Goal: Task Accomplishment & Management: Manage account settings

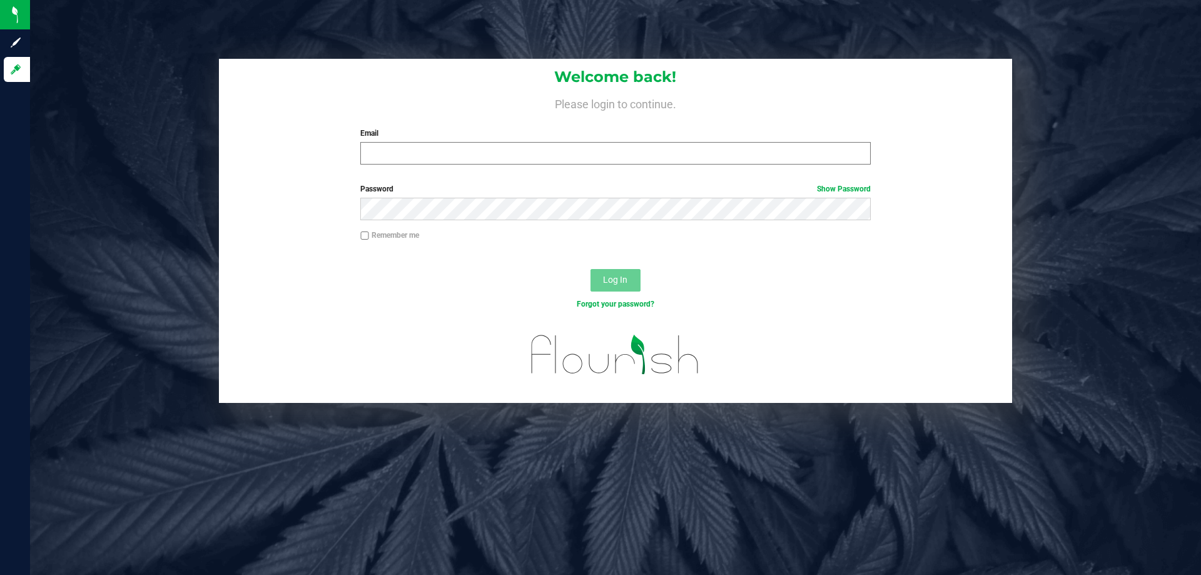
click at [416, 163] on input "Email" at bounding box center [615, 153] width 510 height 23
type input "[EMAIL_ADDRESS][DOMAIN_NAME]"
click at [590, 269] on button "Log In" at bounding box center [615, 280] width 50 height 23
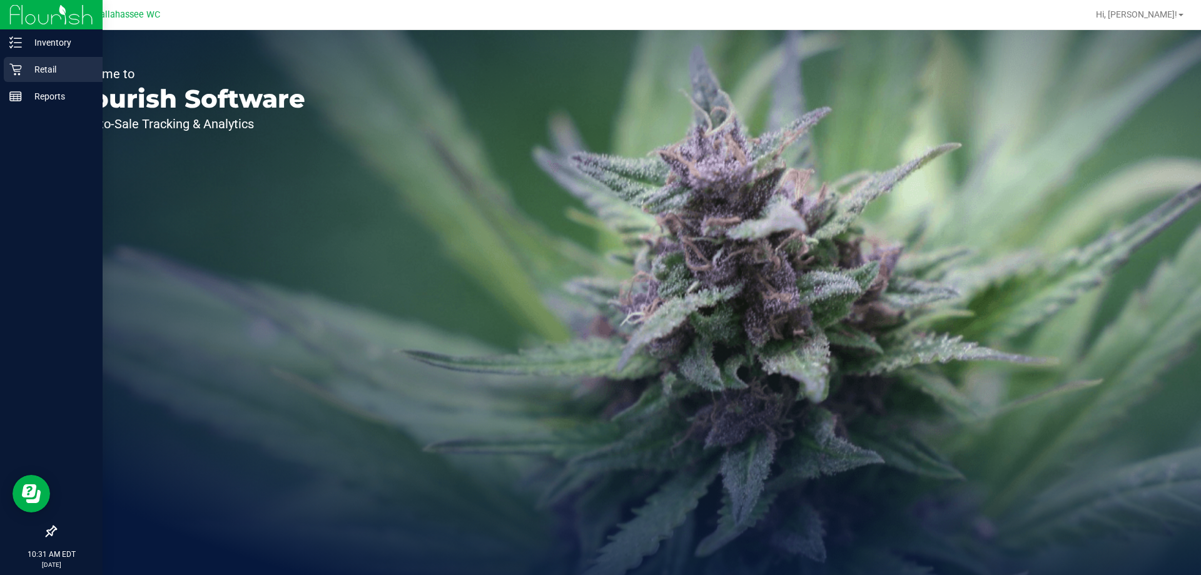
click at [41, 63] on p "Retail" at bounding box center [59, 69] width 75 height 15
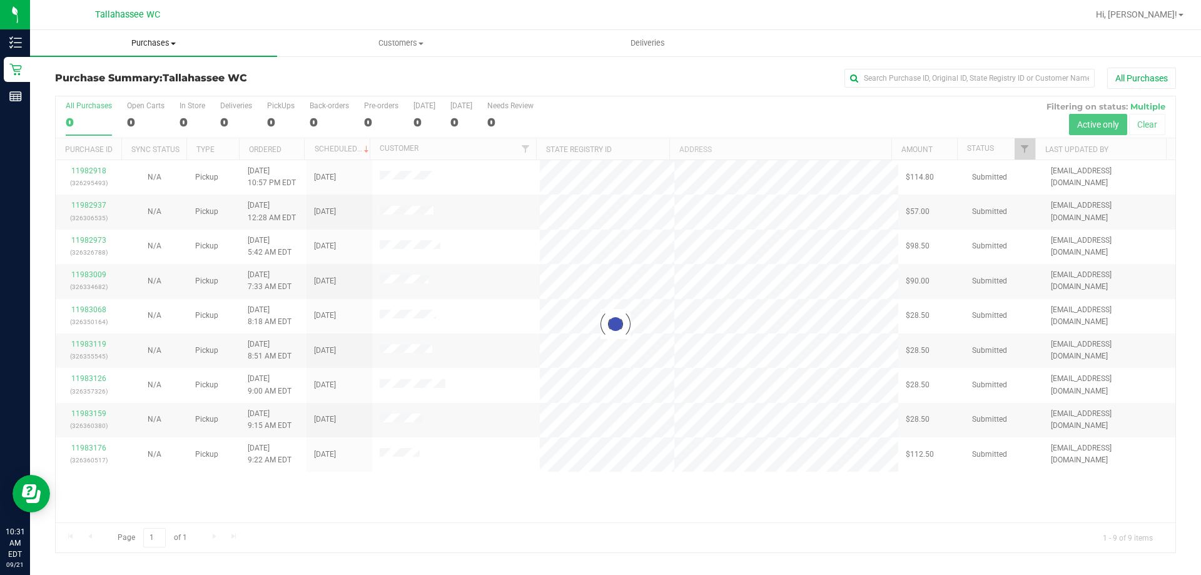
click at [158, 41] on span "Purchases" at bounding box center [153, 43] width 247 height 11
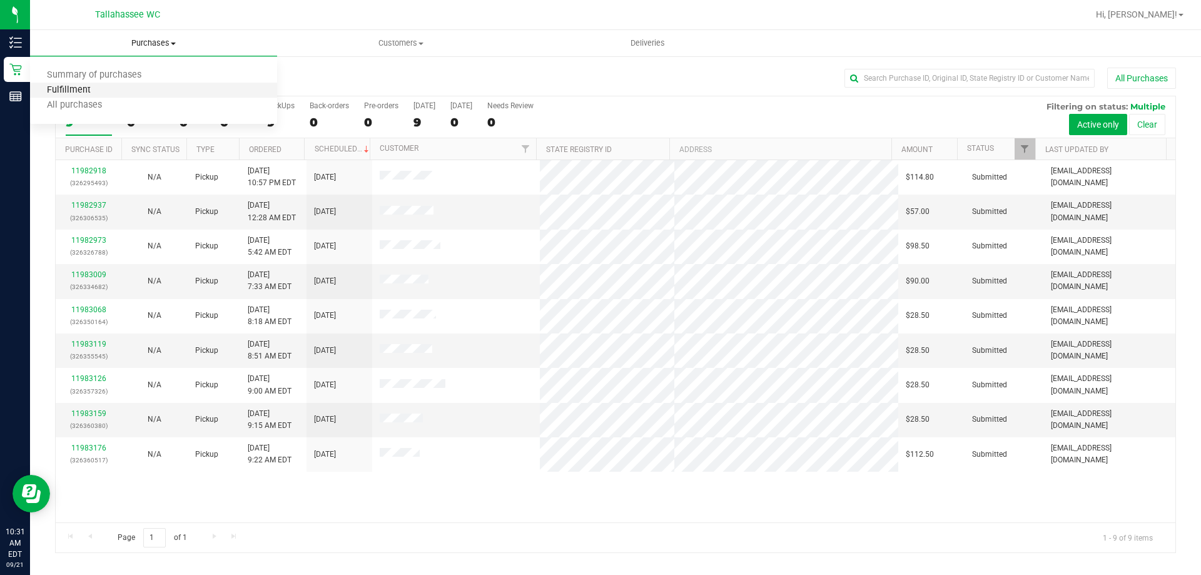
click at [83, 88] on span "Fulfillment" at bounding box center [69, 90] width 78 height 11
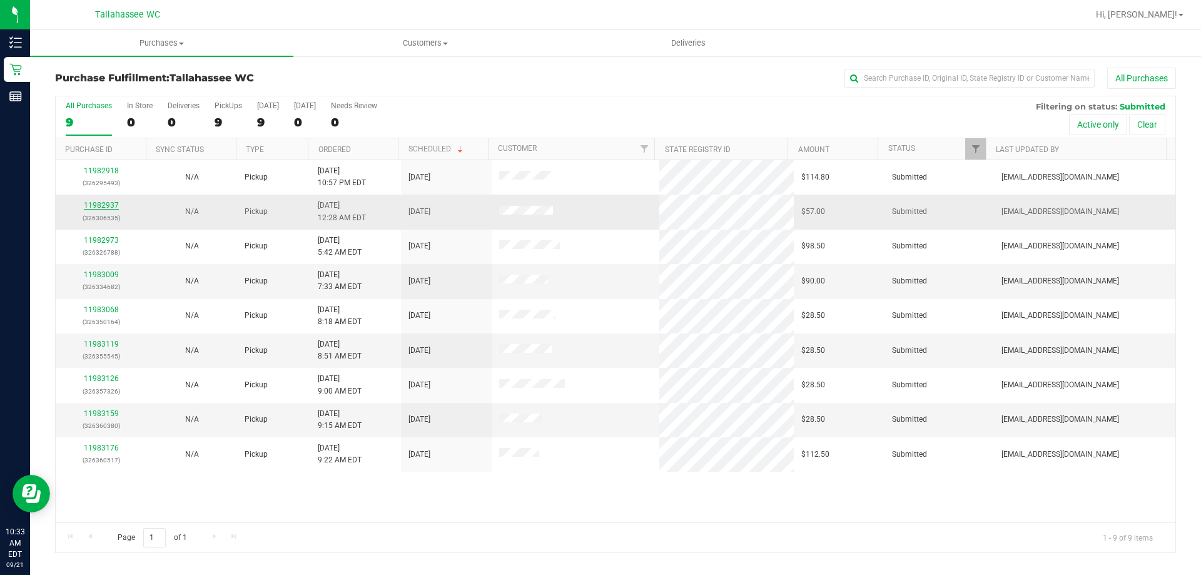
click at [97, 201] on link "11982937" at bounding box center [101, 205] width 35 height 9
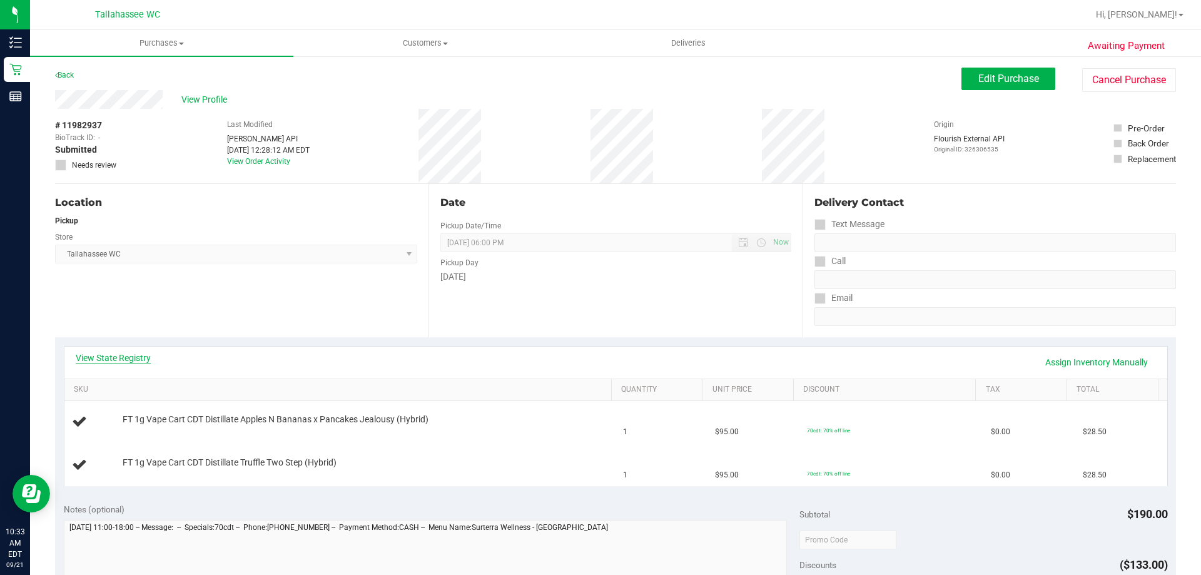
click at [146, 356] on link "View State Registry" at bounding box center [113, 357] width 75 height 13
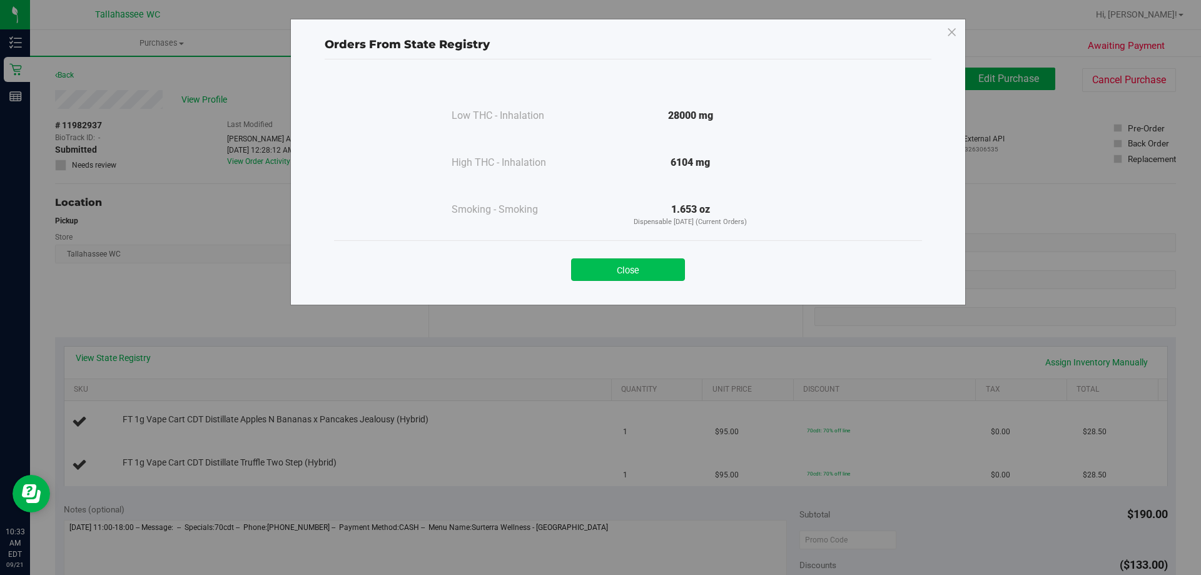
click at [649, 268] on button "Close" at bounding box center [628, 269] width 114 height 23
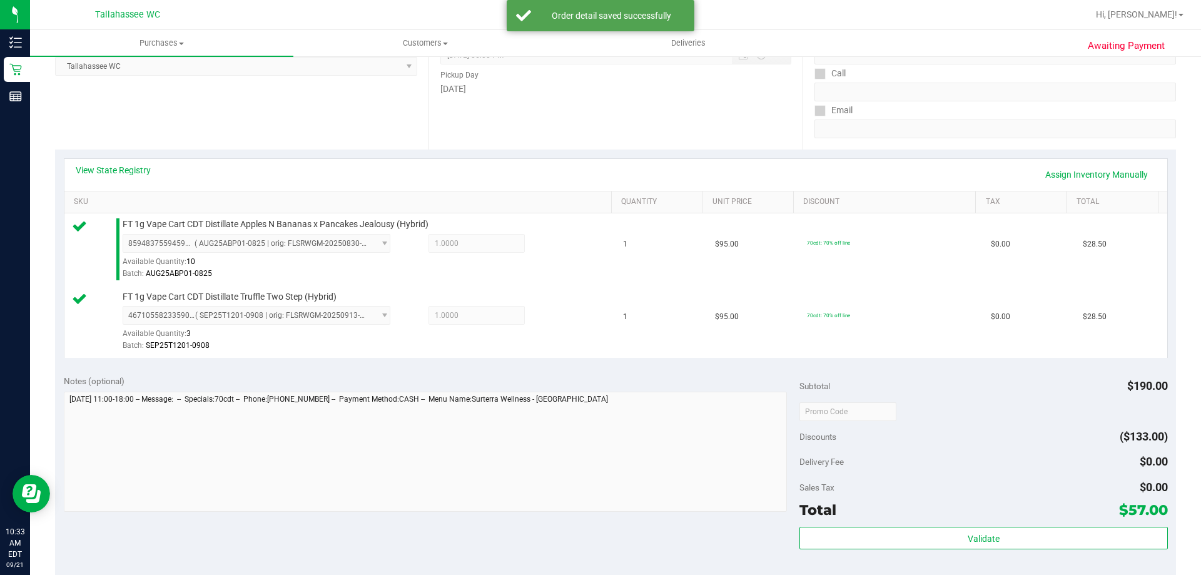
scroll to position [313, 0]
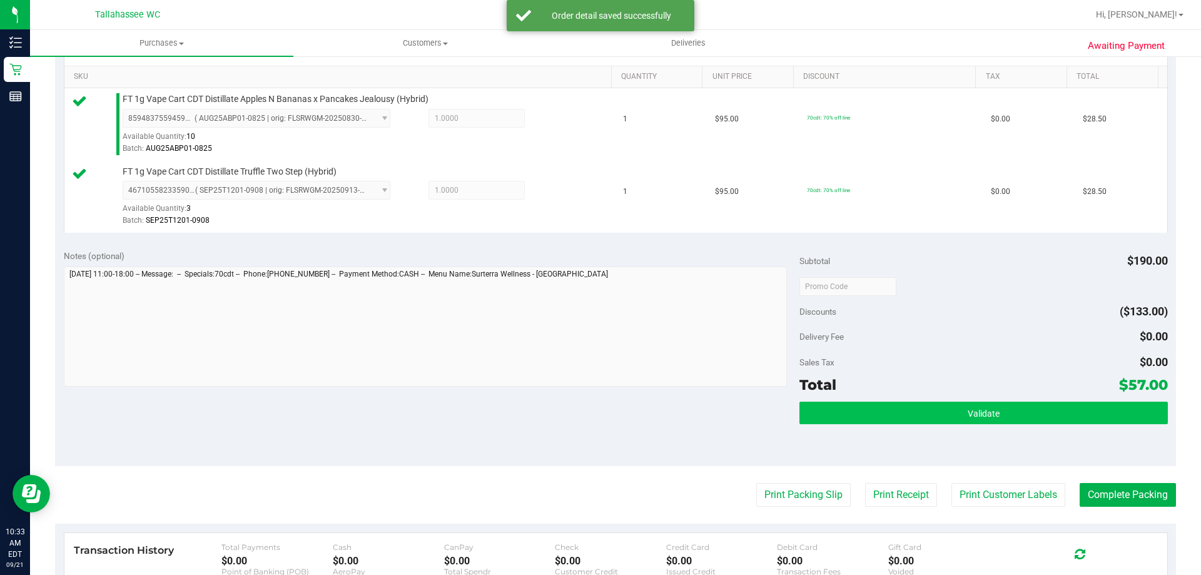
drag, startPoint x: 855, startPoint y: 429, endPoint x: 862, endPoint y: 412, distance: 18.0
click at [856, 425] on div "Validate" at bounding box center [983, 429] width 368 height 56
click at [862, 412] on button "Validate" at bounding box center [983, 412] width 368 height 23
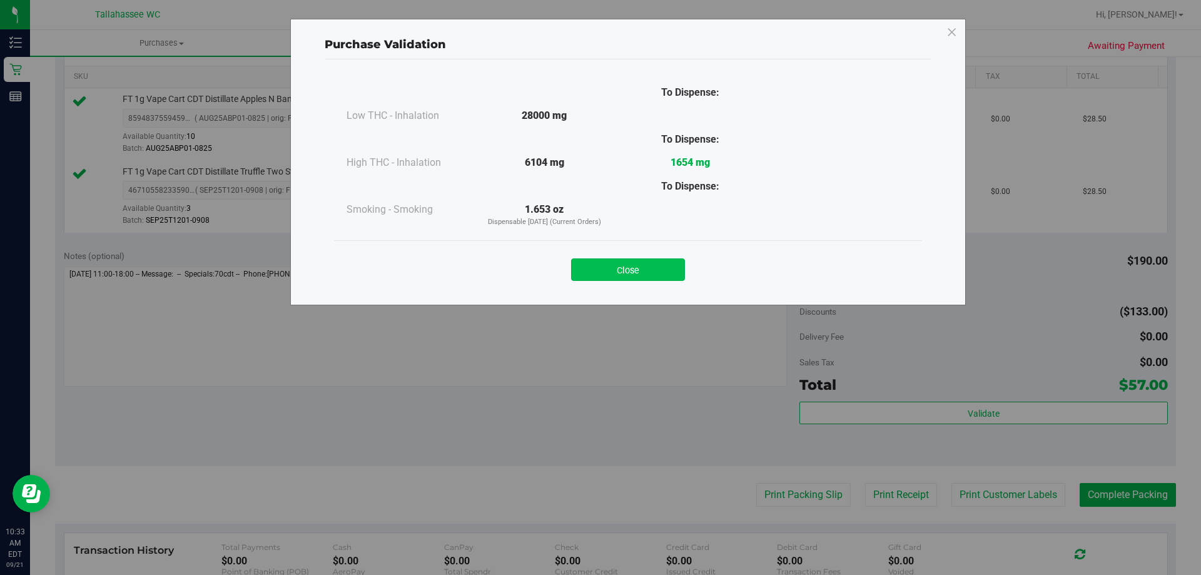
click at [677, 278] on button "Close" at bounding box center [628, 269] width 114 height 23
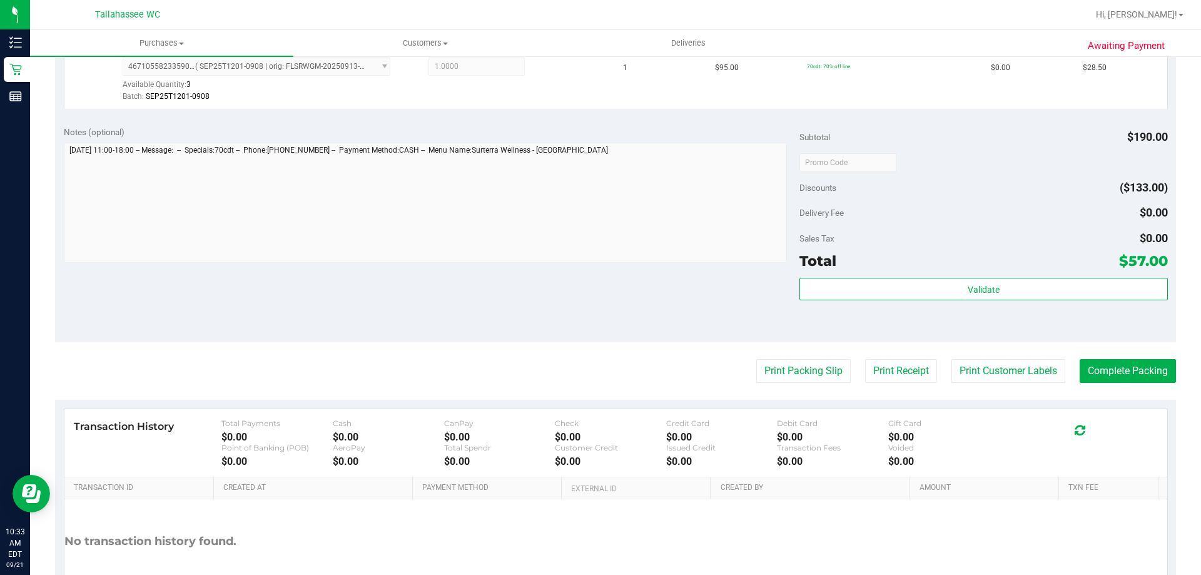
scroll to position [438, 0]
click at [767, 369] on button "Print Packing Slip" at bounding box center [803, 370] width 94 height 24
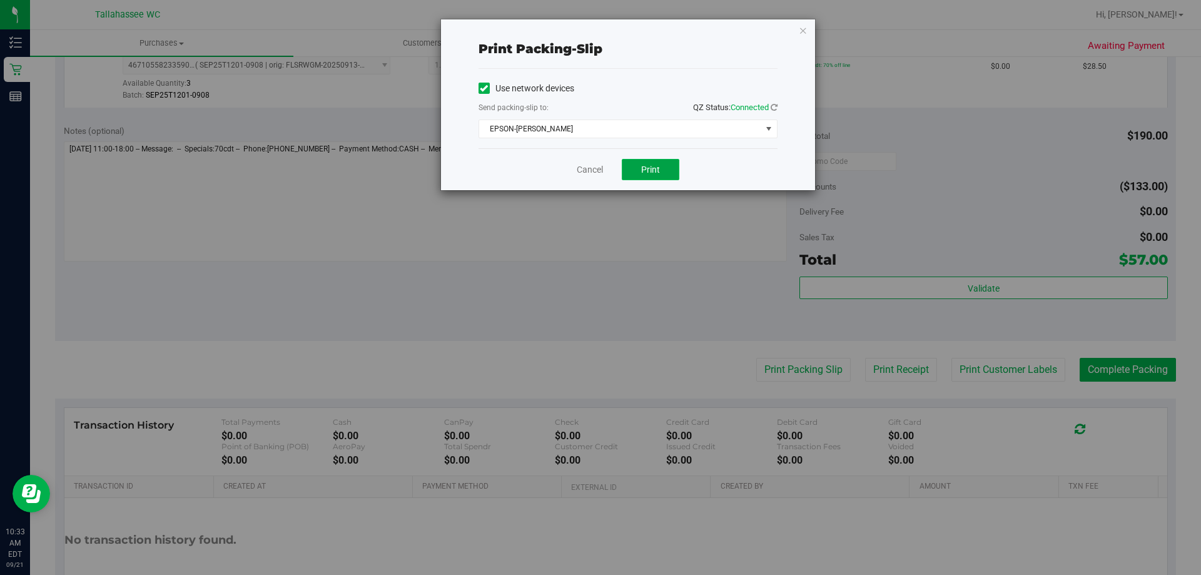
click at [658, 176] on button "Print" at bounding box center [651, 169] width 58 height 21
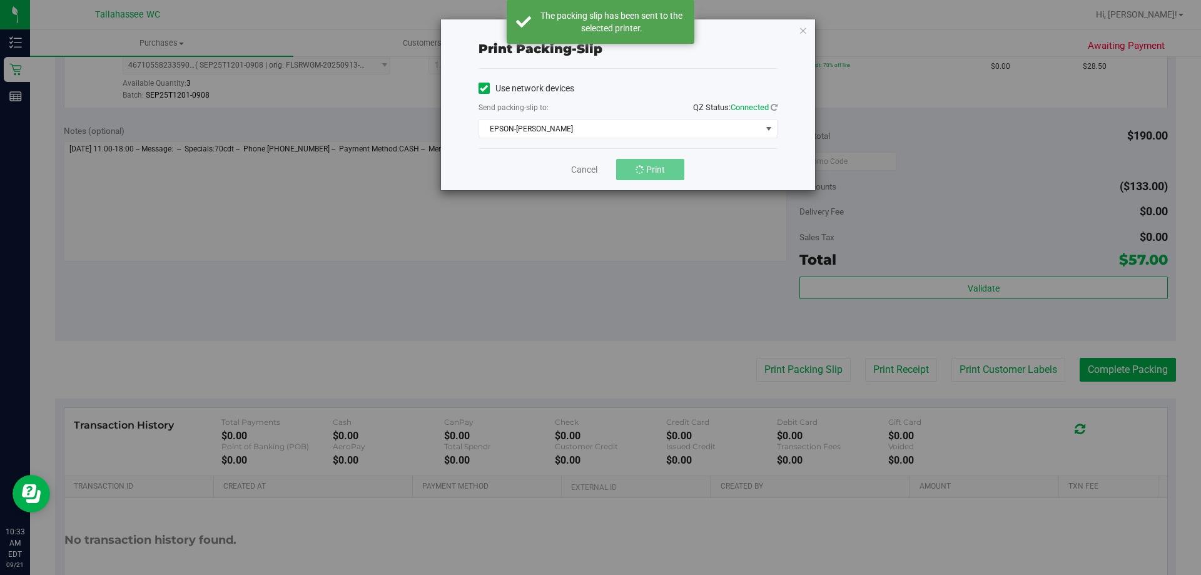
click at [802, 29] on icon "button" at bounding box center [802, 30] width 9 height 15
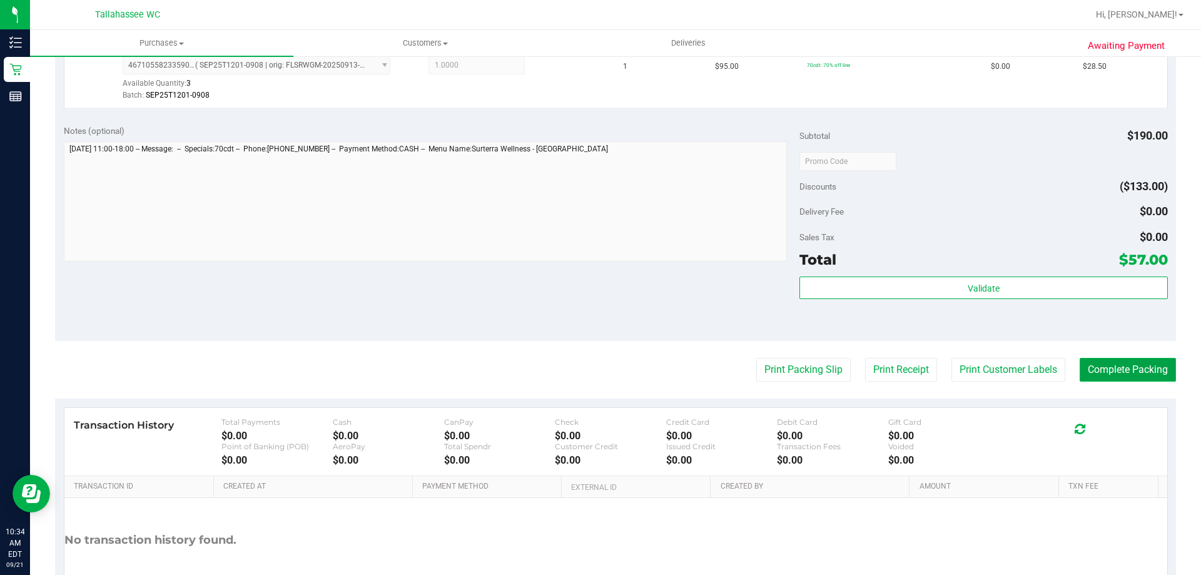
click at [1120, 366] on button "Complete Packing" at bounding box center [1127, 370] width 96 height 24
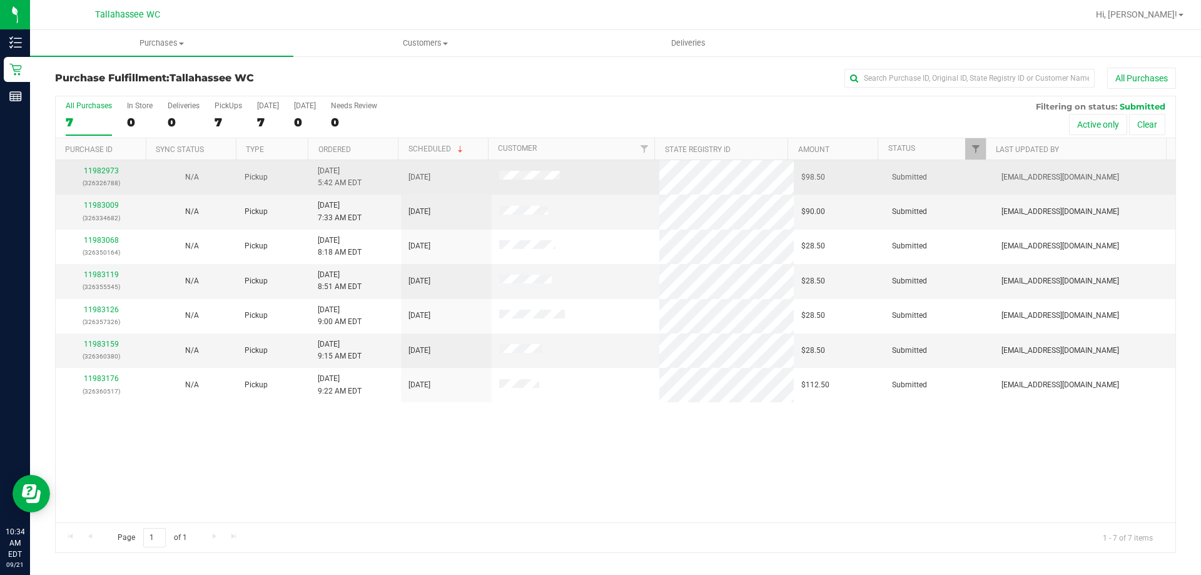
click at [101, 166] on div "11982973 (326326788)" at bounding box center [101, 177] width 76 height 24
click at [101, 176] on div "11982973 (326326788)" at bounding box center [101, 177] width 76 height 24
click at [101, 171] on link "11982973" at bounding box center [101, 170] width 35 height 9
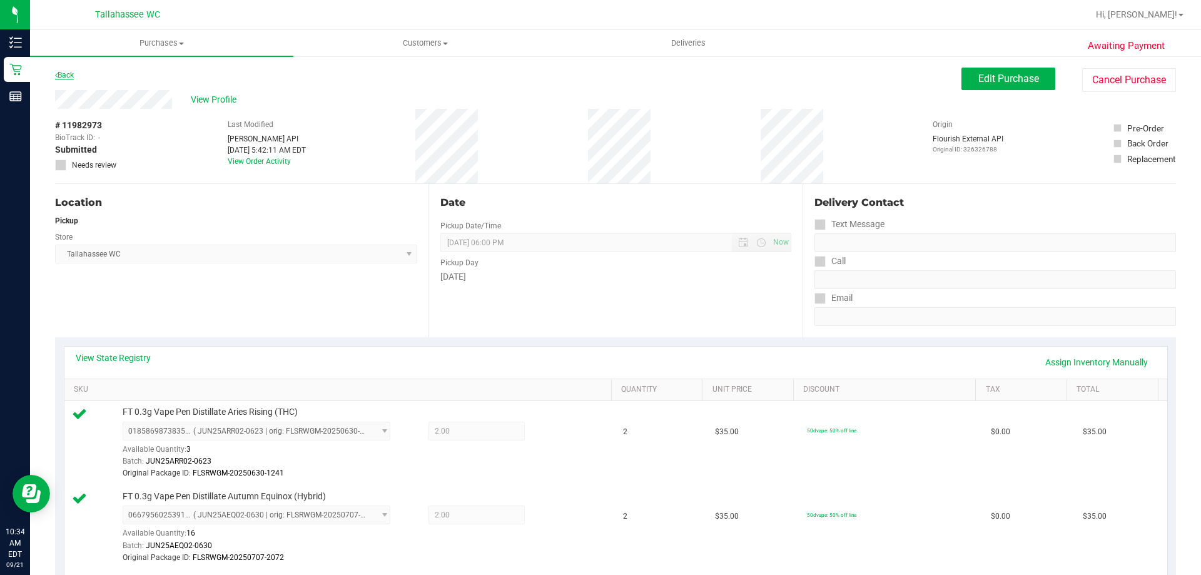
click at [64, 73] on link "Back" at bounding box center [64, 75] width 19 height 9
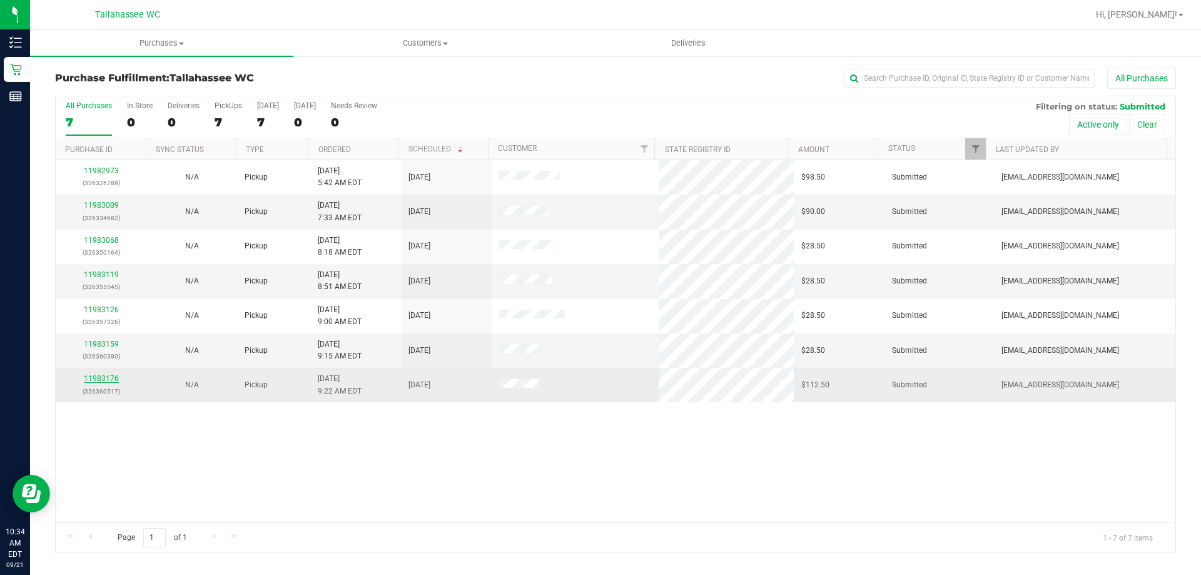
click at [109, 376] on link "11983176" at bounding box center [101, 378] width 35 height 9
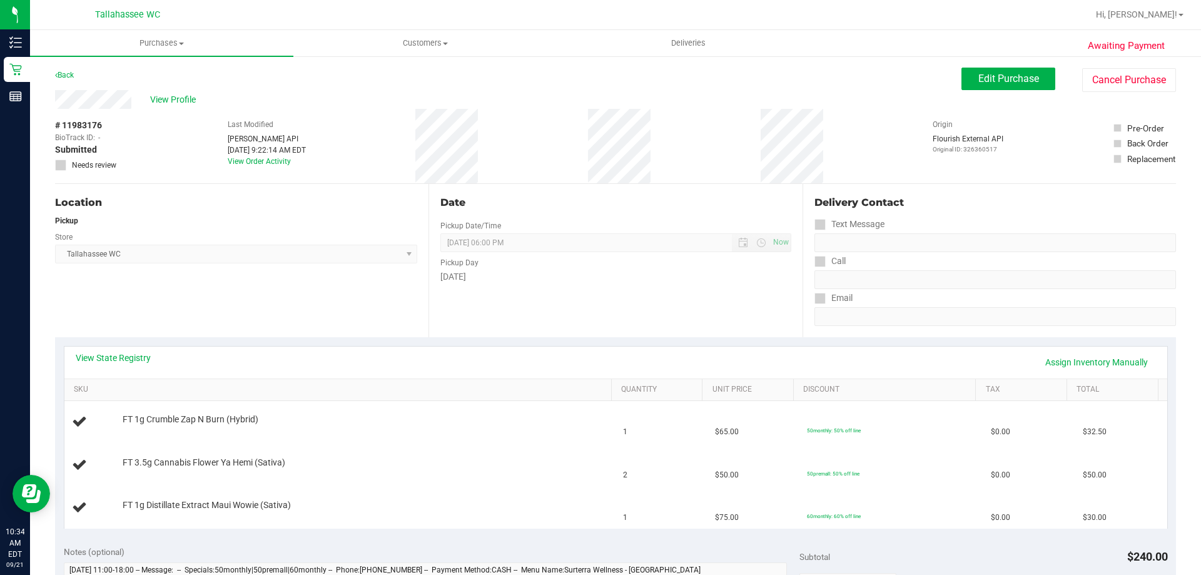
scroll to position [63, 0]
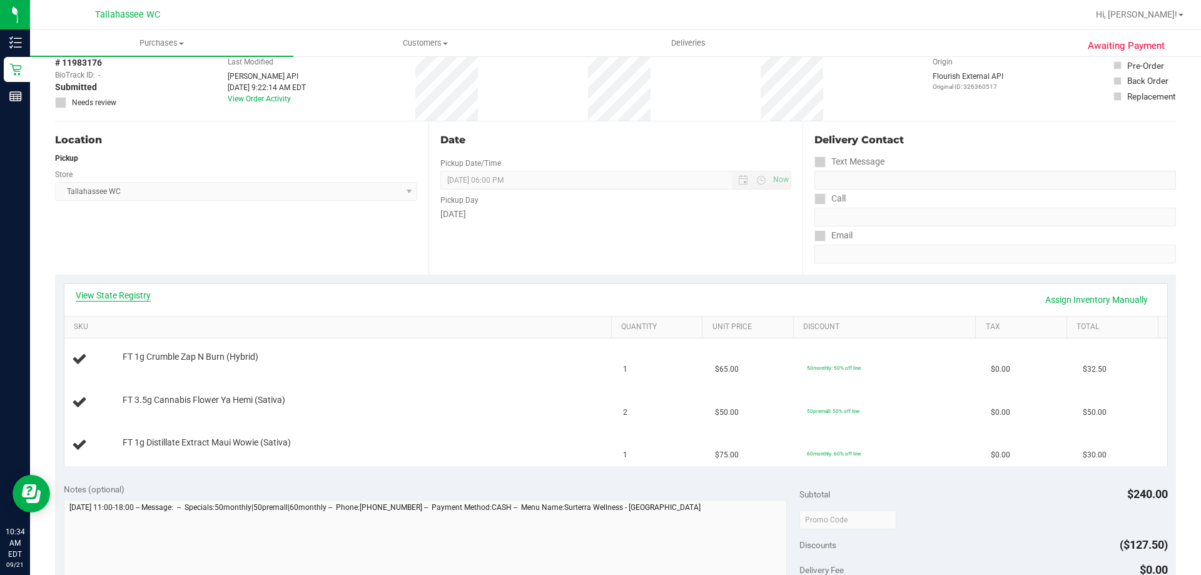
click at [134, 295] on link "View State Registry" at bounding box center [113, 295] width 75 height 13
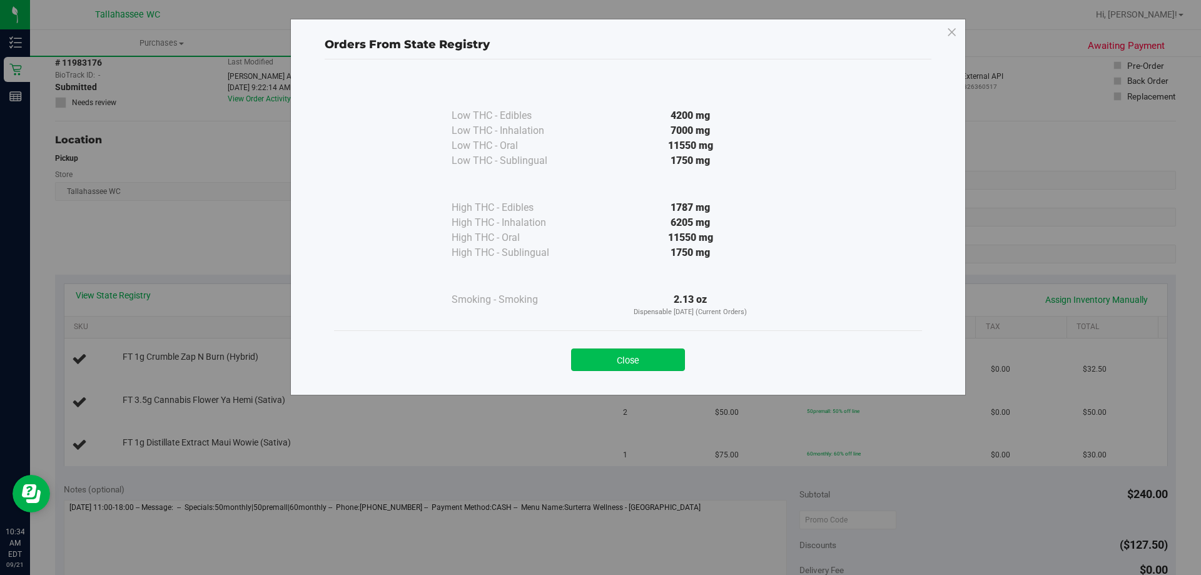
click at [634, 355] on button "Close" at bounding box center [628, 359] width 114 height 23
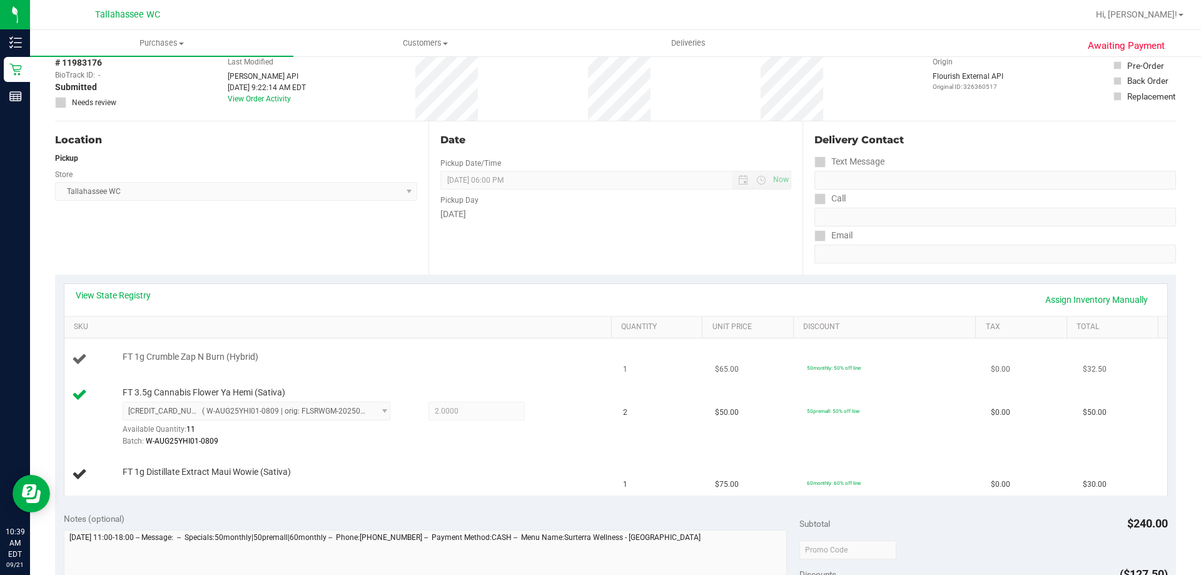
scroll to position [0, 0]
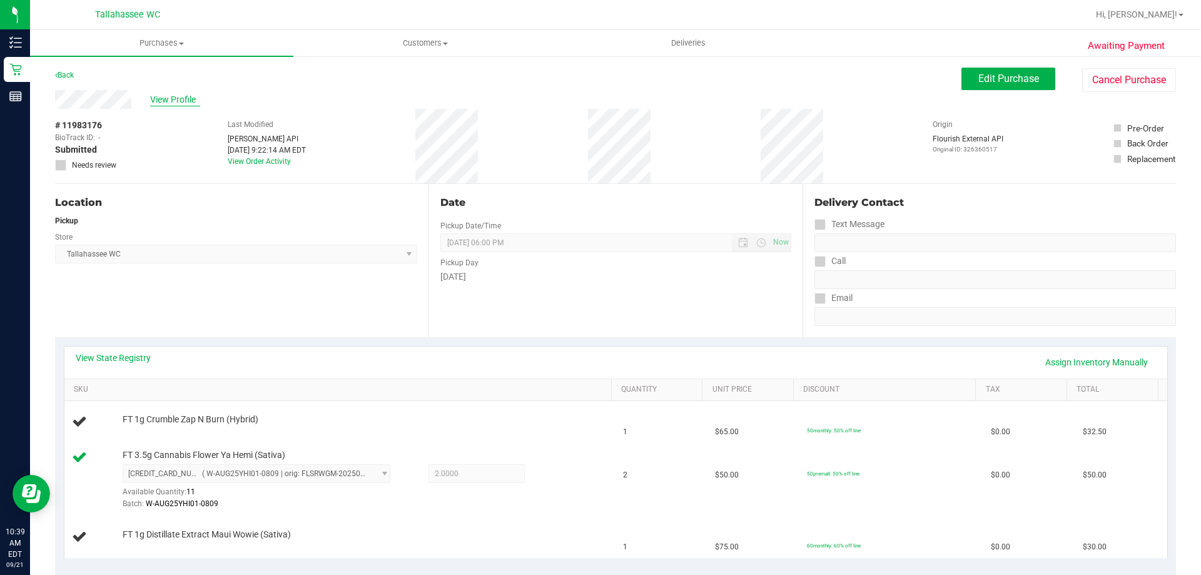
click at [156, 101] on span "View Profile" at bounding box center [175, 99] width 50 height 13
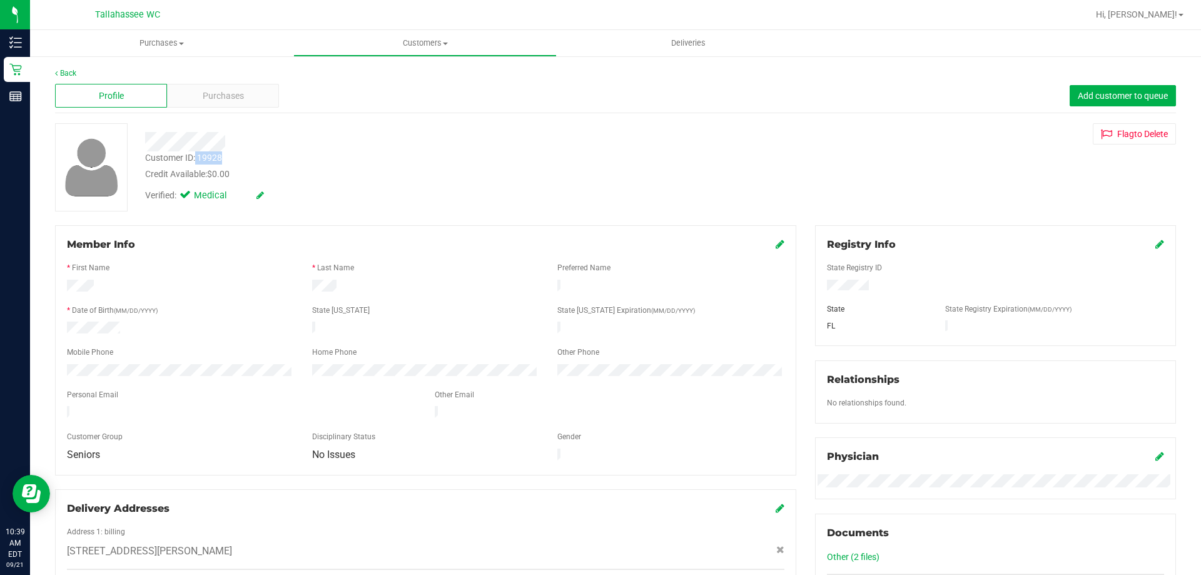
drag, startPoint x: 196, startPoint y: 158, endPoint x: 222, endPoint y: 159, distance: 25.7
click at [222, 159] on div "Customer ID: 19928" at bounding box center [183, 157] width 77 height 13
copy div "19928"
click at [64, 71] on link "Back" at bounding box center [65, 73] width 21 height 9
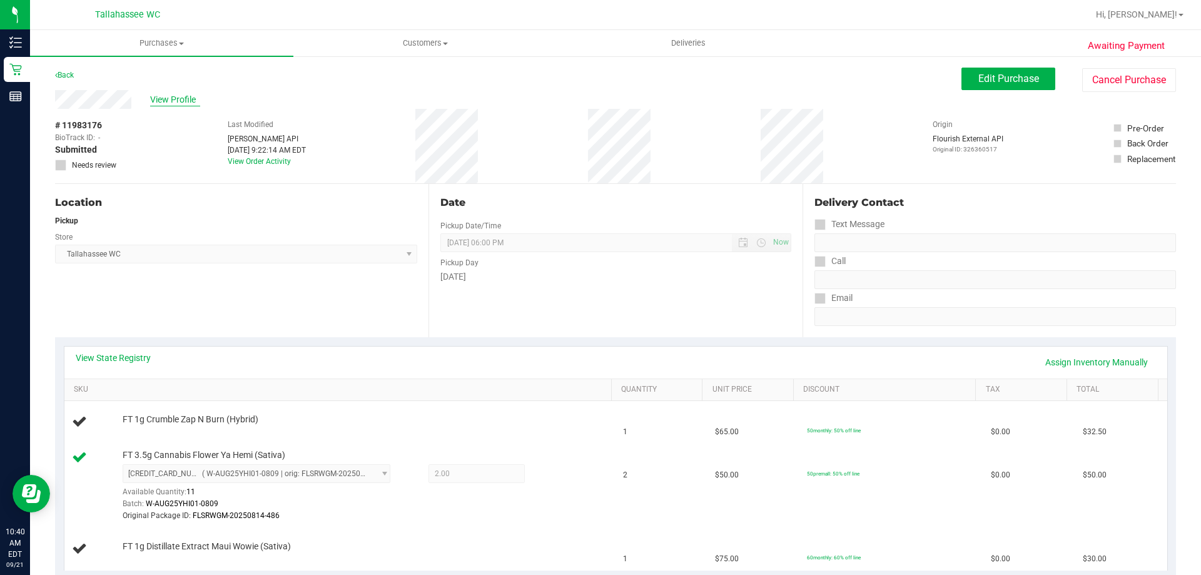
click at [185, 99] on span "View Profile" at bounding box center [175, 99] width 50 height 13
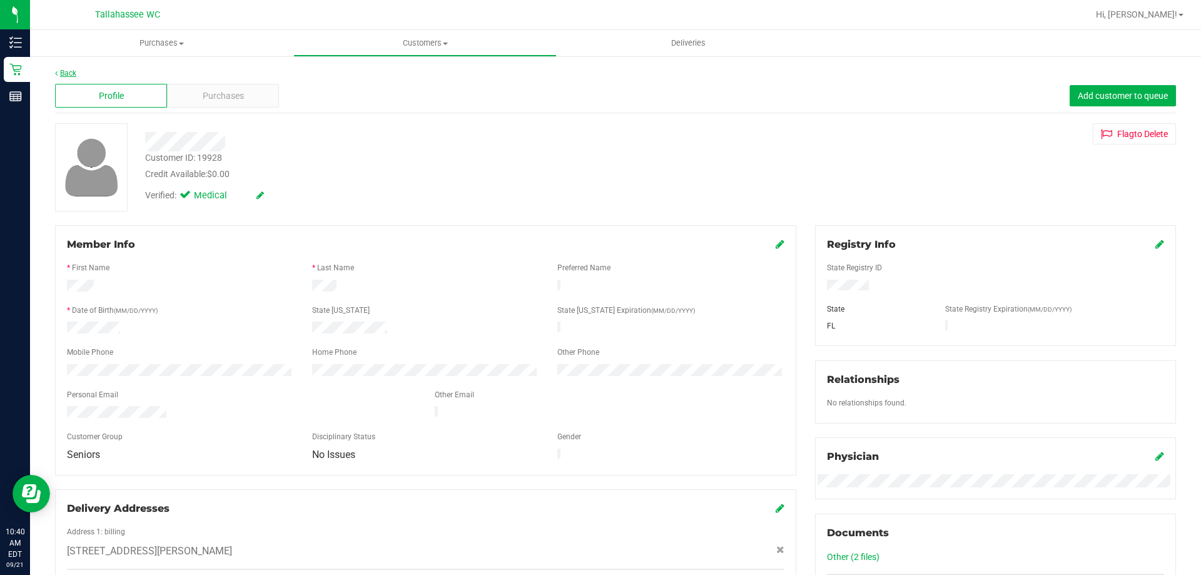
click at [69, 73] on link "Back" at bounding box center [65, 73] width 21 height 9
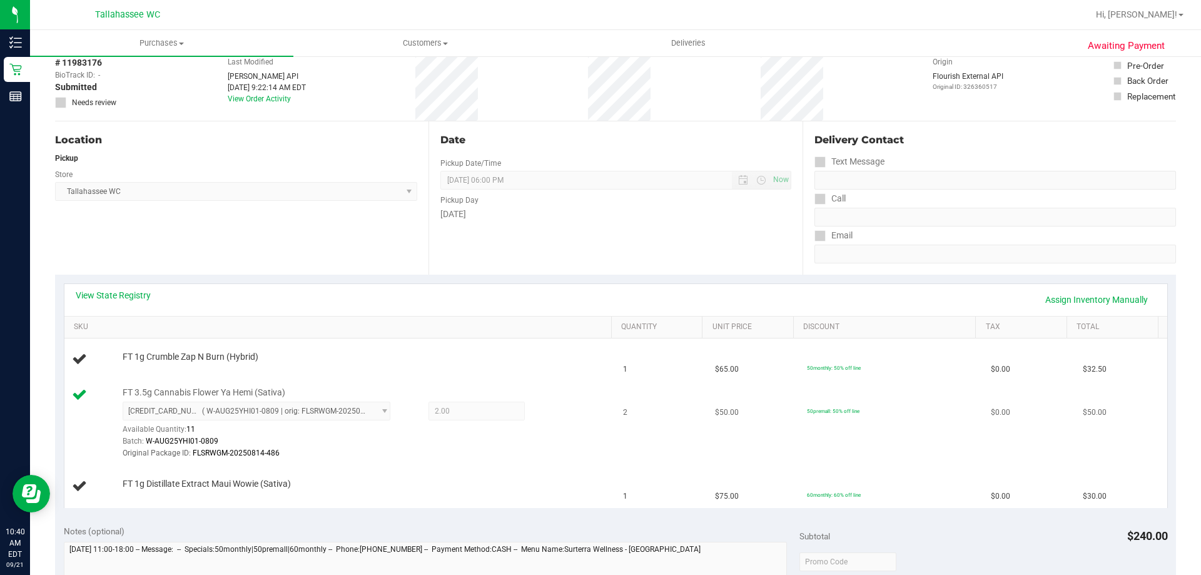
scroll to position [125, 0]
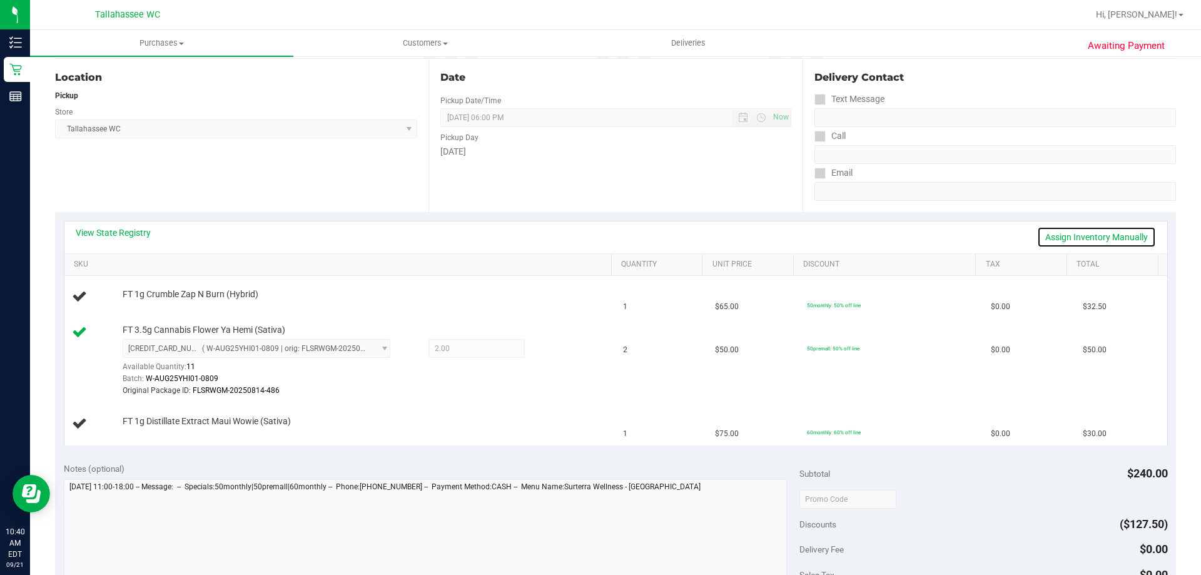
click at [1066, 234] on link "Assign Inventory Manually" at bounding box center [1096, 236] width 119 height 21
click at [552, 349] on icon at bounding box center [554, 350] width 13 height 14
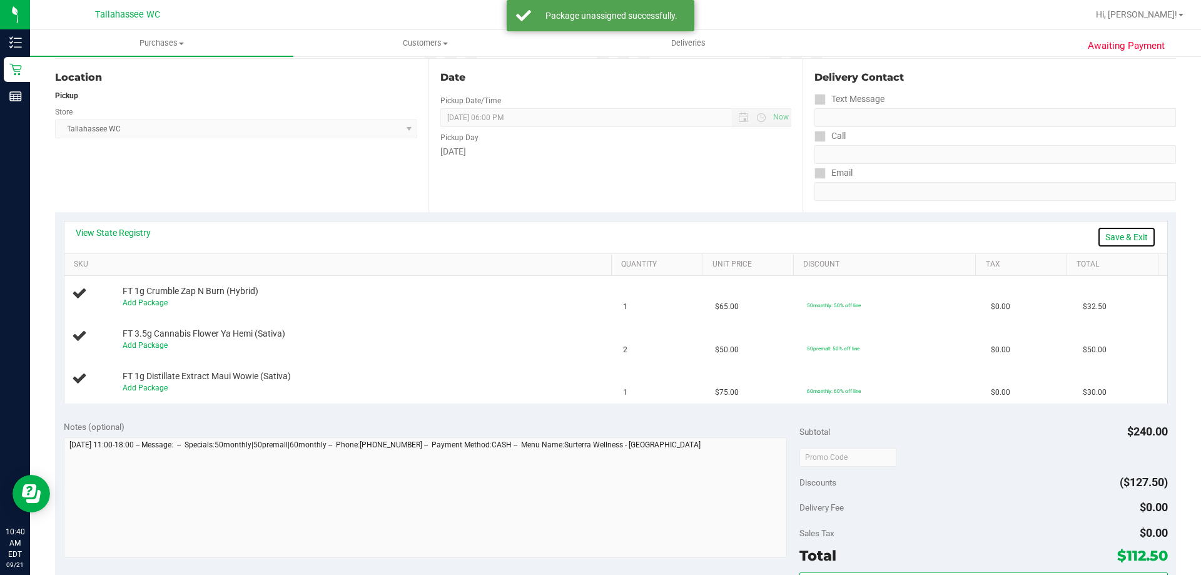
click at [1112, 239] on link "Save & Exit" at bounding box center [1126, 236] width 59 height 21
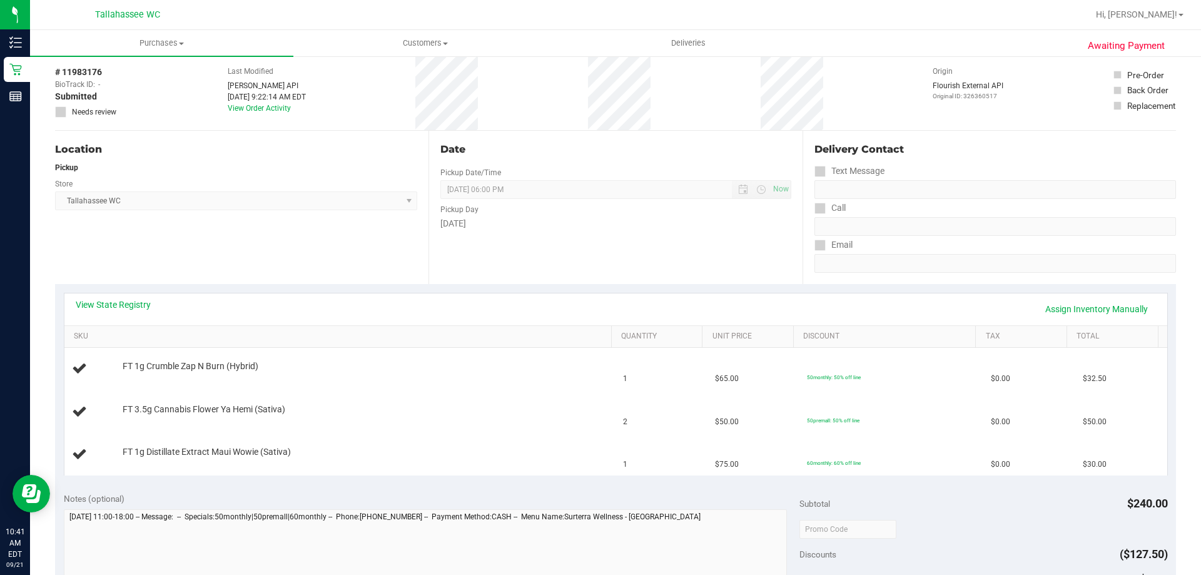
scroll to position [0, 0]
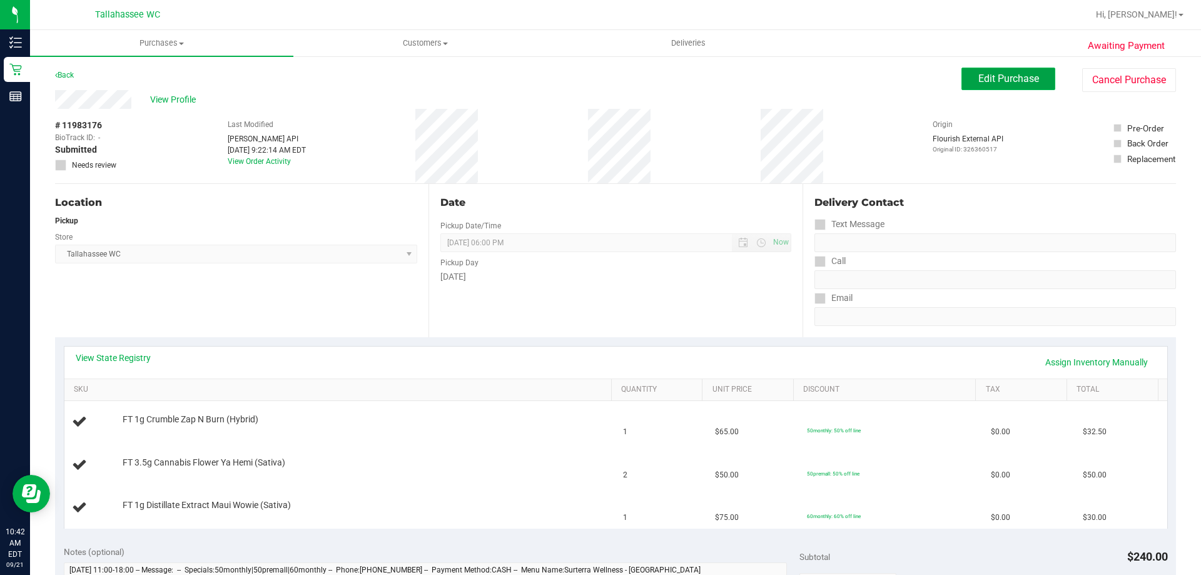
click at [1003, 79] on span "Edit Purchase" at bounding box center [1008, 79] width 61 height 12
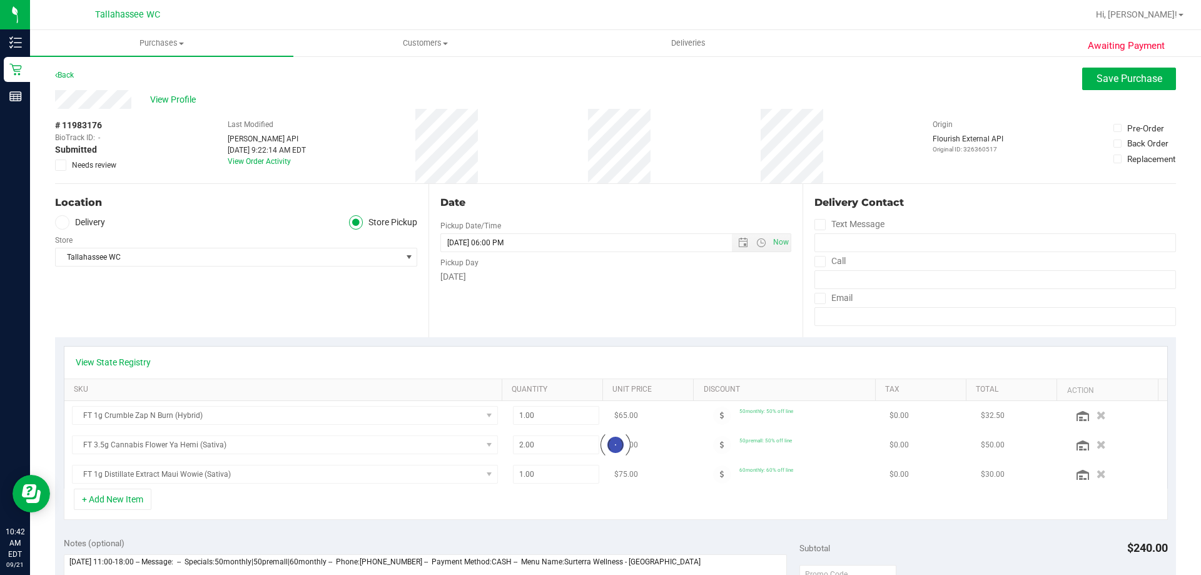
click at [61, 165] on icon at bounding box center [61, 165] width 8 height 0
click at [0, 0] on input "Needs review" at bounding box center [0, 0] width 0 height 0
click at [1124, 79] on span "Save Purchase" at bounding box center [1129, 79] width 66 height 12
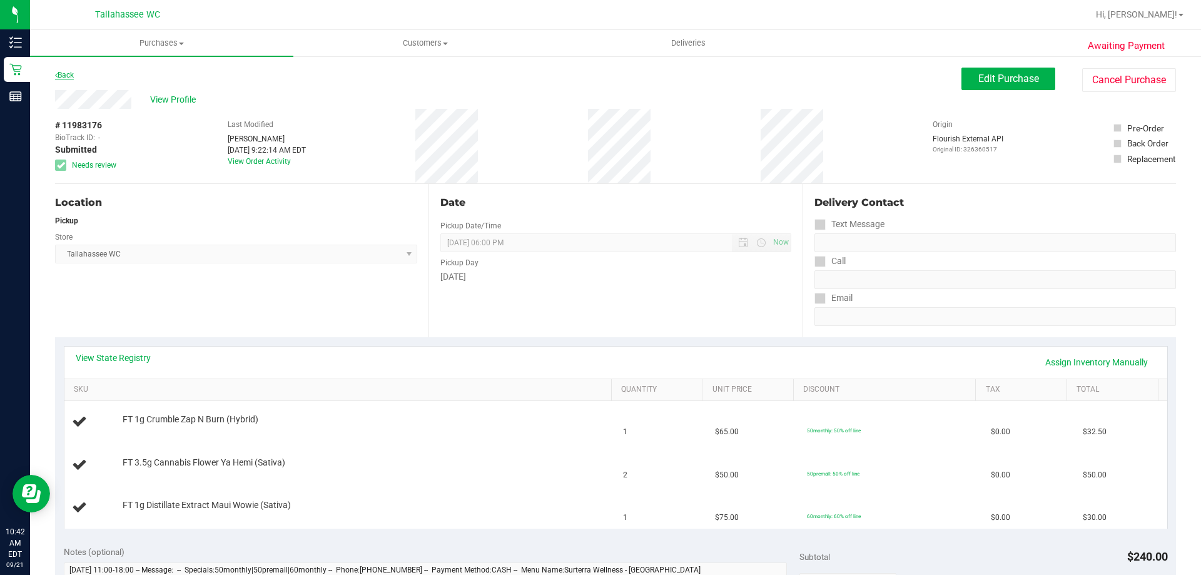
click at [72, 77] on link "Back" at bounding box center [64, 75] width 19 height 9
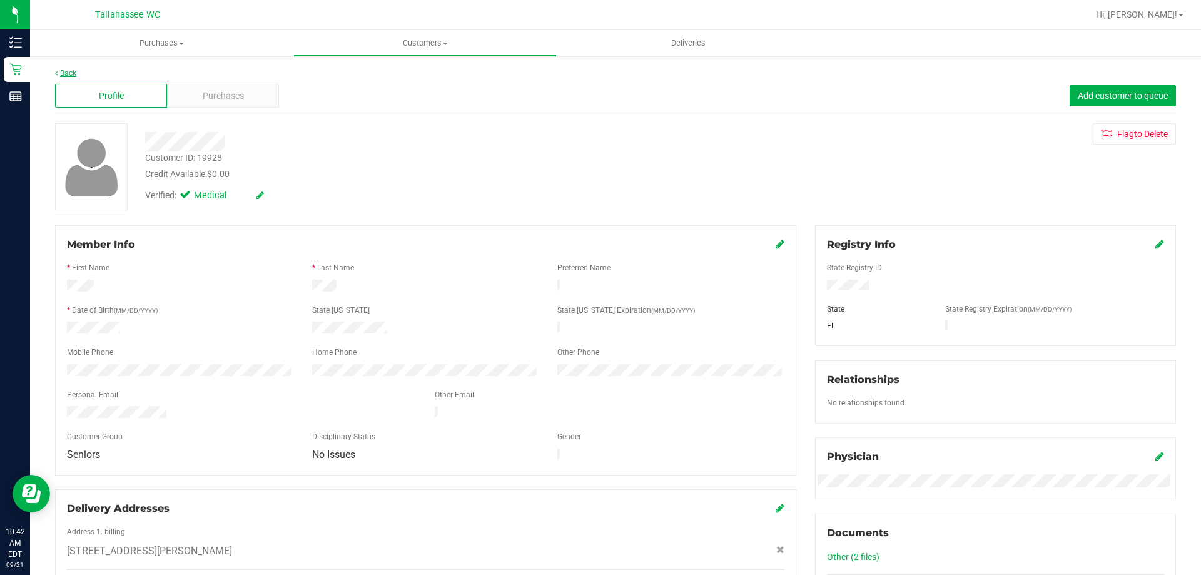
click at [67, 71] on link "Back" at bounding box center [65, 73] width 21 height 9
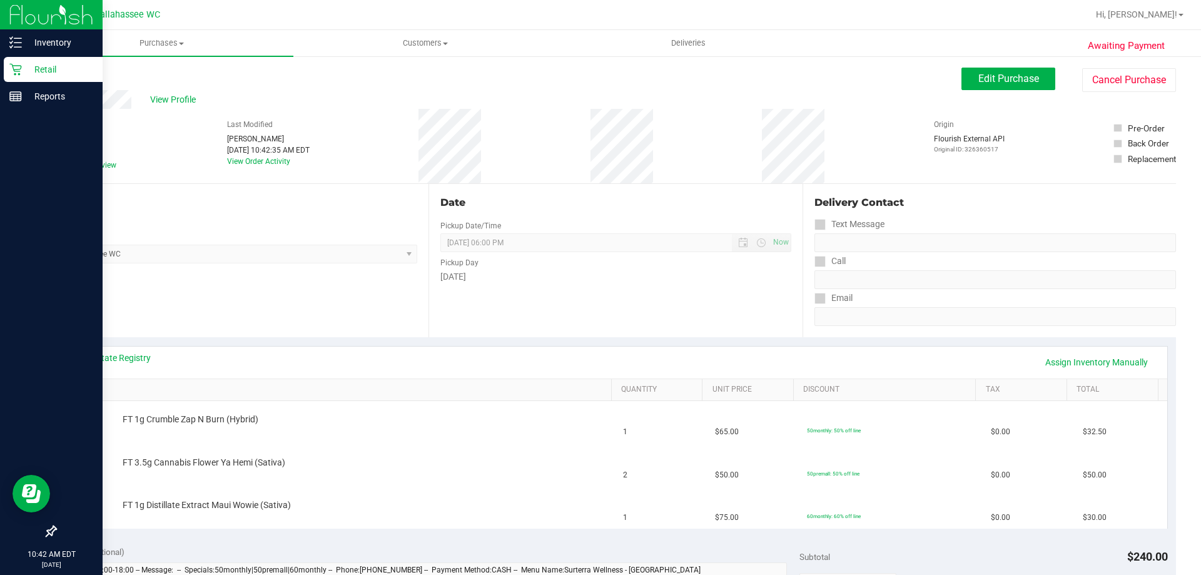
click at [39, 69] on p "Retail" at bounding box center [59, 69] width 75 height 15
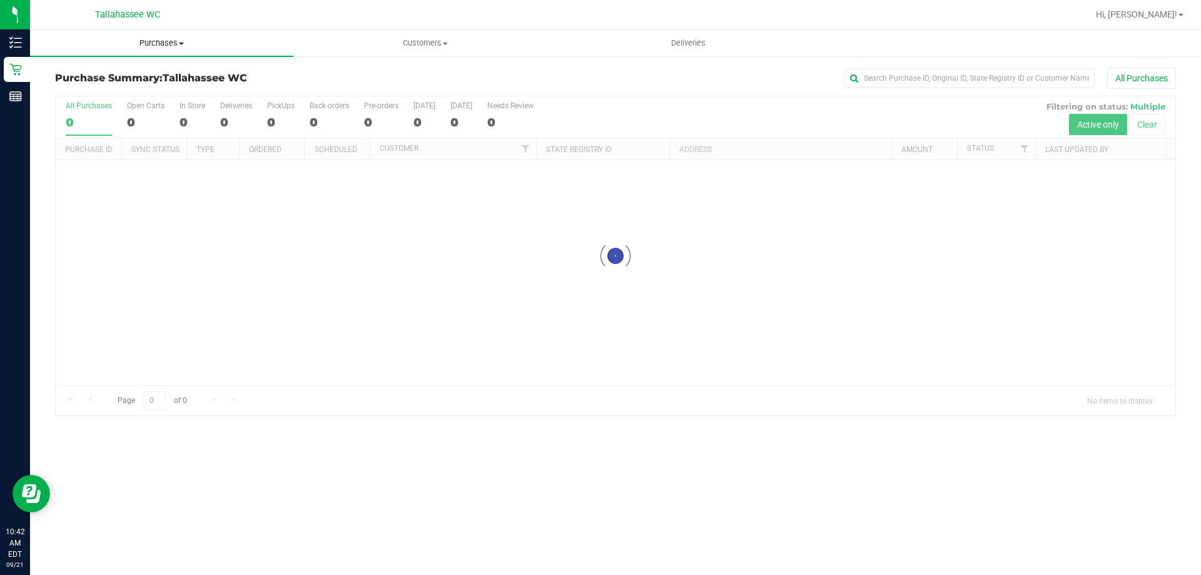
click at [171, 44] on span "Purchases" at bounding box center [161, 43] width 263 height 11
click at [128, 85] on li "Fulfillment" at bounding box center [161, 90] width 263 height 15
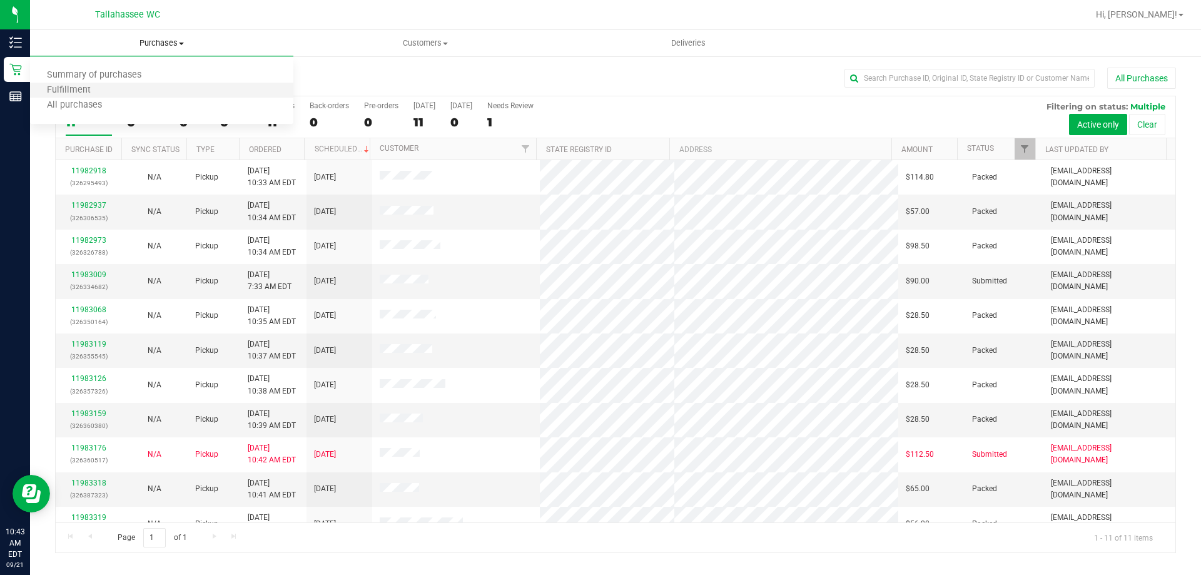
click at [118, 88] on li "Fulfillment" at bounding box center [161, 90] width 263 height 15
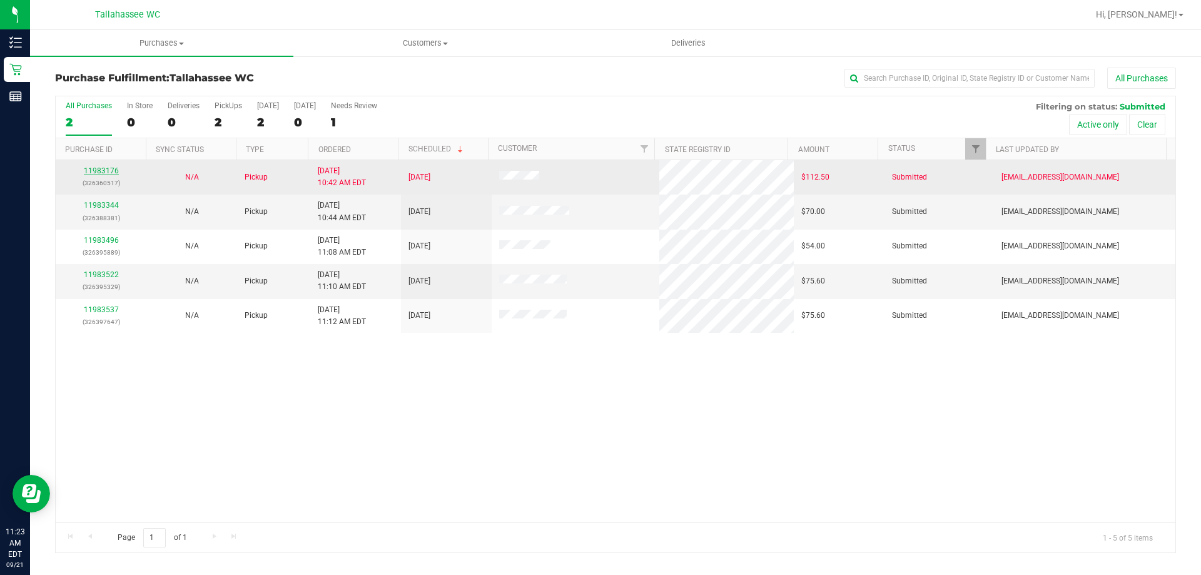
click at [98, 173] on link "11983176" at bounding box center [101, 170] width 35 height 9
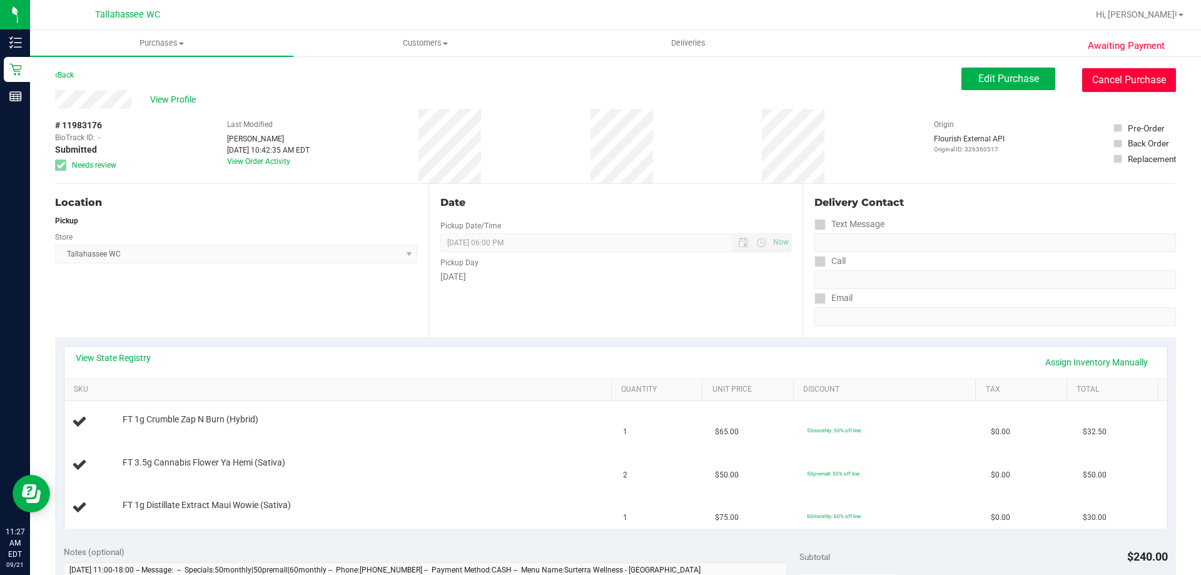
click at [1122, 88] on button "Cancel Purchase" at bounding box center [1129, 80] width 94 height 24
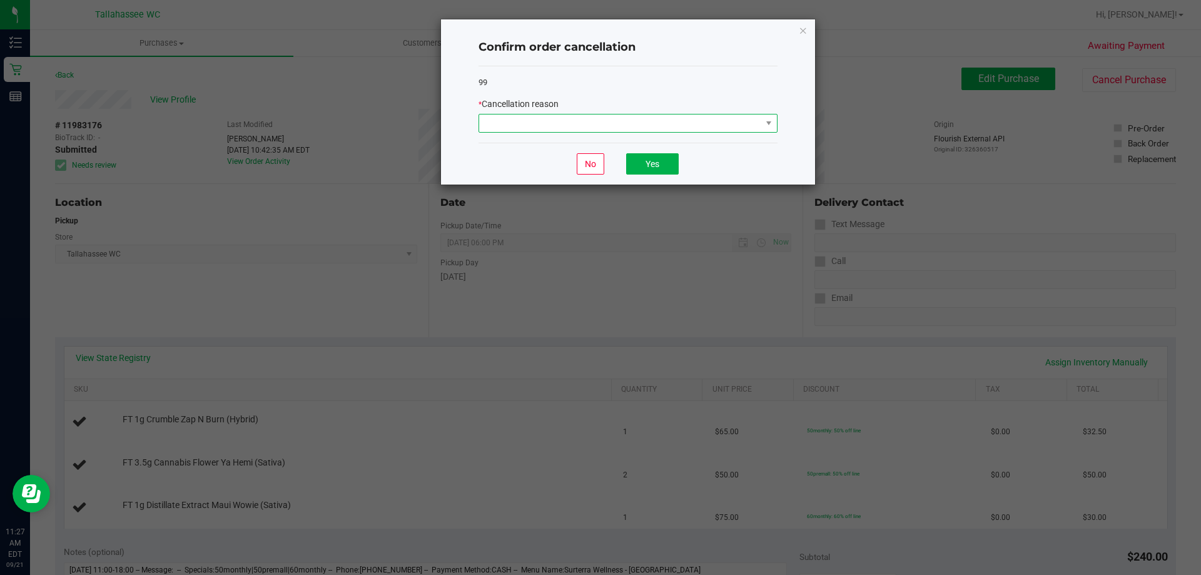
click at [751, 131] on span at bounding box center [620, 123] width 282 height 18
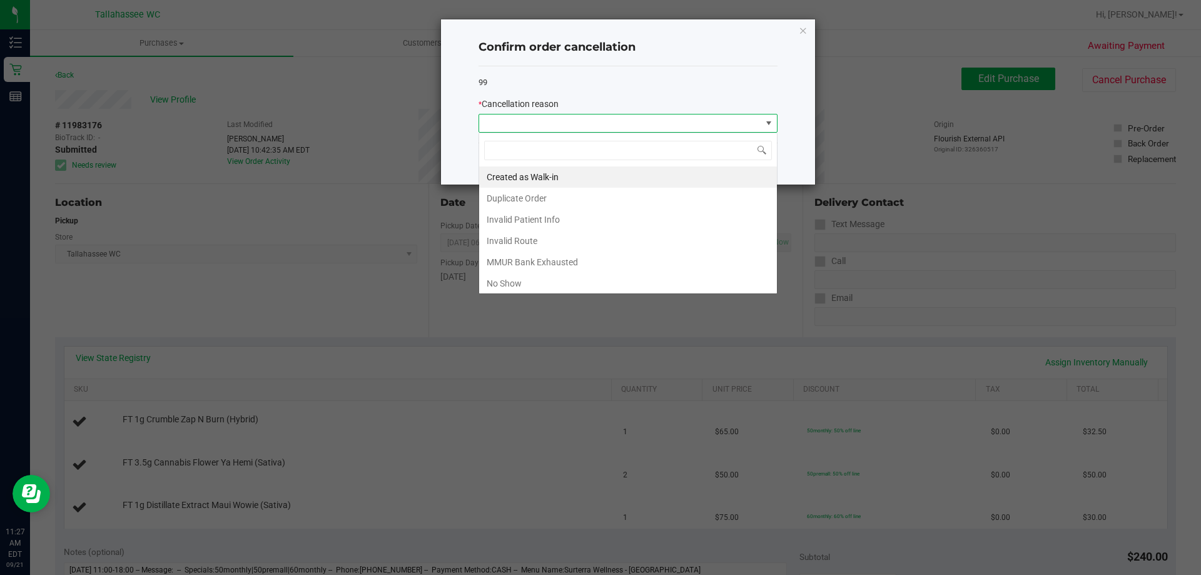
scroll to position [19, 299]
click at [637, 181] on li "Created as Walk-in" at bounding box center [628, 176] width 298 height 21
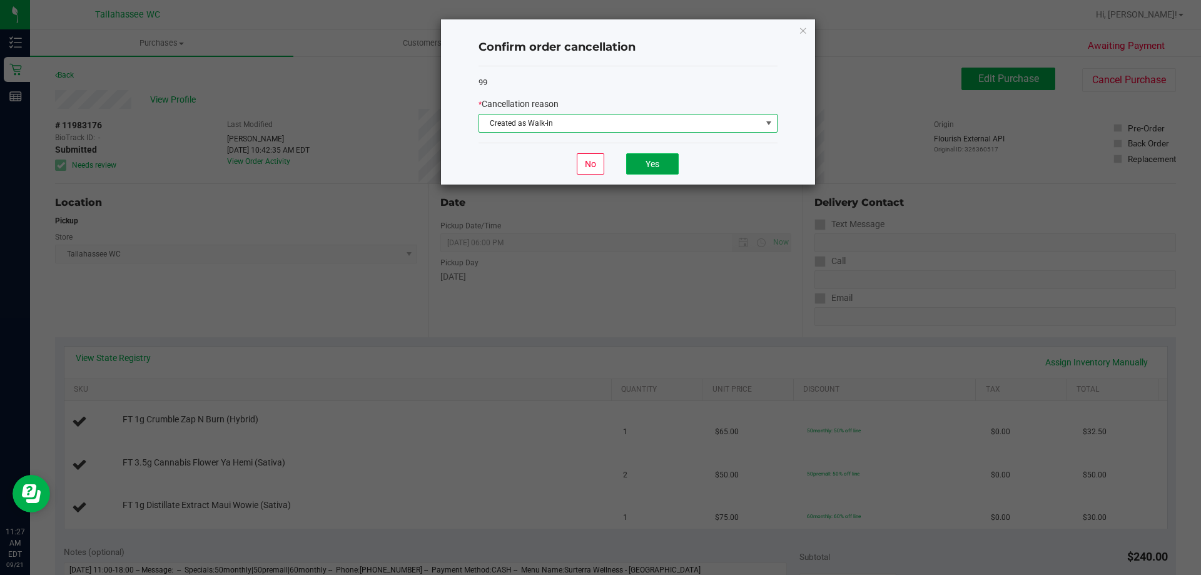
click at [647, 161] on button "Yes" at bounding box center [652, 163] width 53 height 21
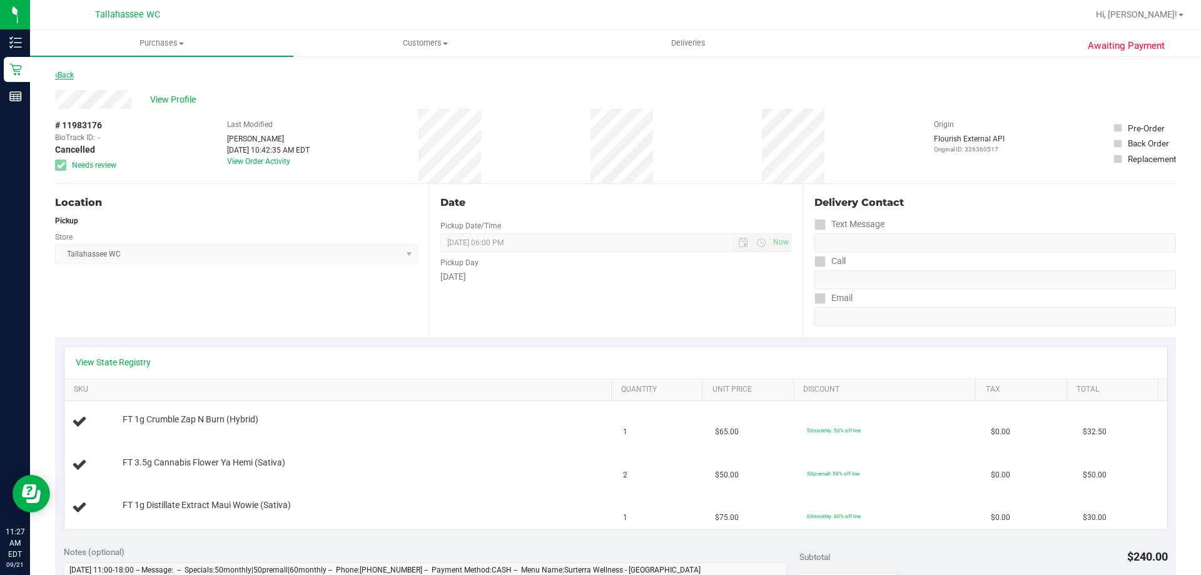
click at [72, 77] on link "Back" at bounding box center [64, 75] width 19 height 9
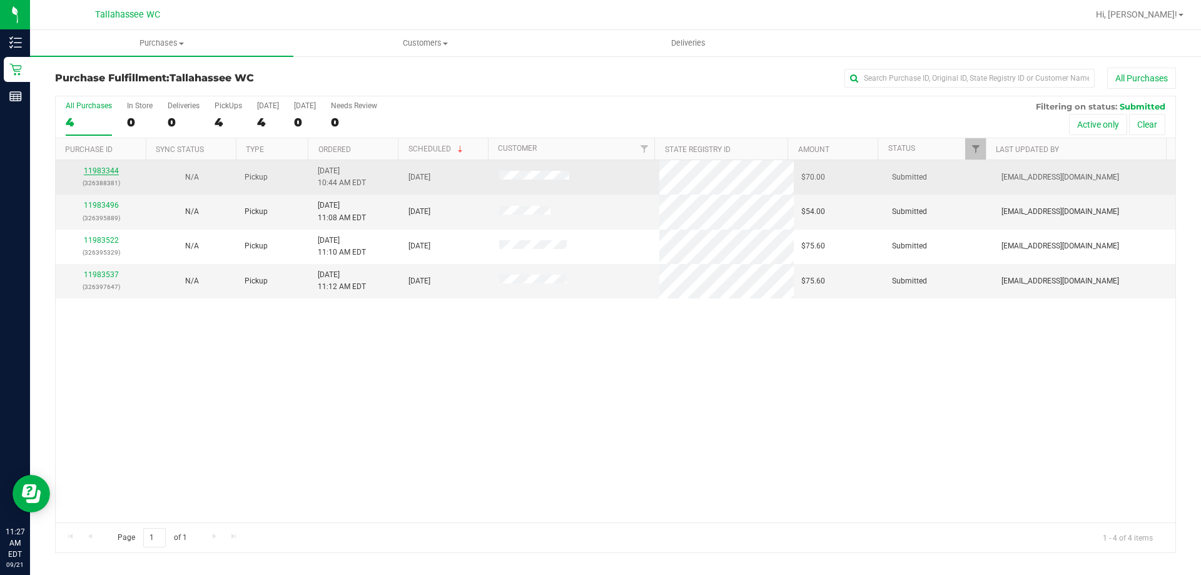
click at [87, 174] on link "11983344" at bounding box center [101, 170] width 35 height 9
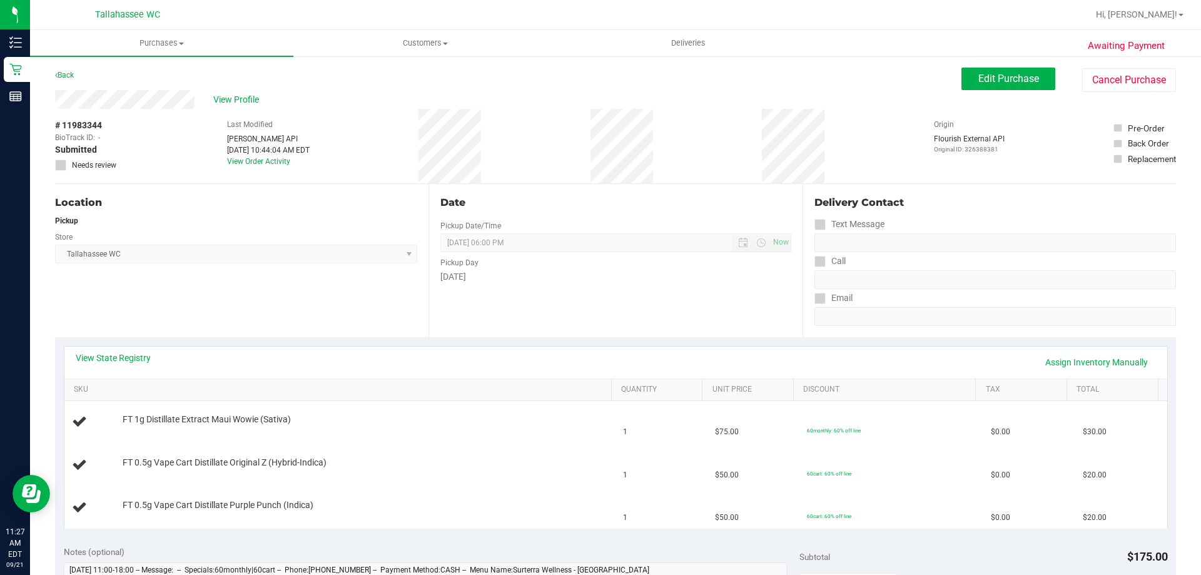
scroll to position [63, 0]
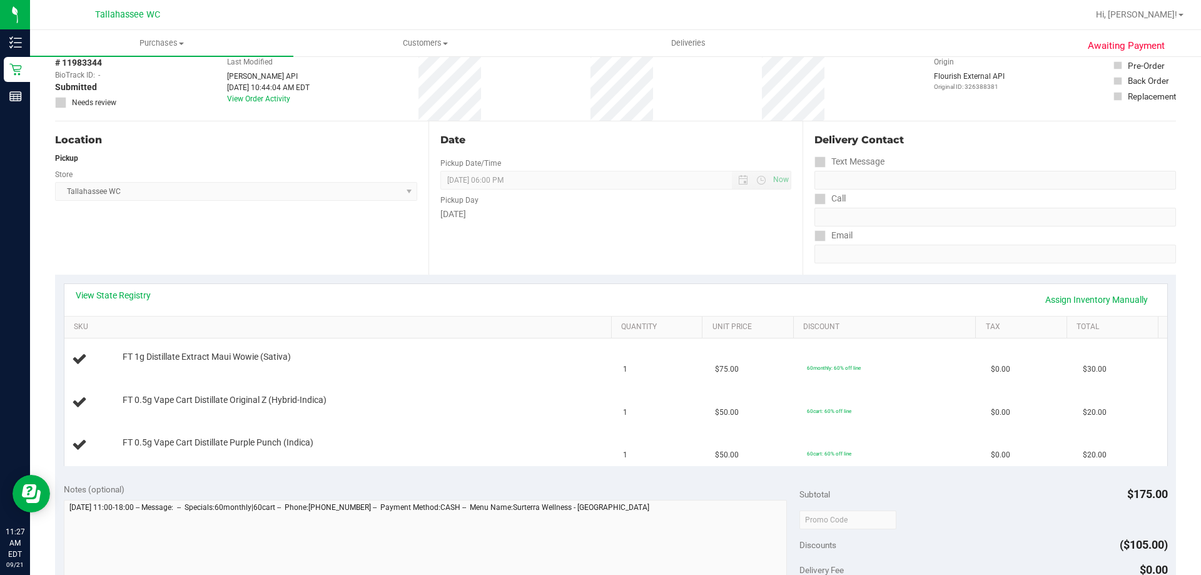
click at [135, 288] on div "View State Registry Assign Inventory Manually" at bounding box center [615, 300] width 1102 height 32
click at [124, 292] on link "View State Registry" at bounding box center [113, 295] width 75 height 13
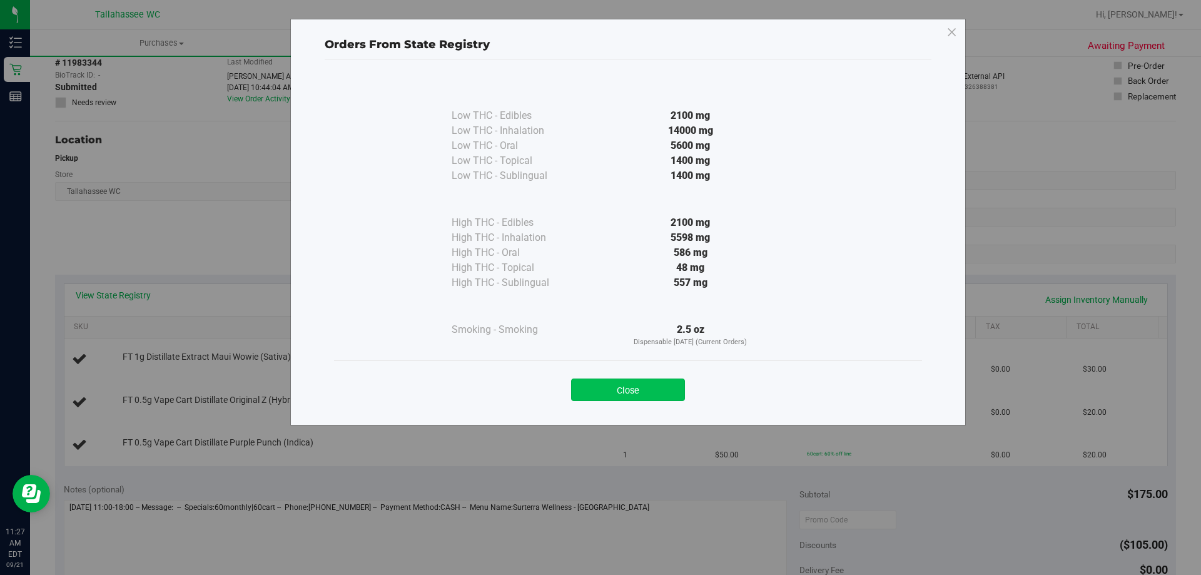
drag, startPoint x: 626, startPoint y: 378, endPoint x: 623, endPoint y: 390, distance: 12.8
click at [625, 386] on div "Close" at bounding box center [627, 385] width 569 height 31
click at [624, 394] on button "Close" at bounding box center [628, 389] width 114 height 23
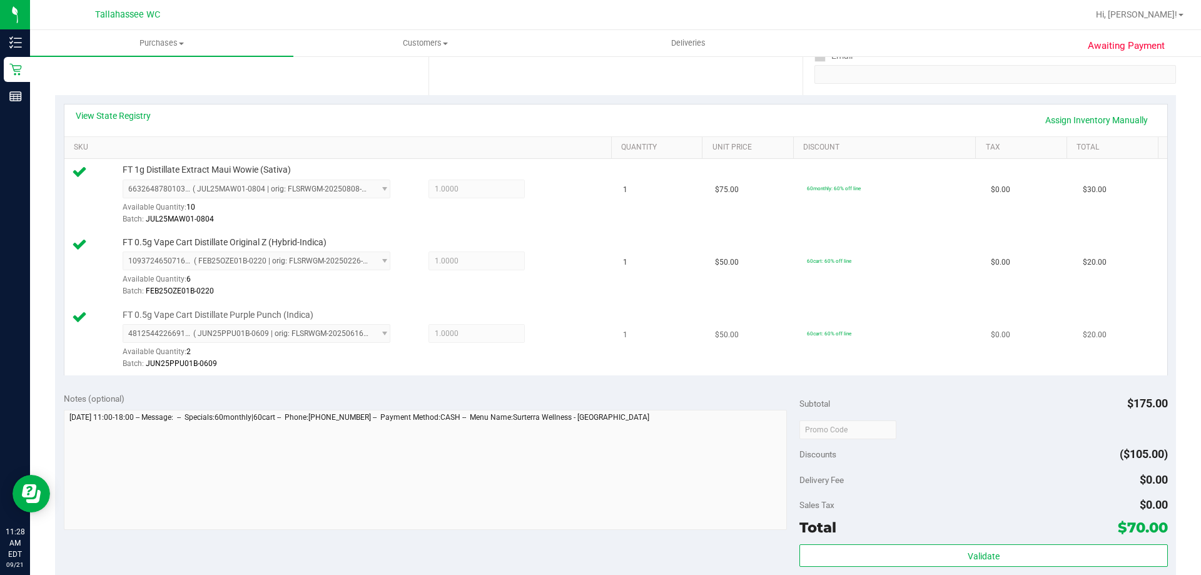
scroll to position [438, 0]
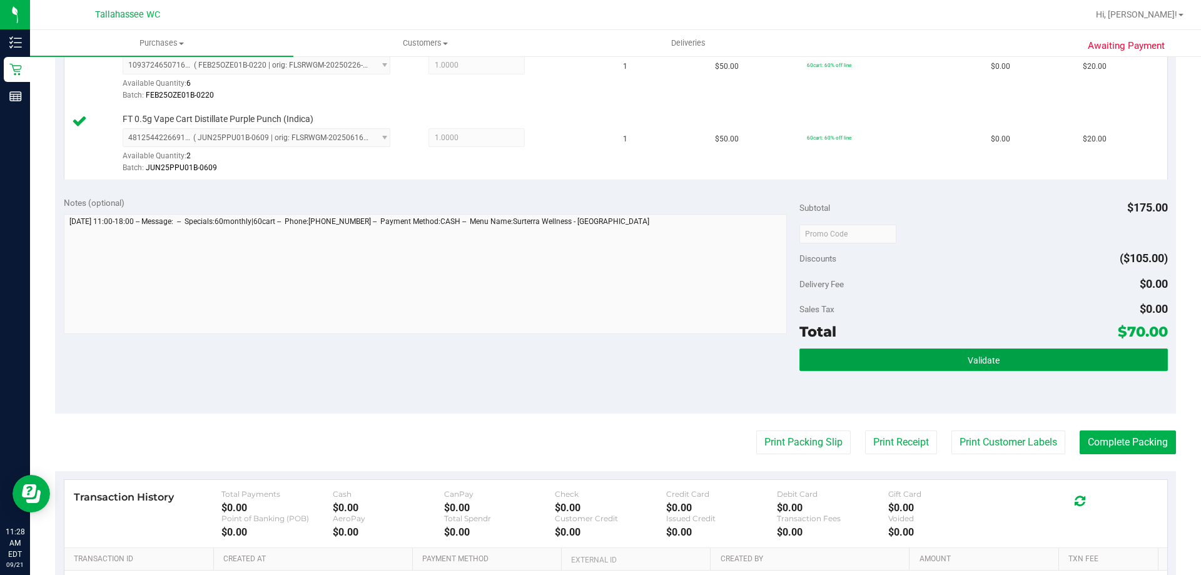
click at [855, 350] on button "Validate" at bounding box center [983, 359] width 368 height 23
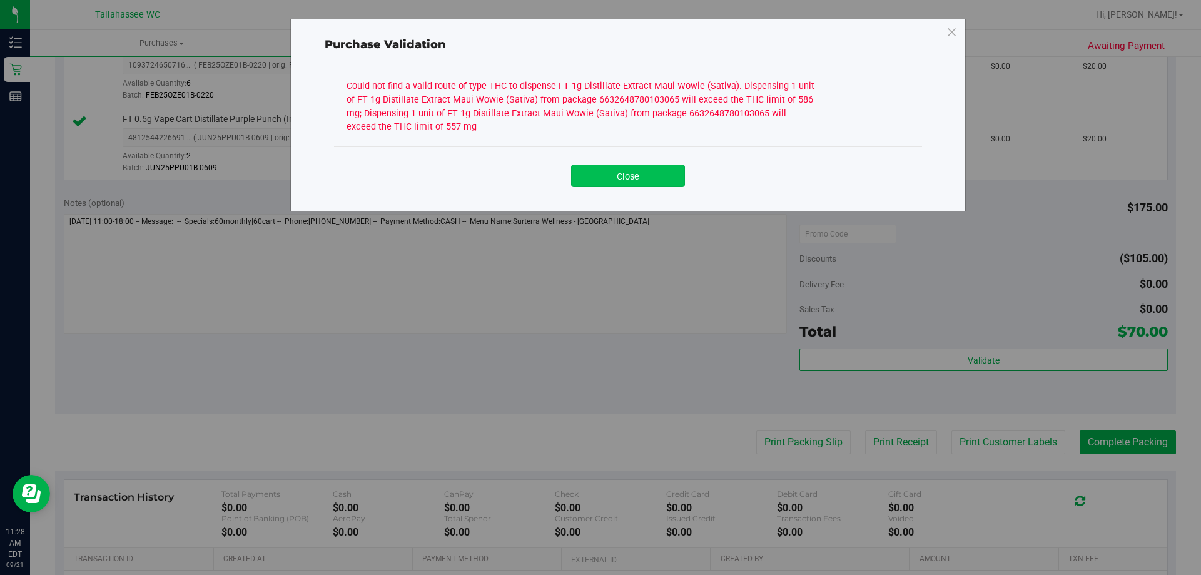
click at [613, 174] on button "Close" at bounding box center [628, 175] width 114 height 23
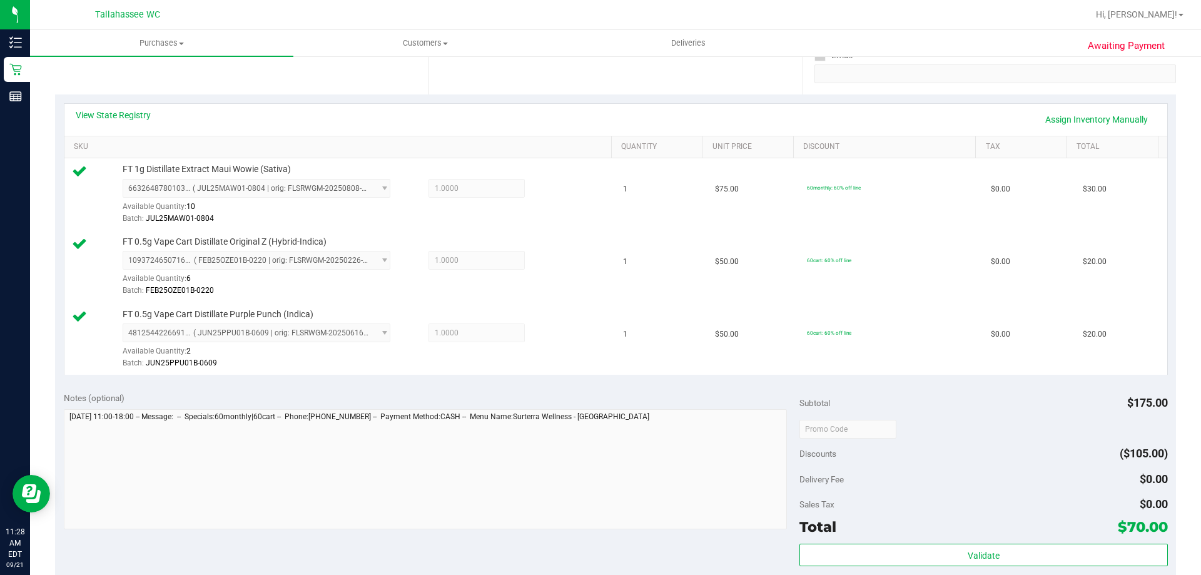
scroll to position [188, 0]
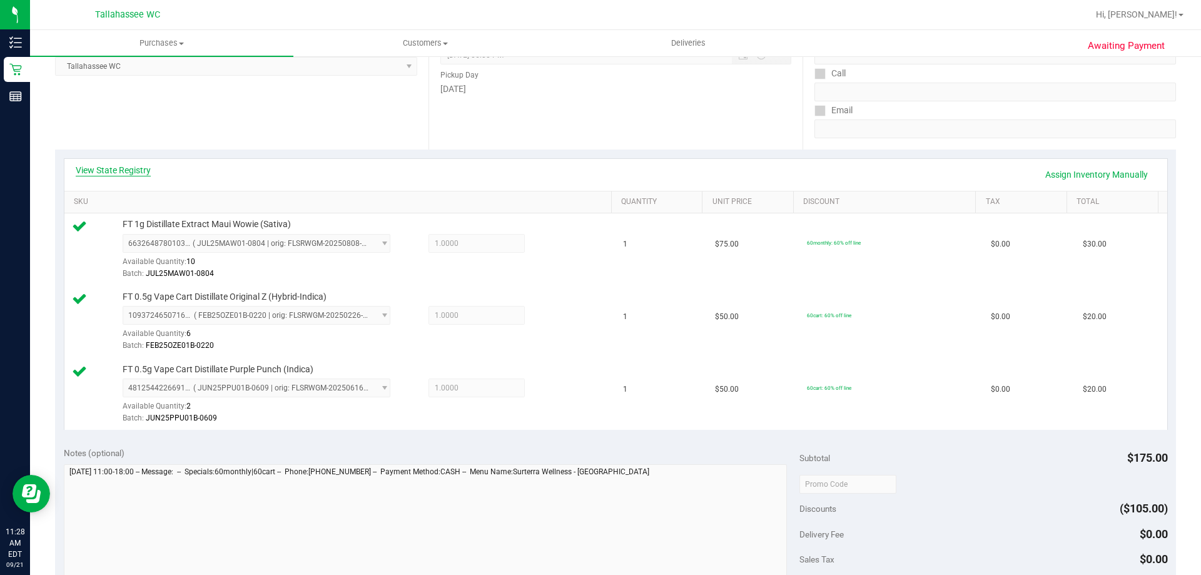
click at [126, 167] on link "View State Registry" at bounding box center [113, 170] width 75 height 13
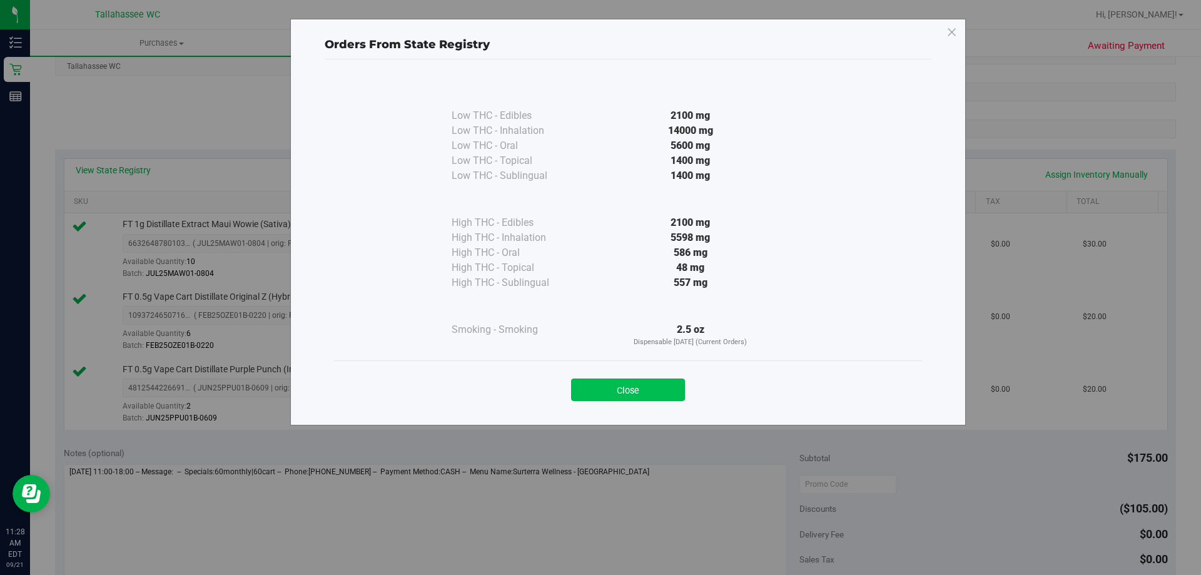
click at [619, 393] on button "Close" at bounding box center [628, 389] width 114 height 23
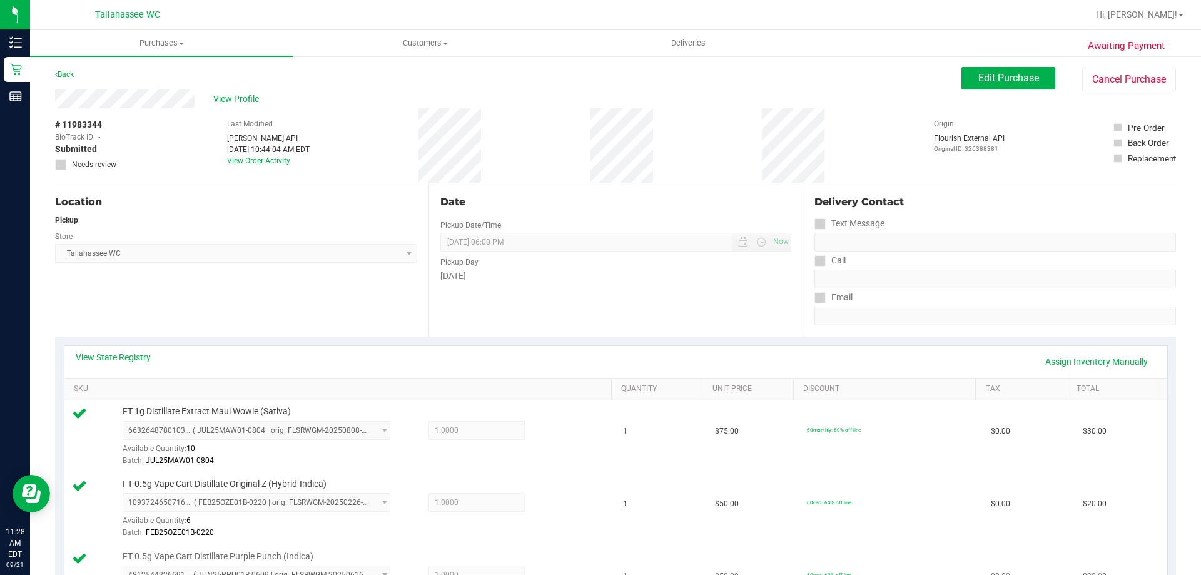
scroll to position [0, 0]
click at [1063, 367] on link "Assign Inventory Manually" at bounding box center [1096, 361] width 119 height 21
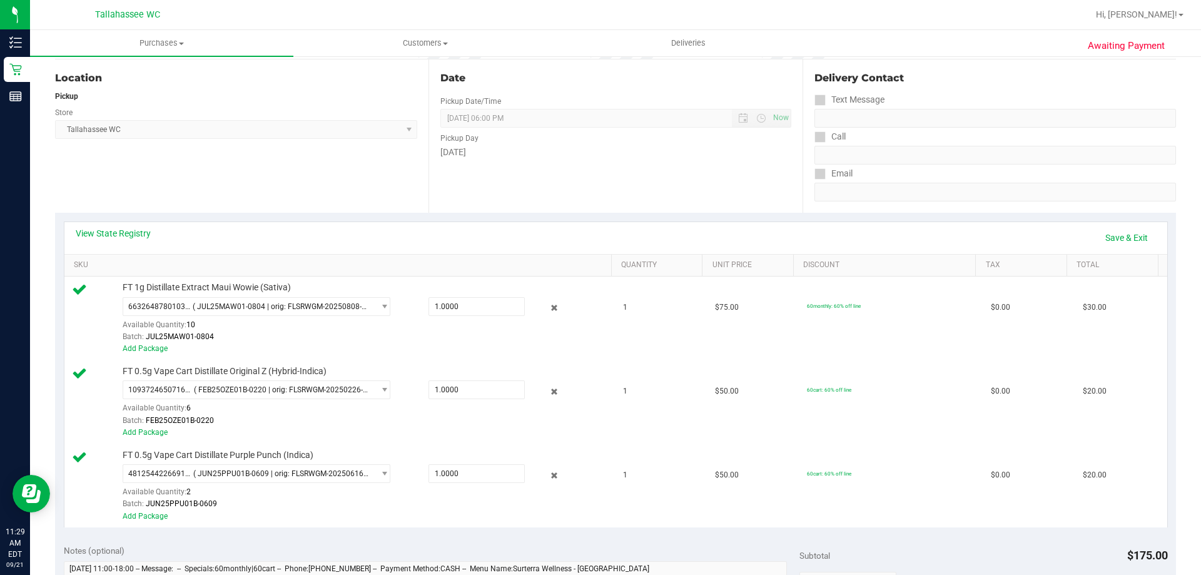
scroll to position [125, 0]
click at [548, 300] on icon at bounding box center [554, 307] width 13 height 14
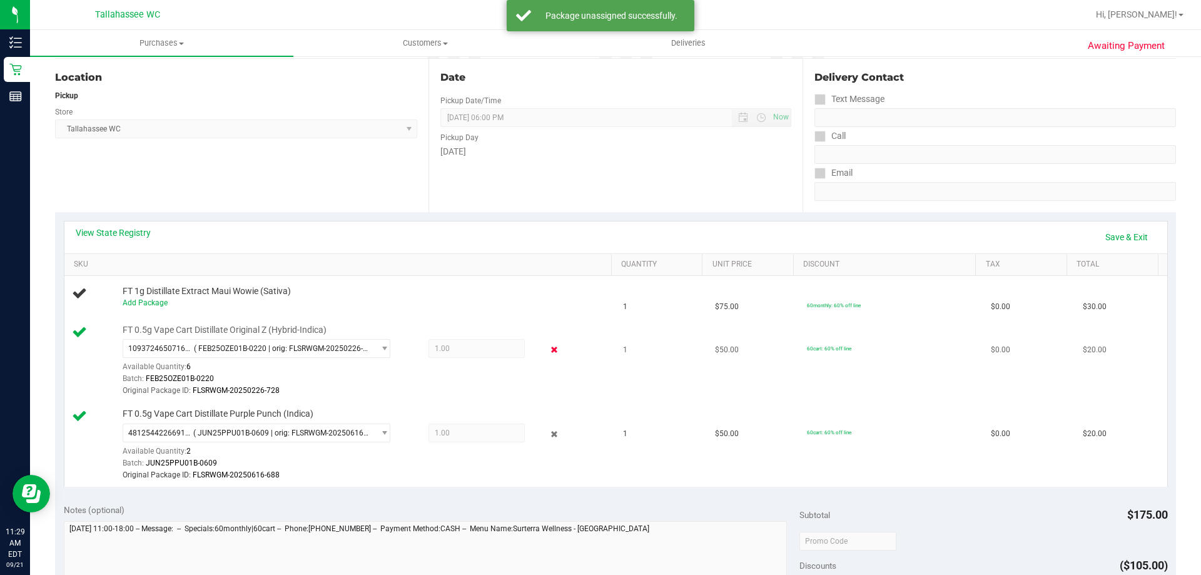
click at [548, 351] on icon at bounding box center [554, 350] width 13 height 14
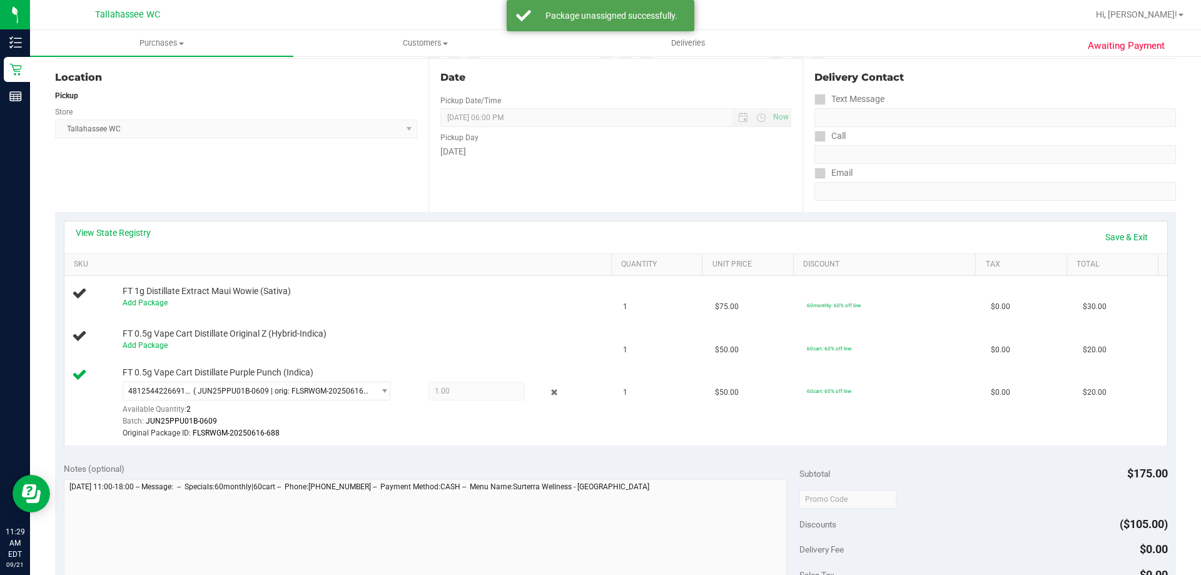
click at [548, 397] on icon at bounding box center [554, 392] width 13 height 14
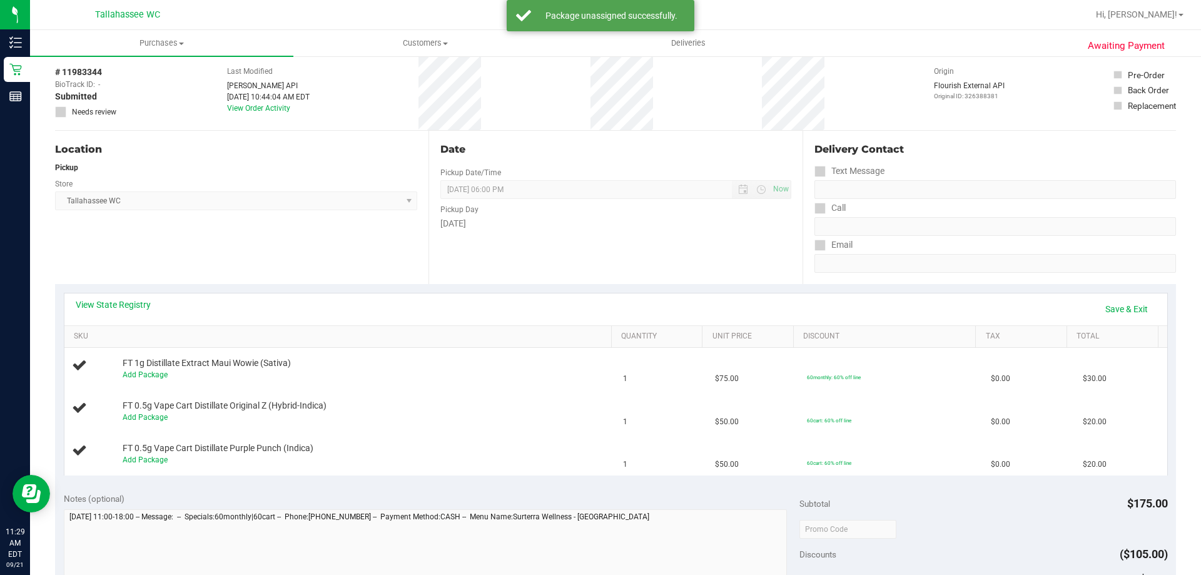
scroll to position [0, 0]
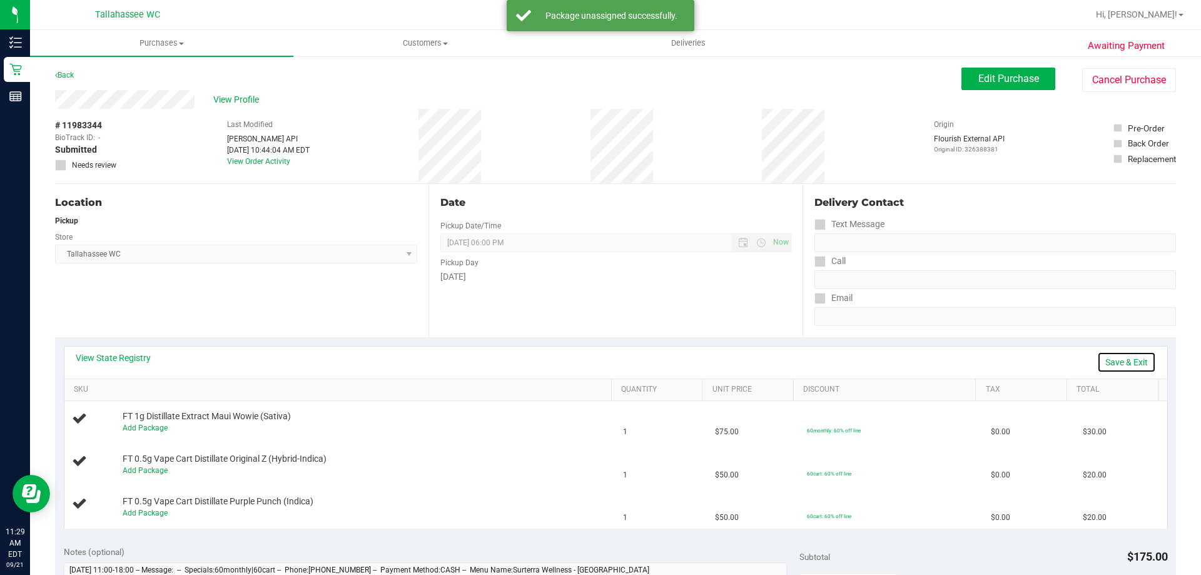
click at [1102, 361] on link "Save & Exit" at bounding box center [1126, 361] width 59 height 21
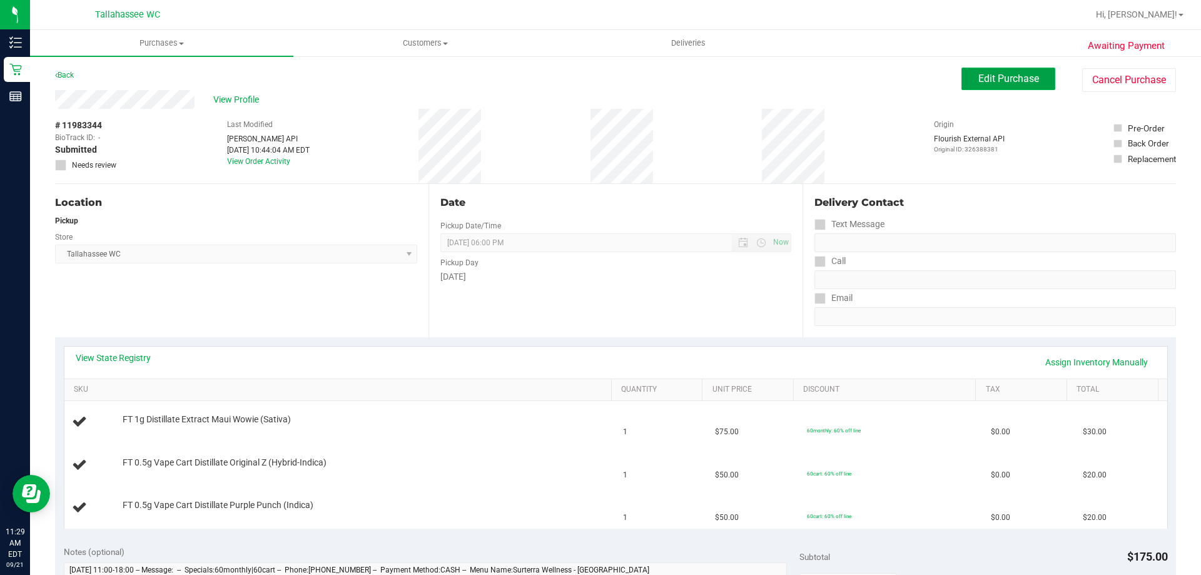
click at [1018, 81] on span "Edit Purchase" at bounding box center [1008, 79] width 61 height 12
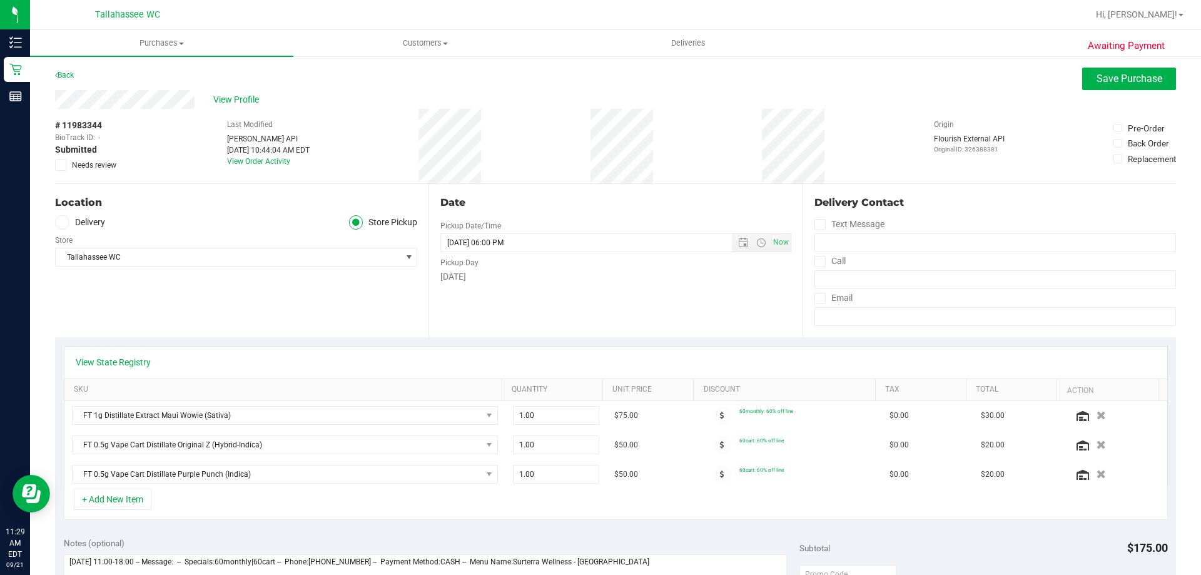
click at [58, 165] on icon at bounding box center [61, 165] width 8 height 0
click at [0, 0] on input "Needs review" at bounding box center [0, 0] width 0 height 0
click at [1096, 74] on span "Save Purchase" at bounding box center [1129, 79] width 66 height 12
click at [73, 74] on link "Back" at bounding box center [64, 75] width 19 height 9
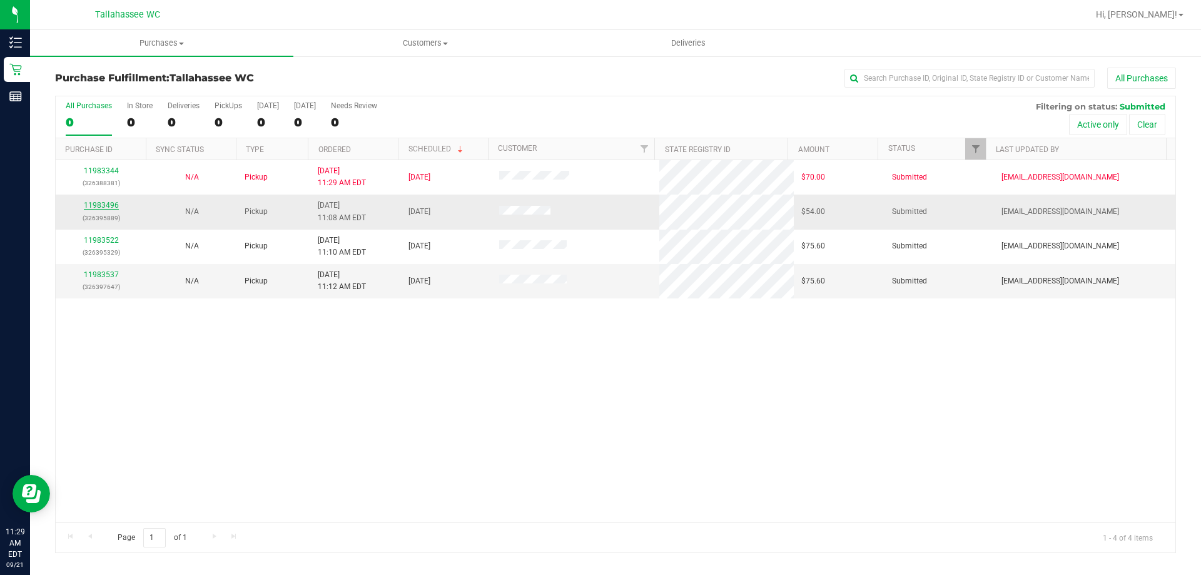
click at [103, 204] on link "11983496" at bounding box center [101, 205] width 35 height 9
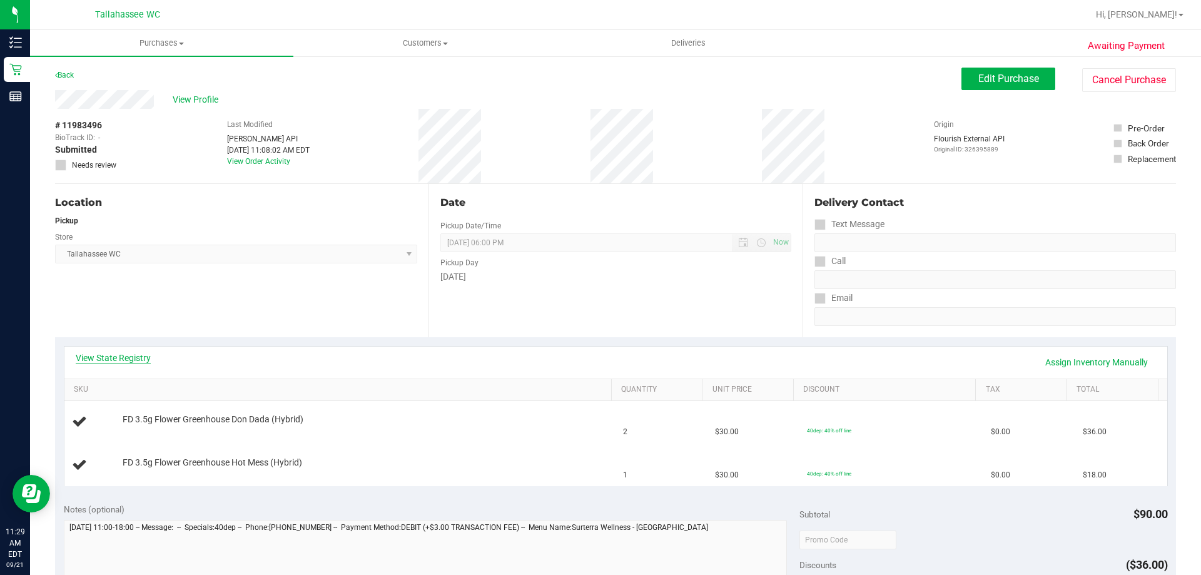
click at [141, 360] on link "View State Registry" at bounding box center [113, 357] width 75 height 13
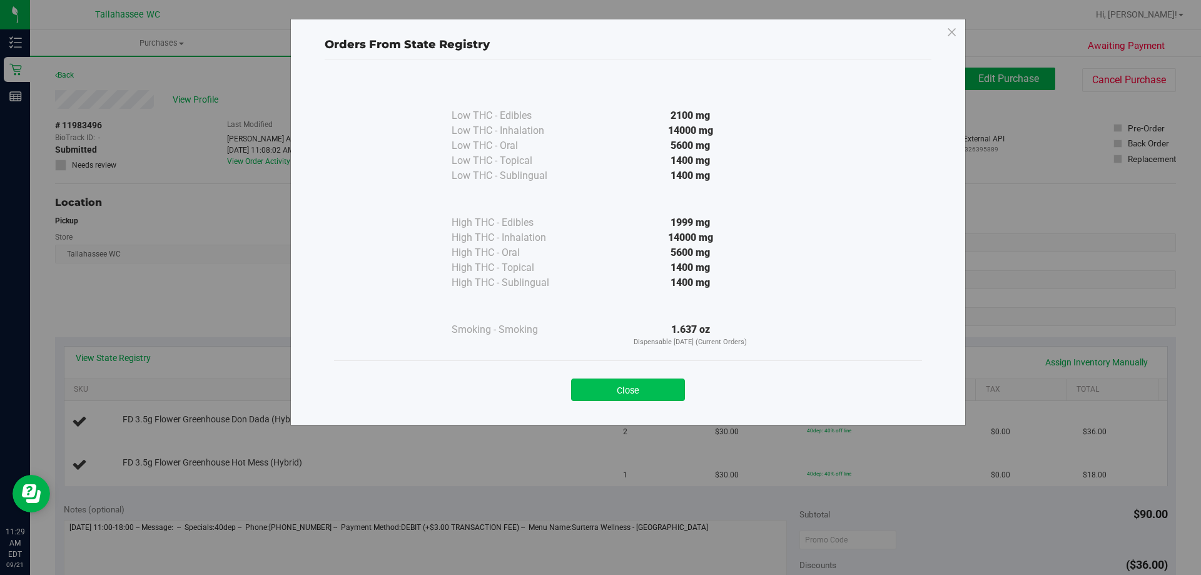
click at [584, 382] on button "Close" at bounding box center [628, 389] width 114 height 23
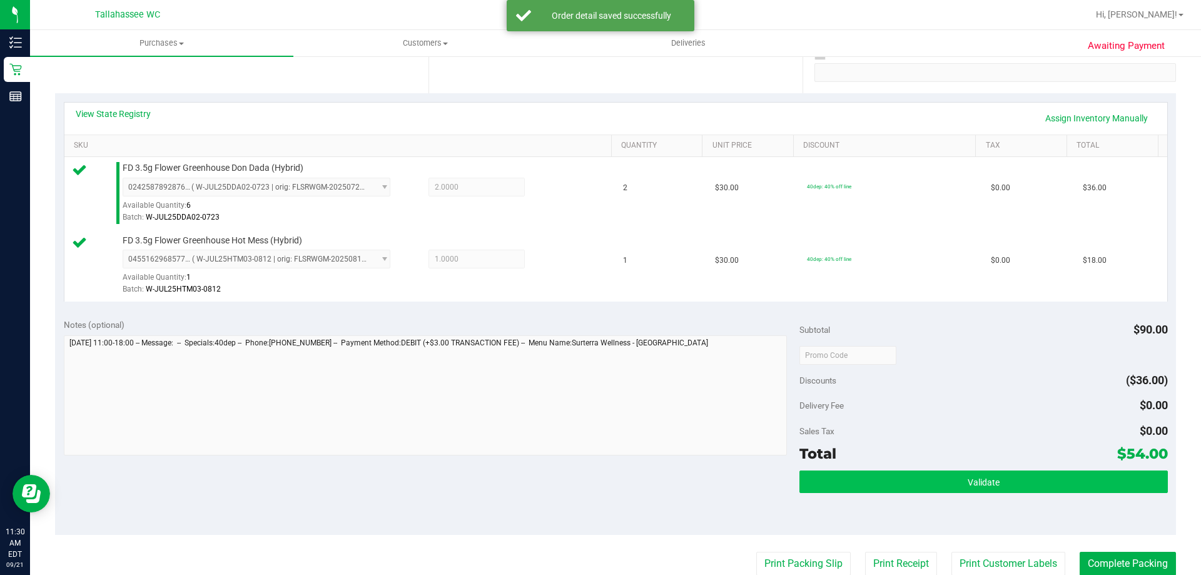
scroll to position [313, 0]
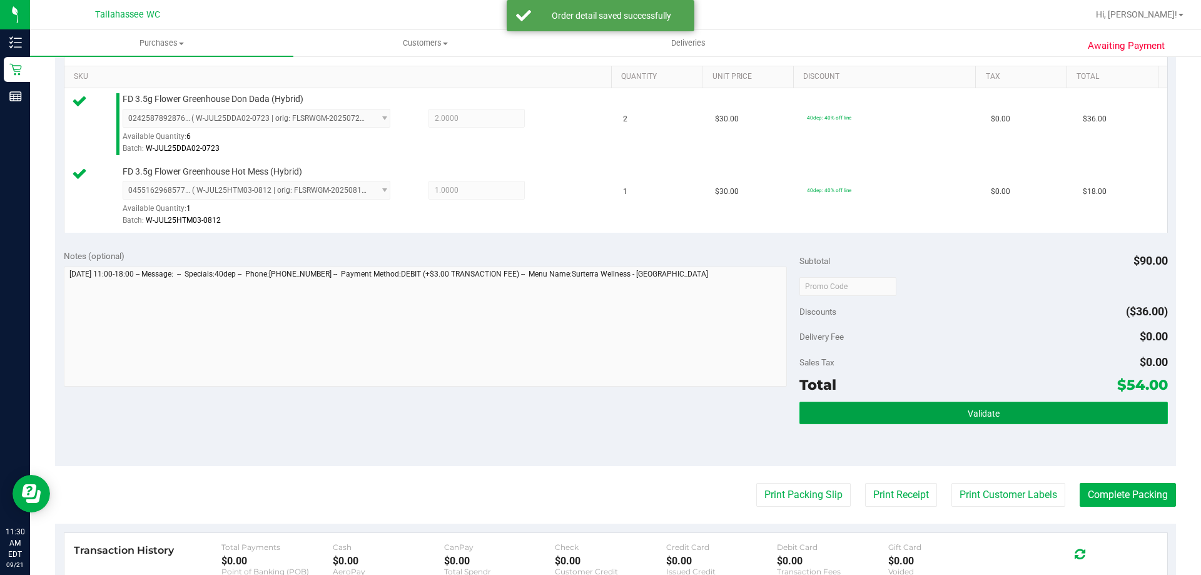
click at [858, 419] on button "Validate" at bounding box center [983, 412] width 368 height 23
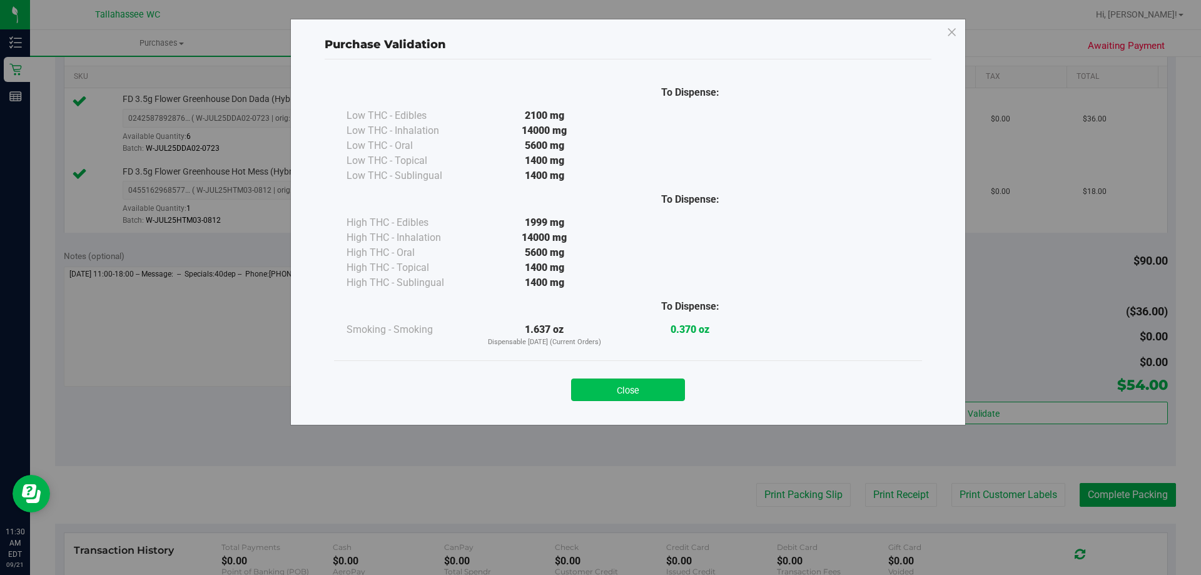
click at [663, 388] on button "Close" at bounding box center [628, 389] width 114 height 23
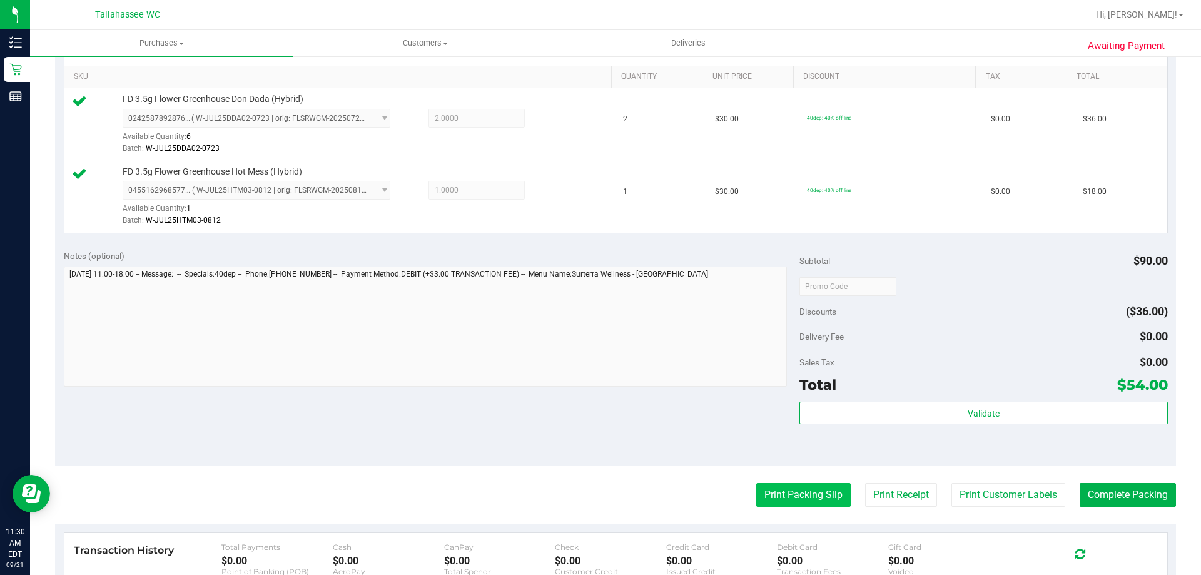
click at [787, 485] on button "Print Packing Slip" at bounding box center [803, 495] width 94 height 24
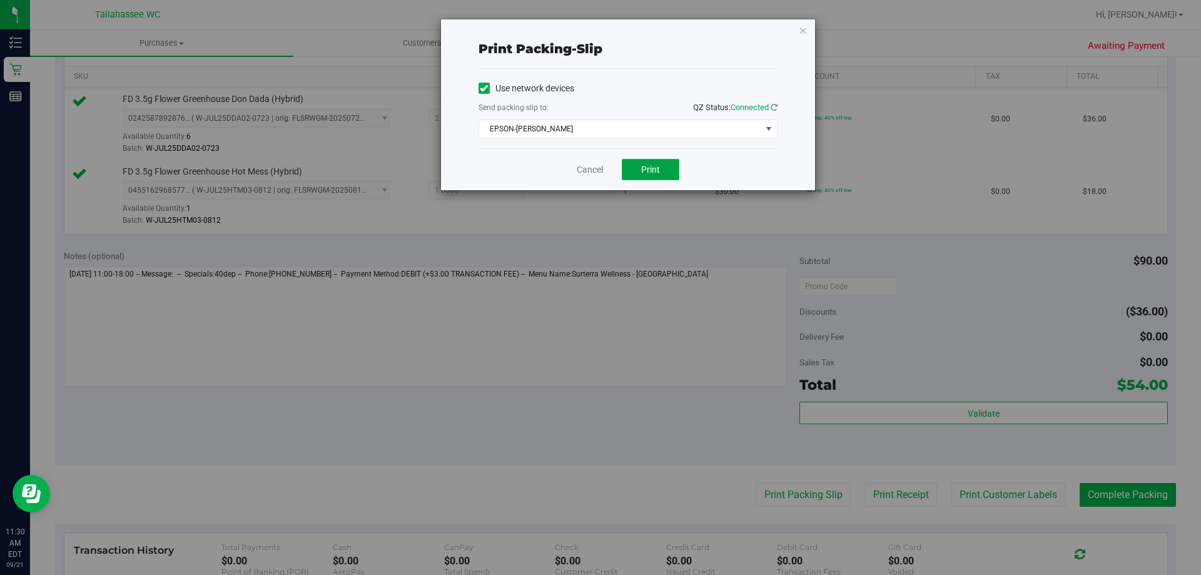
click at [660, 160] on button "Print" at bounding box center [651, 169] width 58 height 21
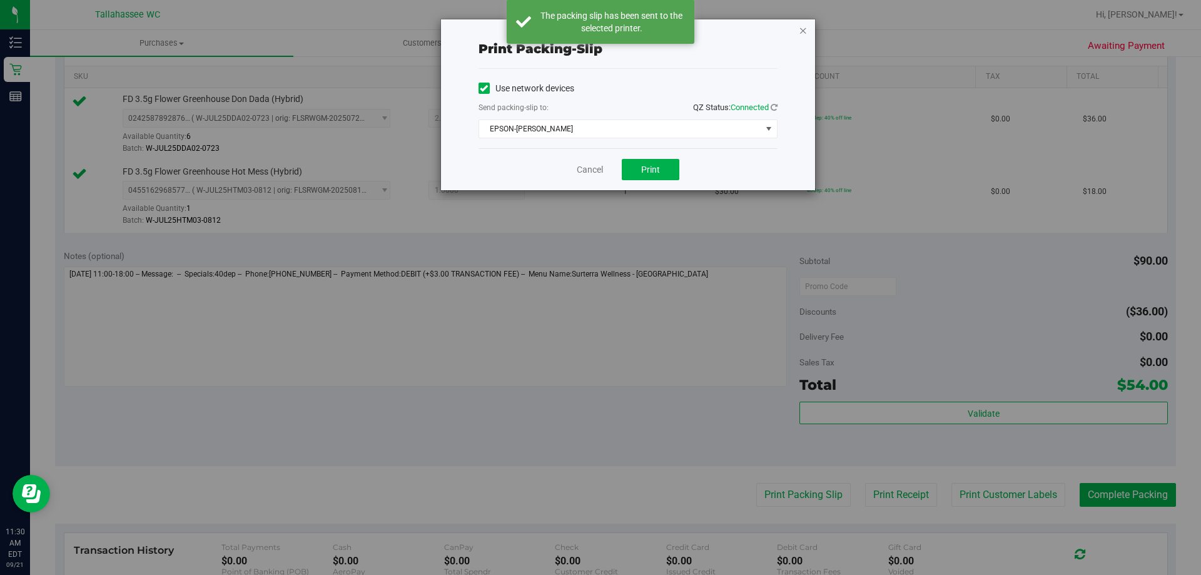
click at [798, 31] on icon "button" at bounding box center [802, 30] width 9 height 15
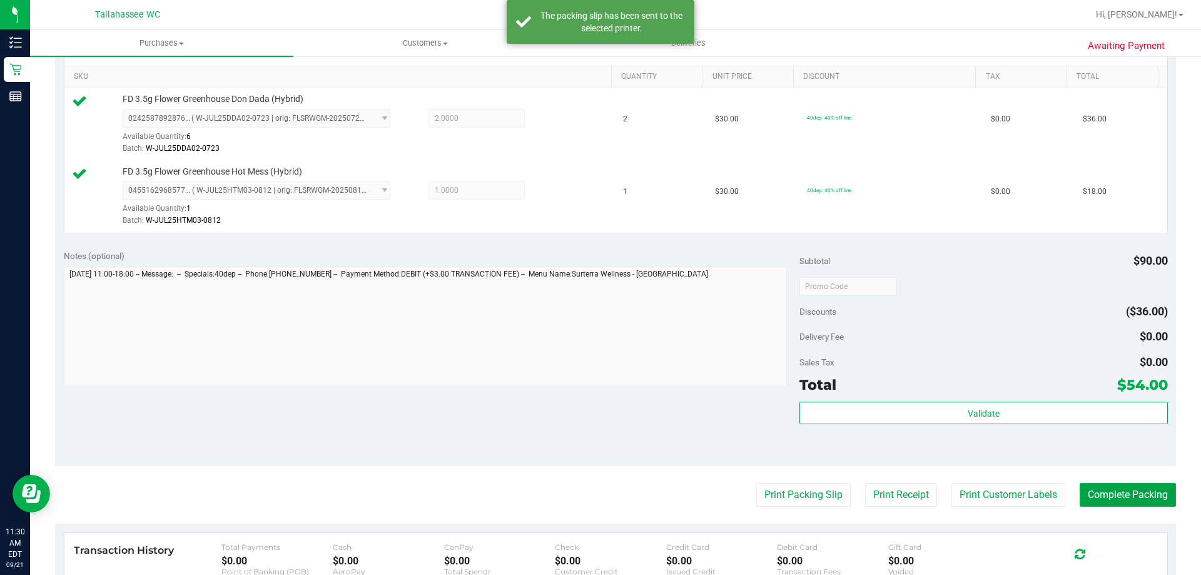
click at [1097, 489] on button "Complete Packing" at bounding box center [1127, 495] width 96 height 24
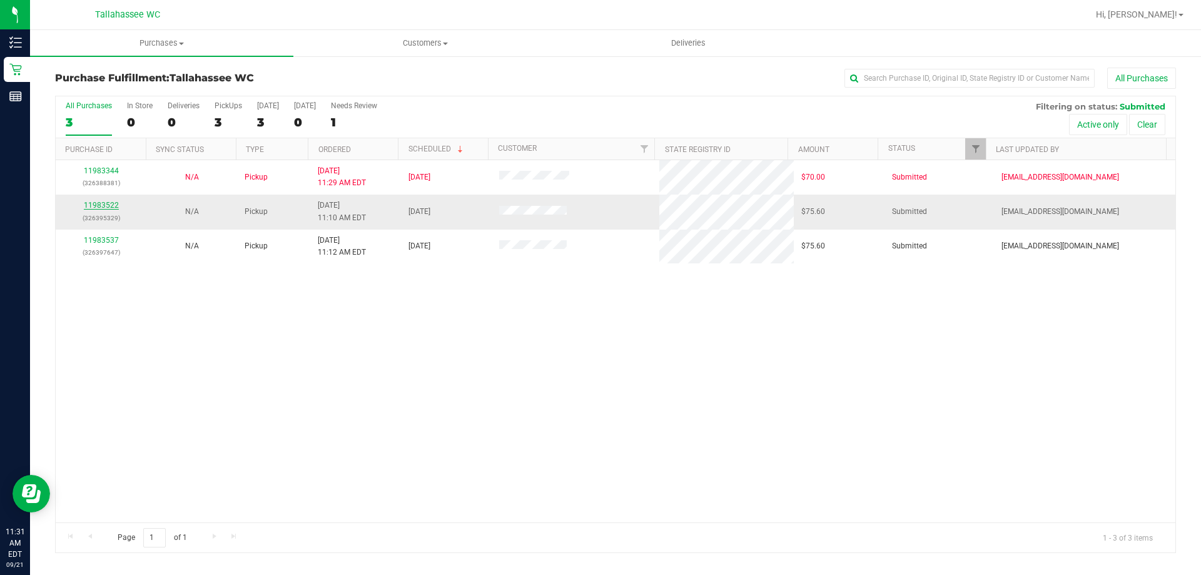
click at [106, 207] on link "11983522" at bounding box center [101, 205] width 35 height 9
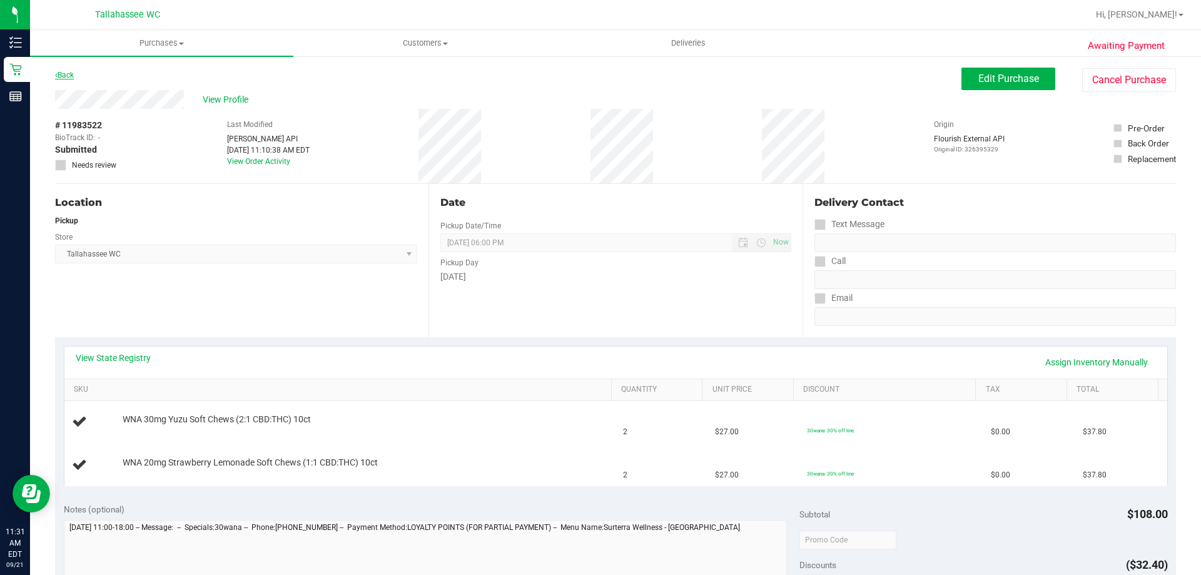
click at [66, 76] on link "Back" at bounding box center [64, 75] width 19 height 9
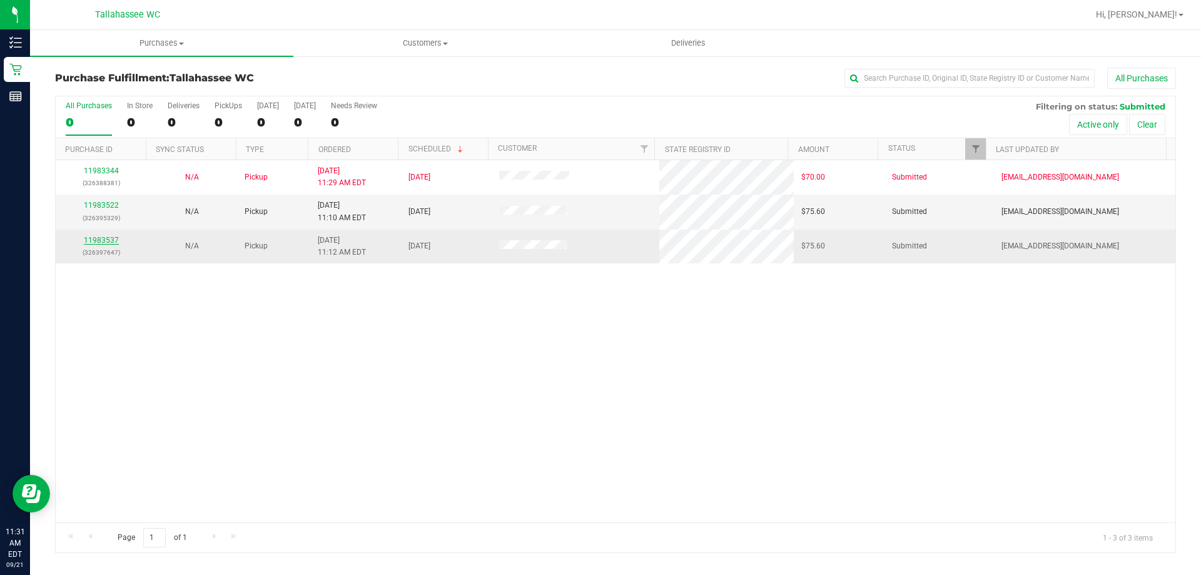
click at [94, 238] on link "11983537" at bounding box center [101, 240] width 35 height 9
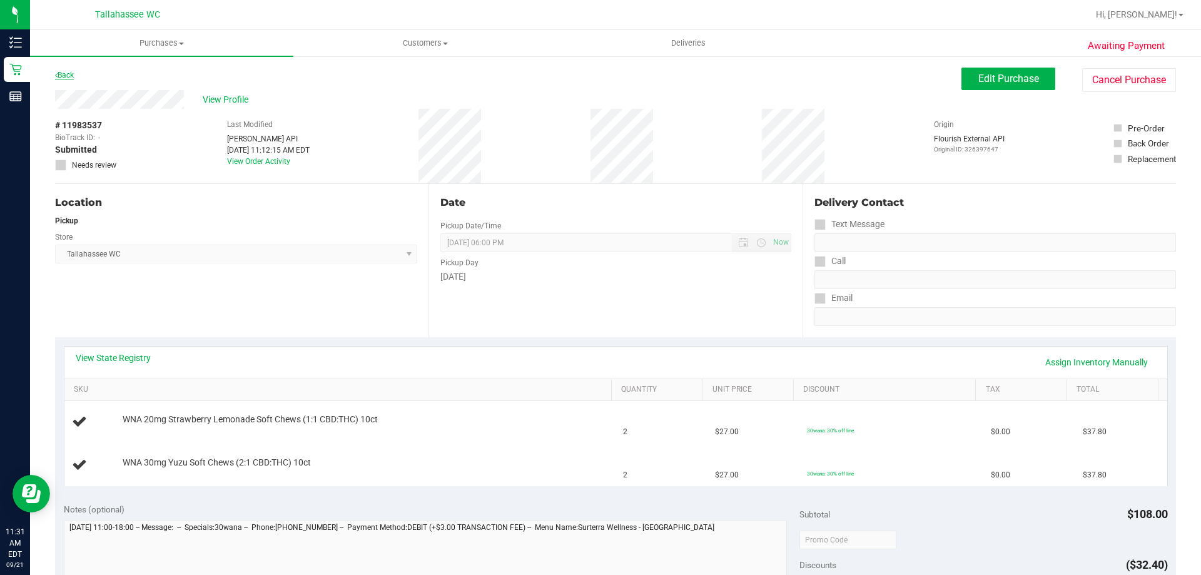
click at [70, 78] on link "Back" at bounding box center [64, 75] width 19 height 9
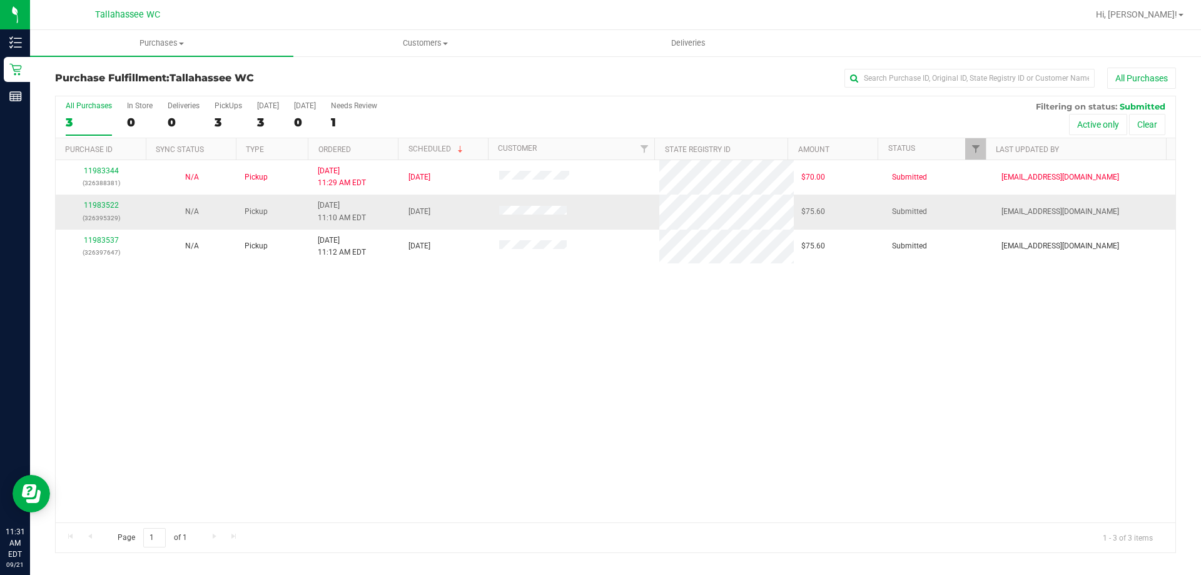
click at [92, 200] on div "11983522 (326395329)" at bounding box center [101, 211] width 76 height 24
click at [93, 208] on link "11983522" at bounding box center [101, 205] width 35 height 9
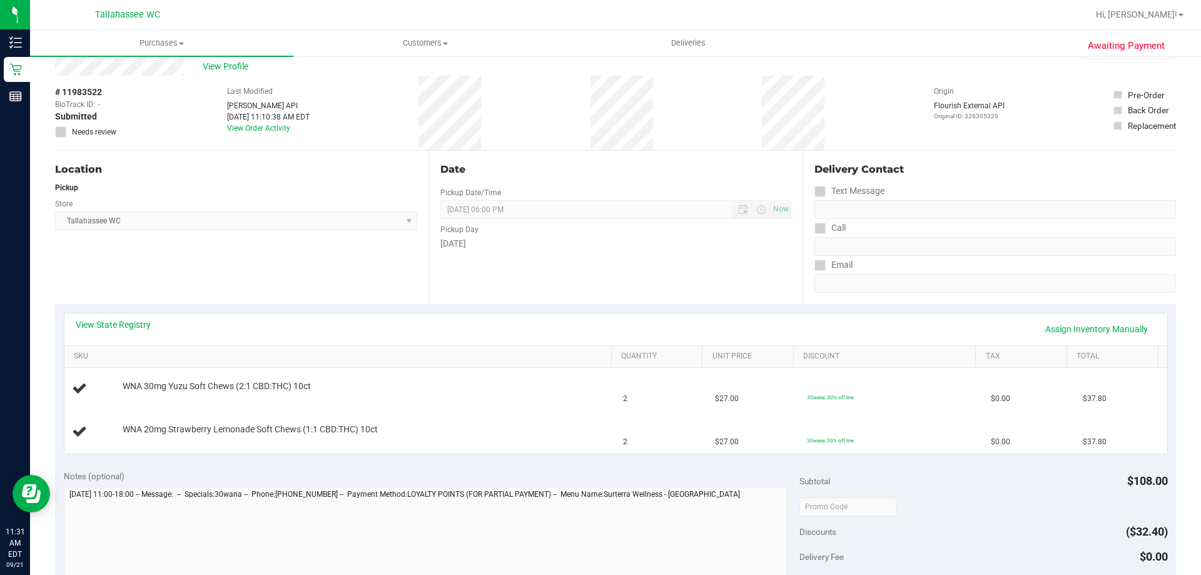
scroll to position [63, 0]
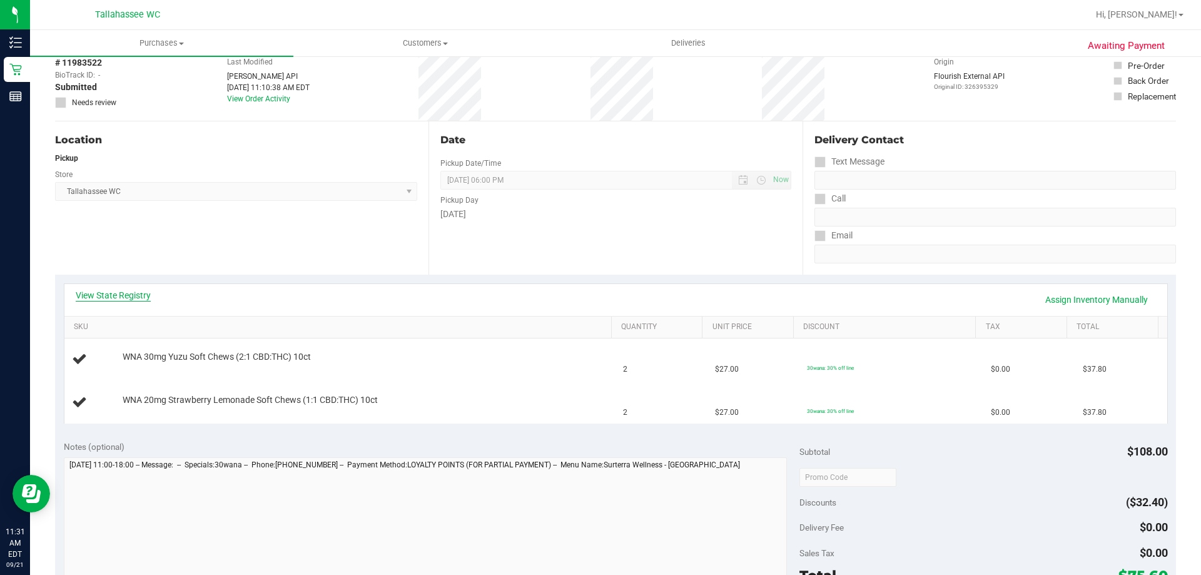
click at [116, 297] on link "View State Registry" at bounding box center [113, 295] width 75 height 13
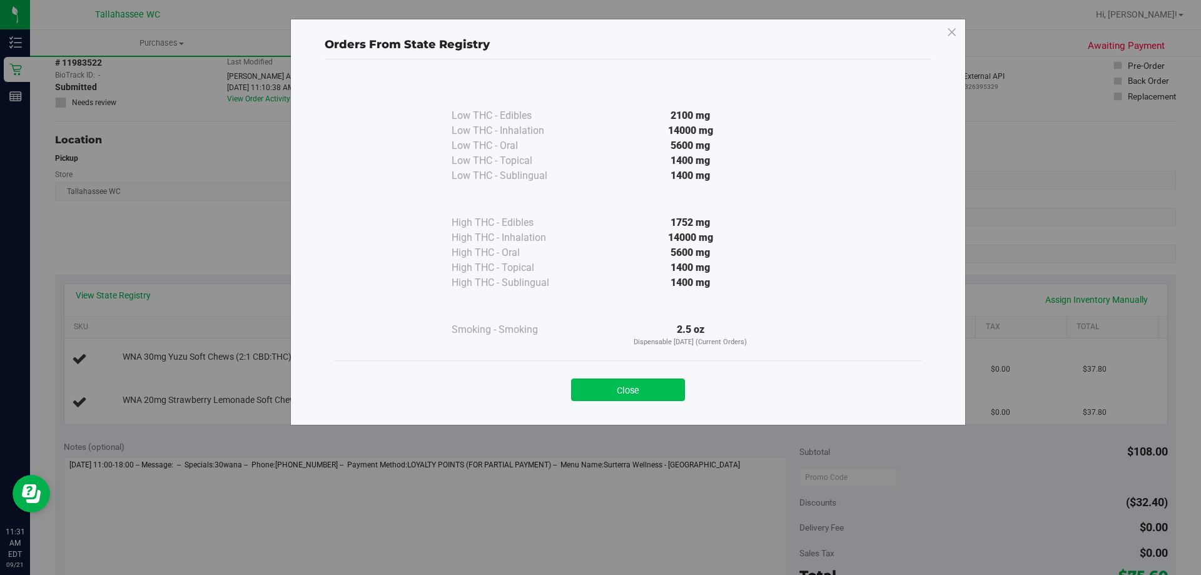
click at [587, 385] on button "Close" at bounding box center [628, 389] width 114 height 23
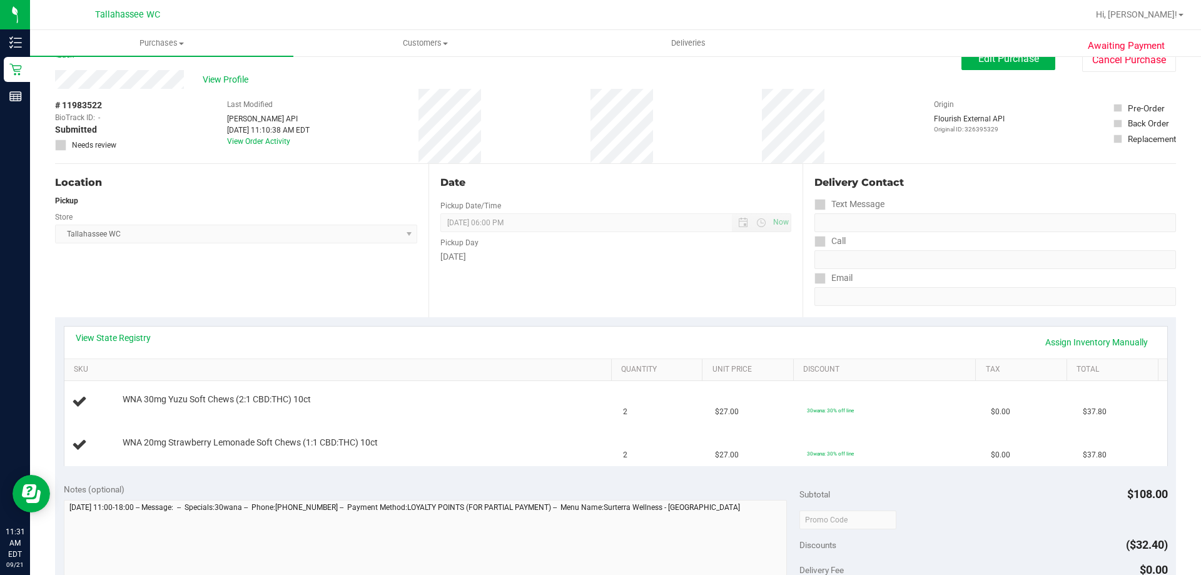
scroll to position [0, 0]
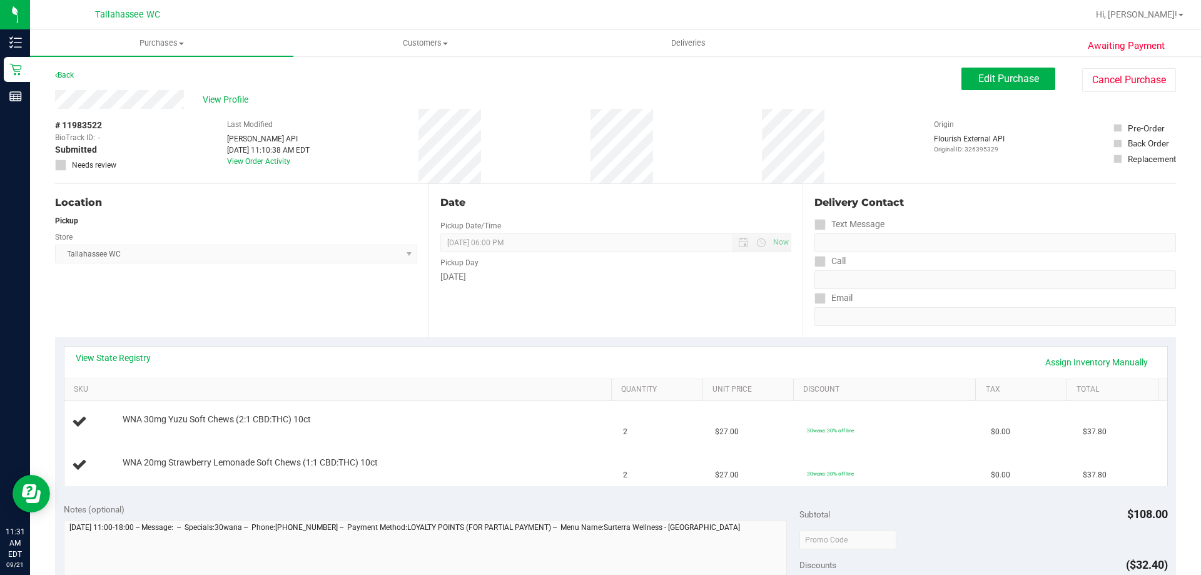
click at [66, 69] on div "Back" at bounding box center [64, 75] width 19 height 15
click at [66, 74] on link "Back" at bounding box center [64, 75] width 19 height 9
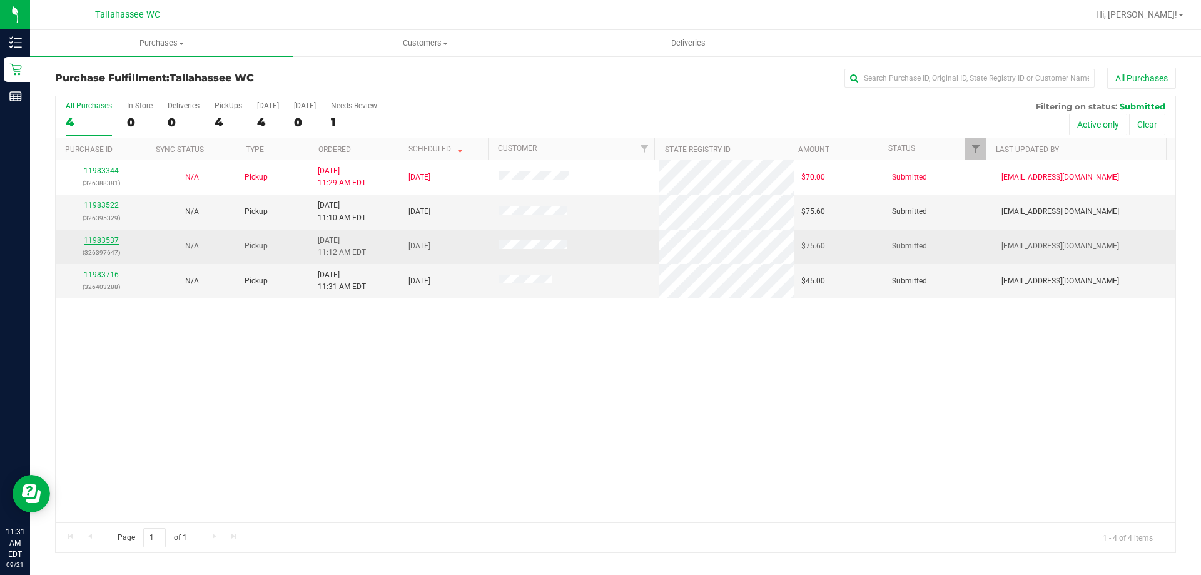
click at [106, 240] on link "11983537" at bounding box center [101, 240] width 35 height 9
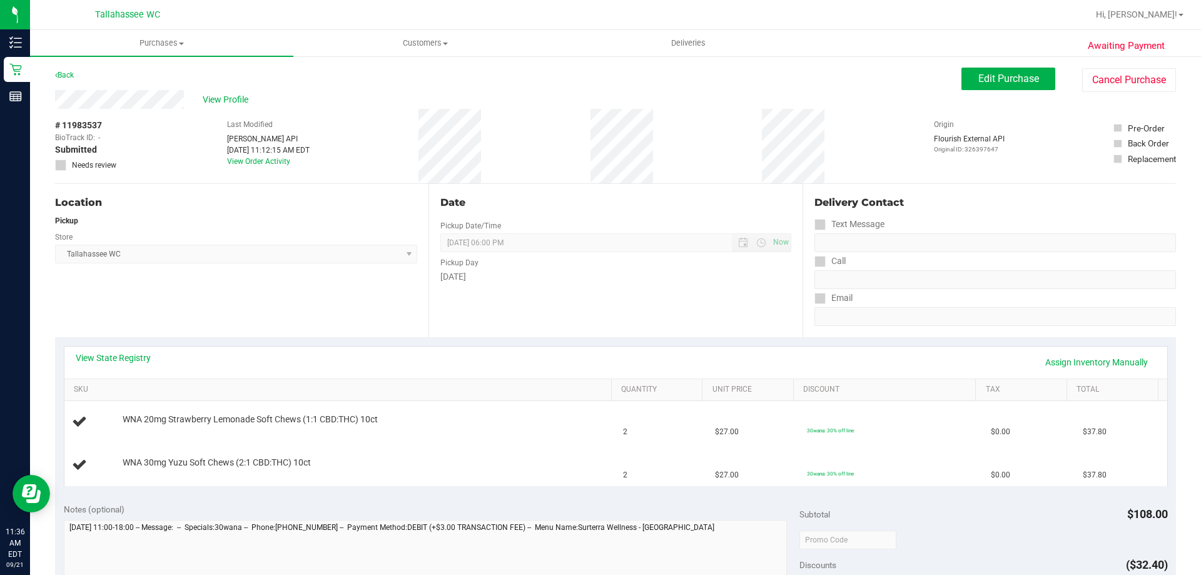
click at [77, 72] on div "Back Edit Purchase Cancel Purchase" at bounding box center [615, 79] width 1120 height 23
click at [72, 73] on link "Back" at bounding box center [64, 75] width 19 height 9
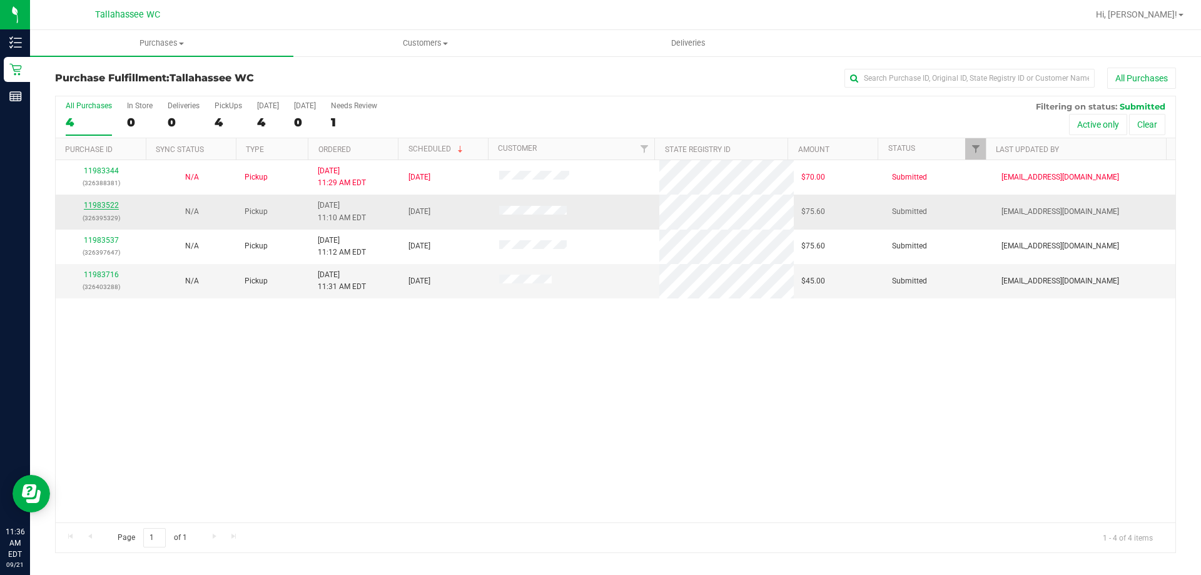
click at [97, 205] on link "11983522" at bounding box center [101, 205] width 35 height 9
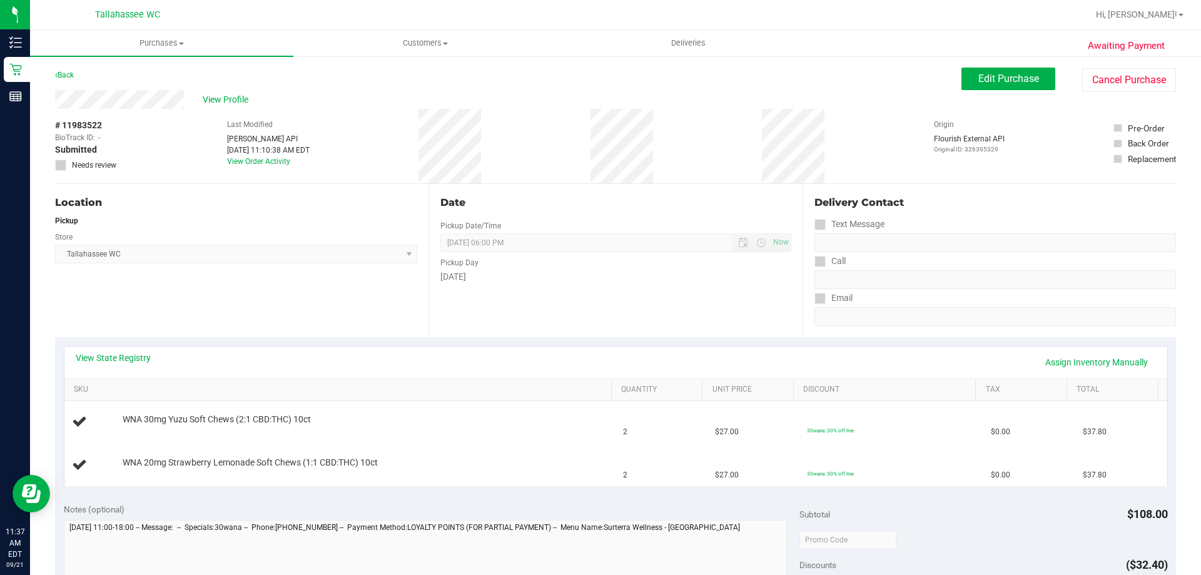
click at [69, 69] on div "Back" at bounding box center [64, 75] width 19 height 15
click at [68, 71] on div "Back" at bounding box center [64, 75] width 19 height 15
click at [68, 71] on link "Back" at bounding box center [64, 75] width 19 height 9
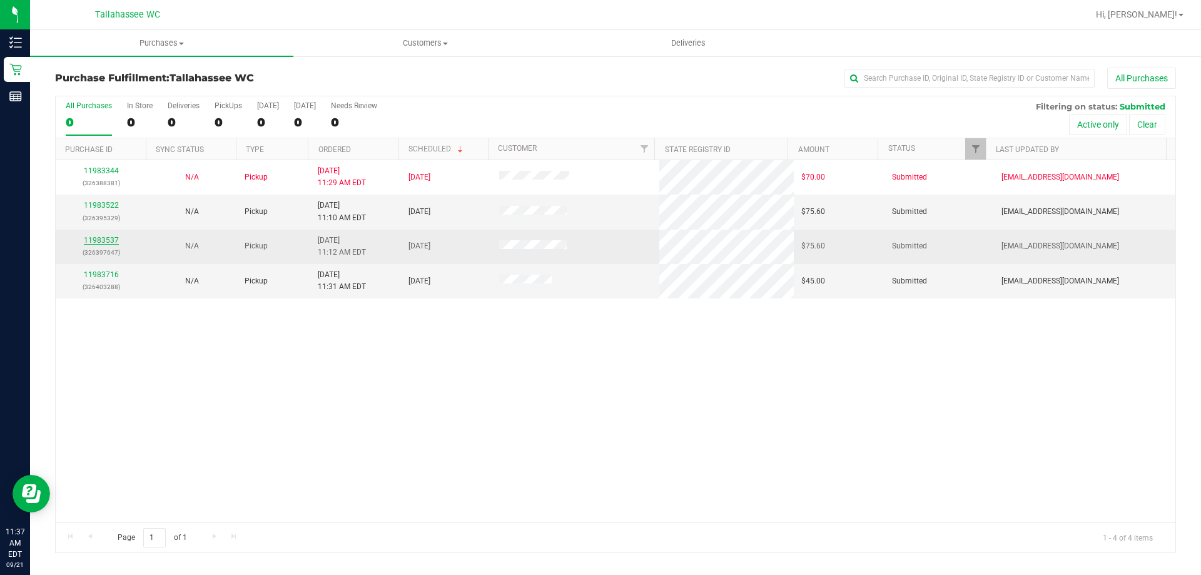
click at [89, 239] on link "11983537" at bounding box center [101, 240] width 35 height 9
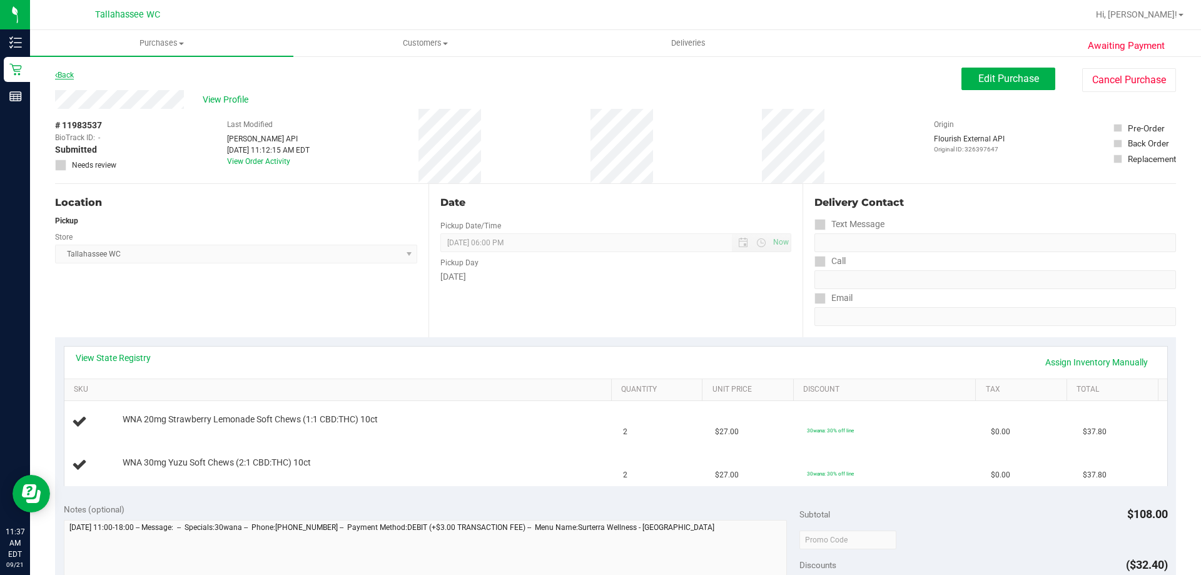
click at [74, 77] on link "Back" at bounding box center [64, 75] width 19 height 9
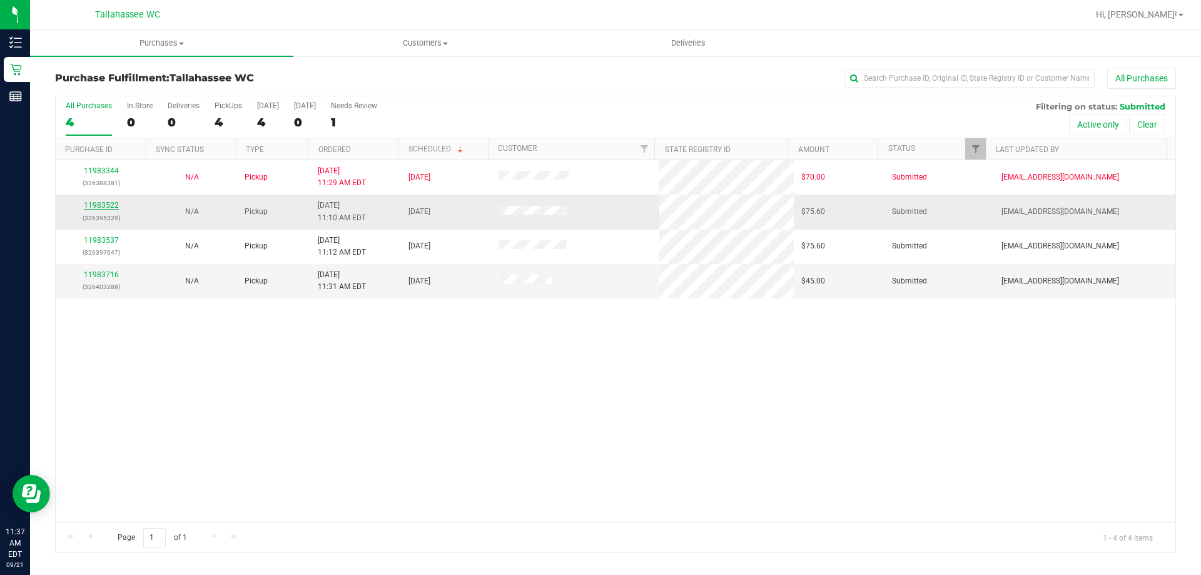
click at [97, 206] on link "11983522" at bounding box center [101, 205] width 35 height 9
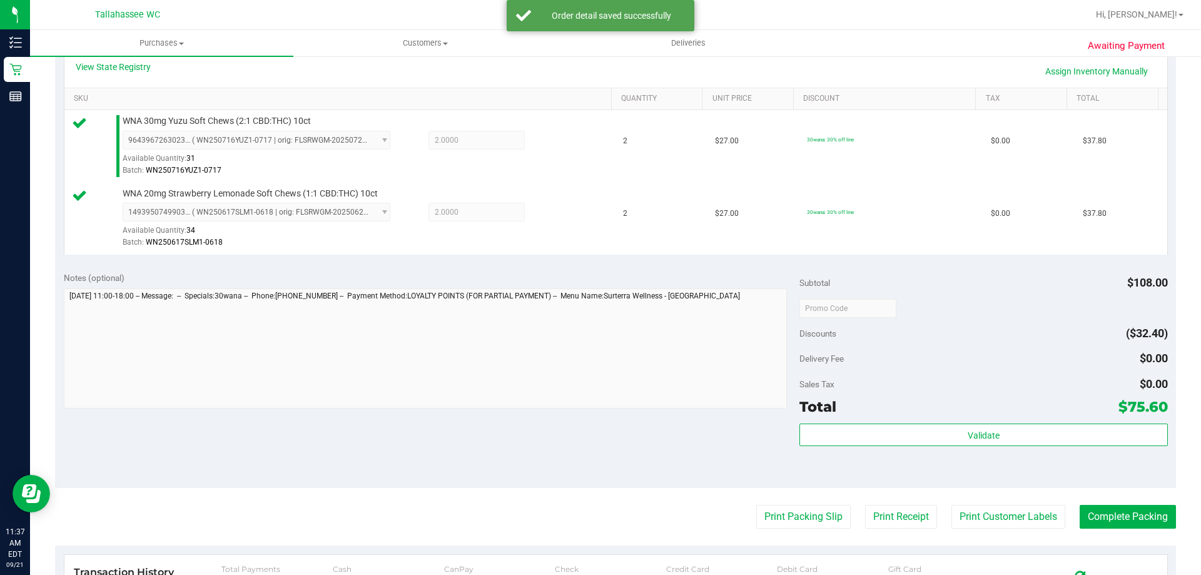
scroll to position [438, 0]
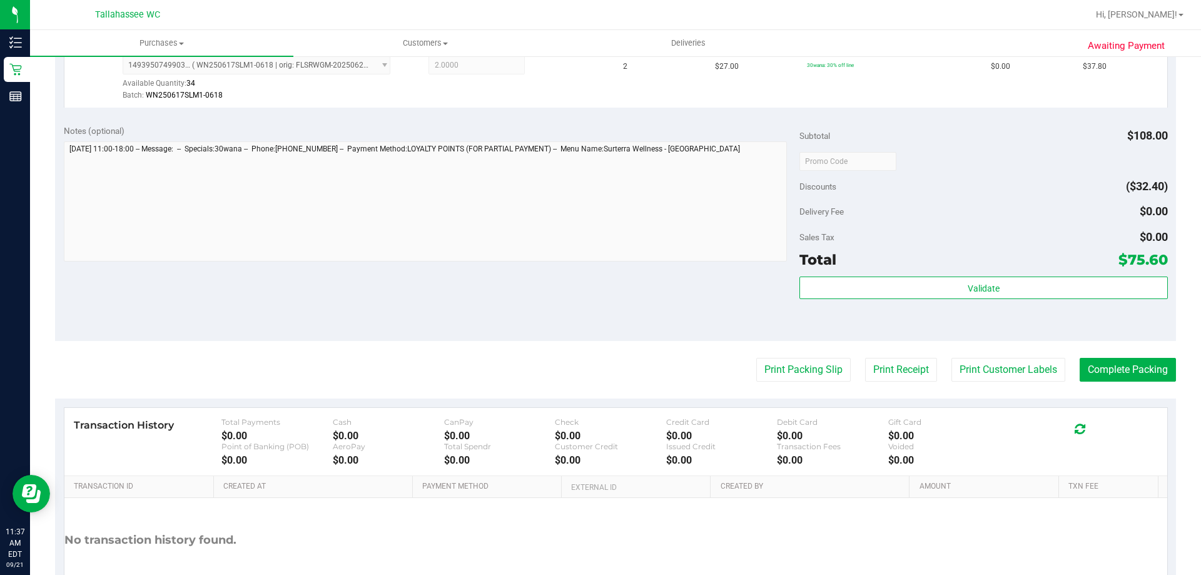
click at [858, 301] on div "Validate" at bounding box center [983, 304] width 368 height 56
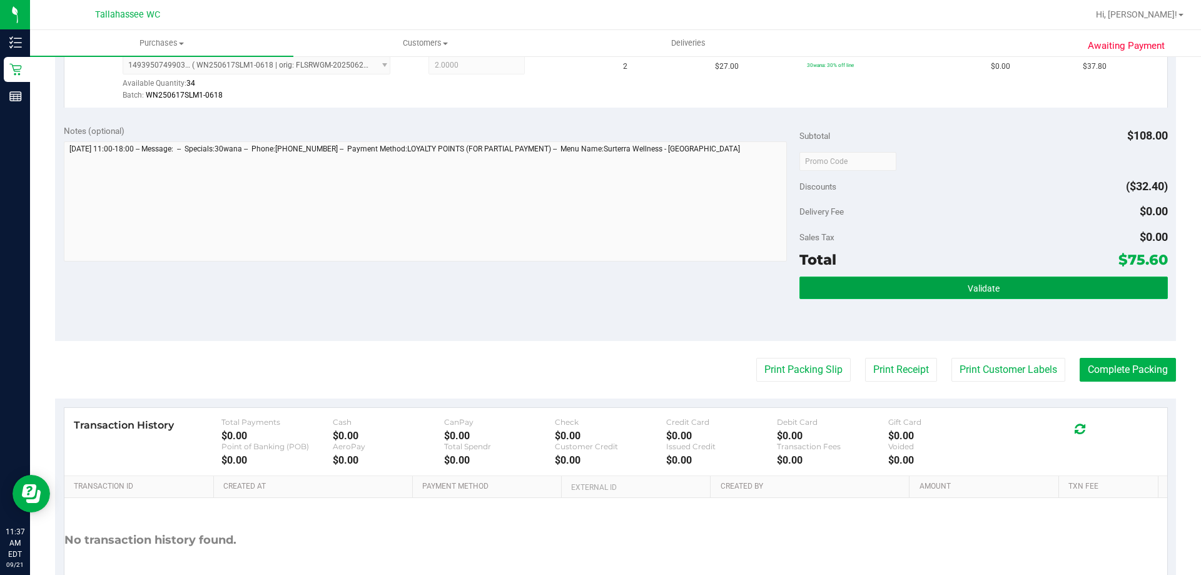
click at [863, 291] on button "Validate" at bounding box center [983, 287] width 368 height 23
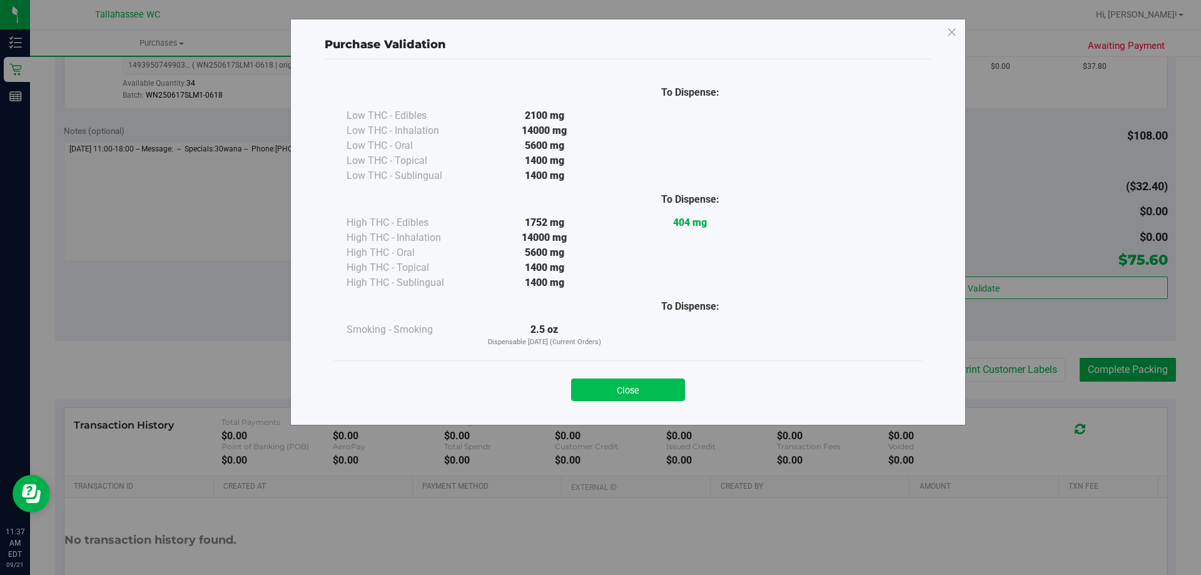
click at [652, 393] on button "Close" at bounding box center [628, 389] width 114 height 23
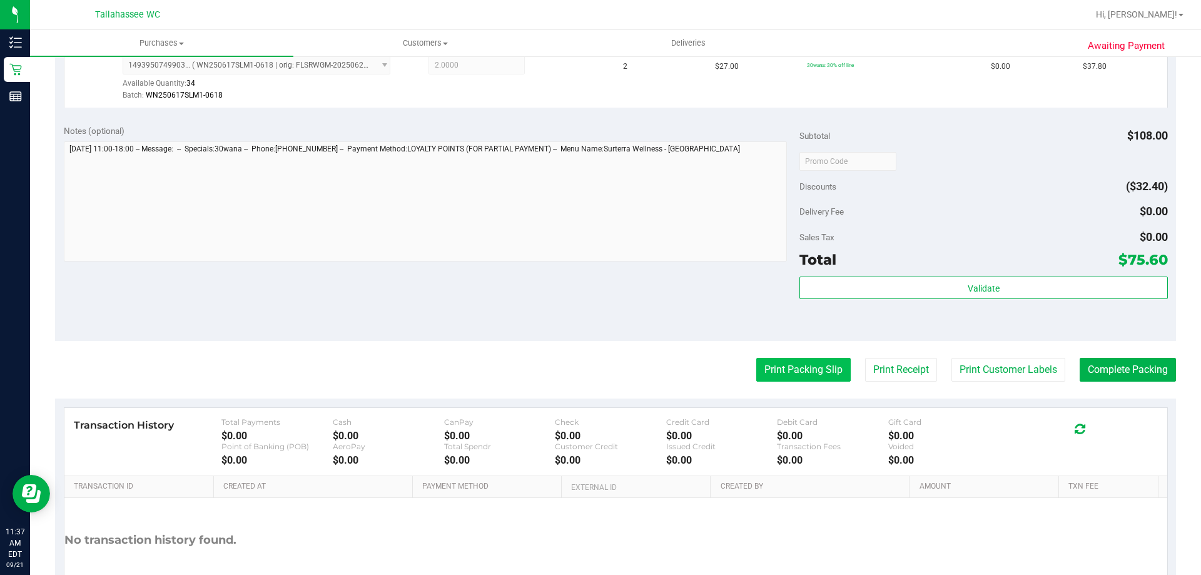
click at [800, 366] on button "Print Packing Slip" at bounding box center [803, 370] width 94 height 24
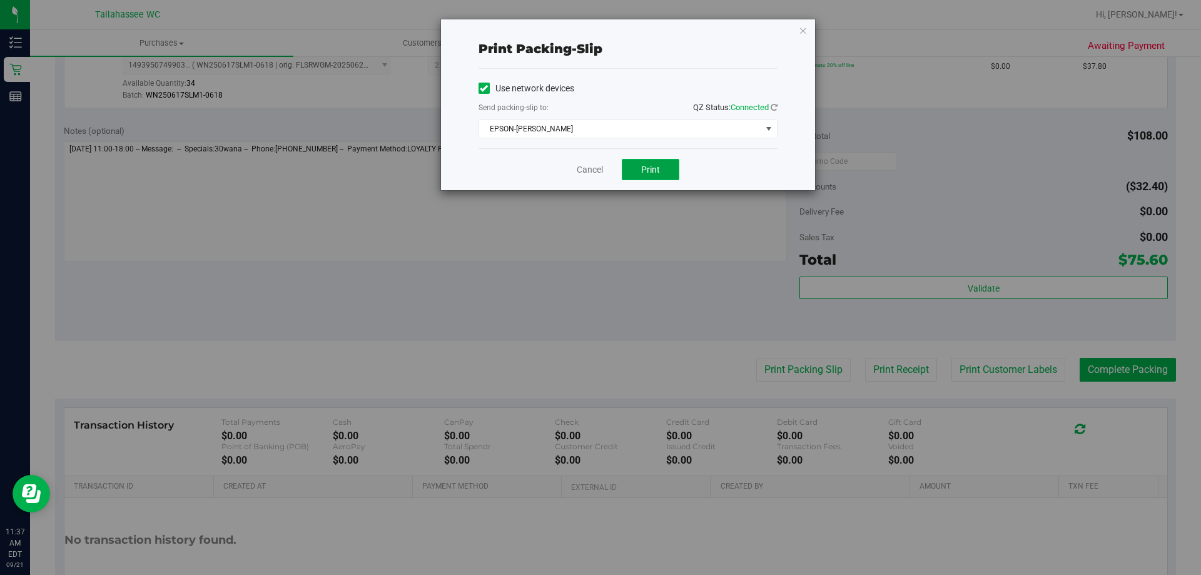
click at [657, 166] on span "Print" at bounding box center [650, 169] width 19 height 10
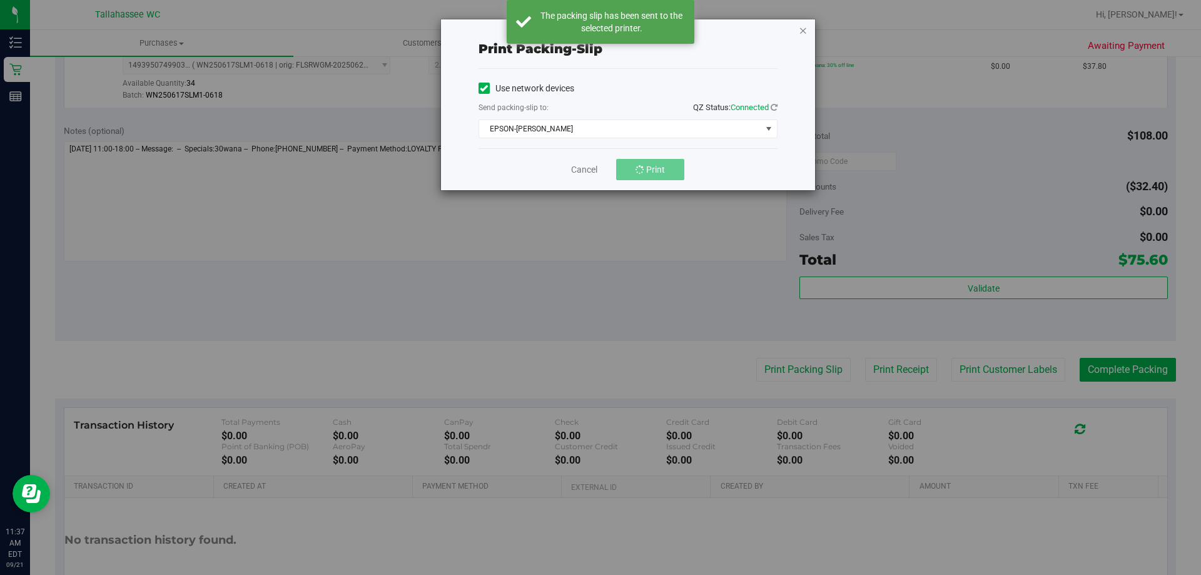
click at [801, 30] on icon "button" at bounding box center [802, 30] width 9 height 15
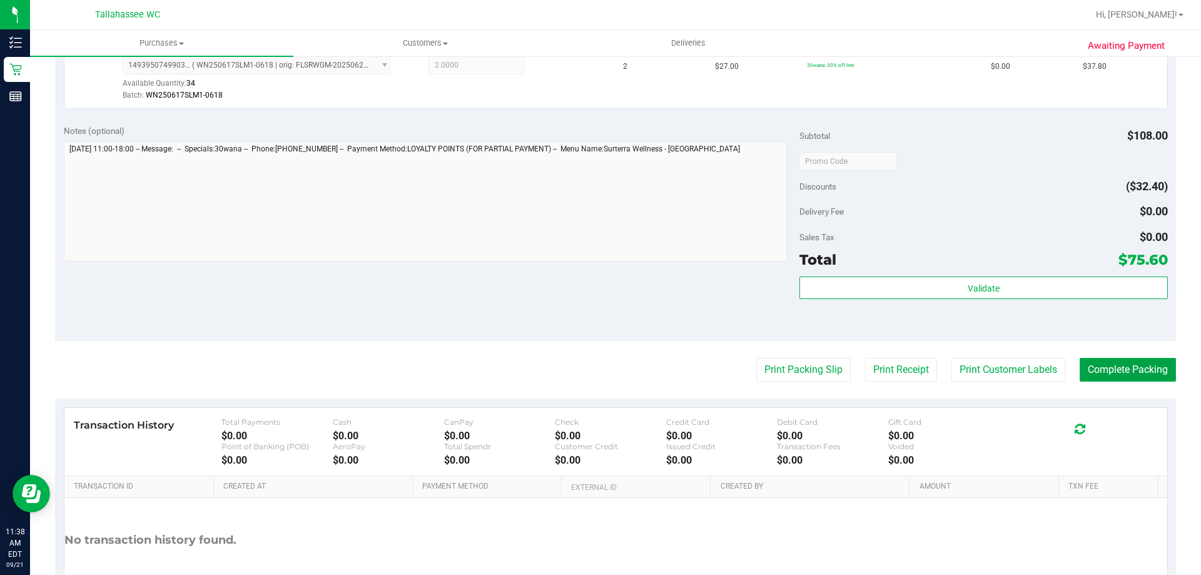
click at [1106, 380] on button "Complete Packing" at bounding box center [1127, 370] width 96 height 24
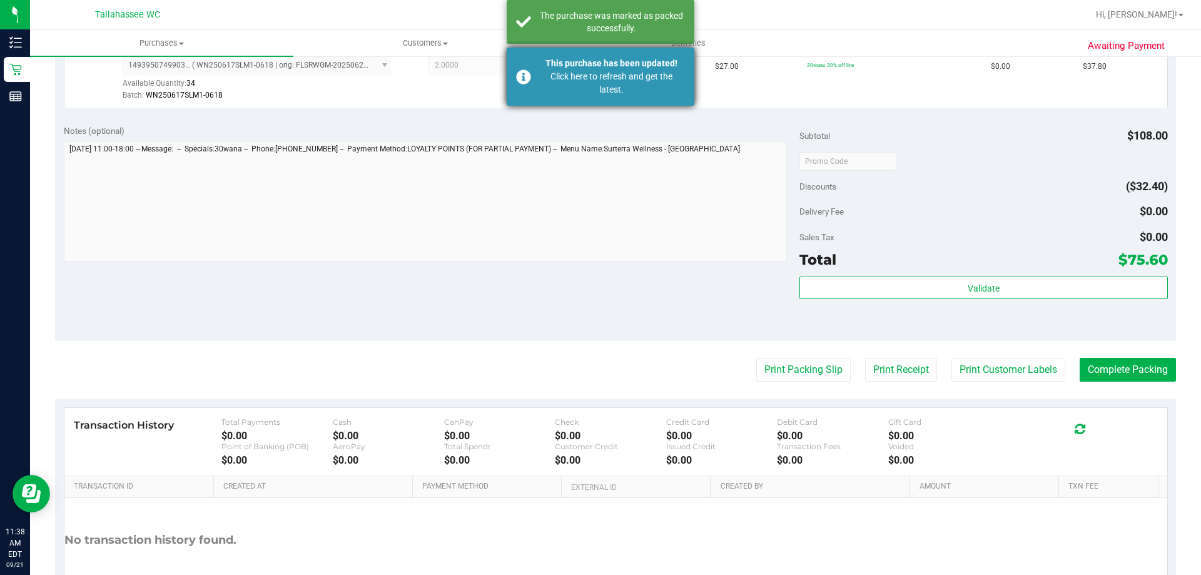
click at [593, 79] on div "Click here to refresh and get the latest." at bounding box center [611, 83] width 147 height 26
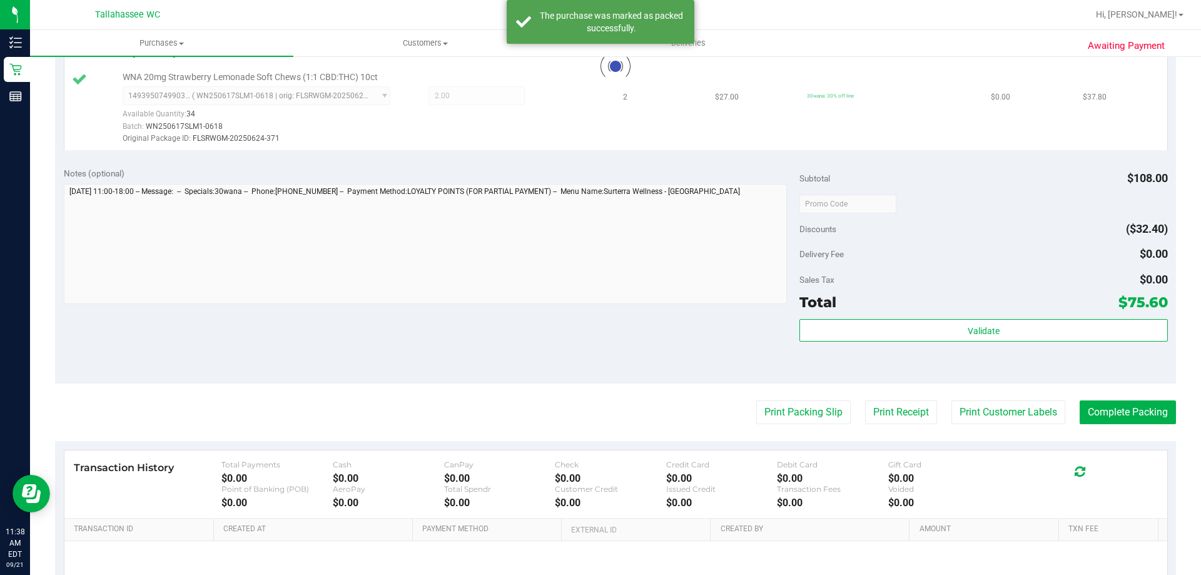
scroll to position [410, 0]
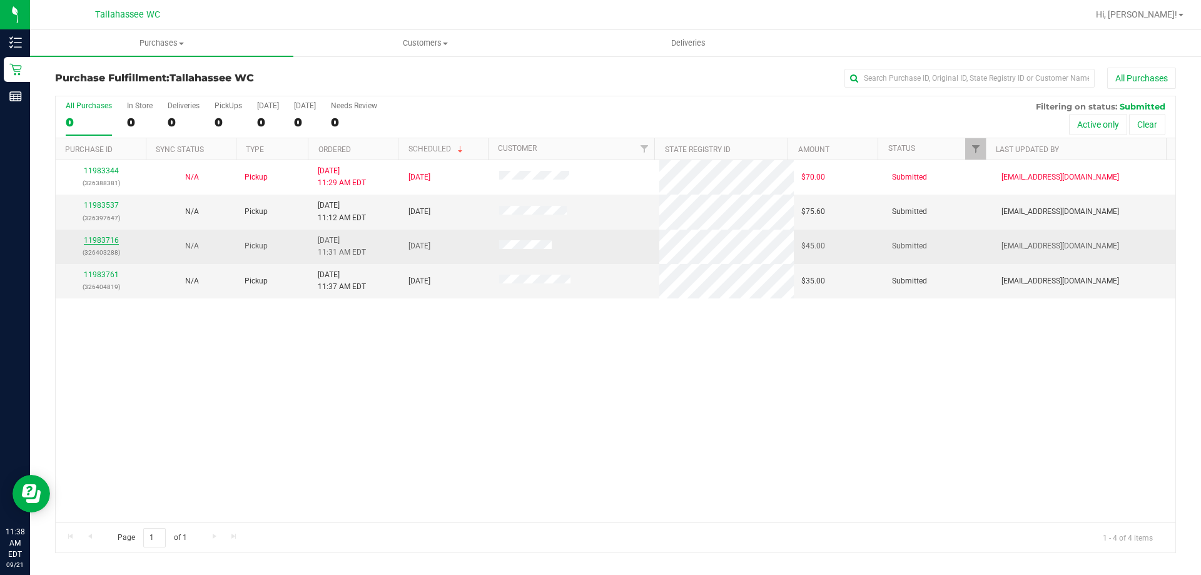
click at [113, 239] on link "11983716" at bounding box center [101, 240] width 35 height 9
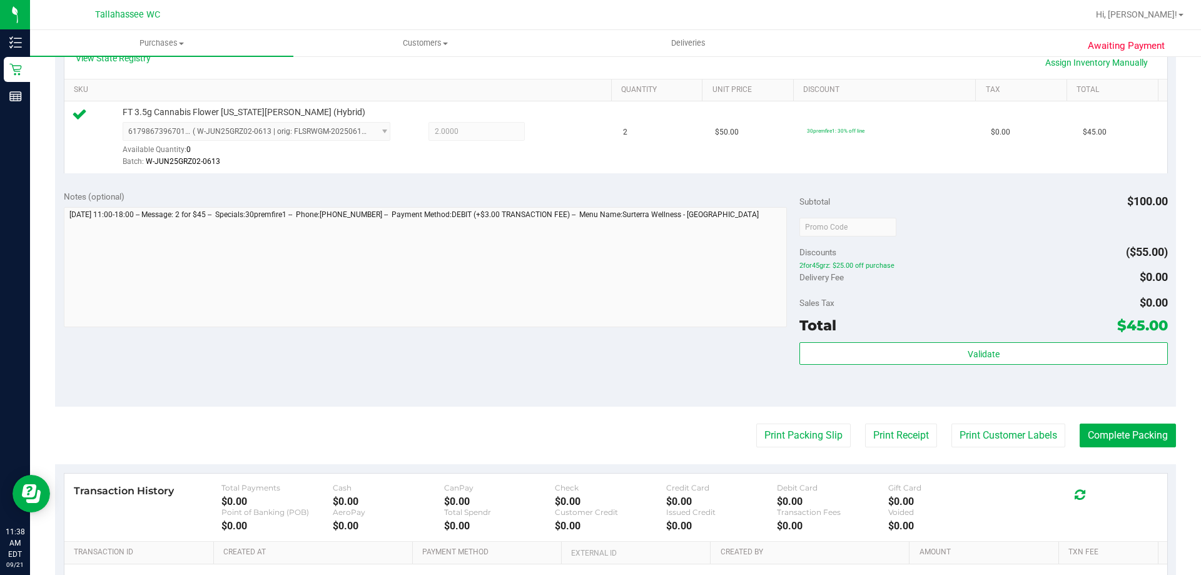
scroll to position [313, 0]
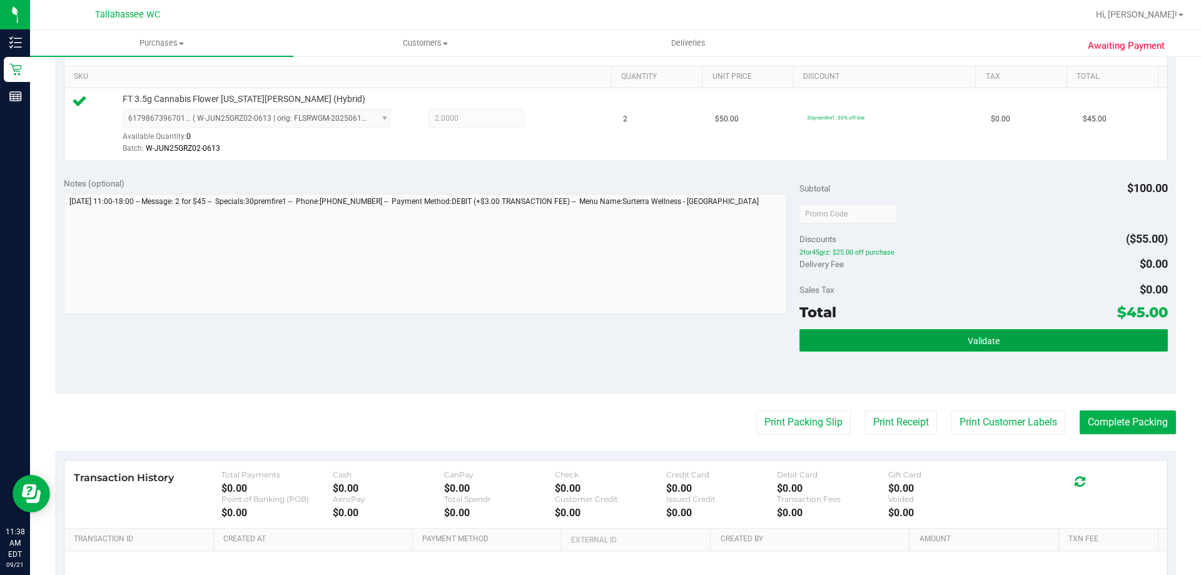
click at [987, 341] on span "Validate" at bounding box center [983, 341] width 32 height 10
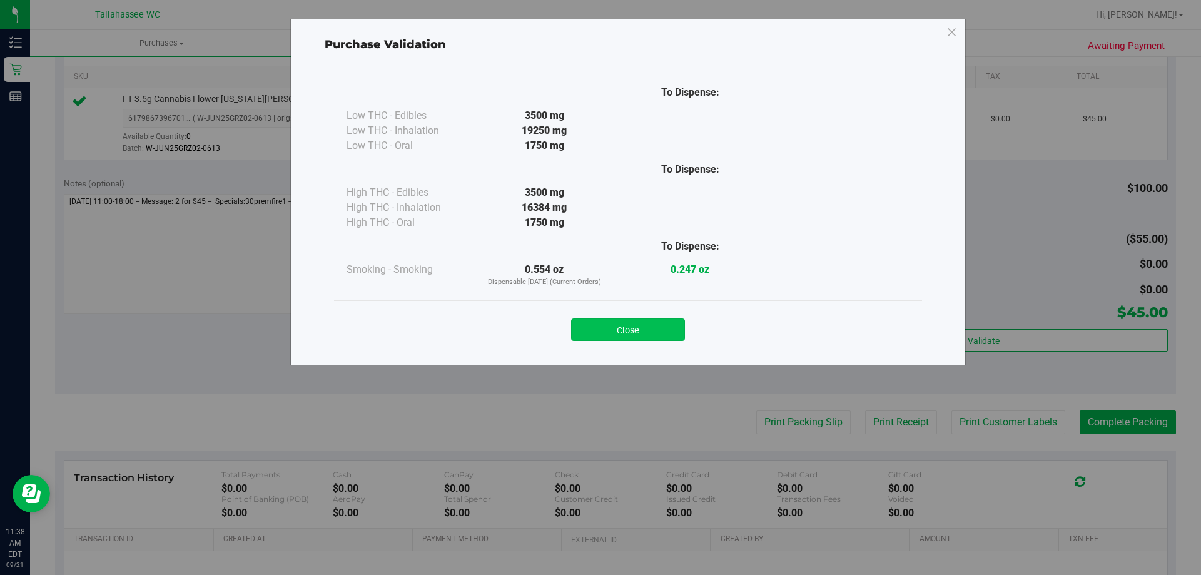
click at [665, 324] on button "Close" at bounding box center [628, 329] width 114 height 23
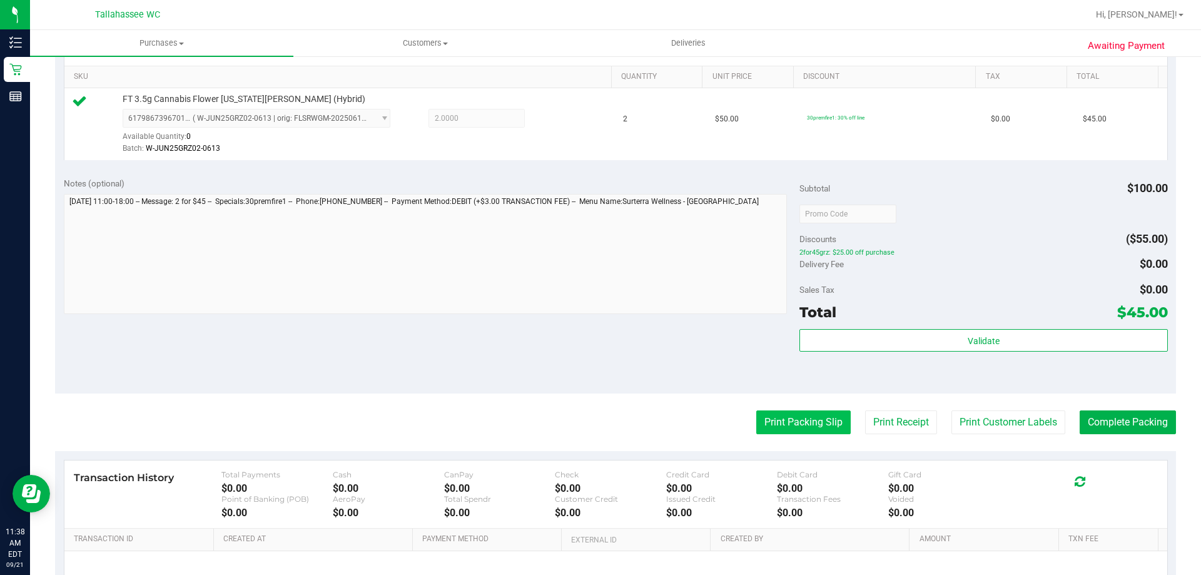
click at [819, 420] on button "Print Packing Slip" at bounding box center [803, 422] width 94 height 24
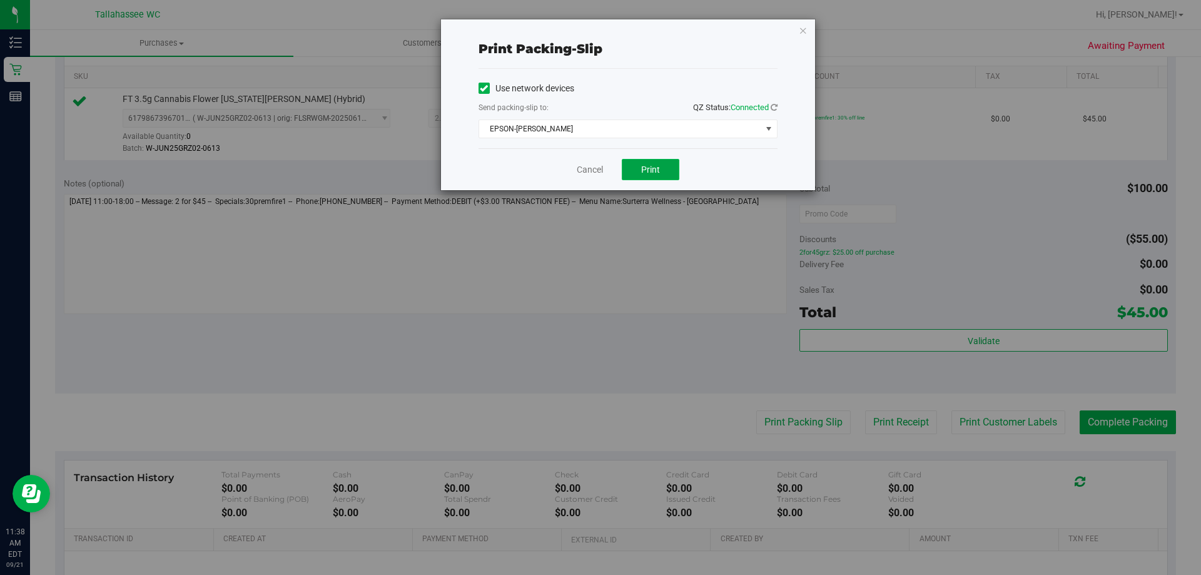
click at [673, 171] on button "Print" at bounding box center [651, 169] width 58 height 21
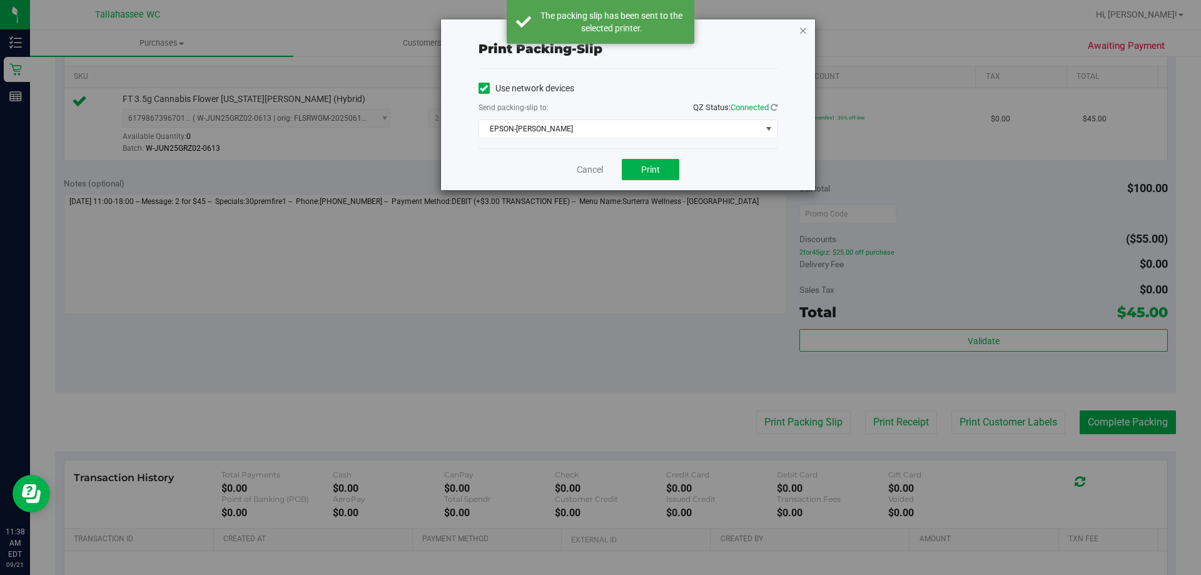
click at [807, 31] on icon "button" at bounding box center [802, 30] width 9 height 15
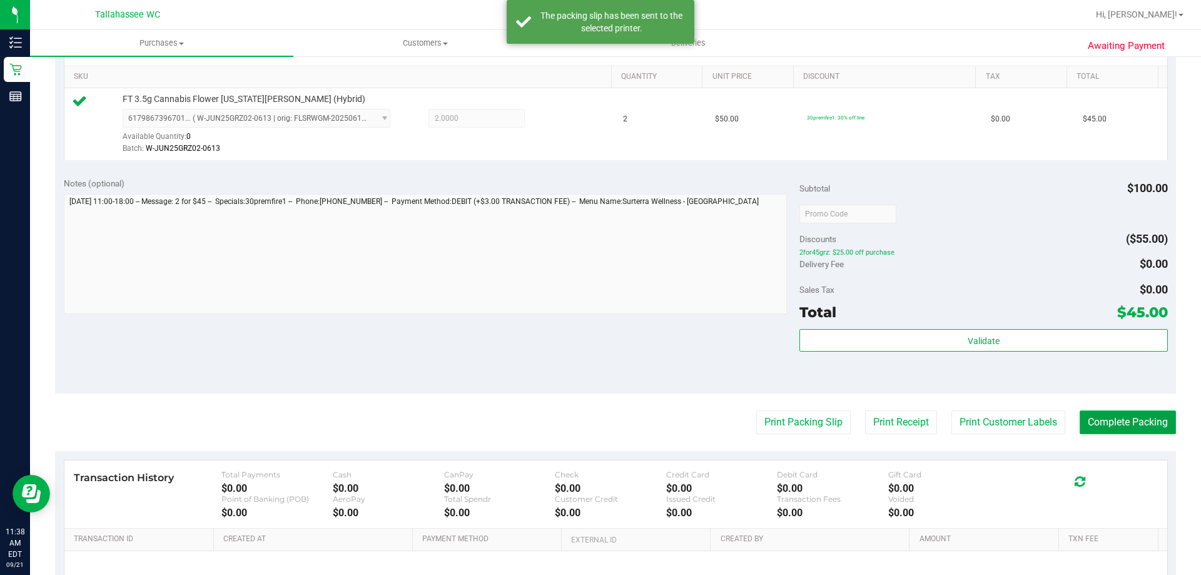
click at [1105, 427] on button "Complete Packing" at bounding box center [1127, 422] width 96 height 24
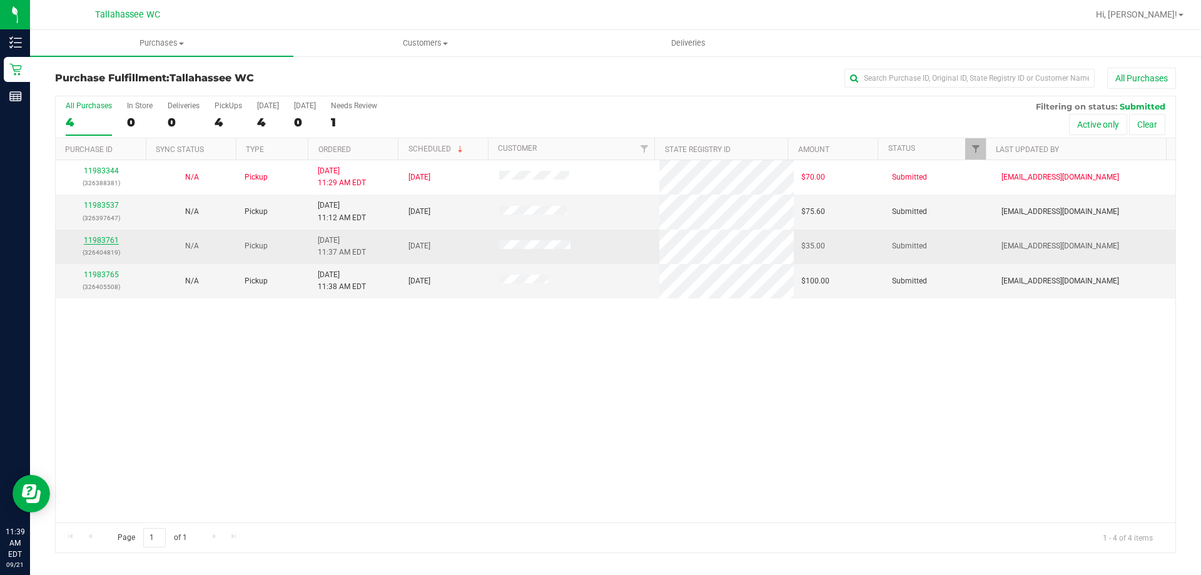
click at [104, 238] on link "11983761" at bounding box center [101, 240] width 35 height 9
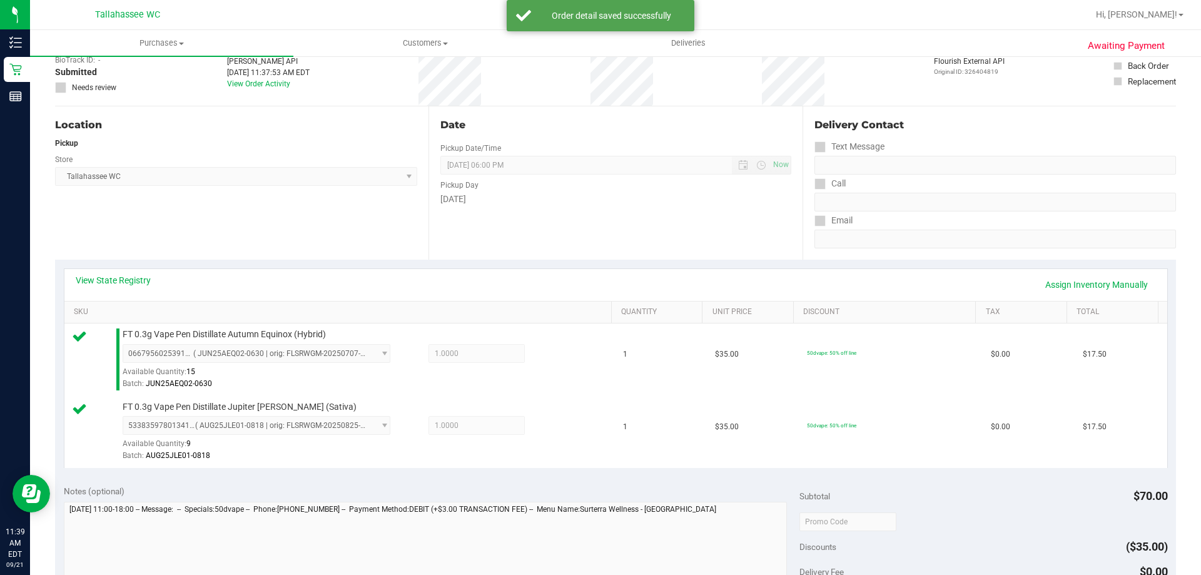
scroll to position [250, 0]
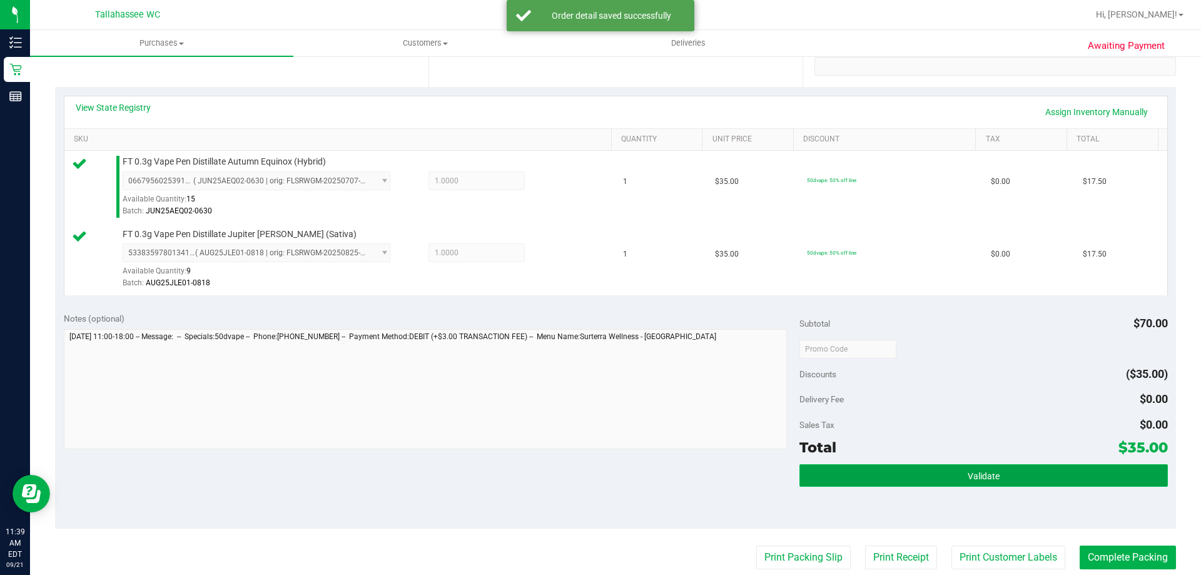
click at [850, 470] on button "Validate" at bounding box center [983, 475] width 368 height 23
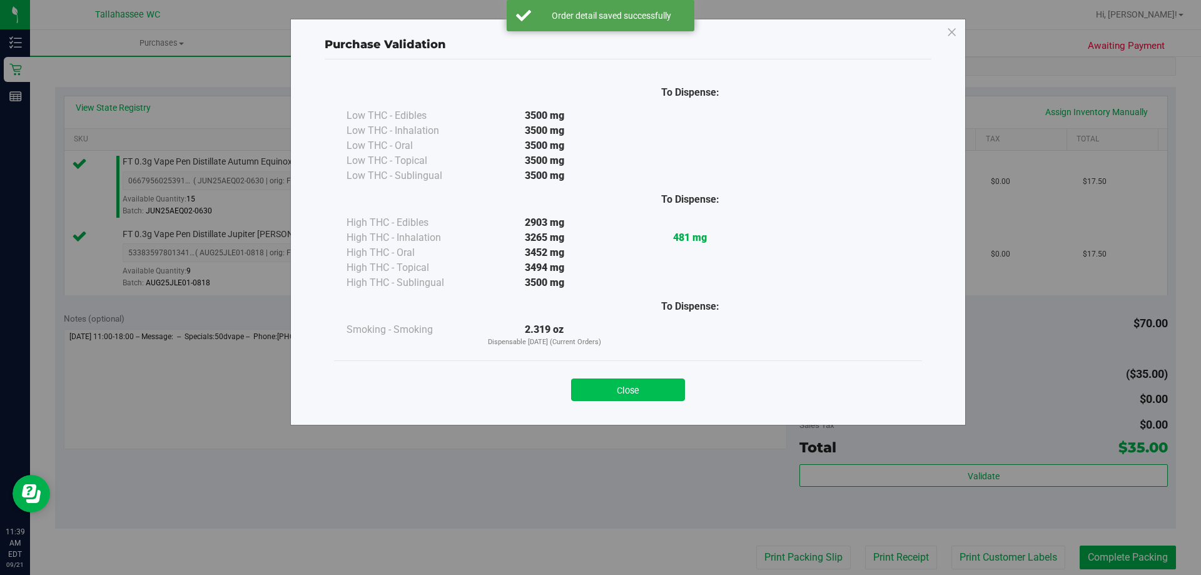
click at [617, 384] on button "Close" at bounding box center [628, 389] width 114 height 23
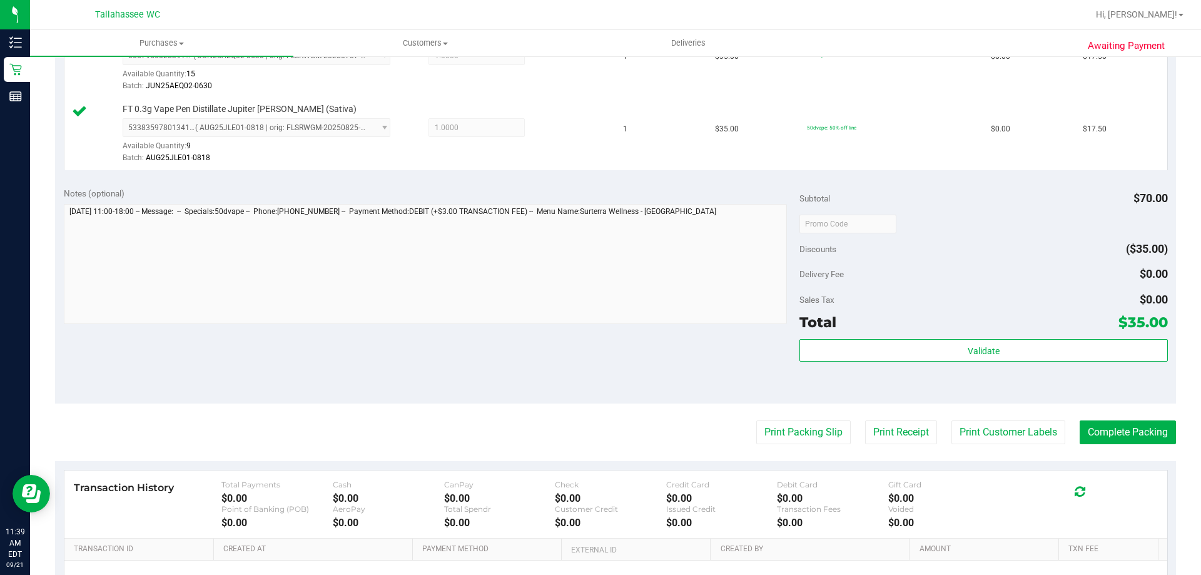
scroll to position [438, 0]
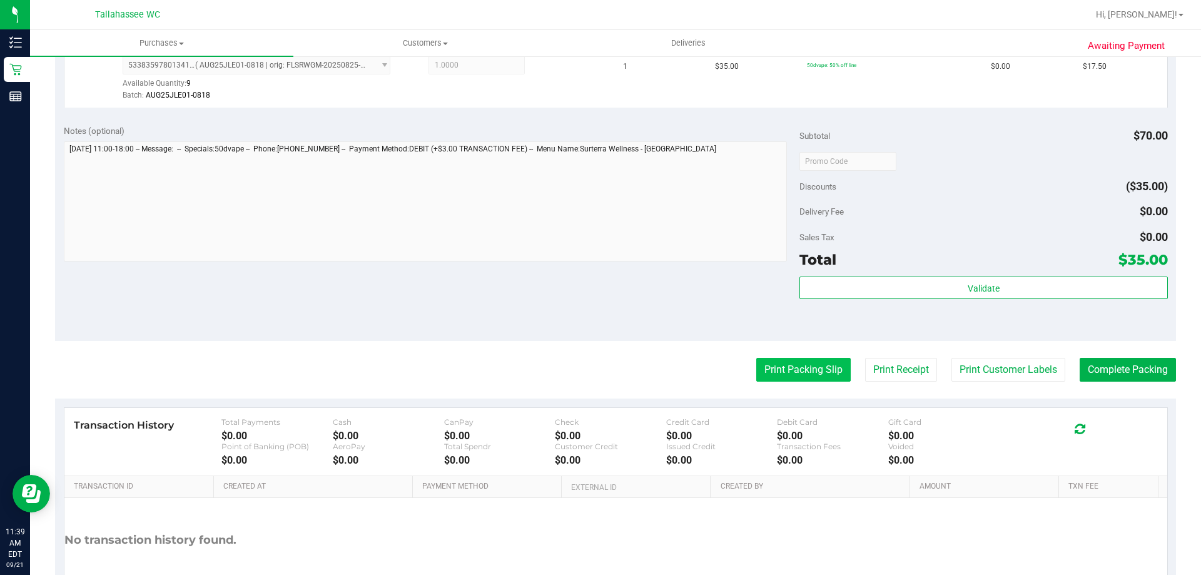
click at [802, 378] on button "Print Packing Slip" at bounding box center [803, 370] width 94 height 24
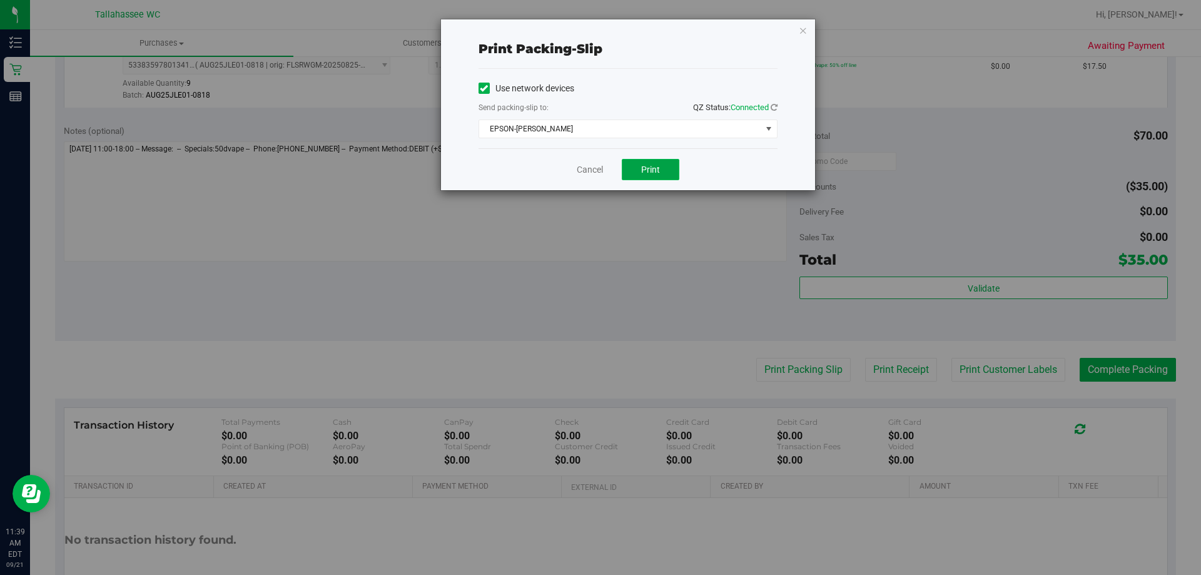
click at [655, 175] on button "Print" at bounding box center [651, 169] width 58 height 21
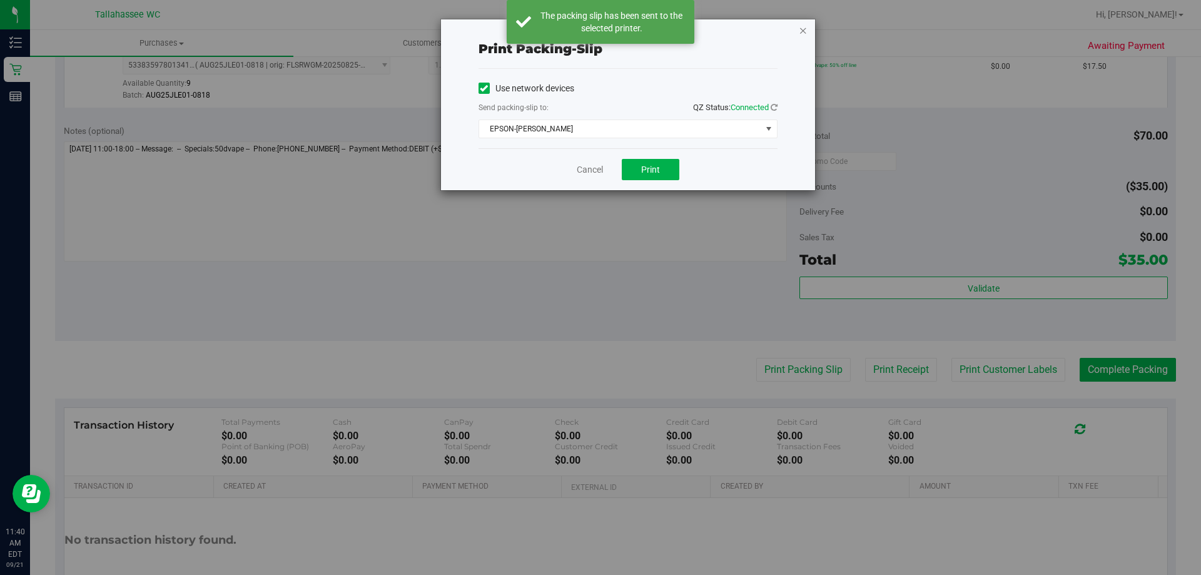
click at [804, 29] on icon "button" at bounding box center [802, 30] width 9 height 15
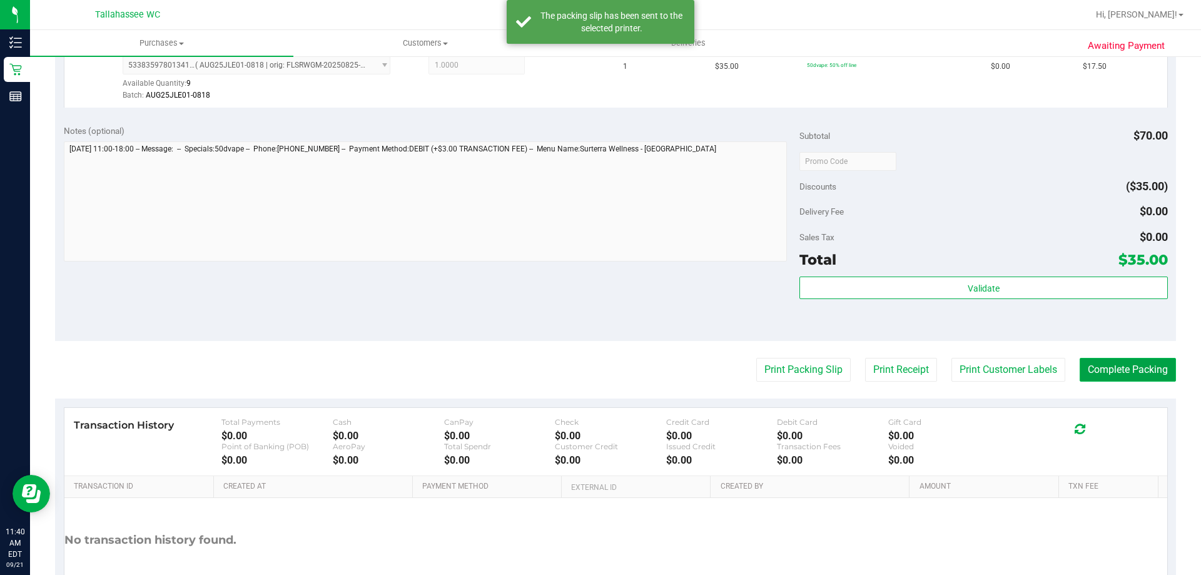
click at [1079, 365] on button "Complete Packing" at bounding box center [1127, 370] width 96 height 24
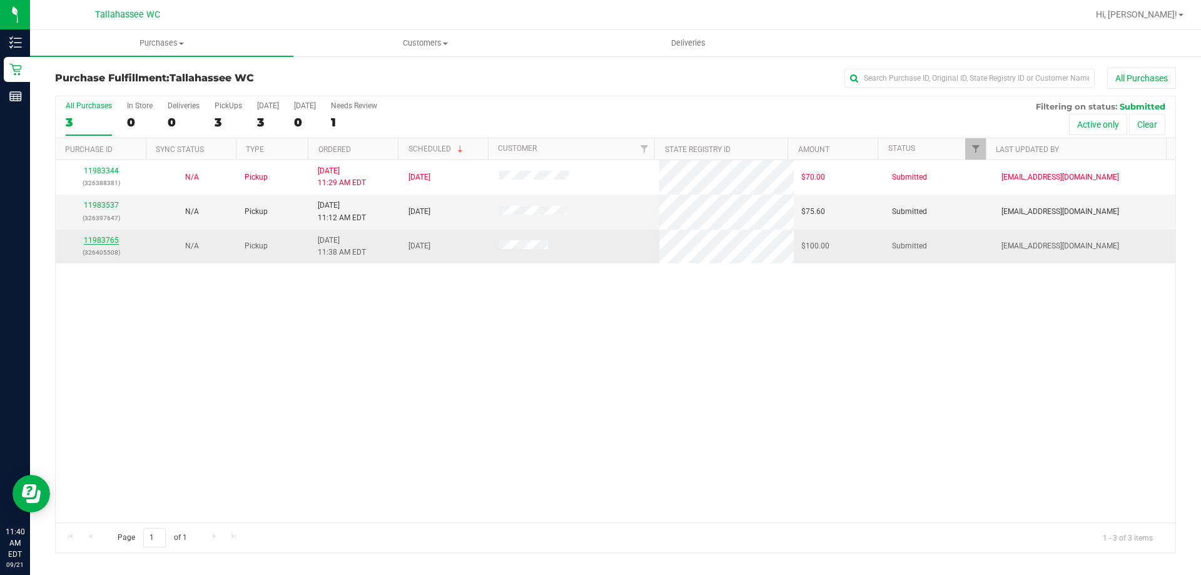
click at [91, 243] on link "11983765" at bounding box center [101, 240] width 35 height 9
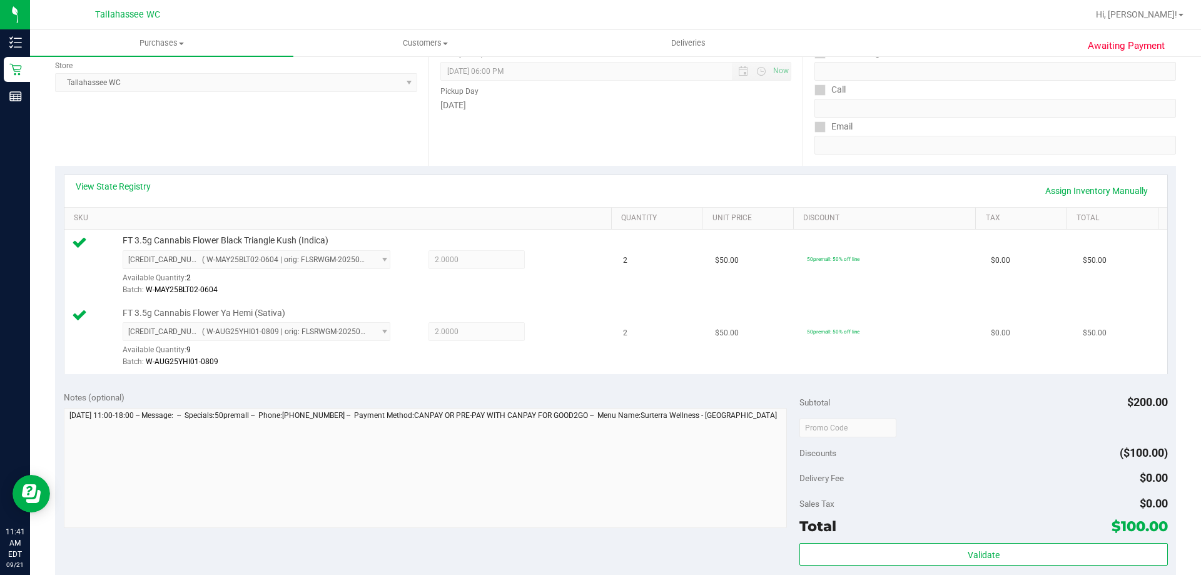
scroll to position [250, 0]
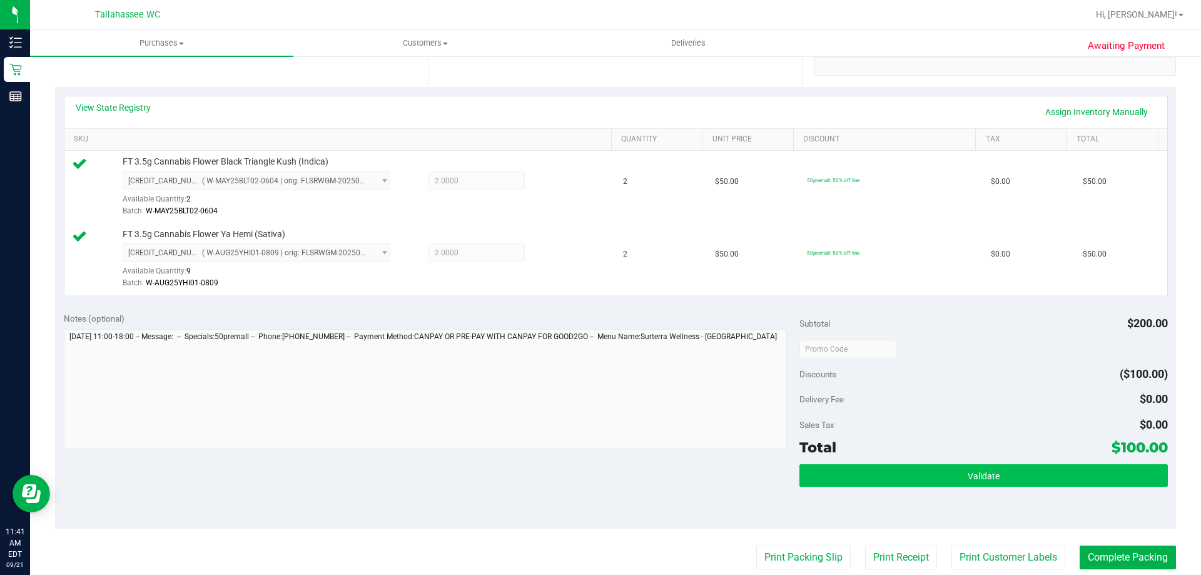
drag, startPoint x: 907, startPoint y: 491, endPoint x: 909, endPoint y: 481, distance: 10.1
click at [907, 489] on div "Validate" at bounding box center [983, 492] width 368 height 56
click at [909, 481] on button "Validate" at bounding box center [983, 475] width 368 height 23
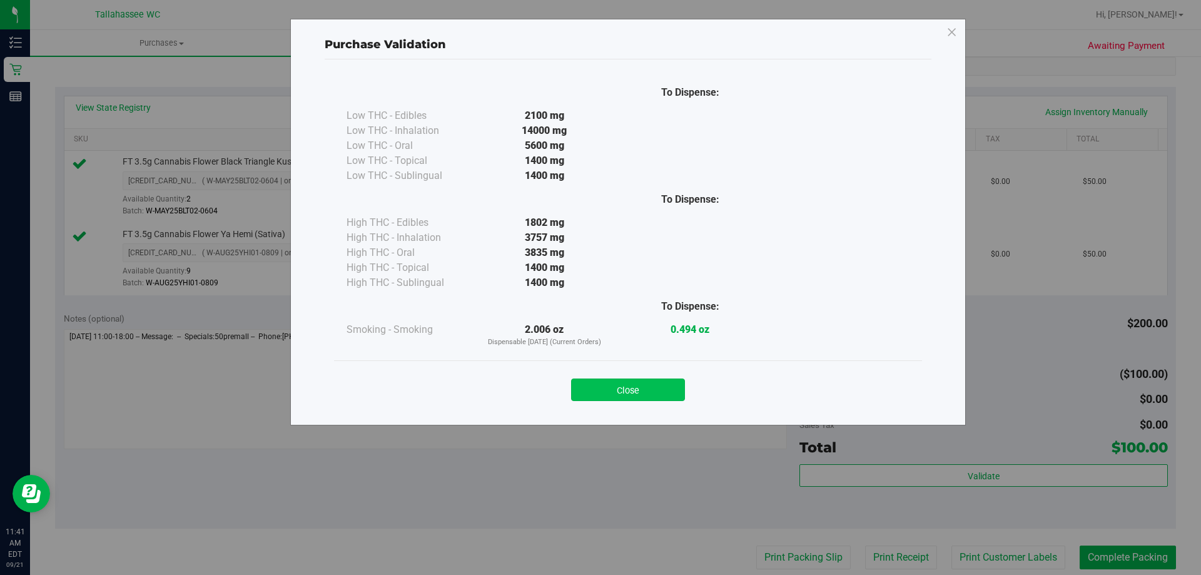
click at [615, 379] on button "Close" at bounding box center [628, 389] width 114 height 23
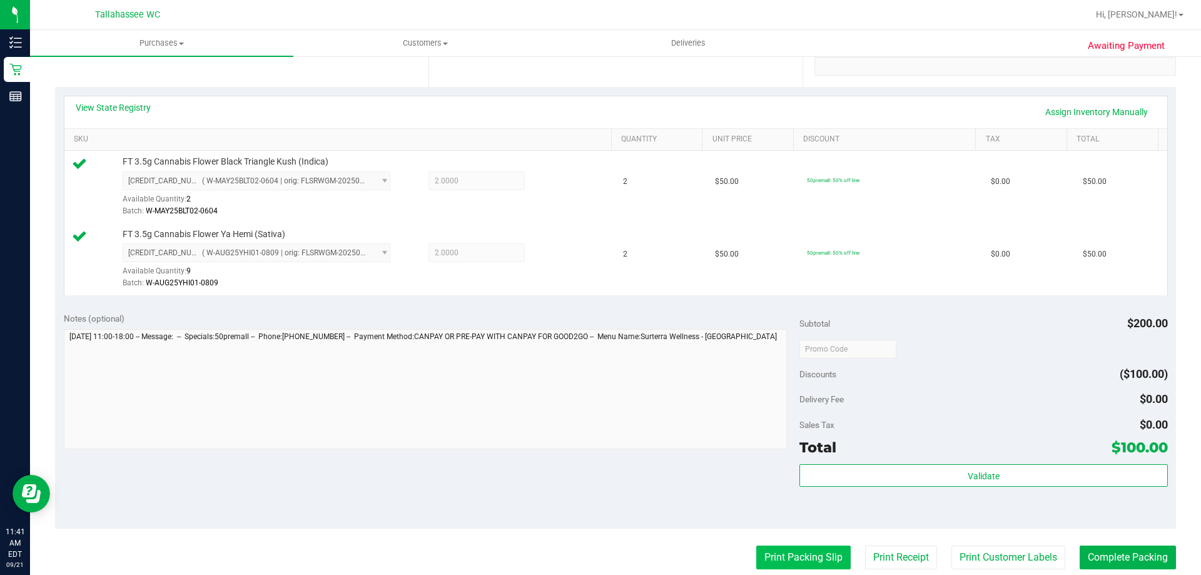
click at [781, 552] on button "Print Packing Slip" at bounding box center [803, 557] width 94 height 24
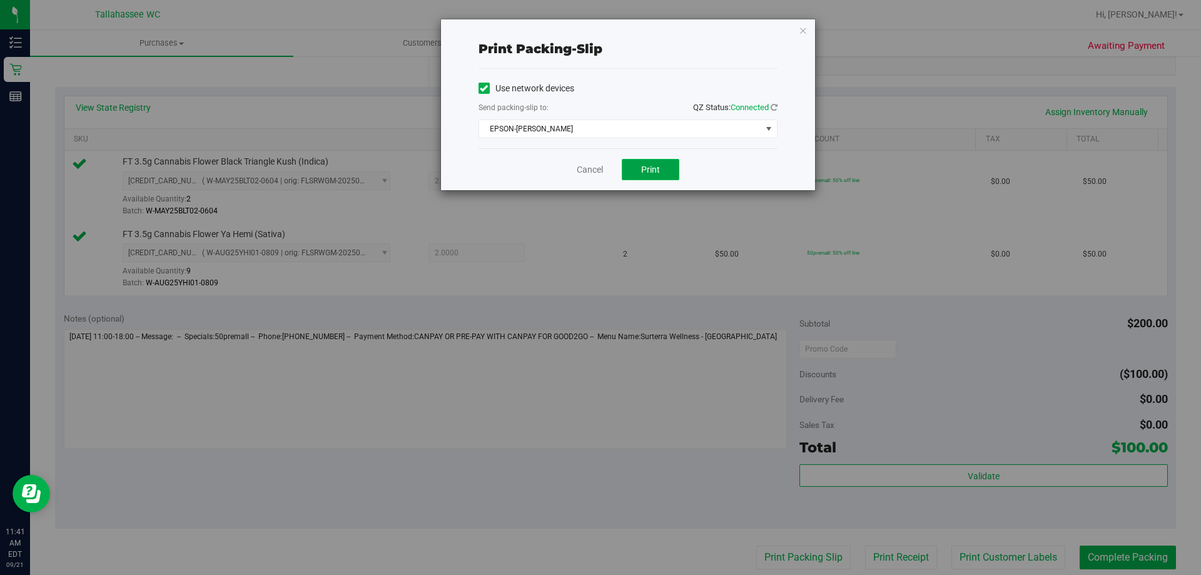
click at [675, 173] on button "Print" at bounding box center [651, 169] width 58 height 21
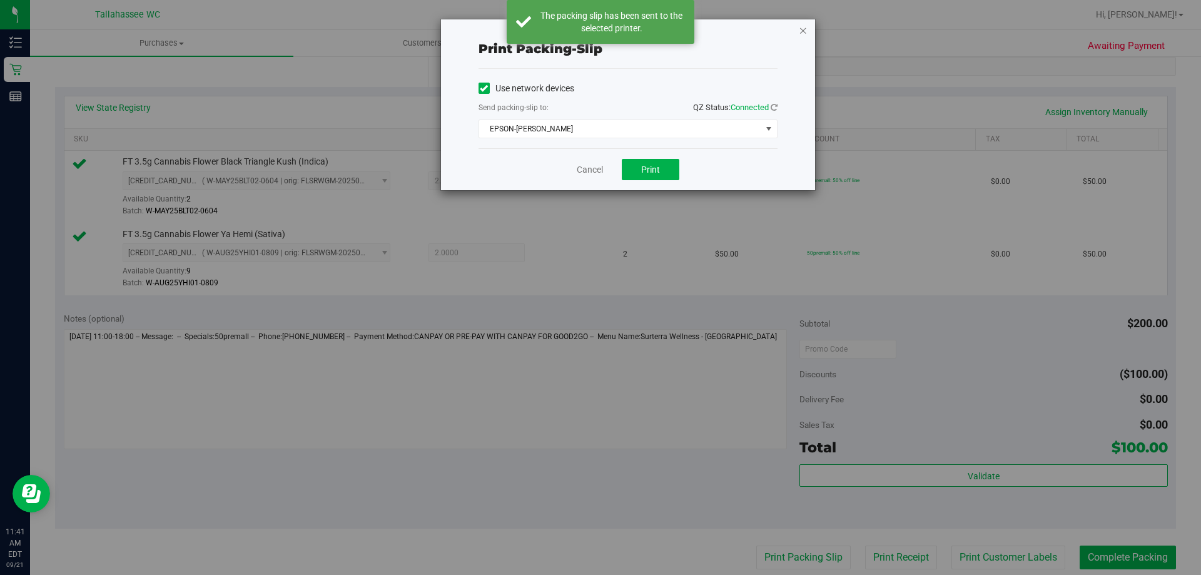
click at [799, 31] on icon "button" at bounding box center [802, 30] width 9 height 15
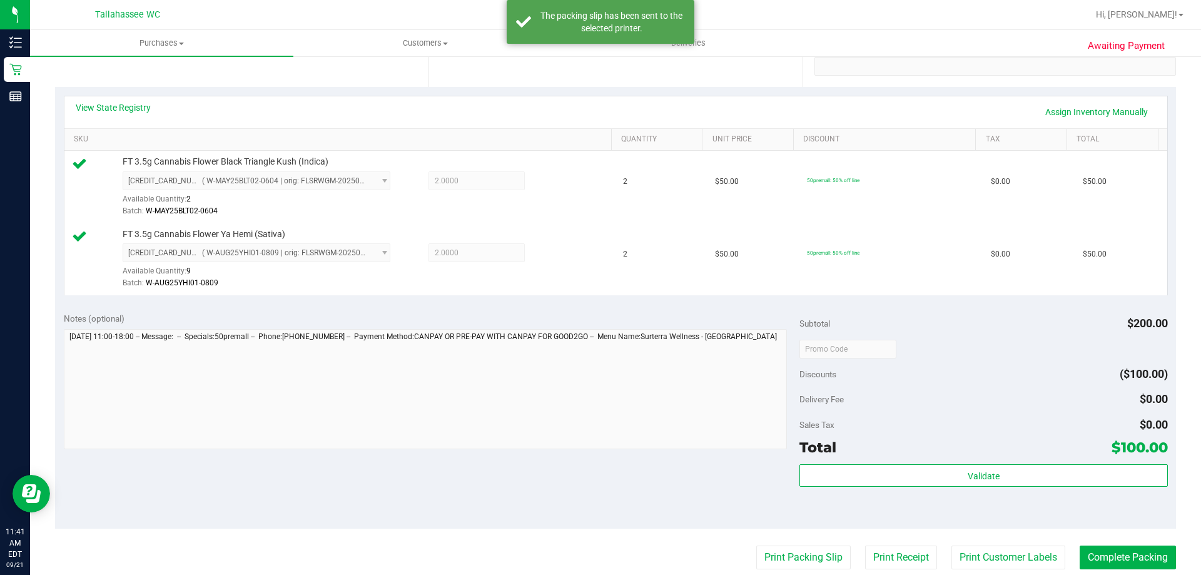
click at [1099, 573] on purchase-details "Back Edit Purchase Cancel Purchase View Profile # 11983765 BioTrack ID: - Submi…" at bounding box center [615, 318] width 1120 height 1002
click at [1099, 565] on button "Complete Packing" at bounding box center [1127, 557] width 96 height 24
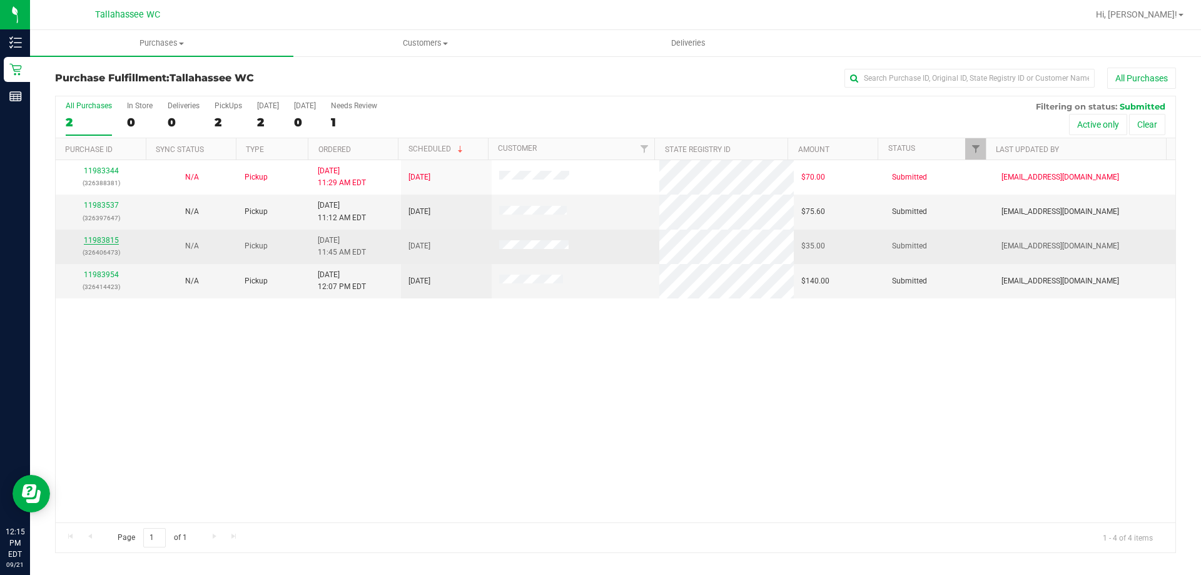
click at [104, 237] on link "11983815" at bounding box center [101, 240] width 35 height 9
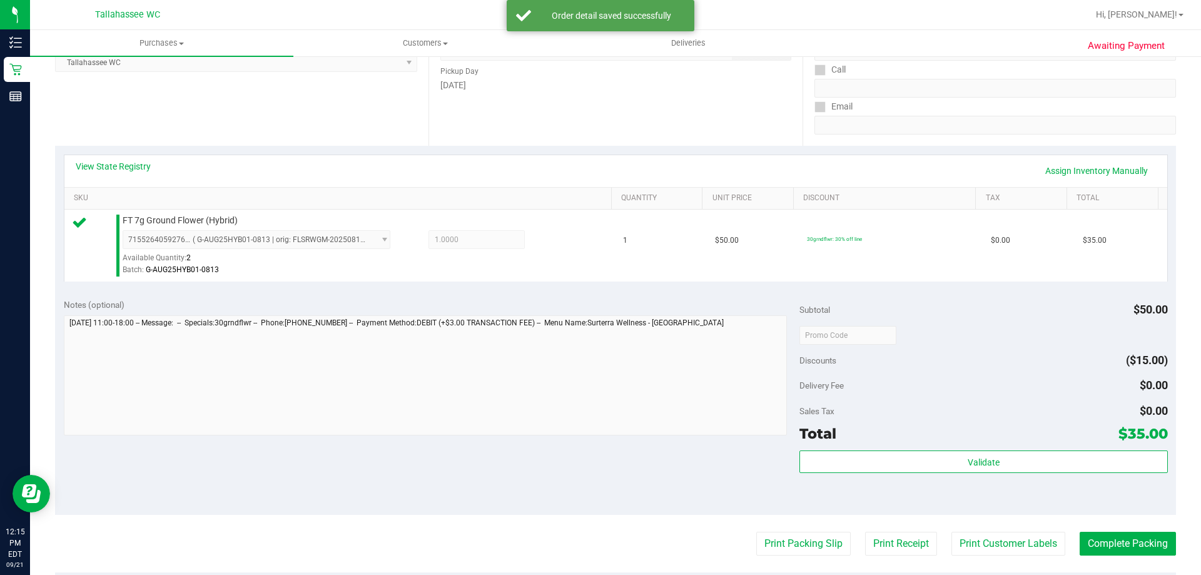
scroll to position [250, 0]
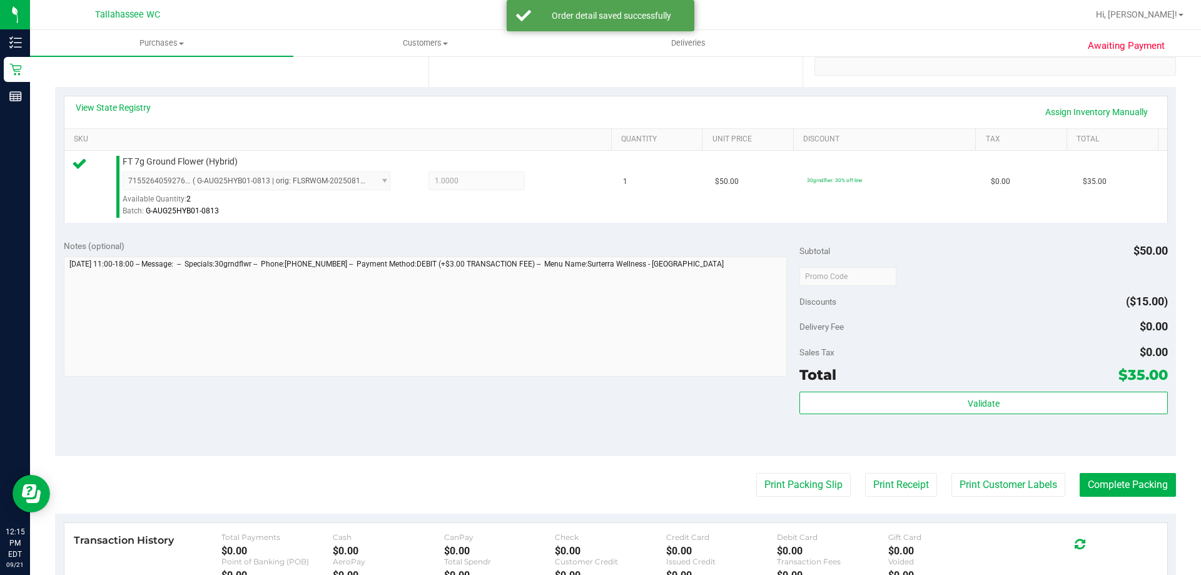
click at [920, 419] on div "Validate" at bounding box center [983, 419] width 368 height 56
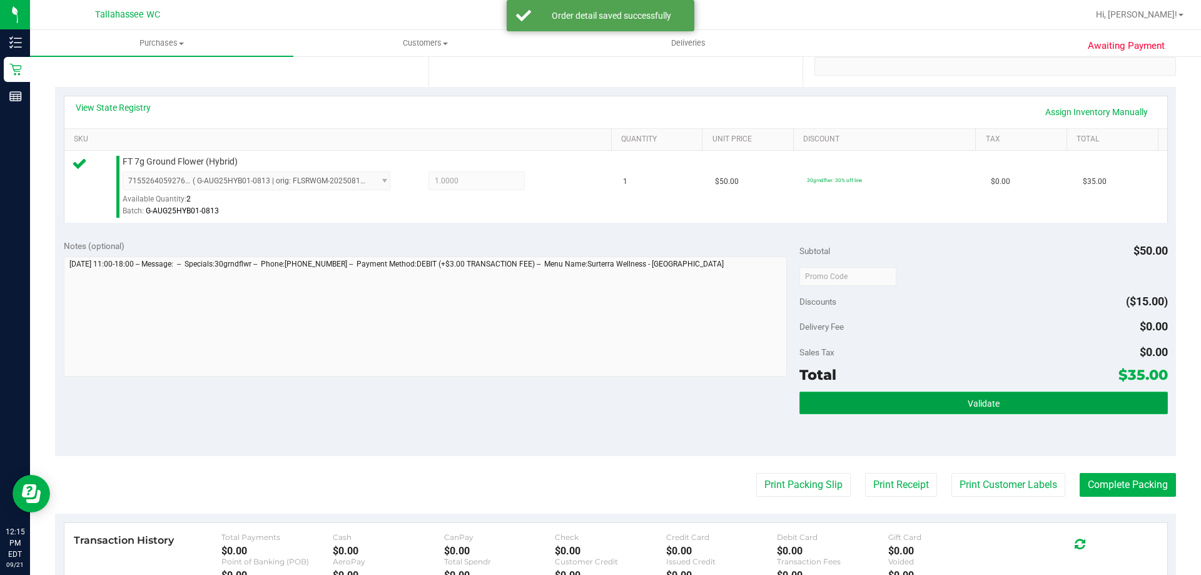
click at [921, 410] on button "Validate" at bounding box center [983, 402] width 368 height 23
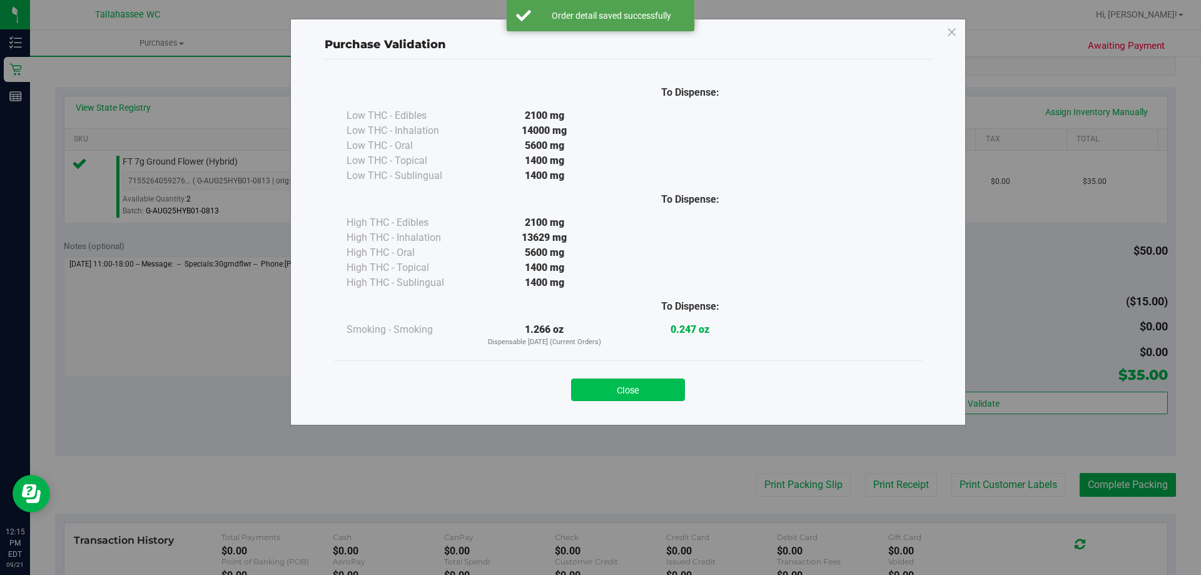
click at [643, 387] on button "Close" at bounding box center [628, 389] width 114 height 23
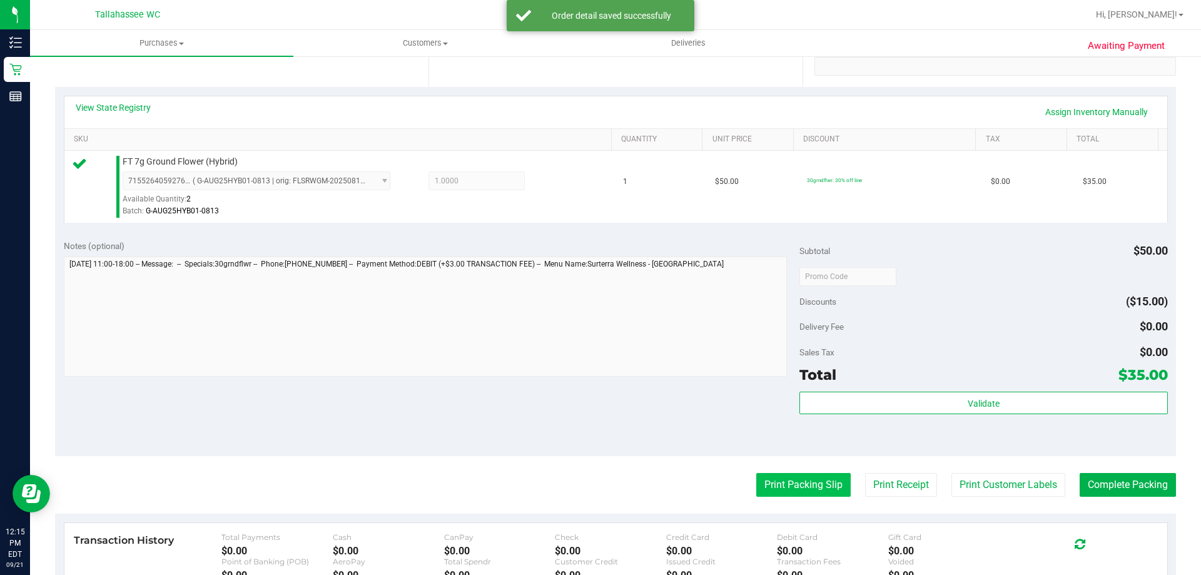
click at [777, 495] on button "Print Packing Slip" at bounding box center [803, 485] width 94 height 24
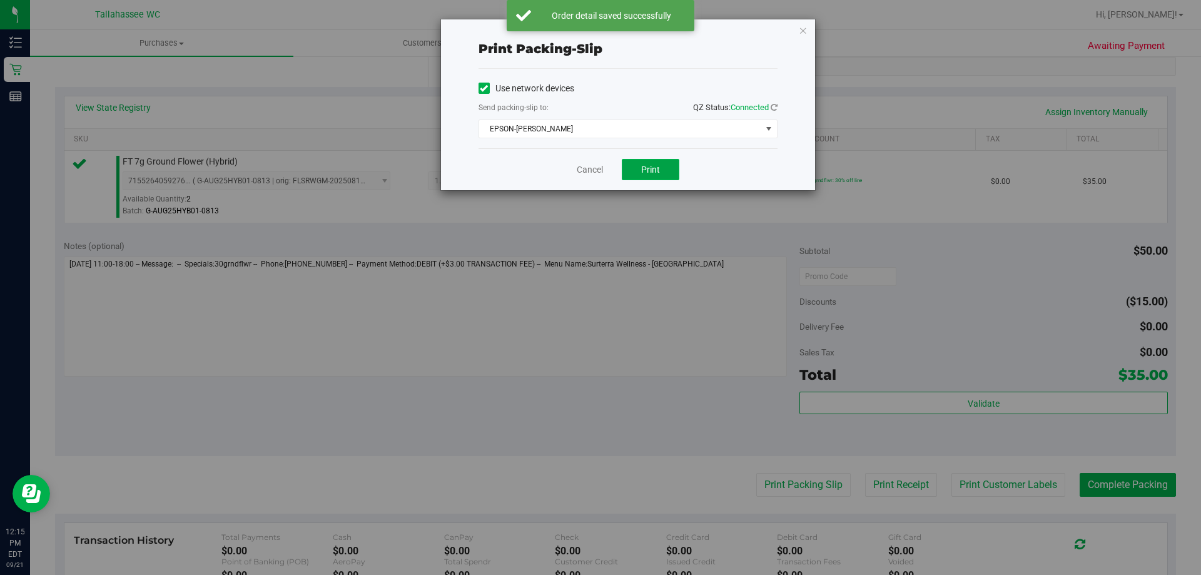
click at [652, 172] on span "Print" at bounding box center [650, 169] width 19 height 10
click at [803, 29] on icon "button" at bounding box center [802, 30] width 9 height 15
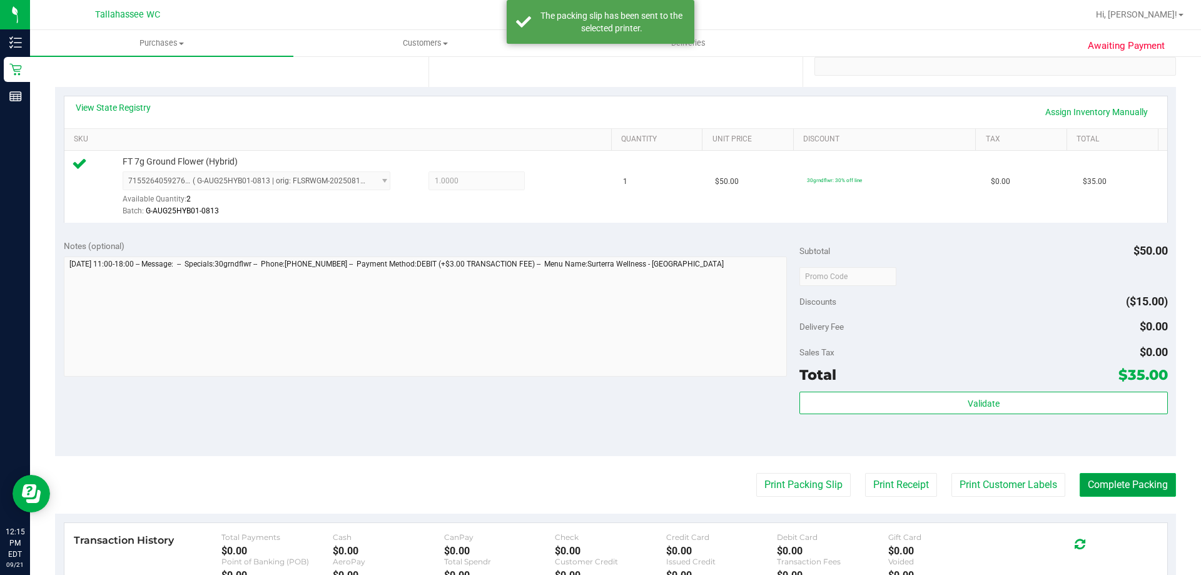
click at [1116, 481] on button "Complete Packing" at bounding box center [1127, 485] width 96 height 24
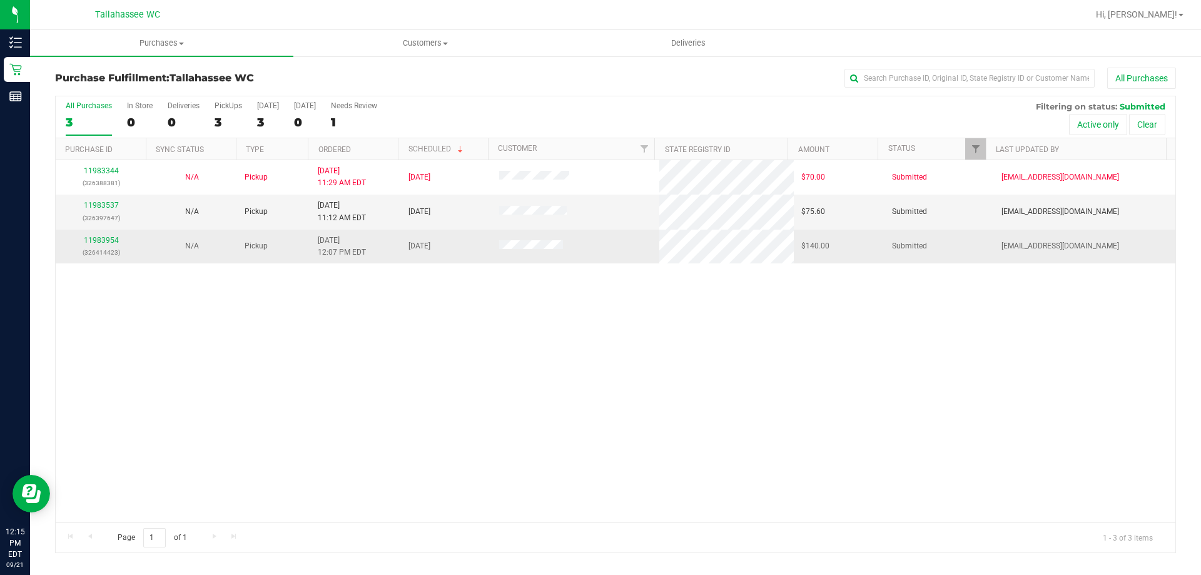
click at [102, 235] on div "11983954 (326414423)" at bounding box center [101, 246] width 76 height 24
click at [103, 236] on link "11983954" at bounding box center [101, 240] width 35 height 9
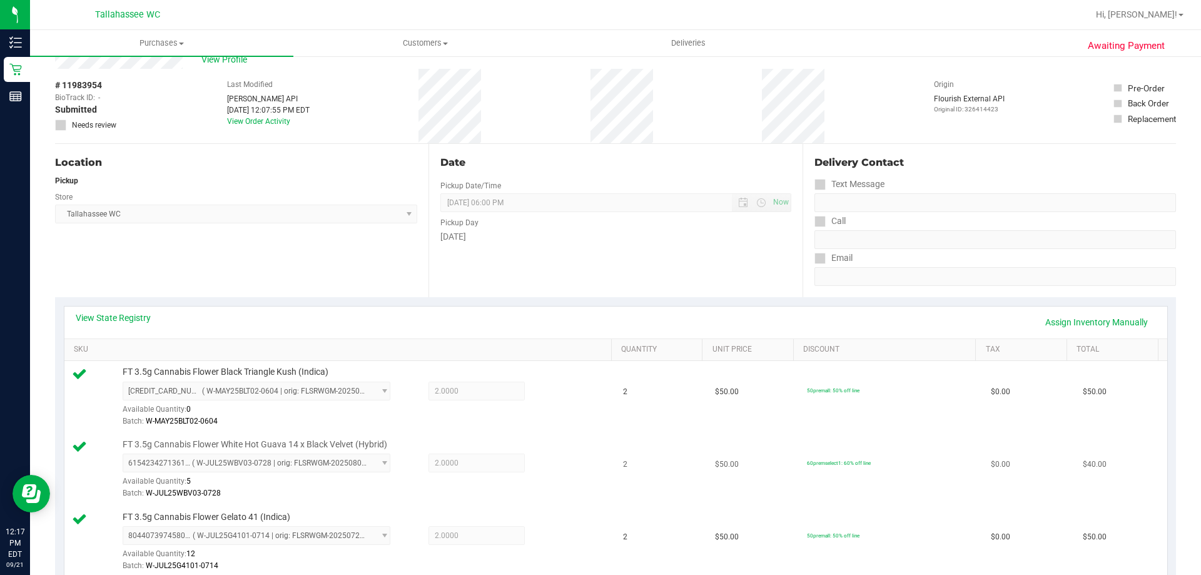
scroll to position [250, 0]
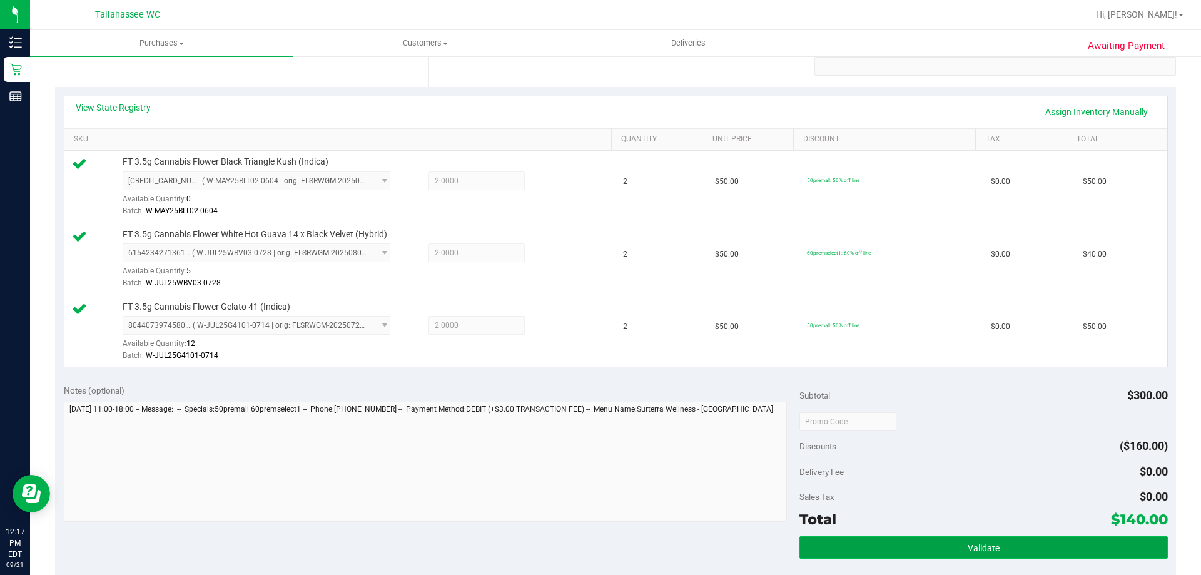
click at [819, 546] on button "Validate" at bounding box center [983, 547] width 368 height 23
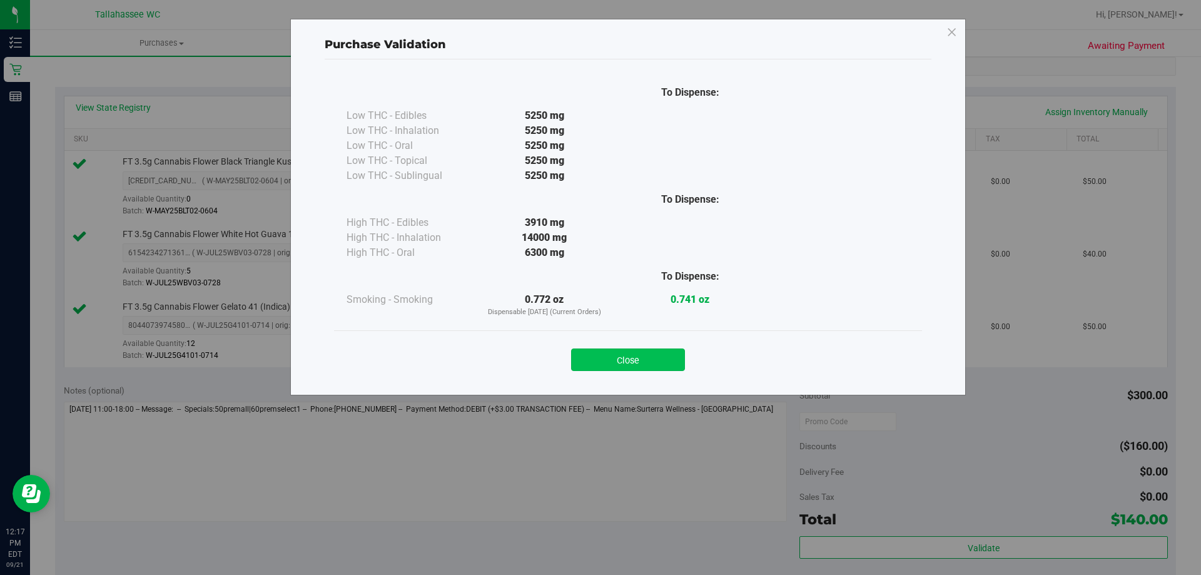
click at [624, 356] on button "Close" at bounding box center [628, 359] width 114 height 23
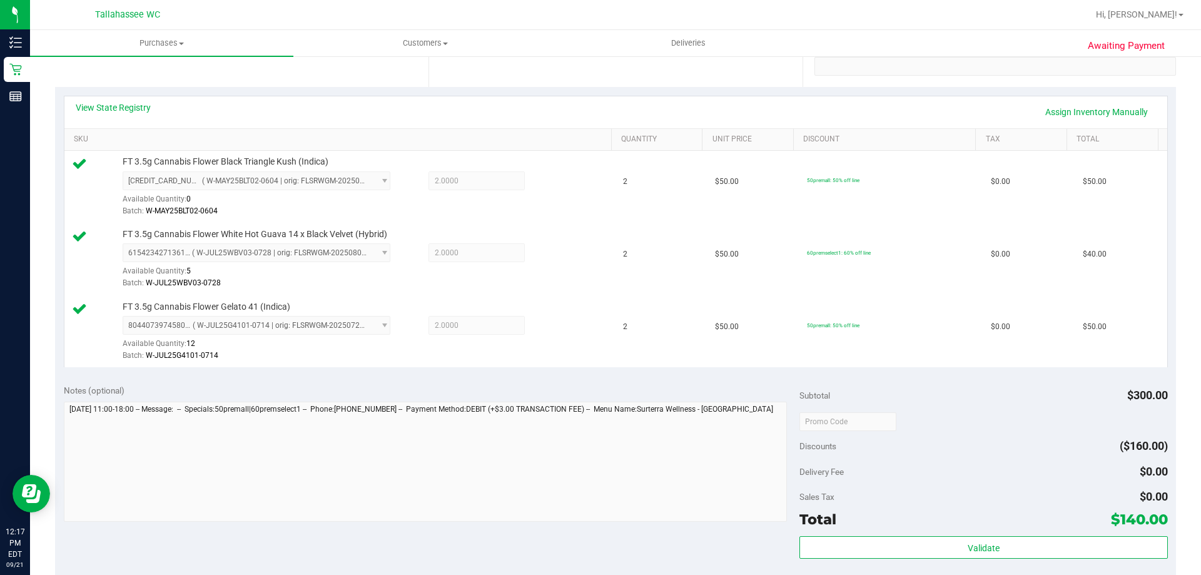
scroll to position [375, 0]
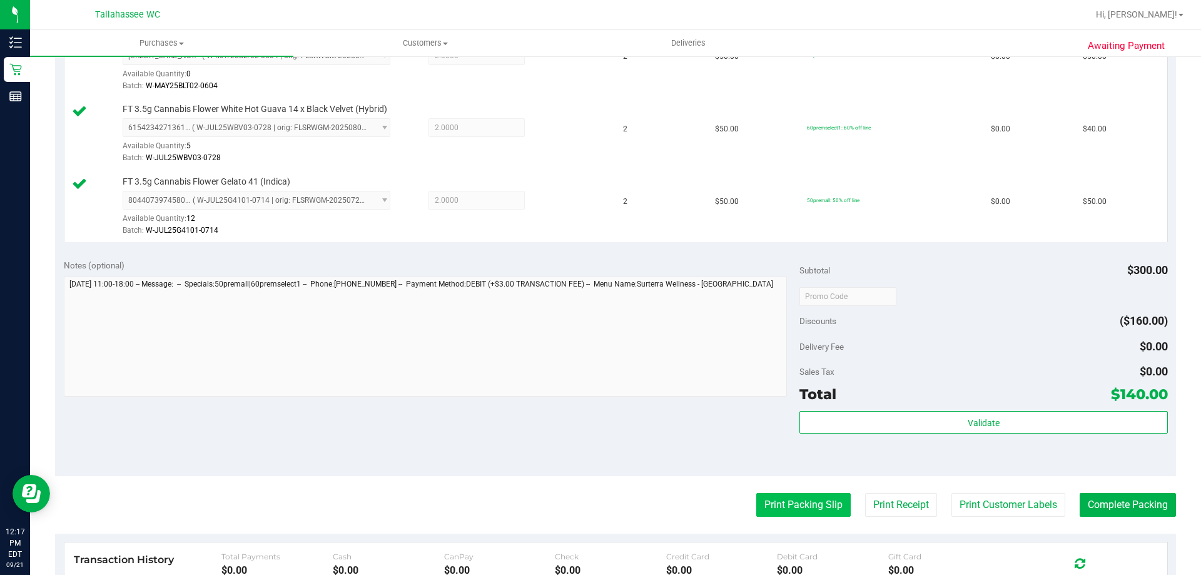
click at [812, 495] on button "Print Packing Slip" at bounding box center [803, 505] width 94 height 24
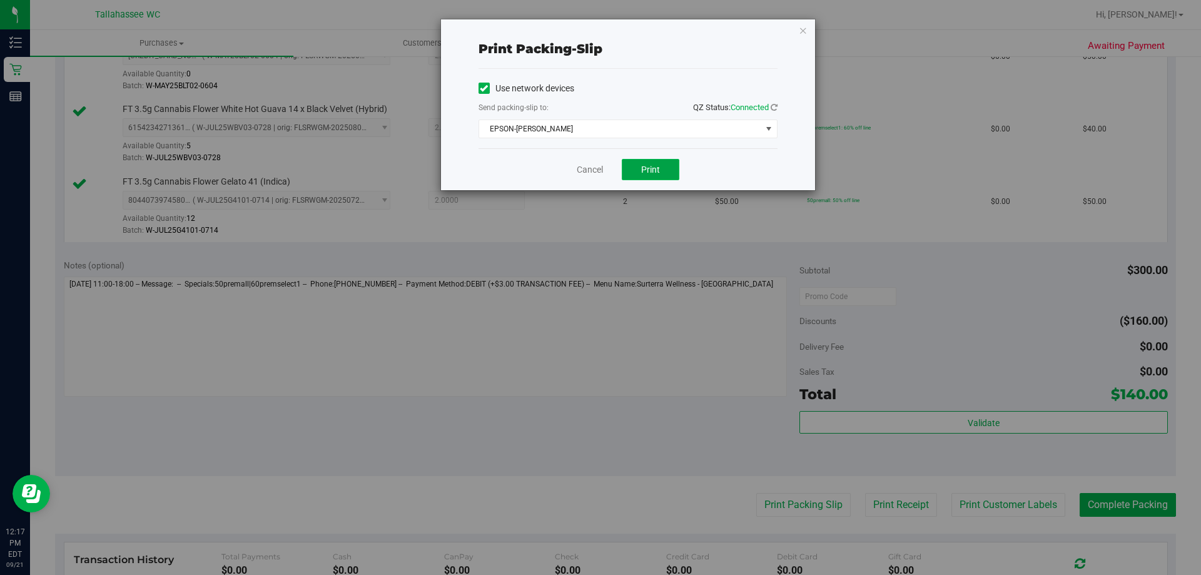
click at [653, 159] on button "Print" at bounding box center [651, 169] width 58 height 21
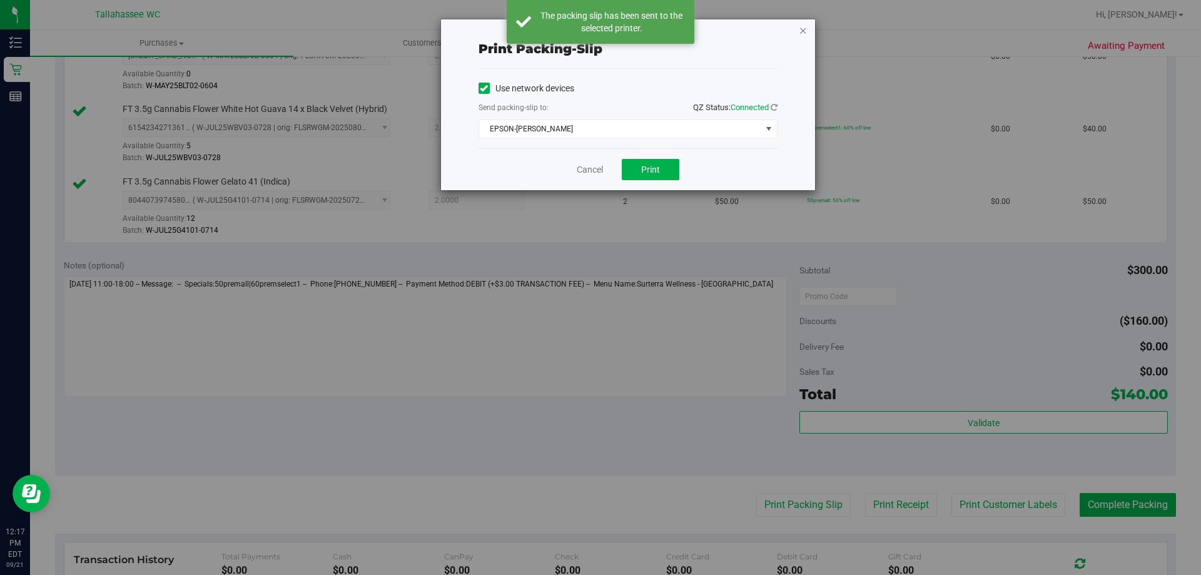
click at [805, 30] on icon "button" at bounding box center [802, 30] width 9 height 15
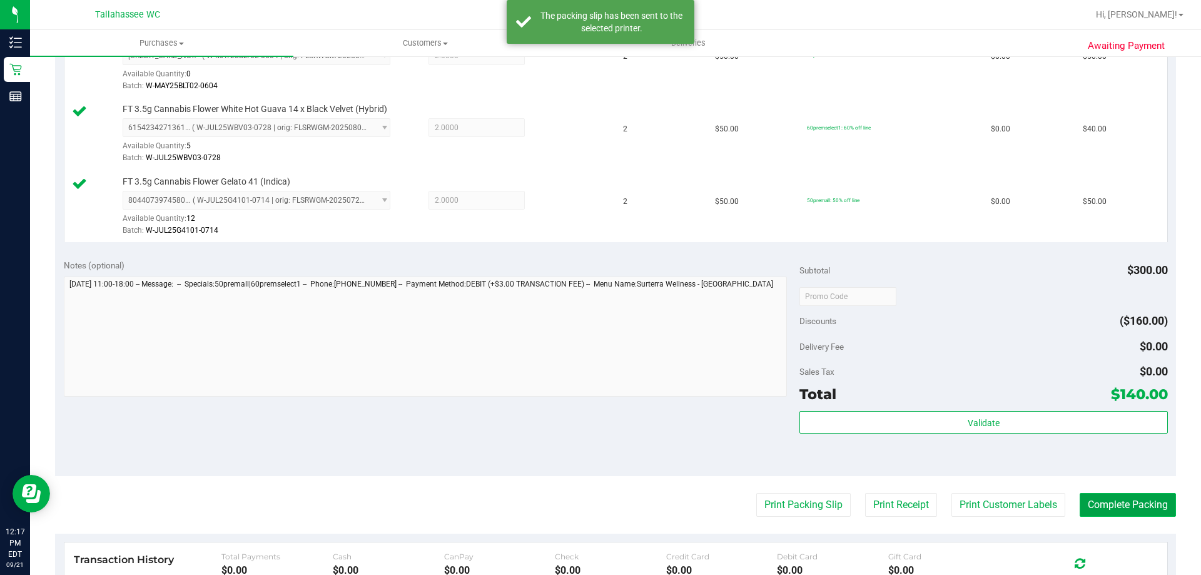
click at [1107, 506] on button "Complete Packing" at bounding box center [1127, 505] width 96 height 24
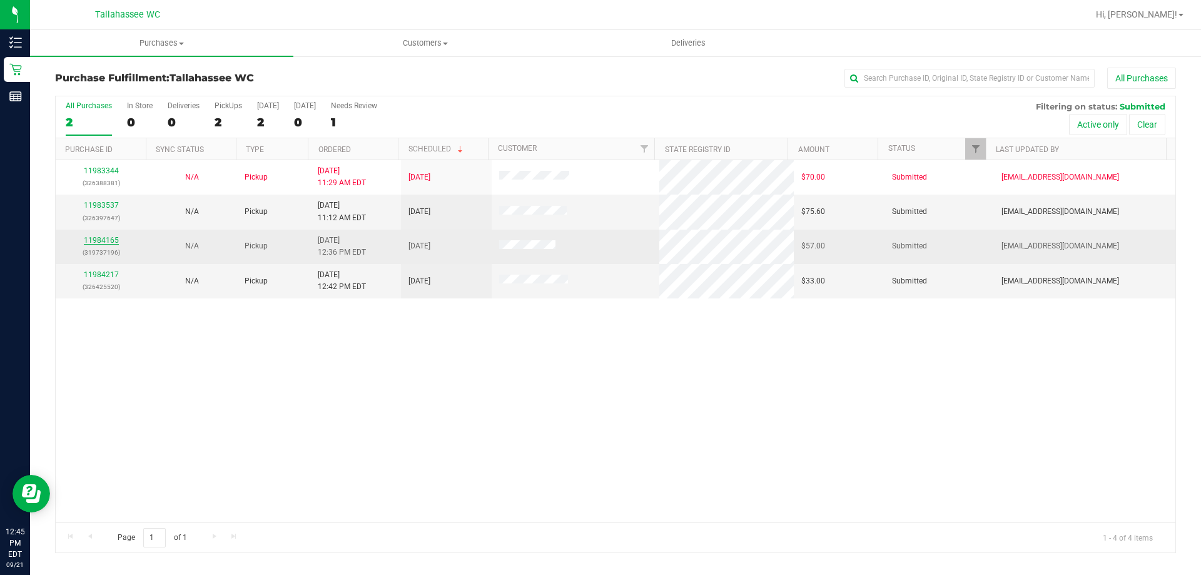
click at [99, 237] on link "11984165" at bounding box center [101, 240] width 35 height 9
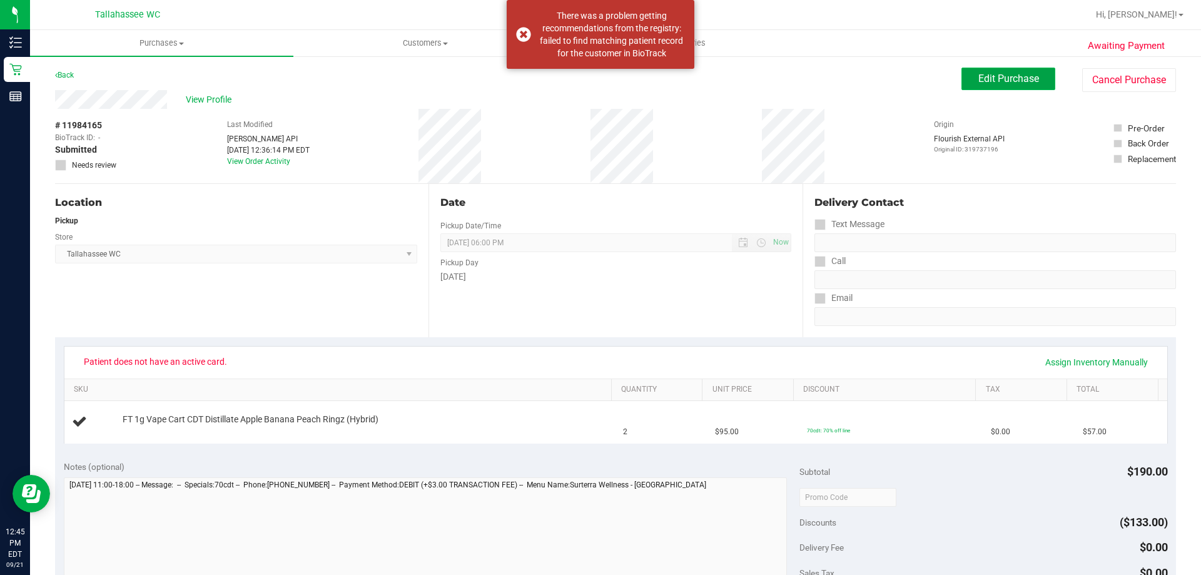
click at [982, 68] on button "Edit Purchase" at bounding box center [1008, 79] width 94 height 23
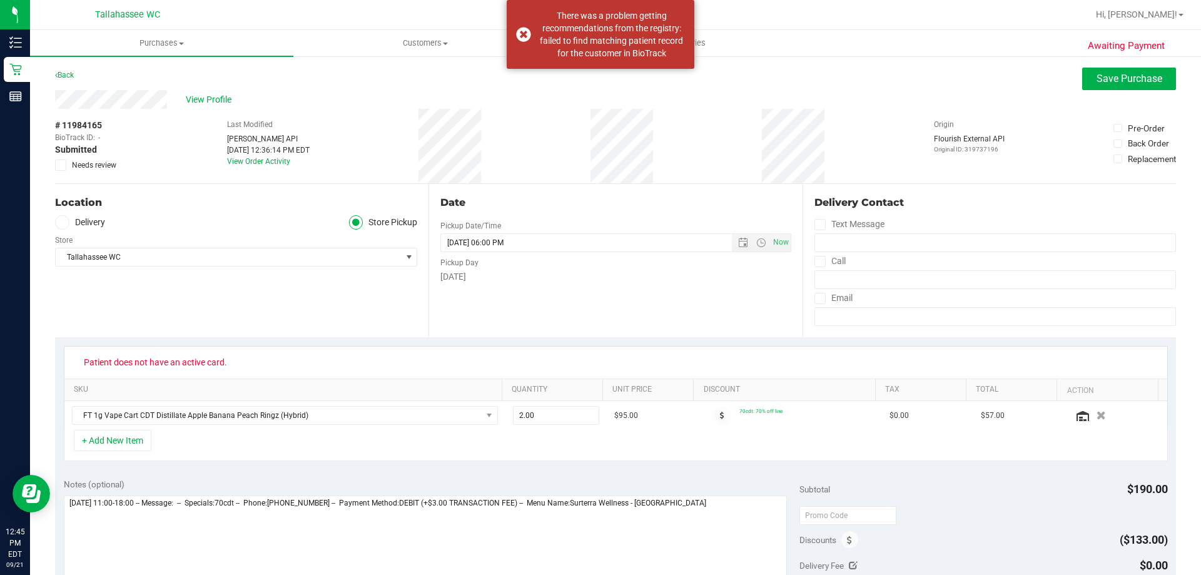
click at [67, 163] on label "Needs review" at bounding box center [86, 164] width 63 height 11
click at [0, 0] on input "Needs review" at bounding box center [0, 0] width 0 height 0
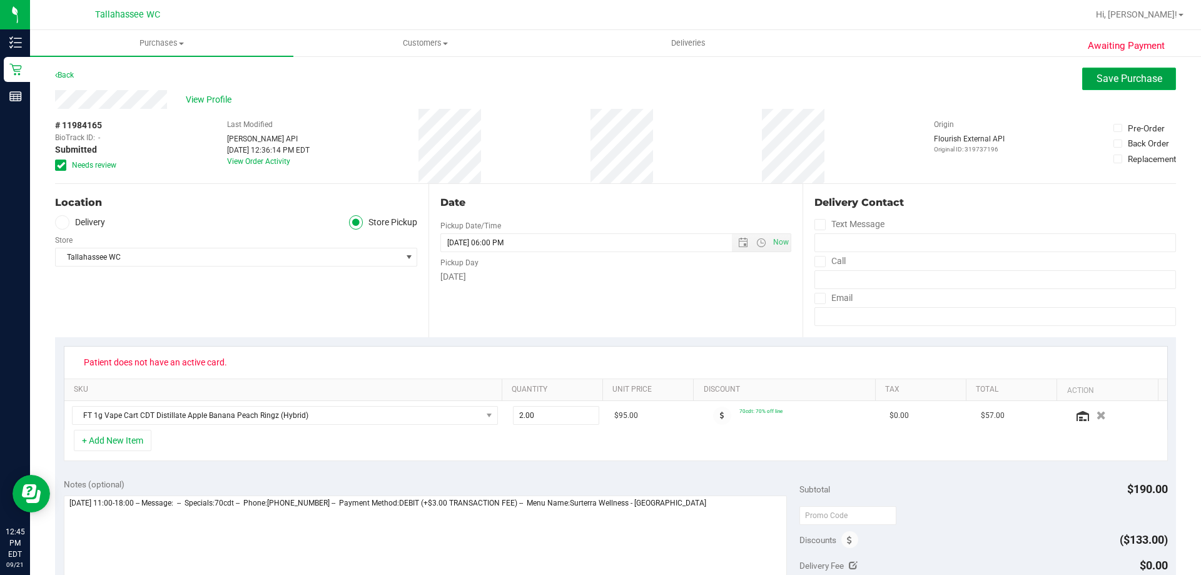
click at [1124, 80] on span "Save Purchase" at bounding box center [1129, 79] width 66 height 12
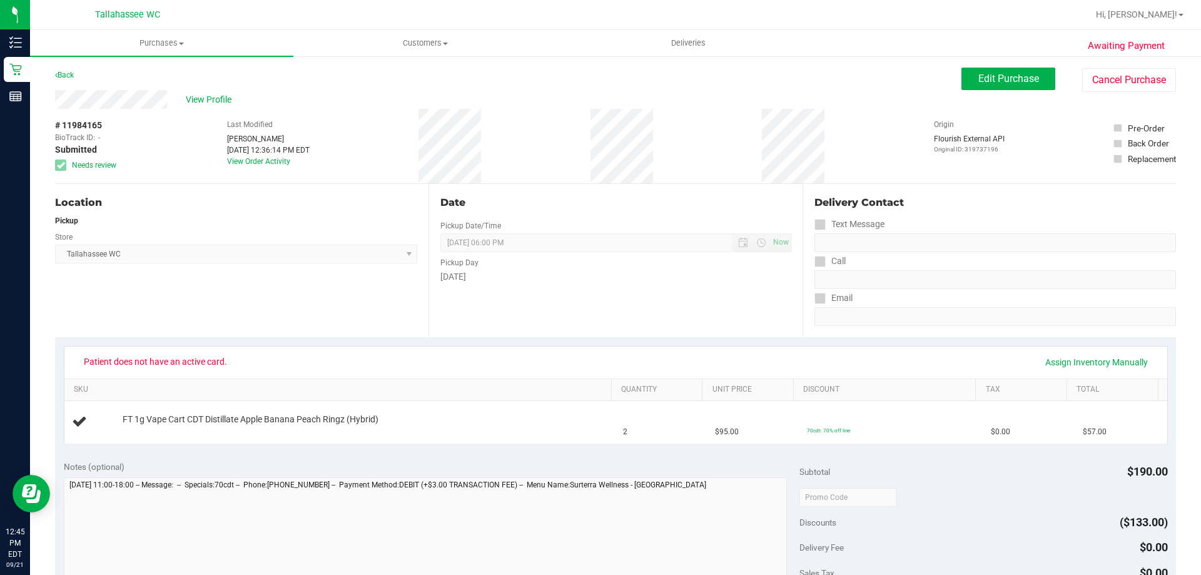
click at [73, 72] on link "Back" at bounding box center [64, 75] width 19 height 9
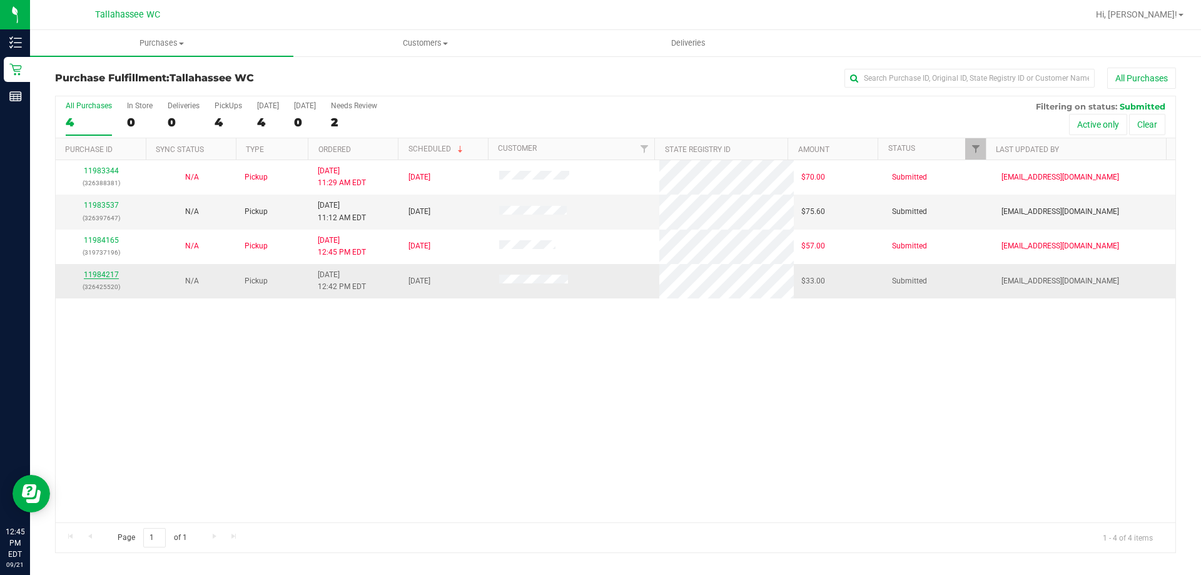
click at [97, 272] on link "11984217" at bounding box center [101, 274] width 35 height 9
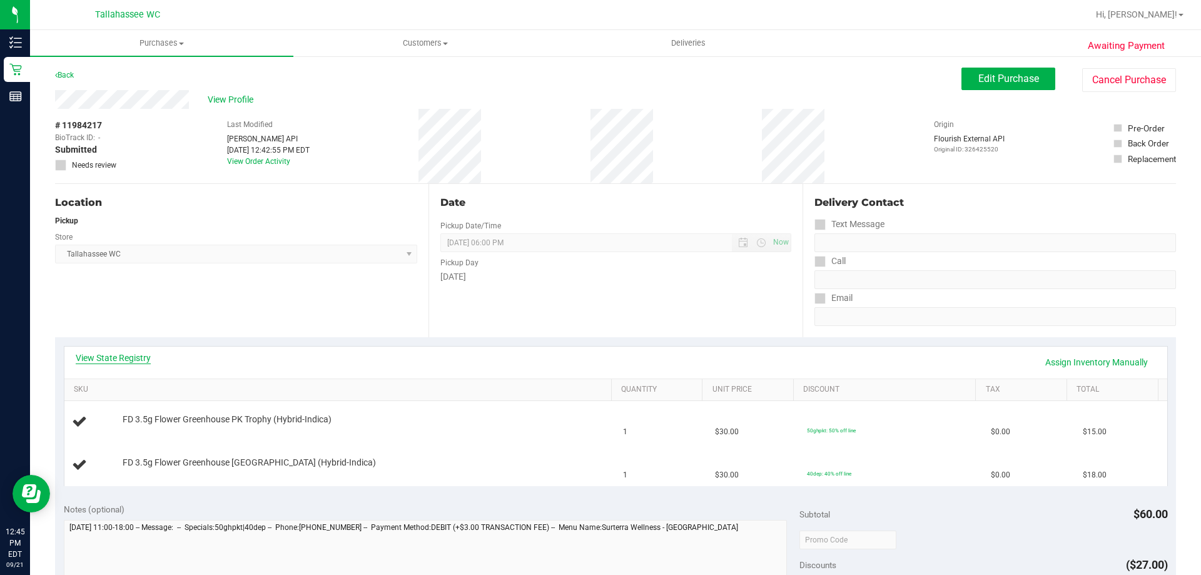
click at [103, 355] on link "View State Registry" at bounding box center [113, 357] width 75 height 13
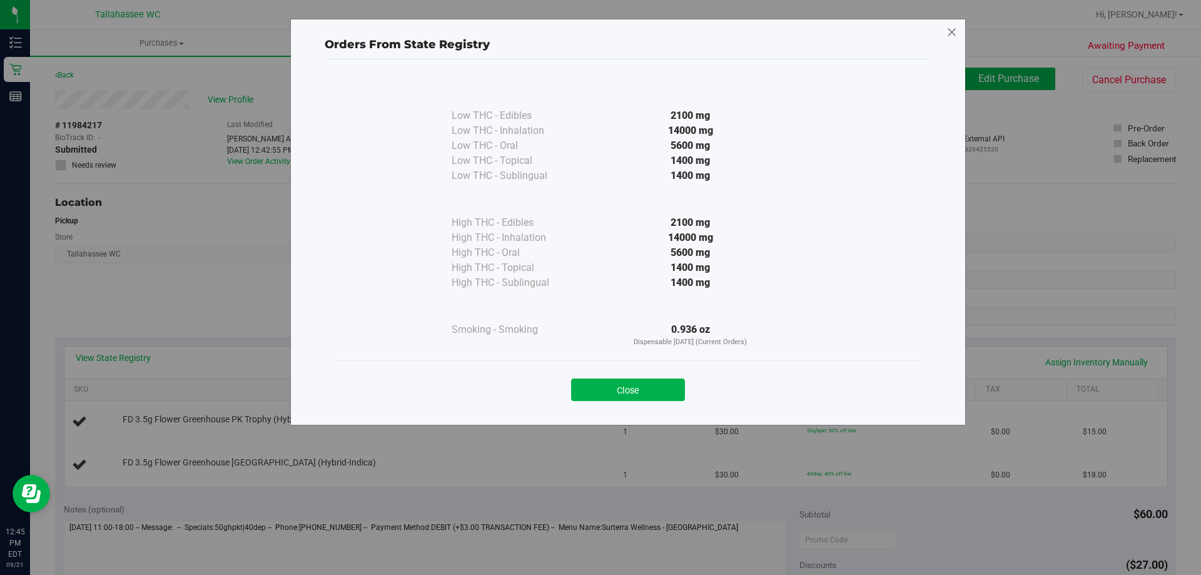
click at [949, 36] on icon at bounding box center [951, 33] width 11 height 20
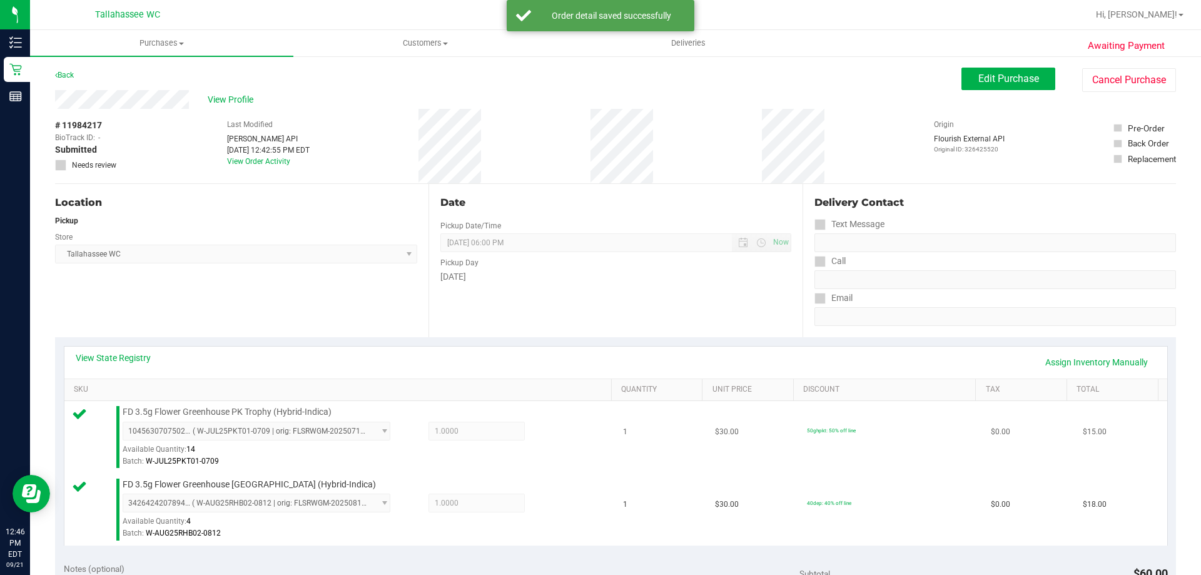
scroll to position [375, 0]
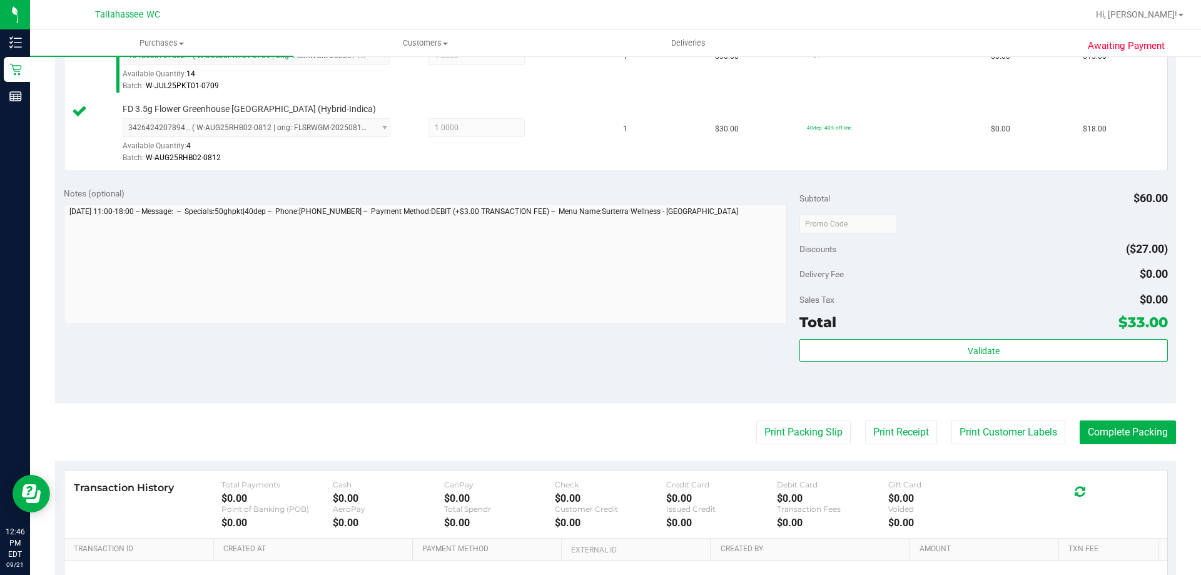
click at [833, 364] on div "Validate" at bounding box center [983, 367] width 368 height 56
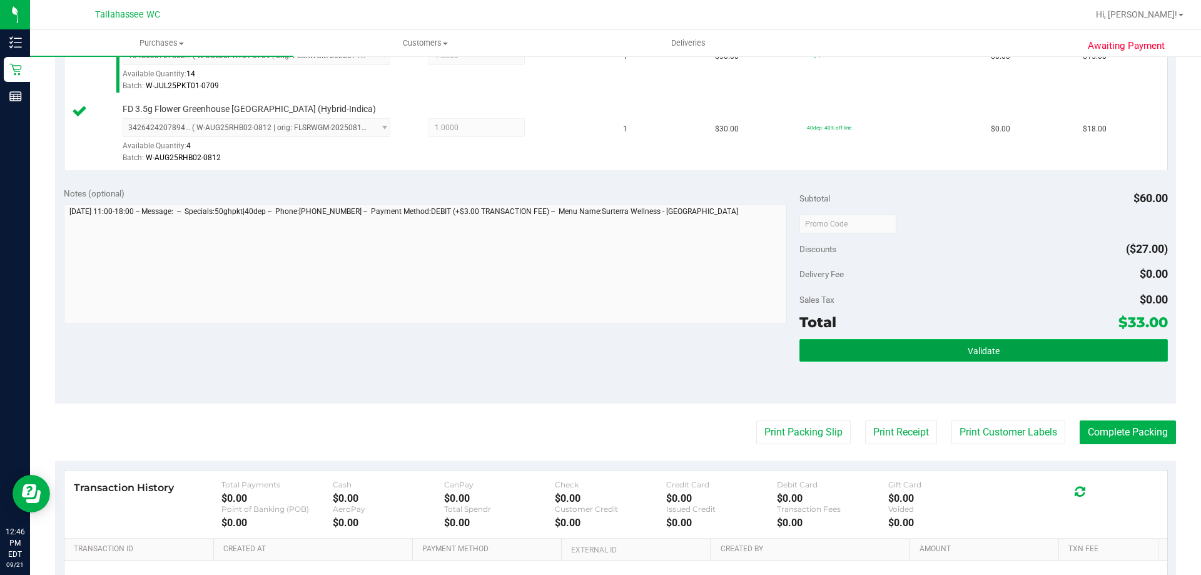
click at [840, 359] on button "Validate" at bounding box center [983, 350] width 368 height 23
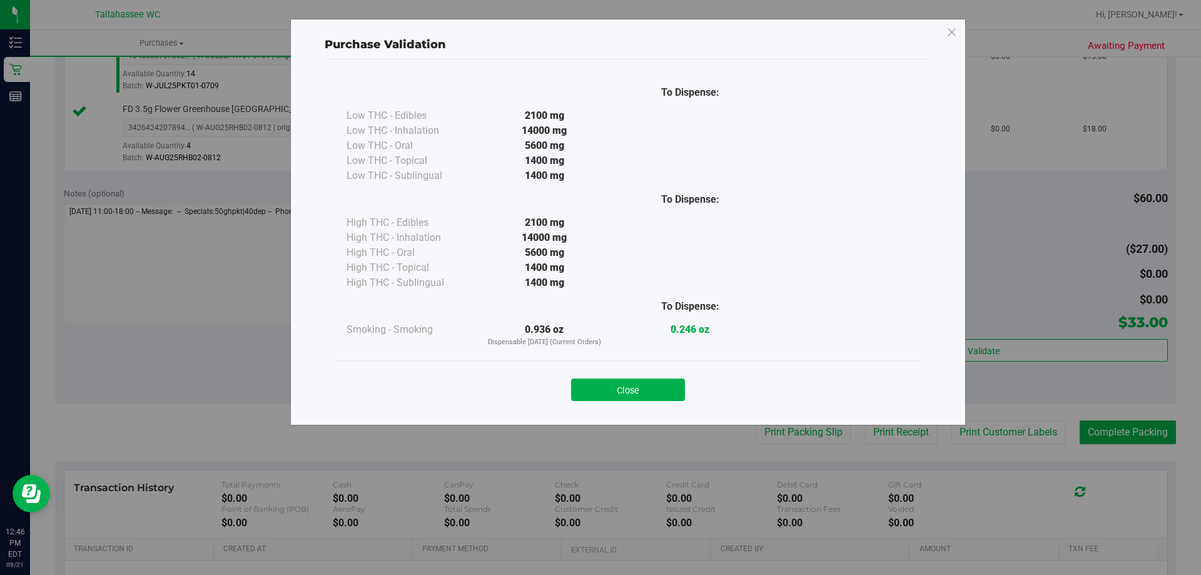
click at [645, 373] on div "Close" at bounding box center [627, 385] width 569 height 31
click at [643, 380] on button "Close" at bounding box center [628, 389] width 114 height 23
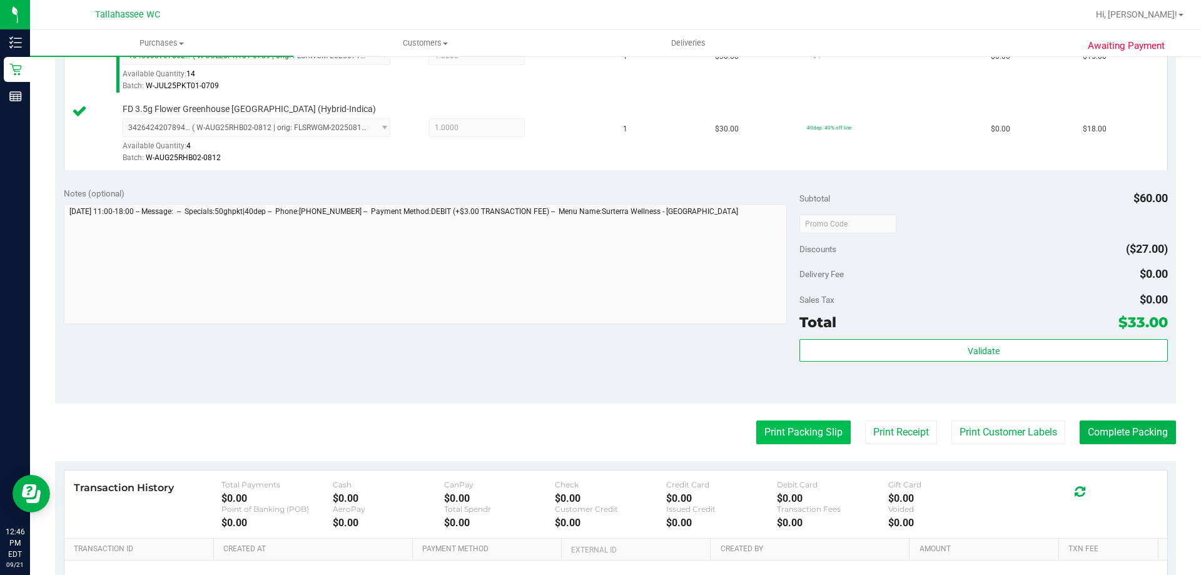
click at [760, 435] on button "Print Packing Slip" at bounding box center [803, 432] width 94 height 24
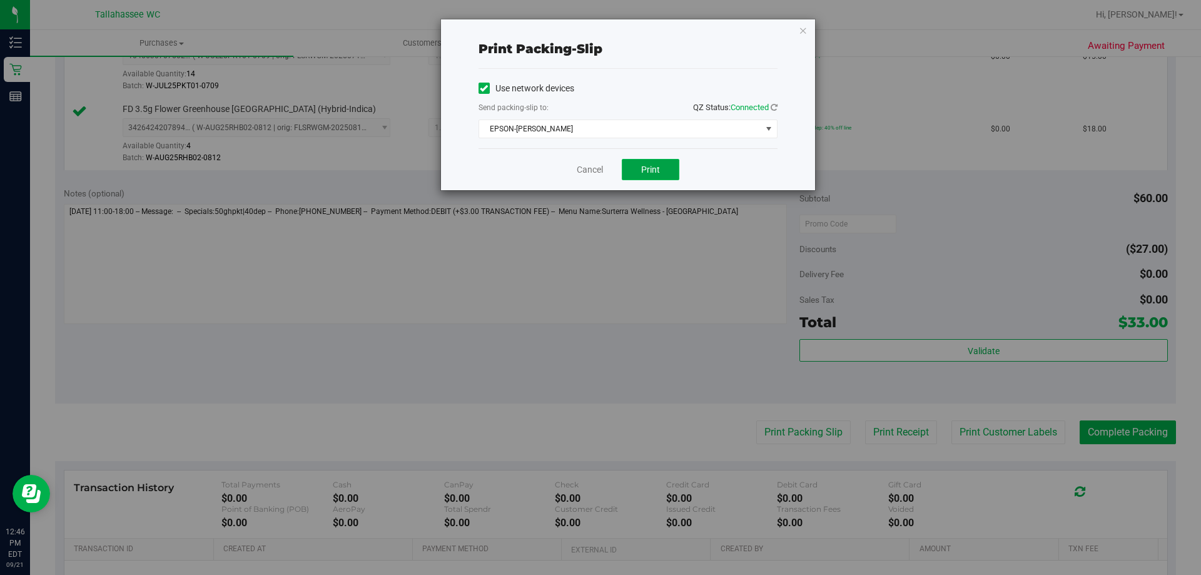
click at [665, 175] on button "Print" at bounding box center [651, 169] width 58 height 21
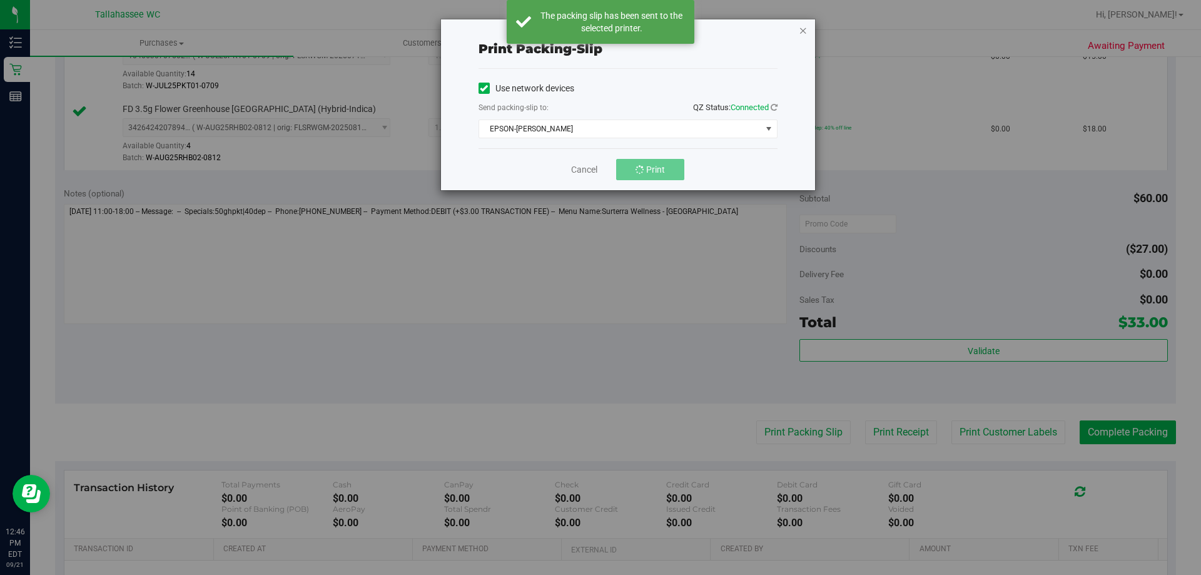
click at [800, 33] on icon "button" at bounding box center [802, 30] width 9 height 15
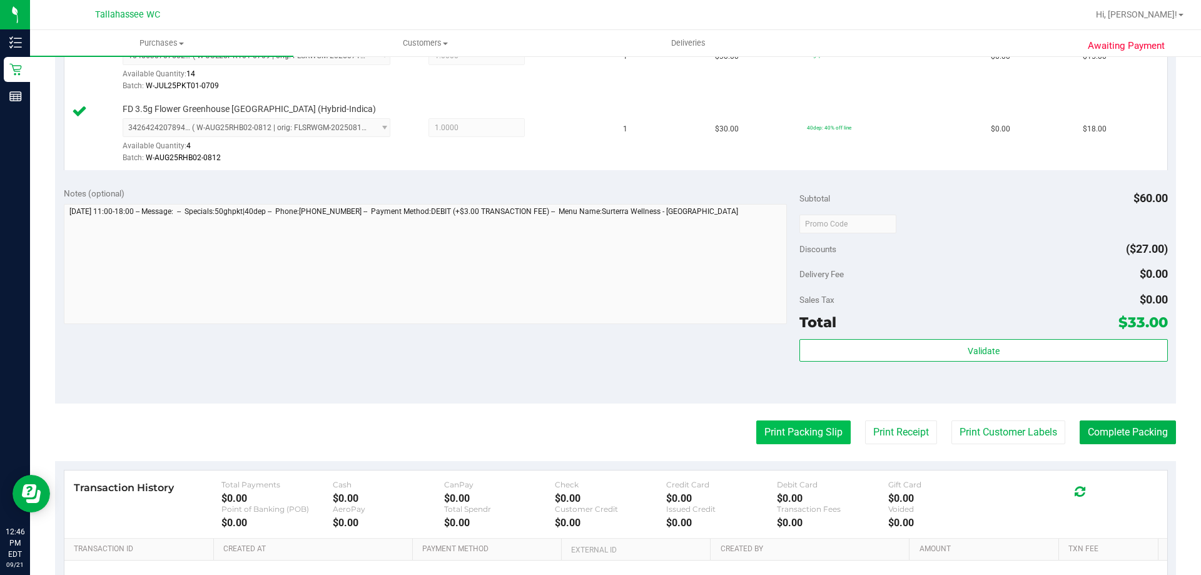
click at [765, 438] on button "Print Packing Slip" at bounding box center [803, 432] width 94 height 24
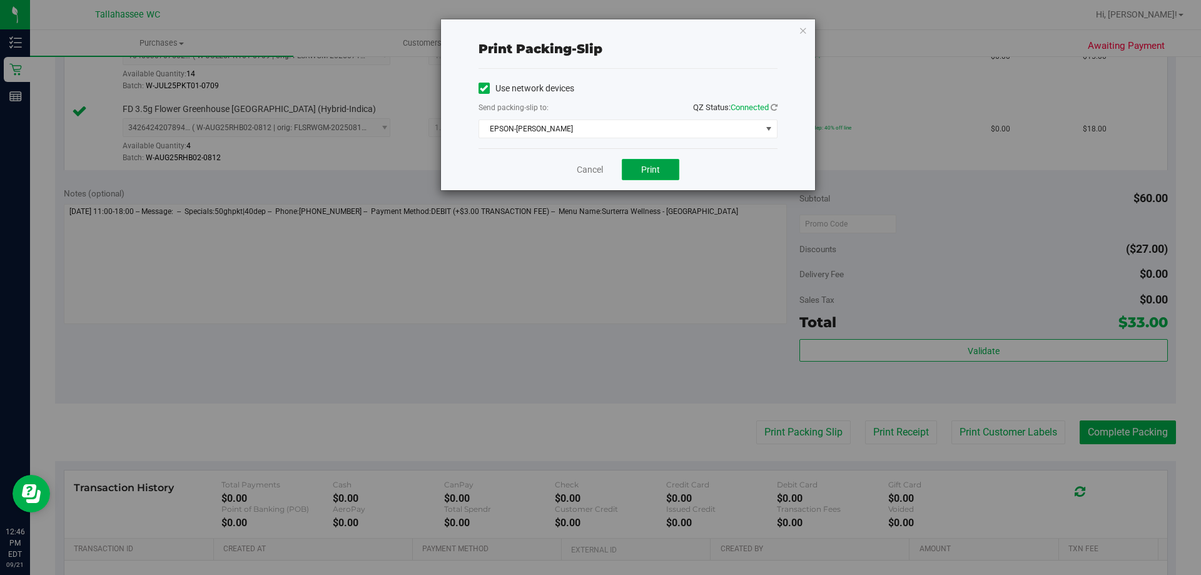
click at [660, 172] on button "Print" at bounding box center [651, 169] width 58 height 21
click at [807, 26] on div "Print packing-slip Use network devices Send packing-slip to: QZ Status: Connect…" at bounding box center [628, 104] width 374 height 171
click at [802, 28] on icon "button" at bounding box center [802, 30] width 9 height 15
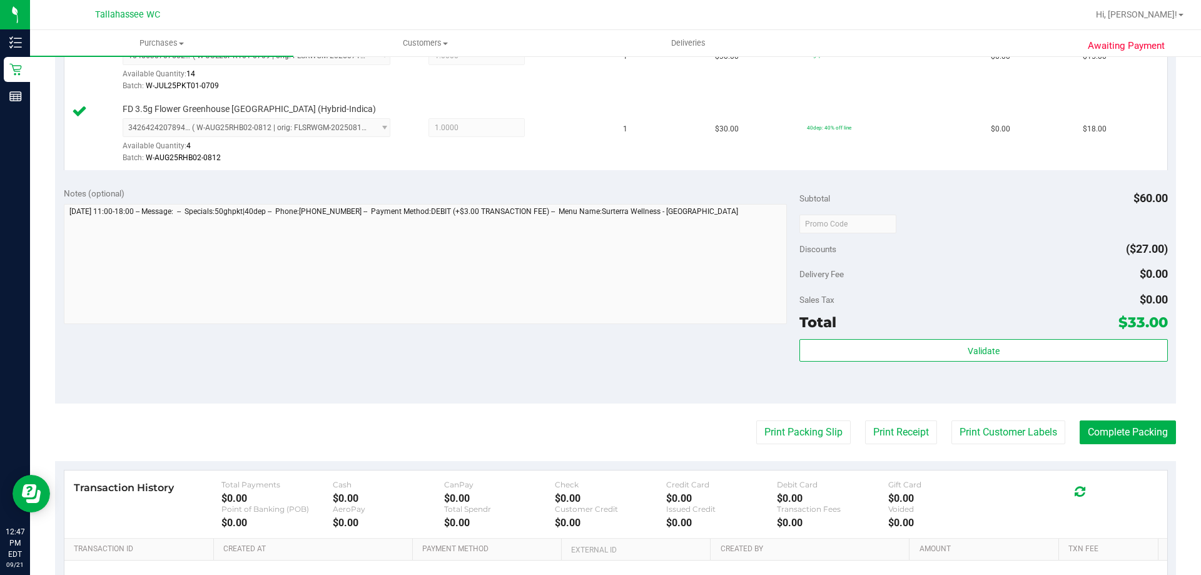
click at [1119, 447] on purchase-details "Back Edit Purchase Cancel Purchase View Profile # 11984217 BioTrack ID: - Submi…" at bounding box center [615, 193] width 1120 height 1002
click at [1121, 437] on button "Complete Packing" at bounding box center [1127, 432] width 96 height 24
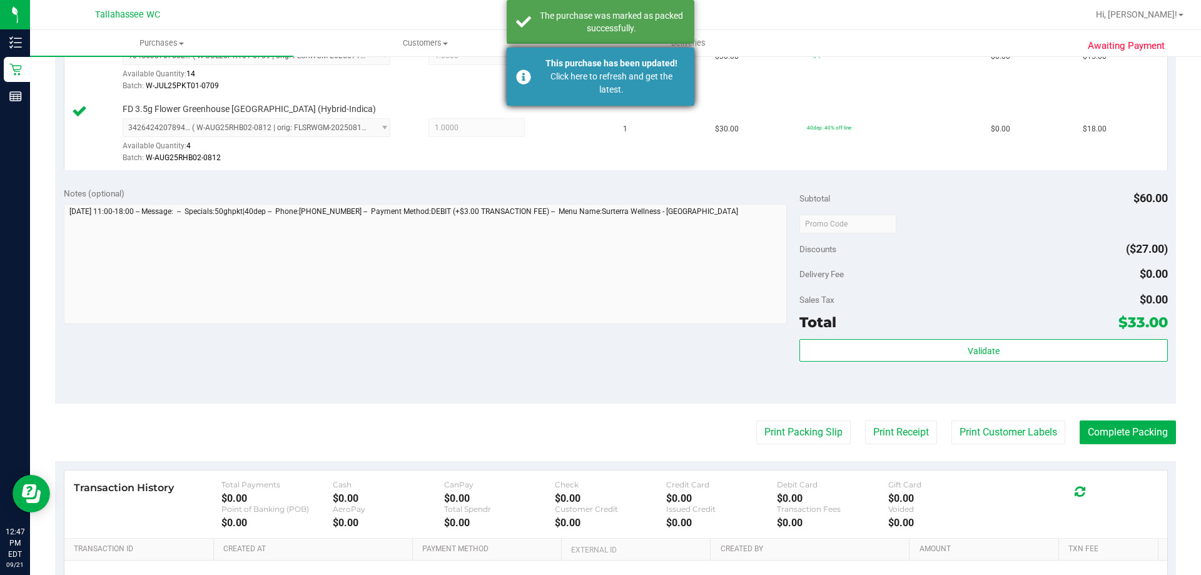
click at [614, 65] on div "This purchase has been updated!" at bounding box center [611, 63] width 147 height 13
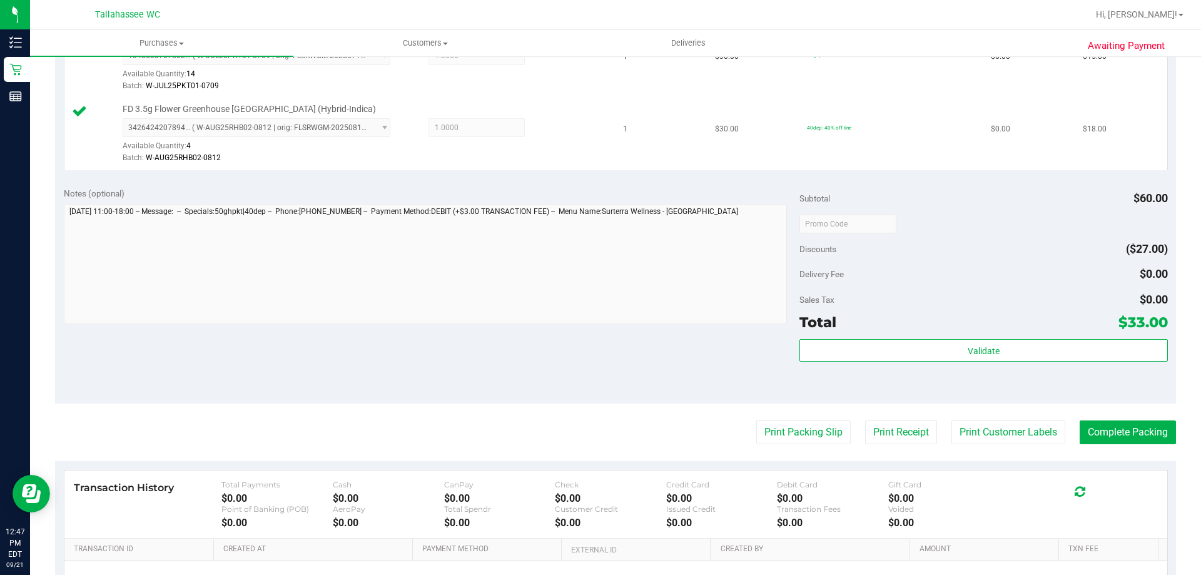
scroll to position [356, 0]
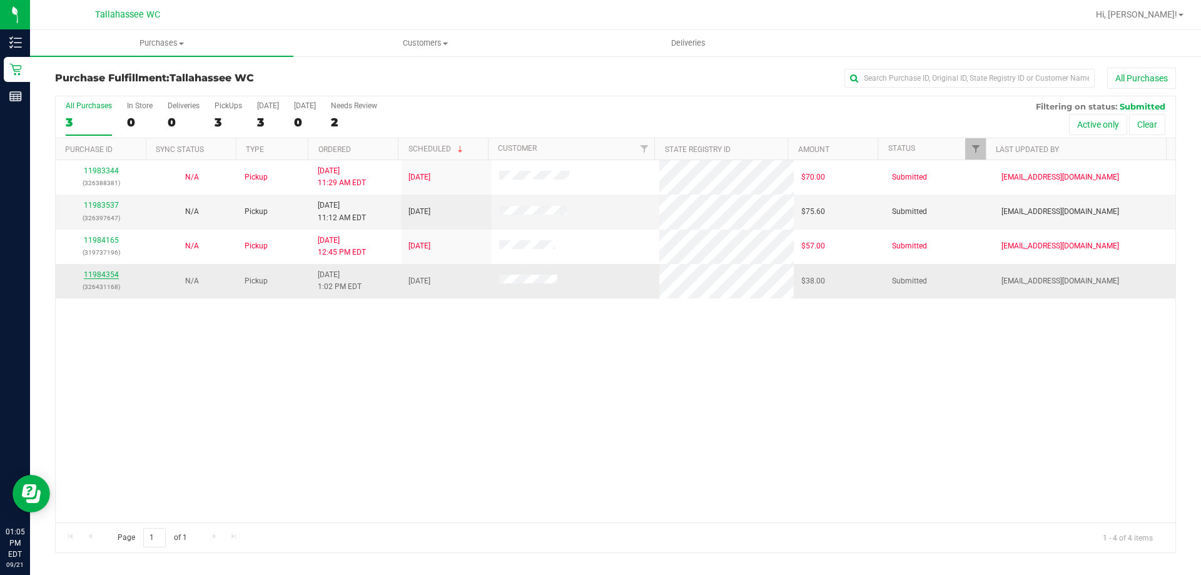
click at [109, 275] on link "11984354" at bounding box center [101, 274] width 35 height 9
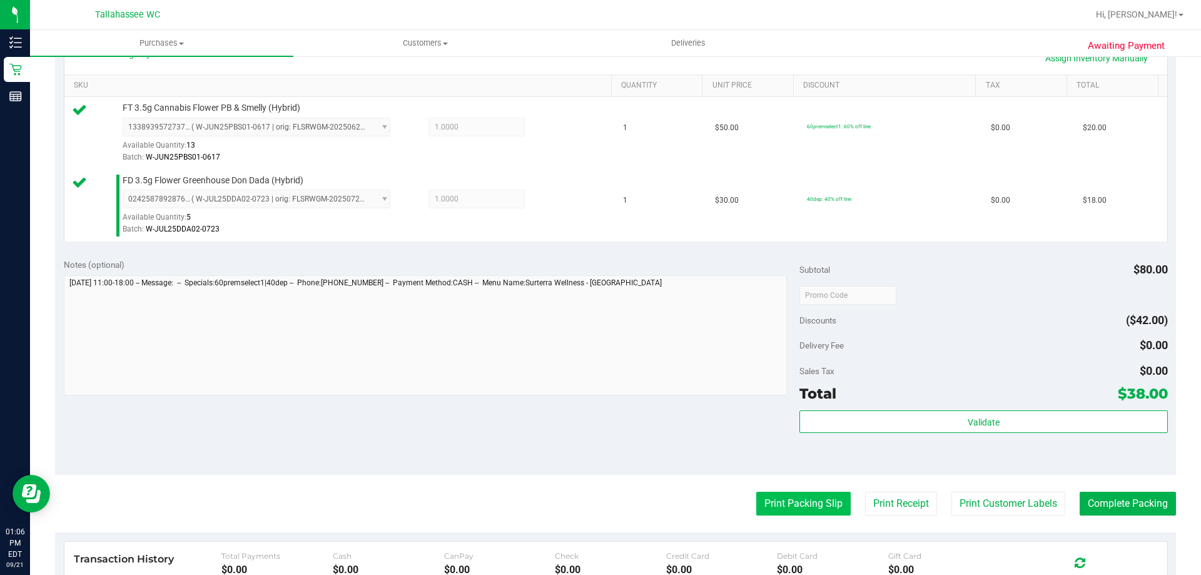
scroll to position [438, 0]
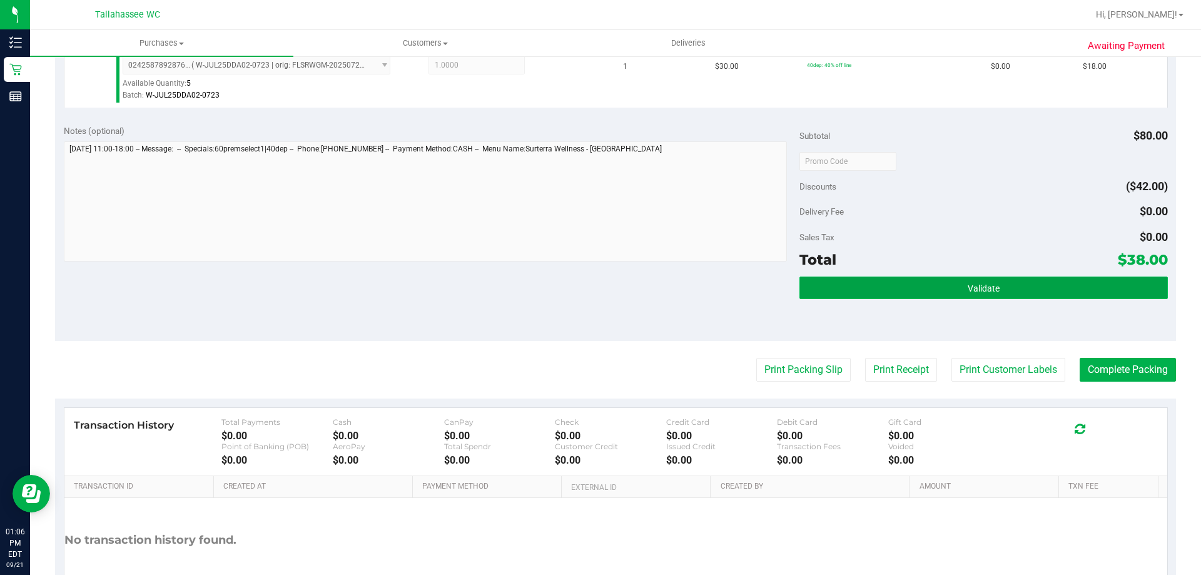
click at [825, 297] on button "Validate" at bounding box center [983, 287] width 368 height 23
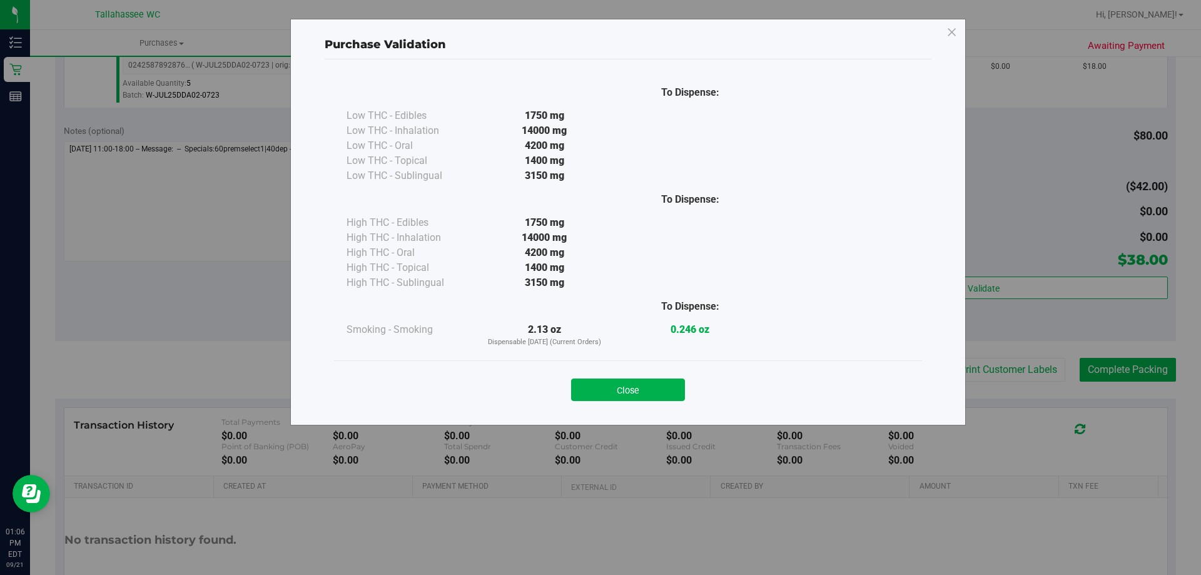
click at [669, 375] on div "Close" at bounding box center [627, 385] width 569 height 31
click at [634, 390] on button "Close" at bounding box center [628, 389] width 114 height 23
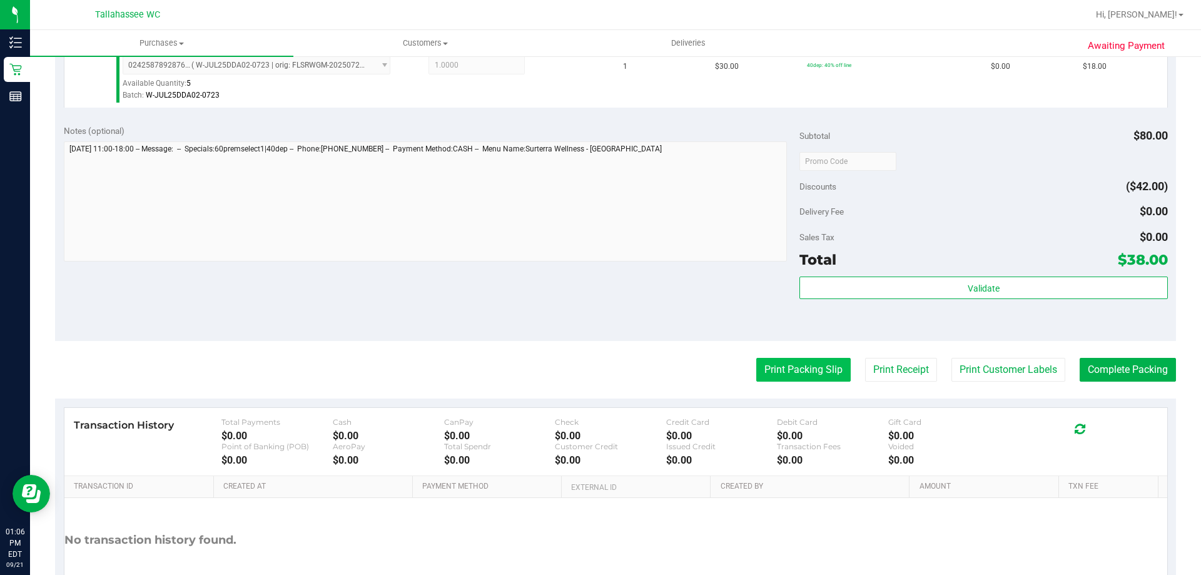
click at [787, 358] on button "Print Packing Slip" at bounding box center [803, 370] width 94 height 24
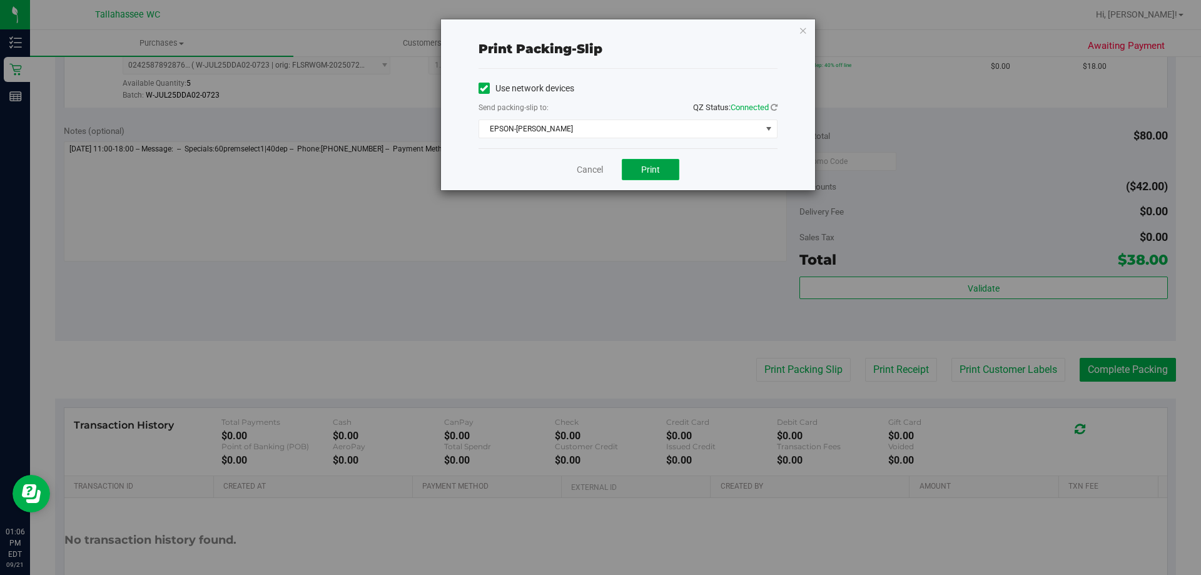
click at [646, 164] on span "Print" at bounding box center [650, 169] width 19 height 10
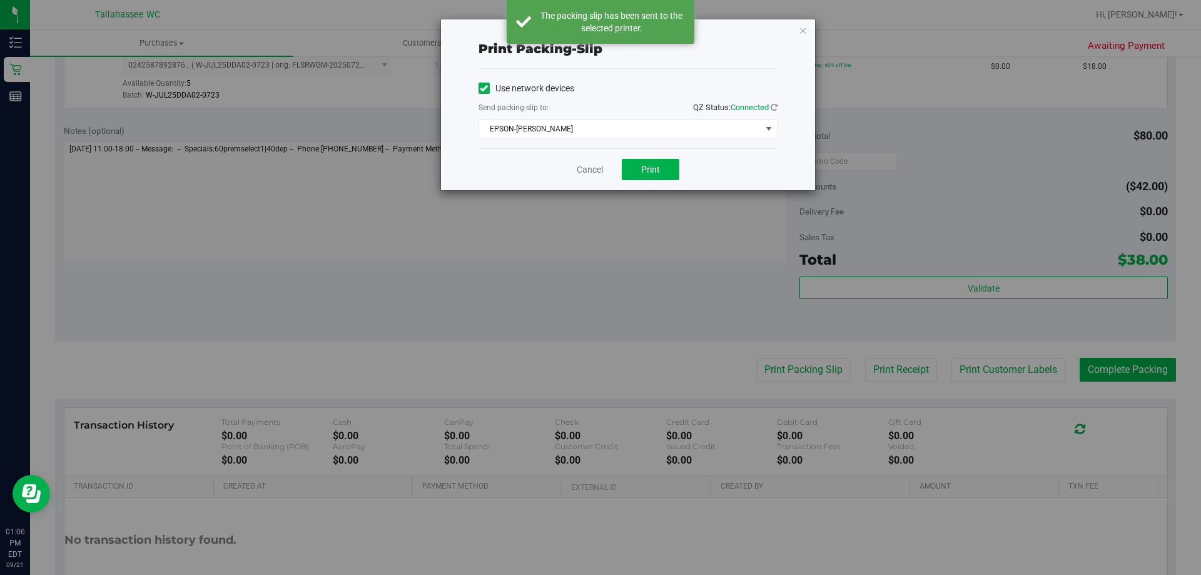
click at [797, 25] on div "Print packing-slip Use network devices Send packing-slip to: QZ Status: Connect…" at bounding box center [628, 104] width 374 height 171
click at [802, 31] on icon "button" at bounding box center [802, 30] width 9 height 15
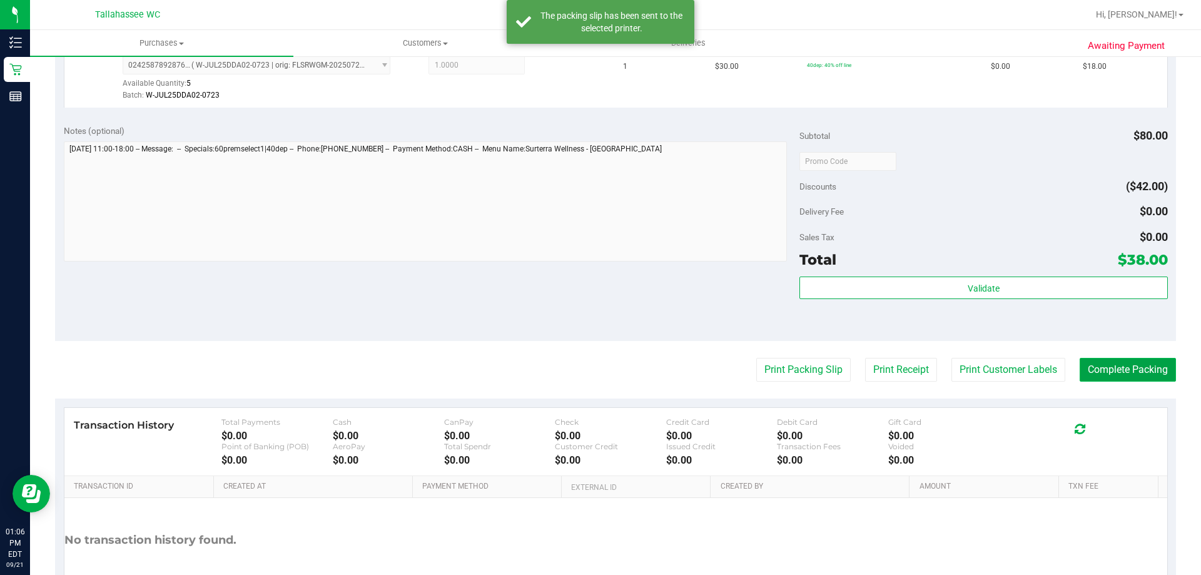
click at [1098, 366] on button "Complete Packing" at bounding box center [1127, 370] width 96 height 24
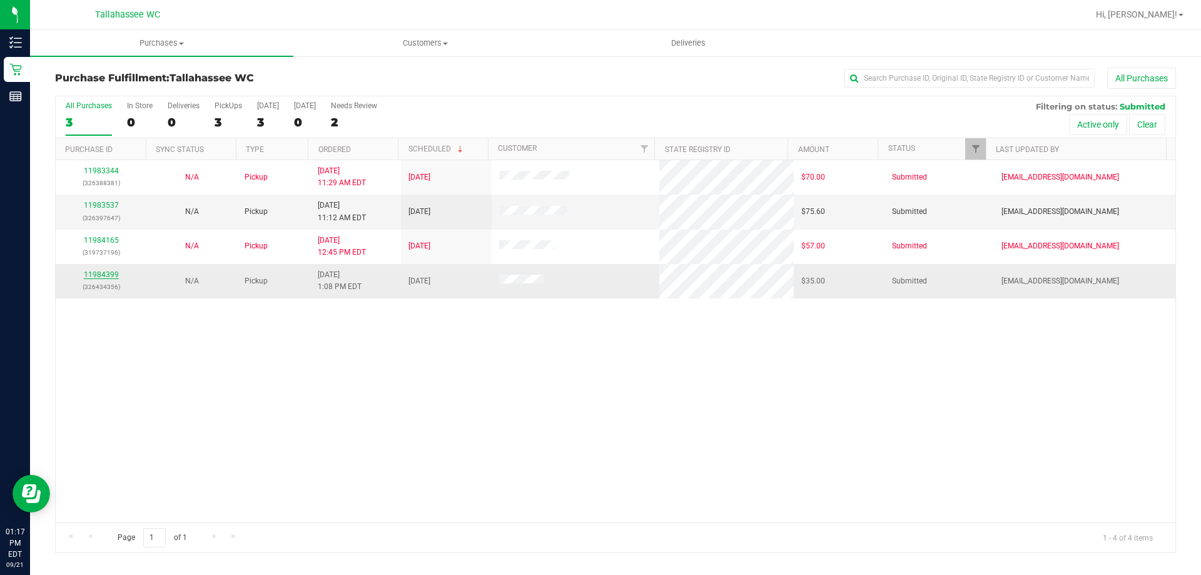
click at [91, 274] on link "11984399" at bounding box center [101, 274] width 35 height 9
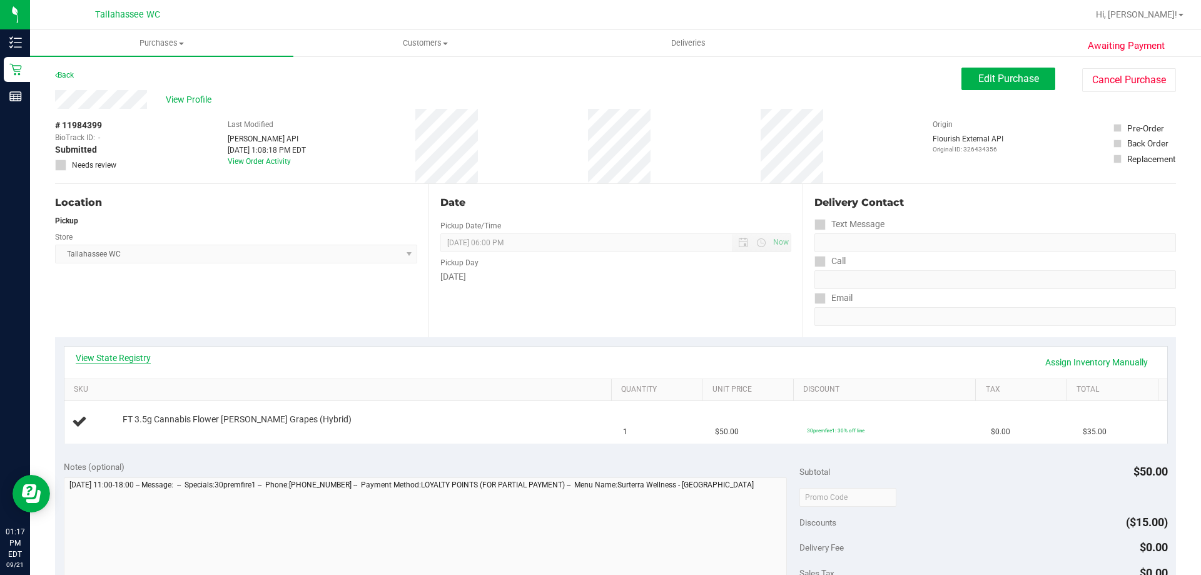
drag, startPoint x: 156, startPoint y: 355, endPoint x: 148, endPoint y: 356, distance: 8.8
click at [155, 356] on div "View State Registry Assign Inventory Manually" at bounding box center [616, 361] width 1080 height 21
click at [147, 356] on link "View State Registry" at bounding box center [113, 357] width 75 height 13
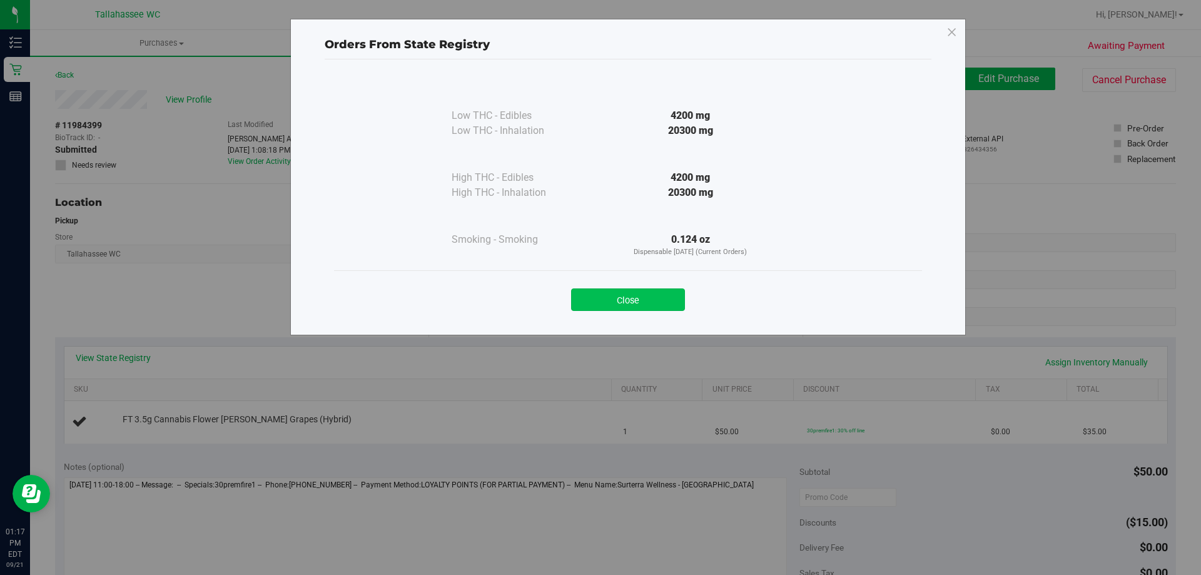
click at [592, 306] on button "Close" at bounding box center [628, 299] width 114 height 23
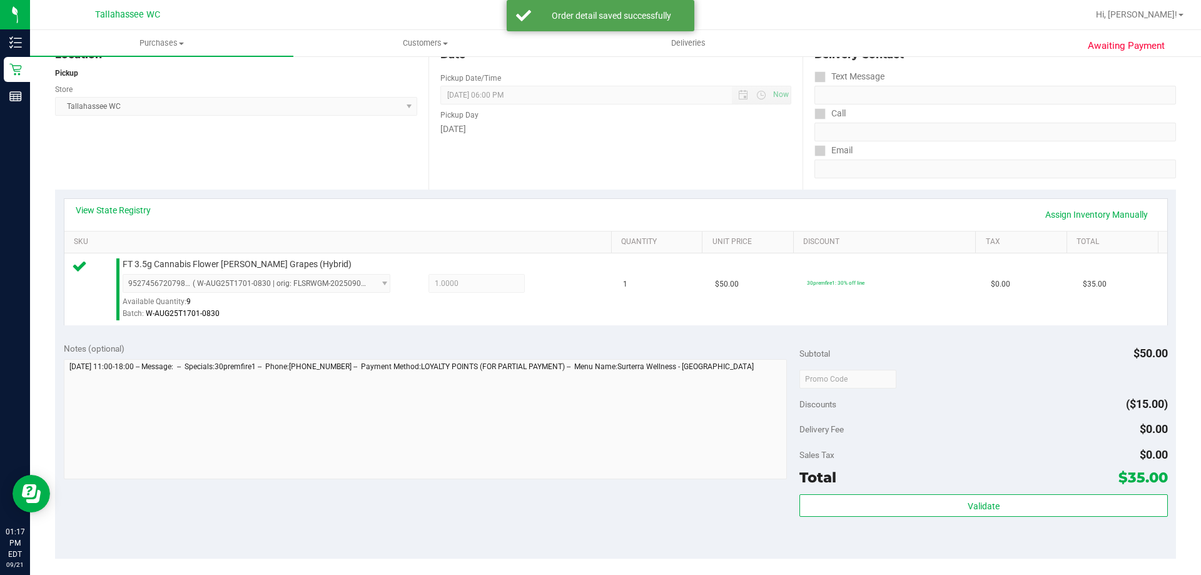
scroll to position [188, 0]
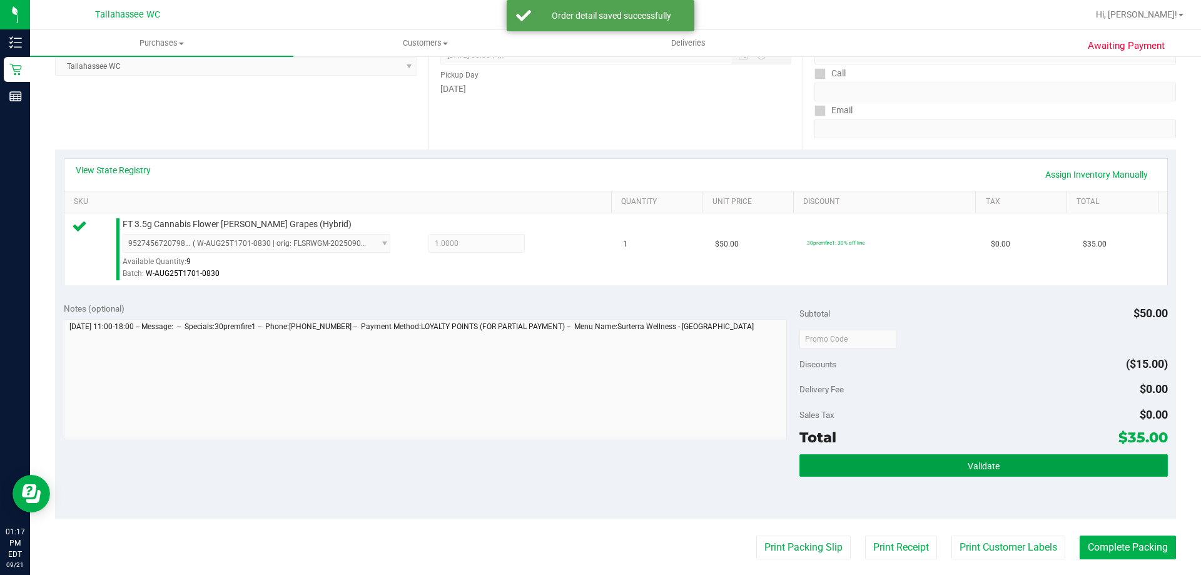
click at [970, 463] on span "Validate" at bounding box center [983, 466] width 32 height 10
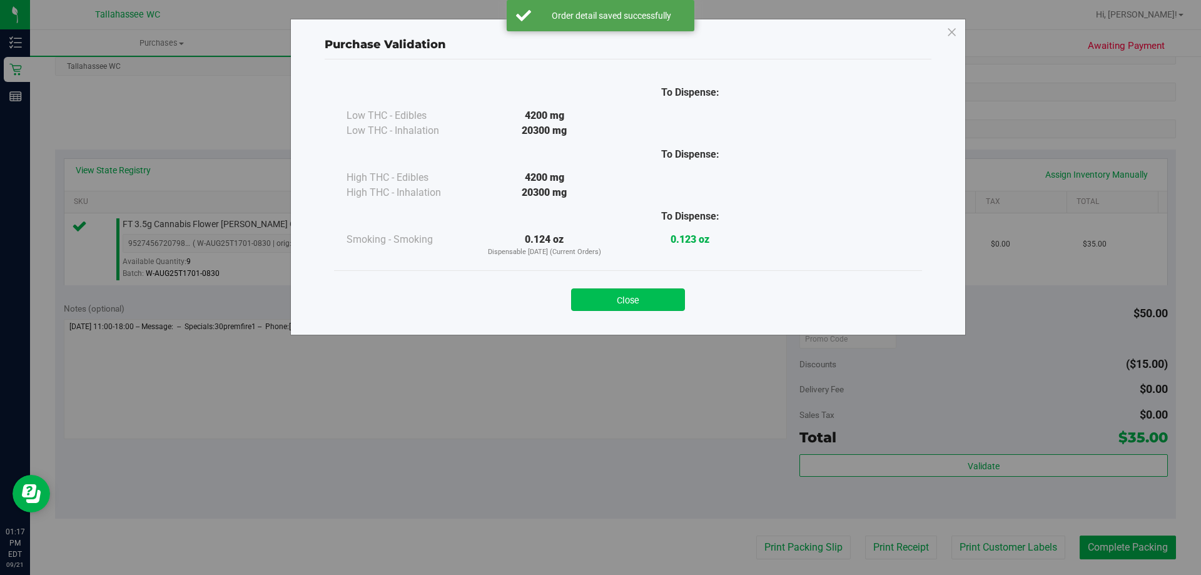
click at [647, 305] on button "Close" at bounding box center [628, 299] width 114 height 23
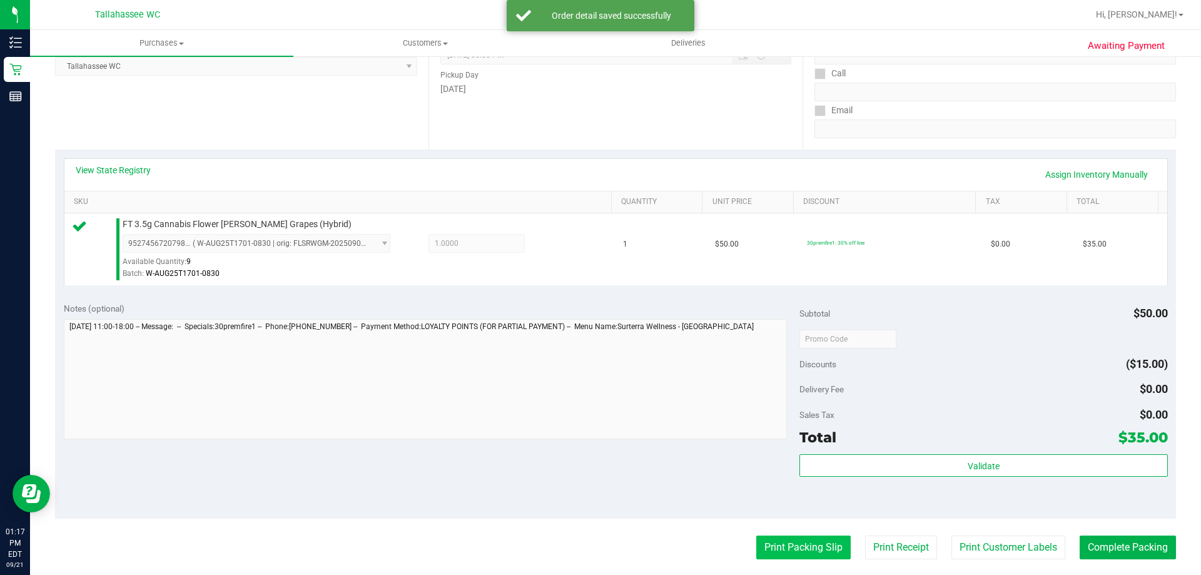
click at [795, 541] on button "Print Packing Slip" at bounding box center [803, 547] width 94 height 24
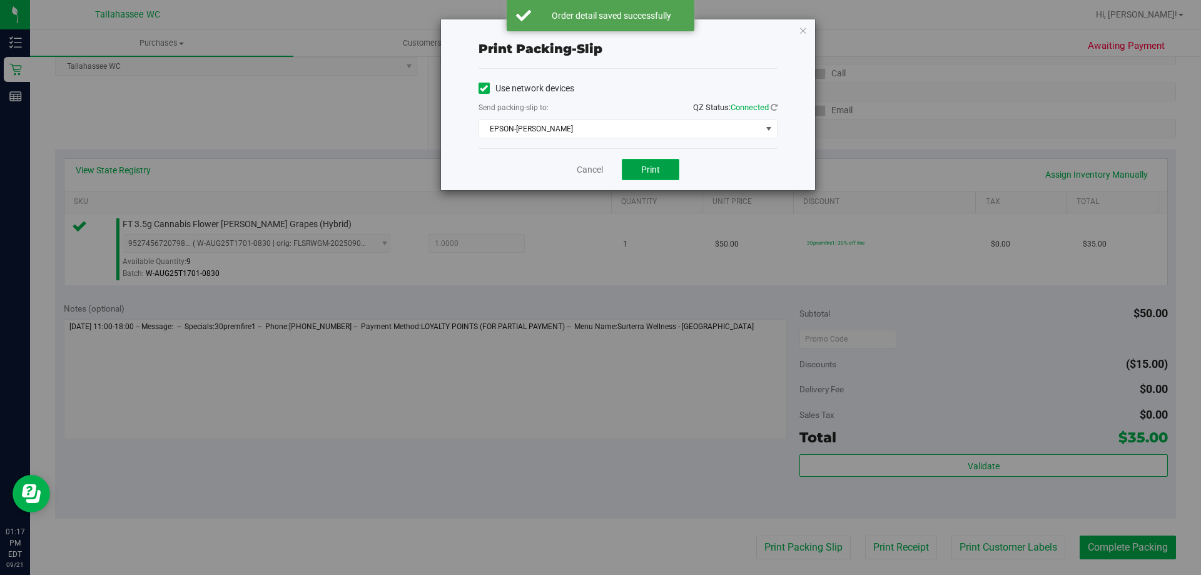
click at [663, 166] on button "Print" at bounding box center [651, 169] width 58 height 21
click at [802, 29] on icon "button" at bounding box center [802, 30] width 9 height 15
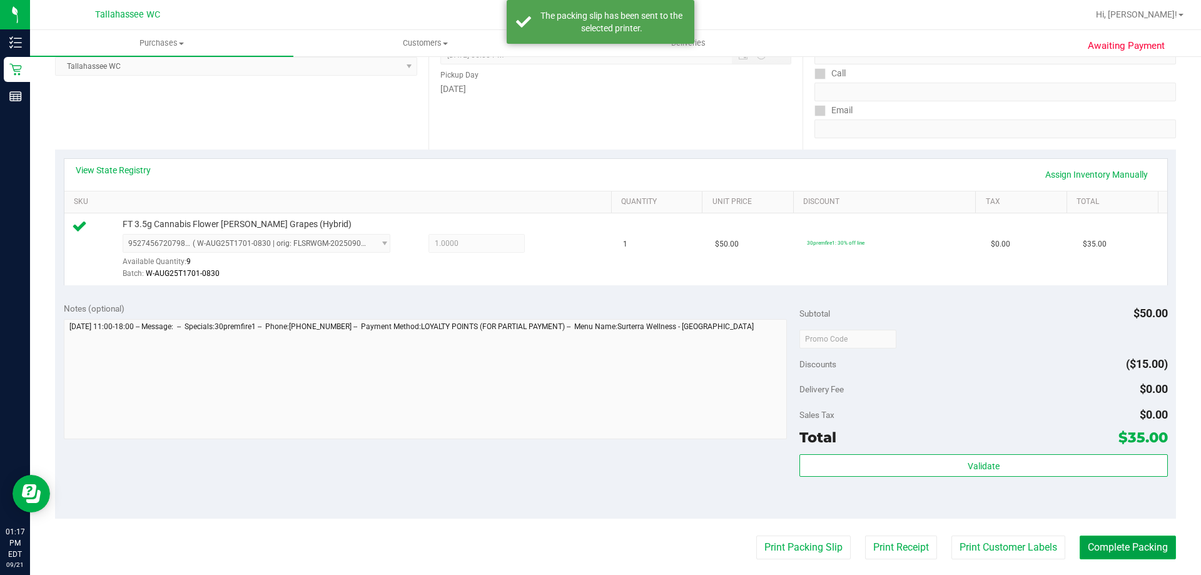
click at [1099, 543] on button "Complete Packing" at bounding box center [1127, 547] width 96 height 24
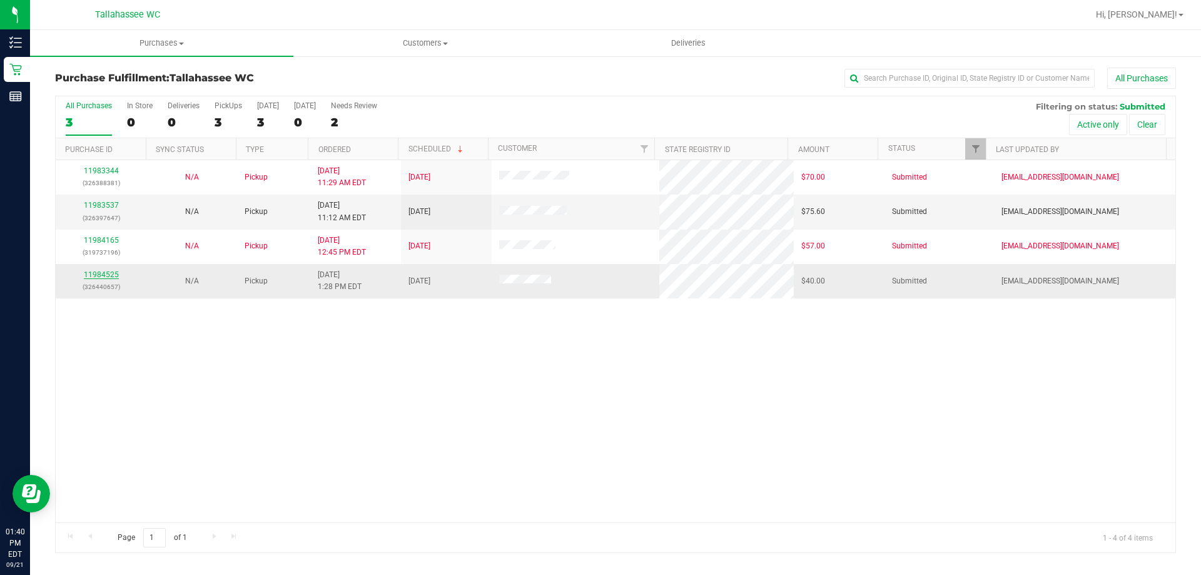
click at [91, 272] on link "11984525" at bounding box center [101, 274] width 35 height 9
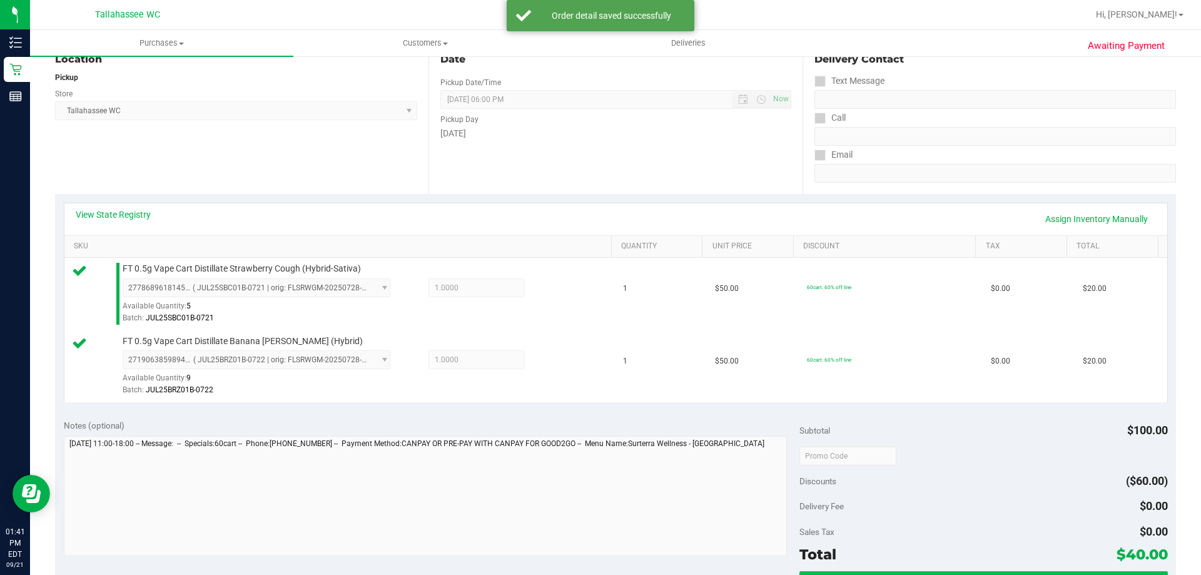
scroll to position [250, 0]
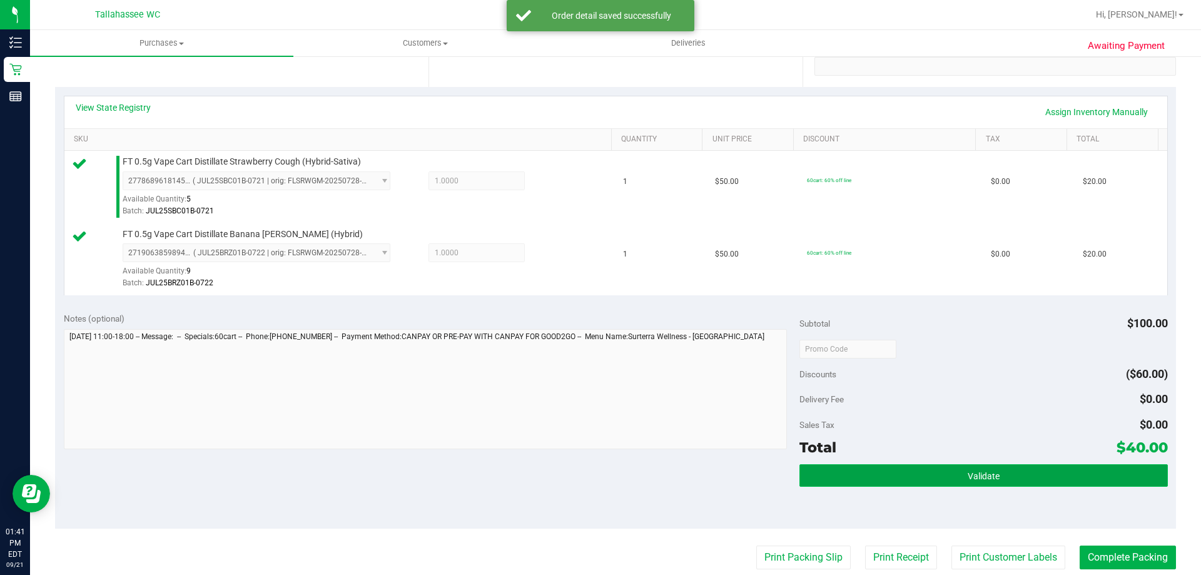
click at [912, 480] on button "Validate" at bounding box center [983, 475] width 368 height 23
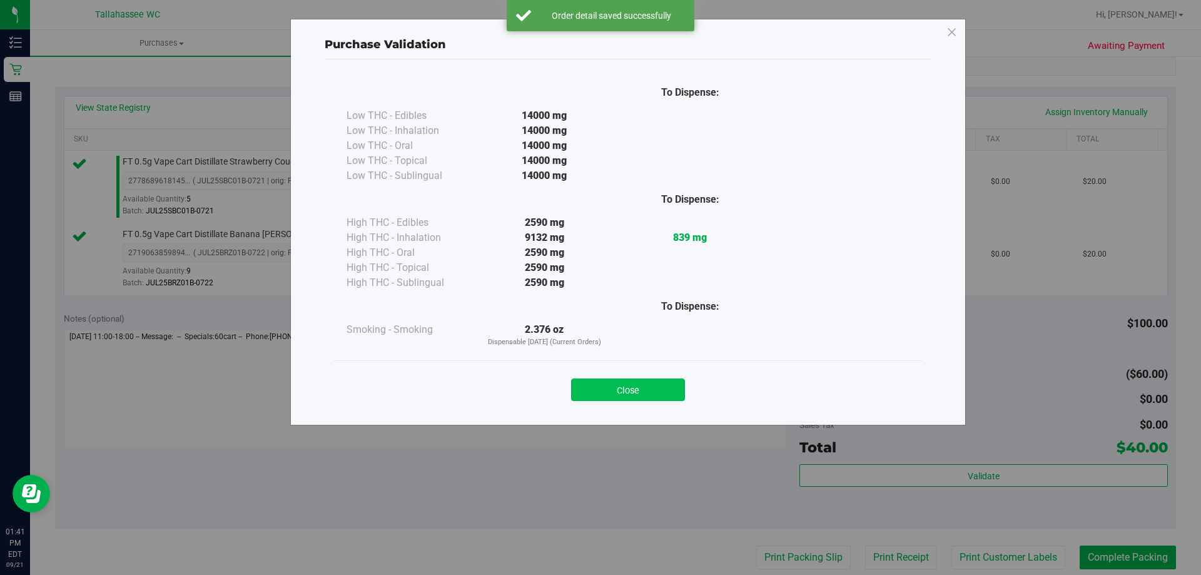
click at [629, 382] on button "Close" at bounding box center [628, 389] width 114 height 23
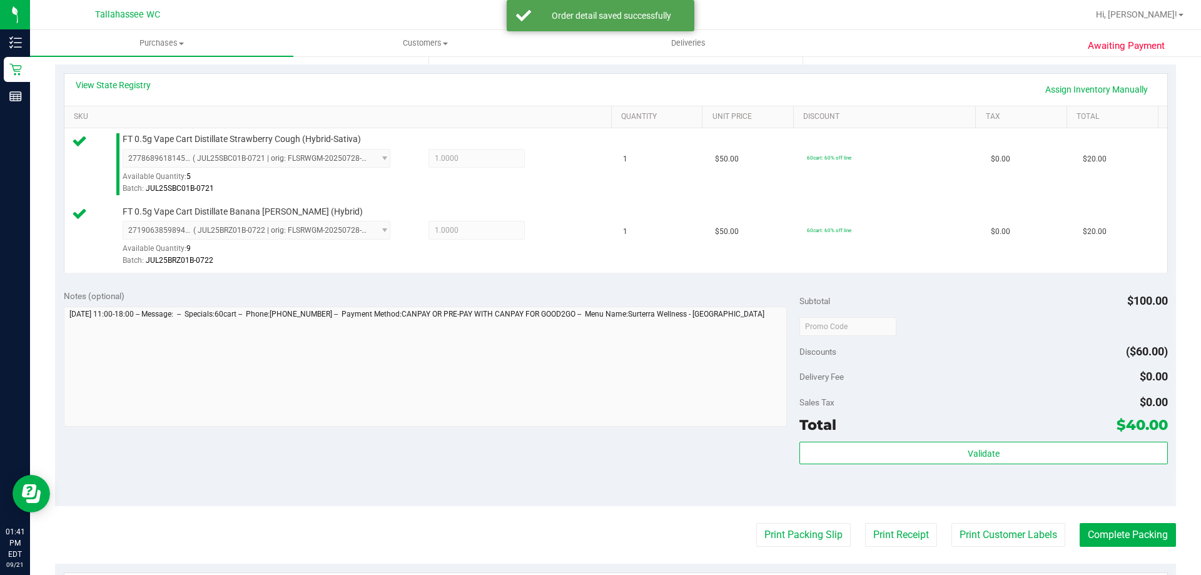
scroll to position [313, 0]
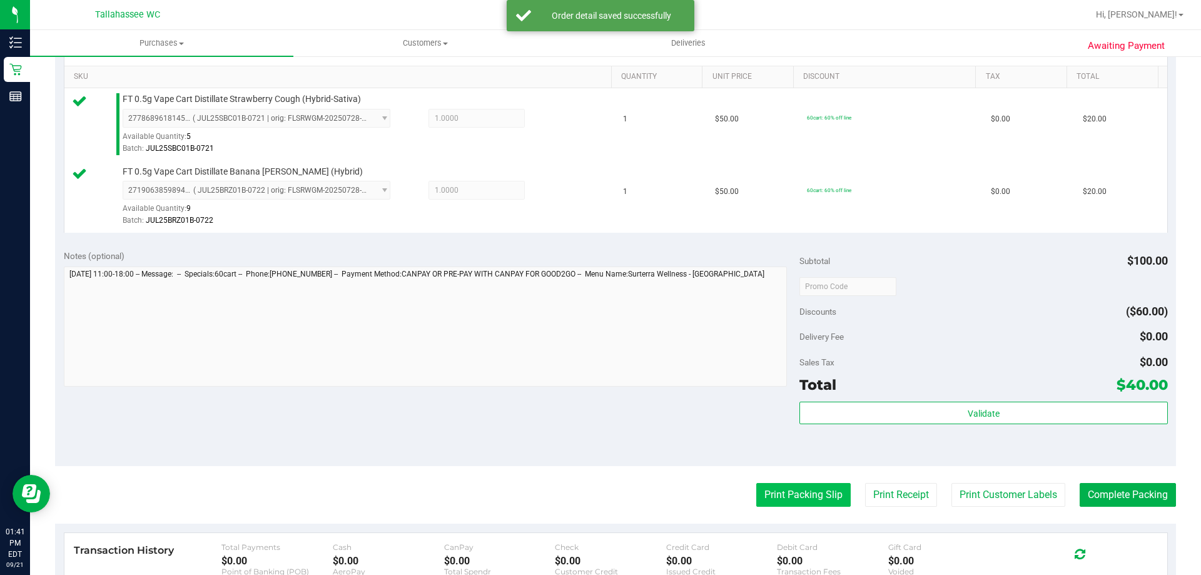
click at [814, 488] on button "Print Packing Slip" at bounding box center [803, 495] width 94 height 24
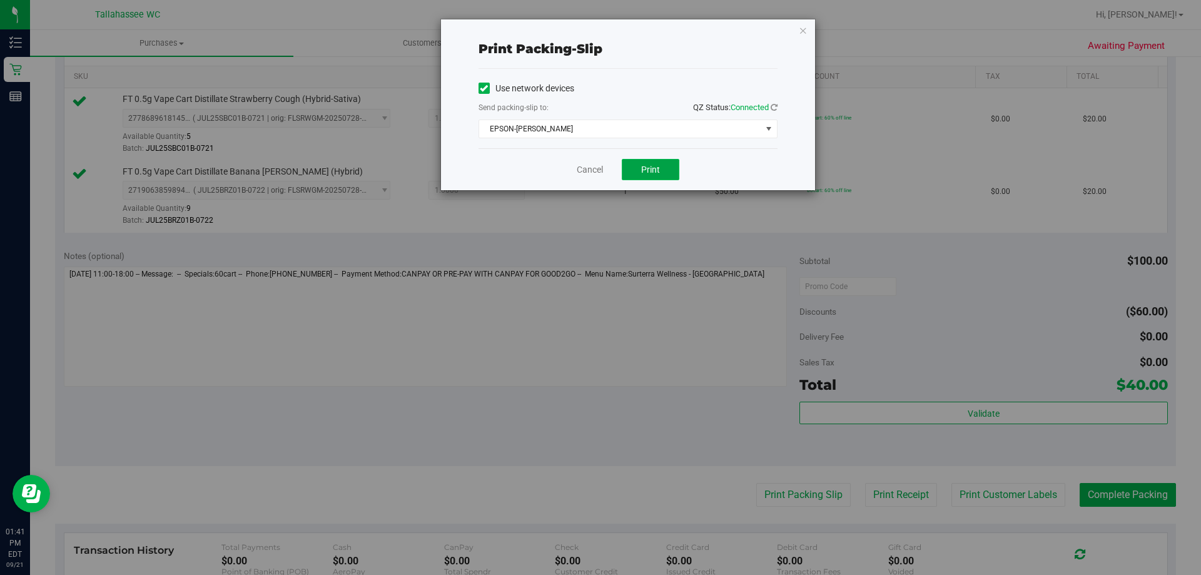
click at [660, 159] on button "Print" at bounding box center [651, 169] width 58 height 21
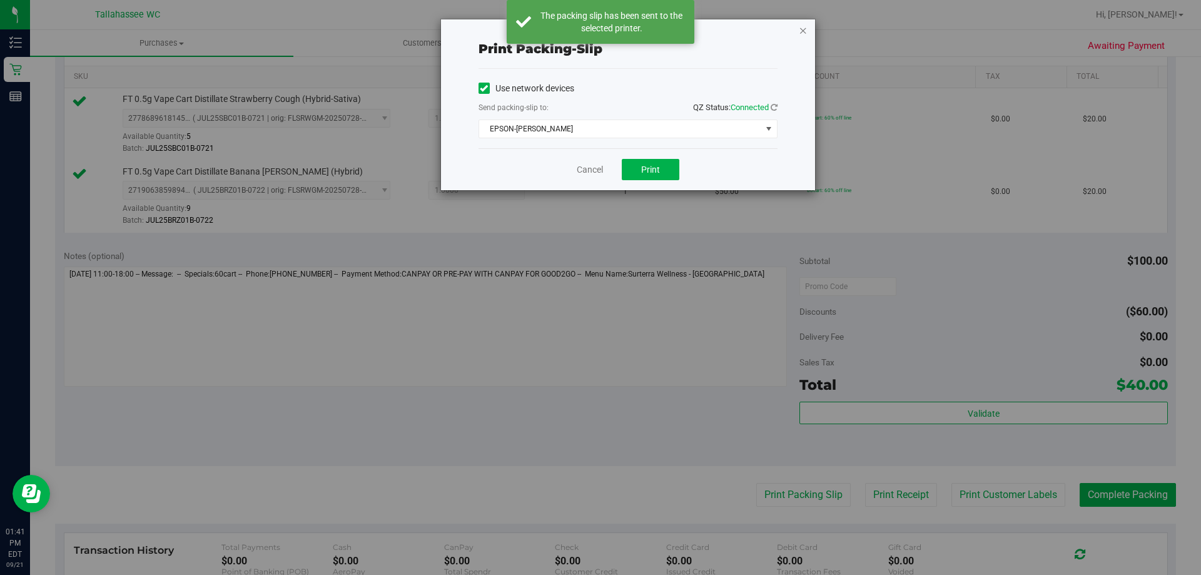
click at [804, 36] on icon "button" at bounding box center [802, 30] width 9 height 15
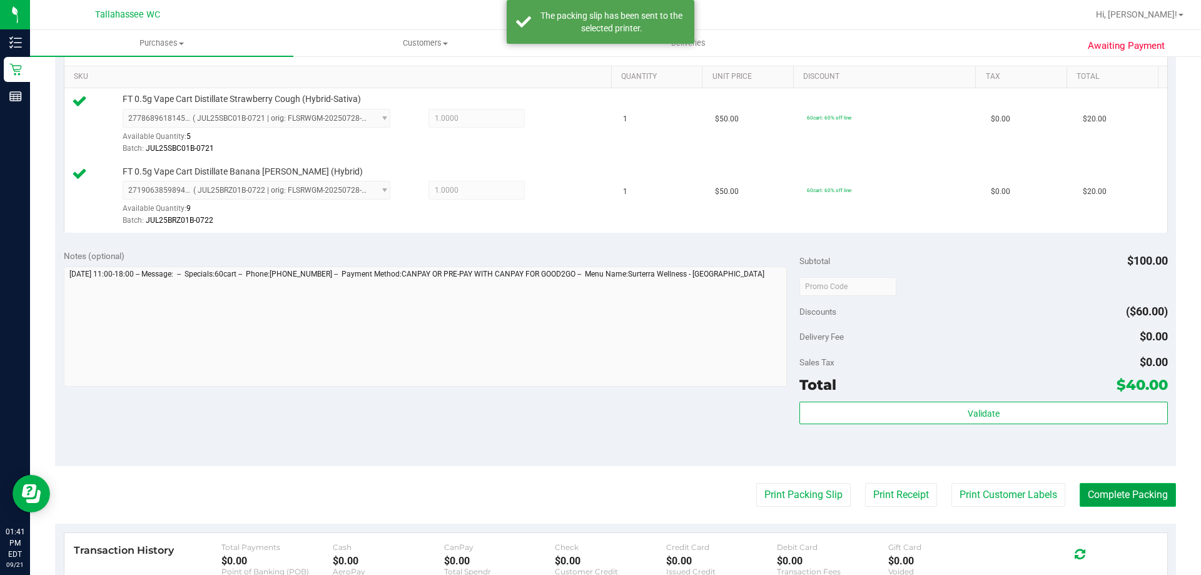
click at [1122, 492] on button "Complete Packing" at bounding box center [1127, 495] width 96 height 24
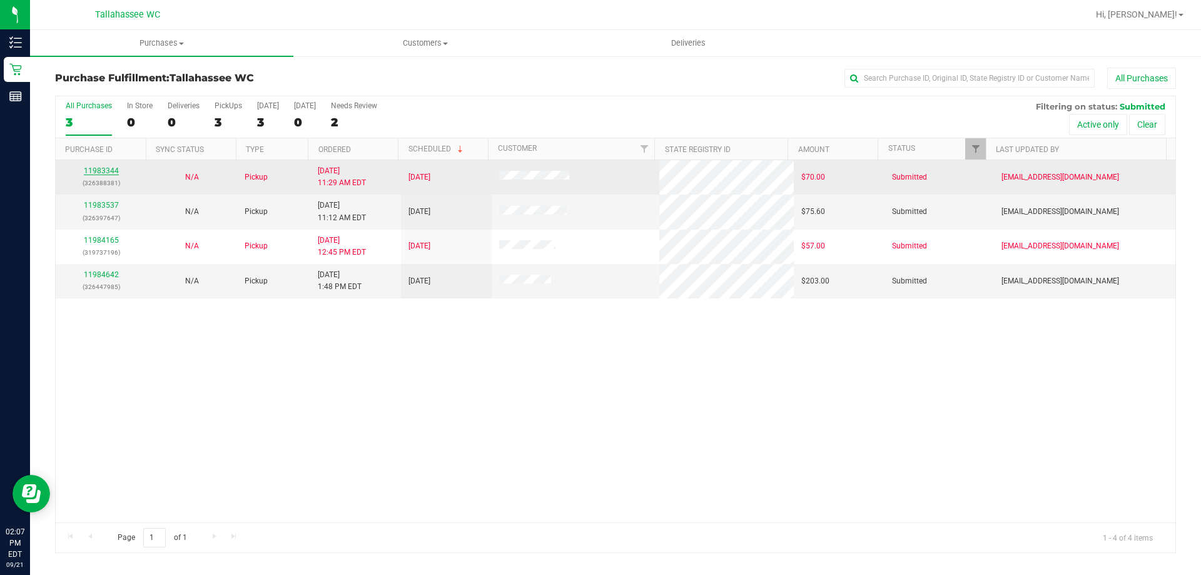
click at [88, 172] on link "11983344" at bounding box center [101, 170] width 35 height 9
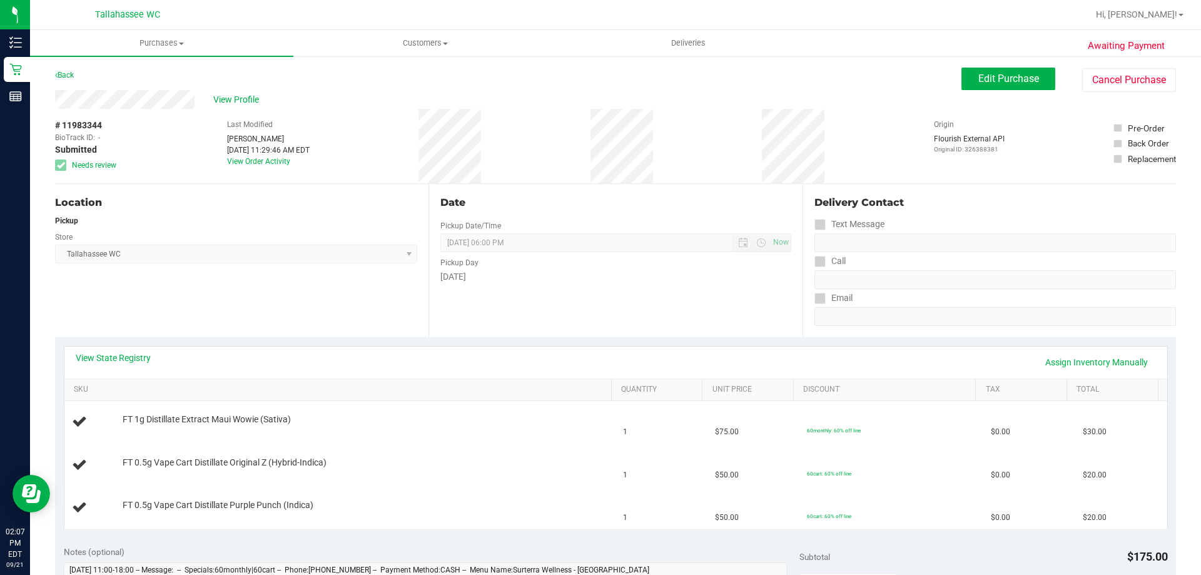
click at [128, 350] on div "View State Registry Assign Inventory Manually" at bounding box center [615, 362] width 1102 height 32
click at [125, 356] on link "View State Registry" at bounding box center [113, 357] width 75 height 13
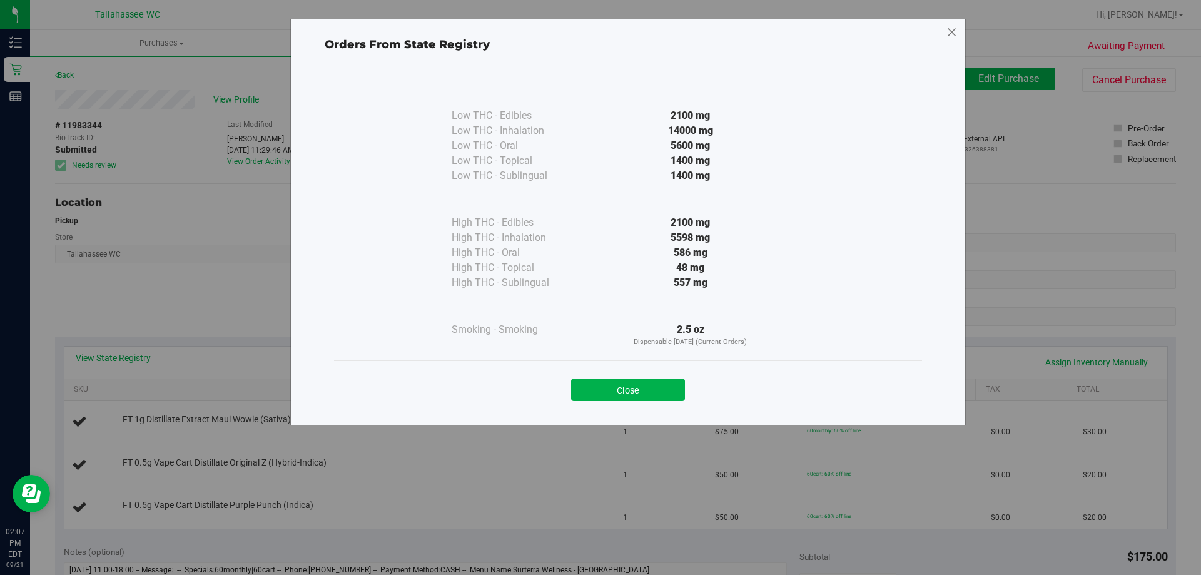
click at [954, 34] on icon at bounding box center [951, 33] width 11 height 20
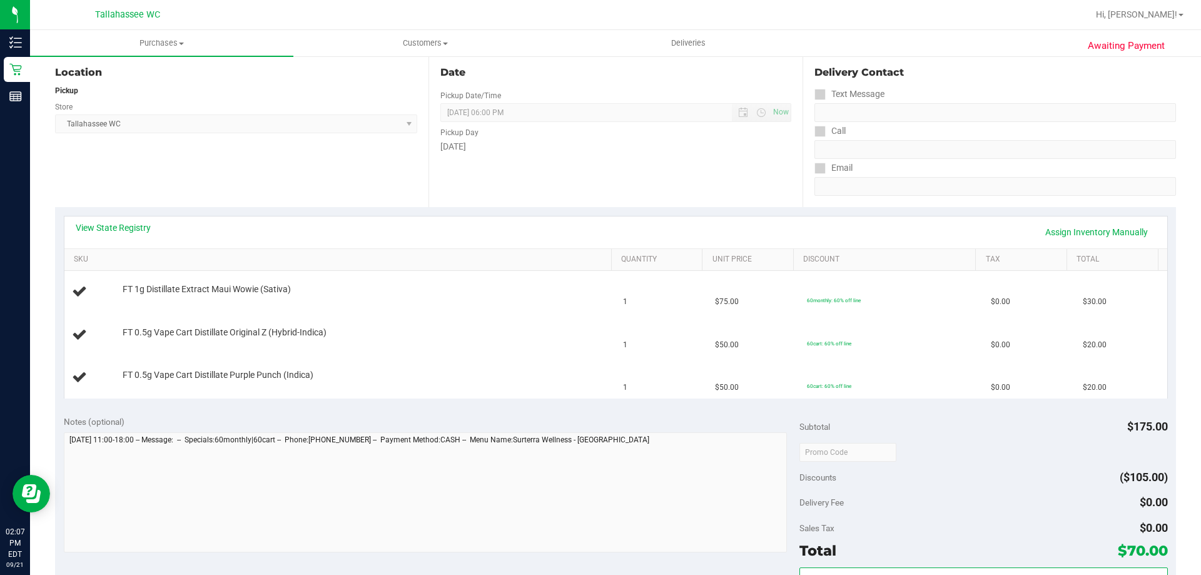
scroll to position [125, 0]
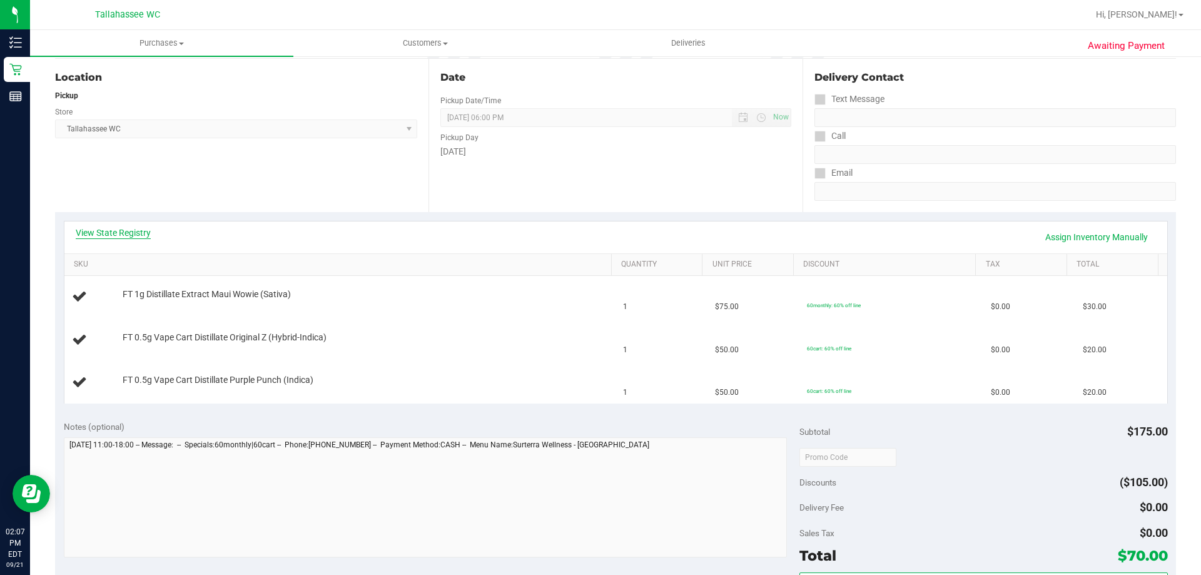
click at [132, 235] on link "View State Registry" at bounding box center [113, 232] width 75 height 13
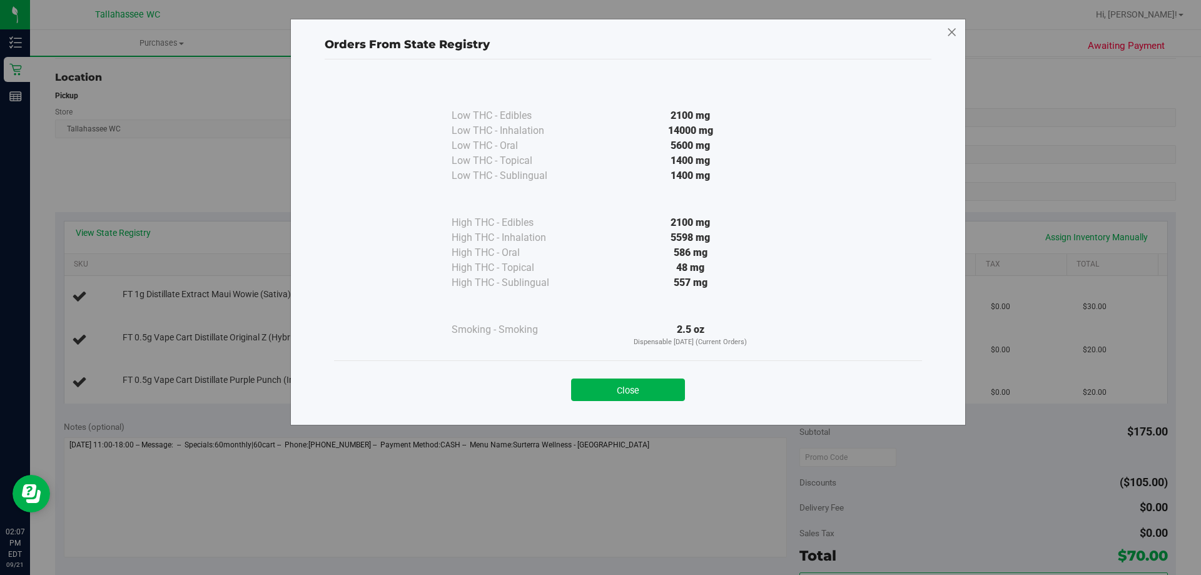
click at [952, 31] on icon at bounding box center [951, 33] width 11 height 20
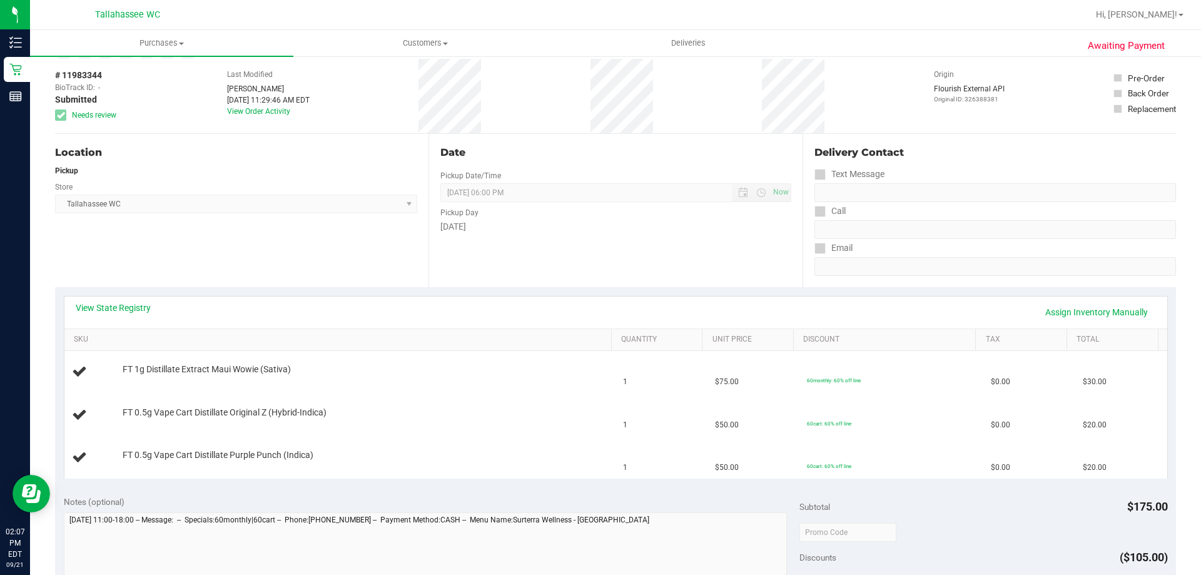
scroll to position [0, 0]
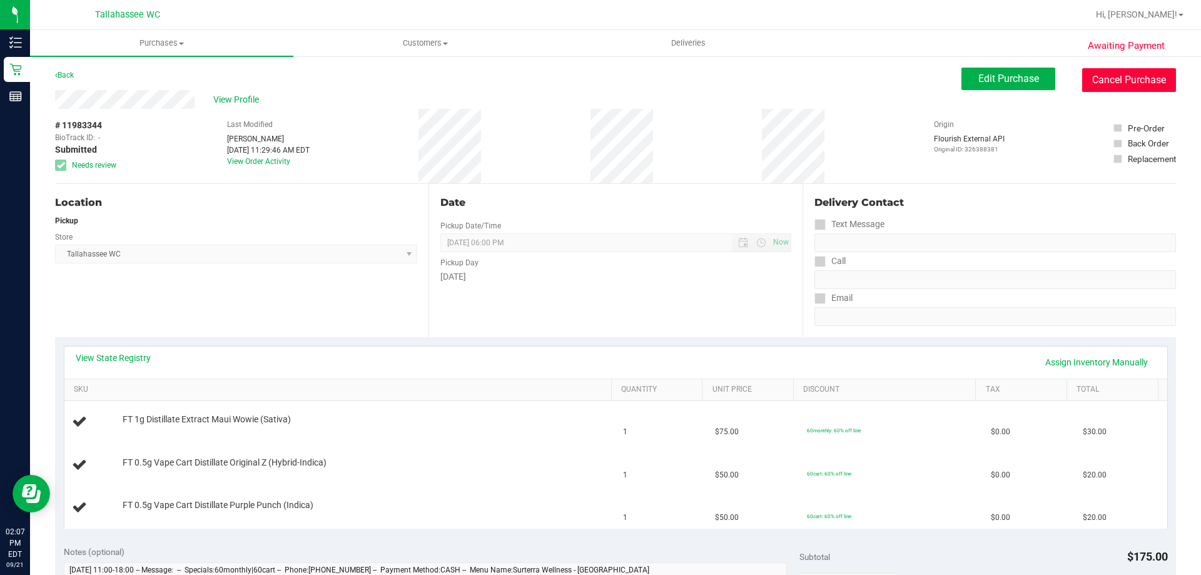
click at [1116, 84] on button "Cancel Purchase" at bounding box center [1129, 80] width 94 height 24
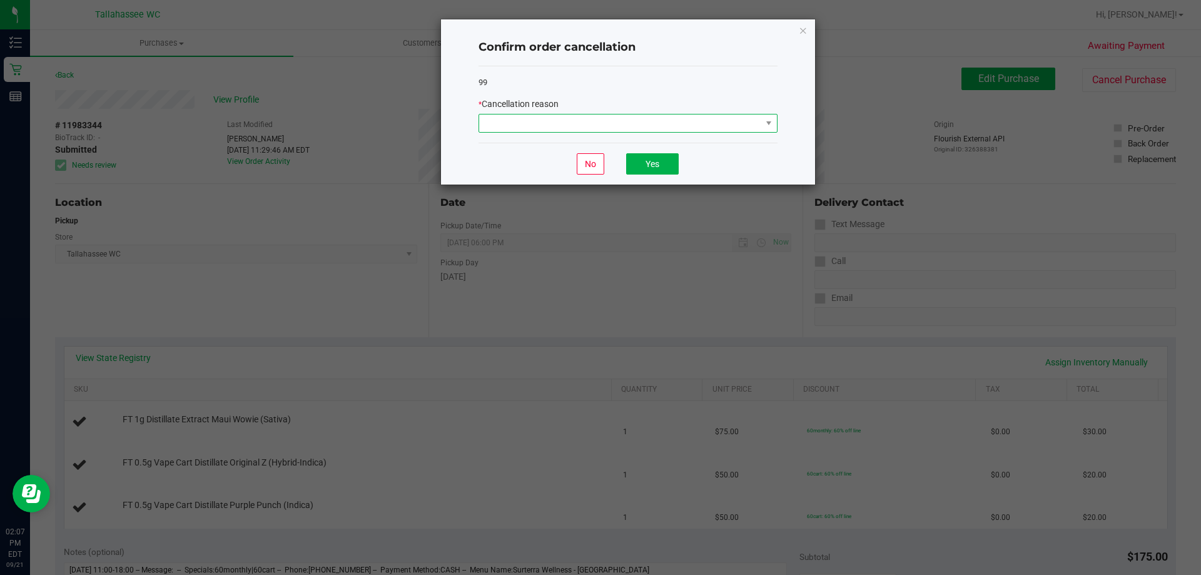
click at [565, 130] on span at bounding box center [620, 123] width 282 height 18
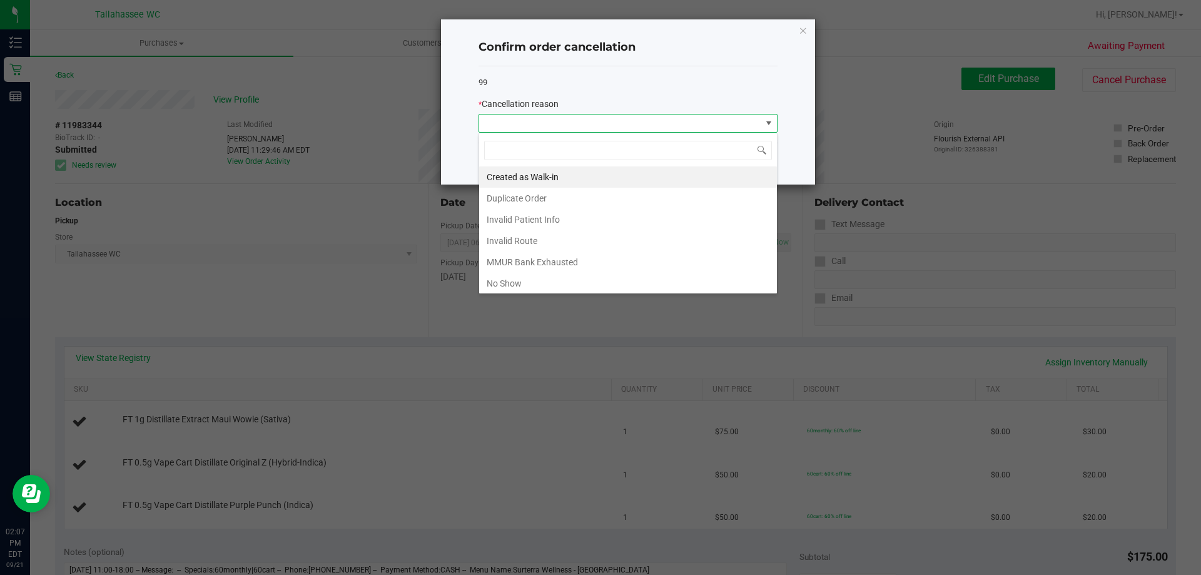
scroll to position [19, 299]
click at [540, 270] on li "MMUR Bank Exhausted" at bounding box center [628, 261] width 298 height 21
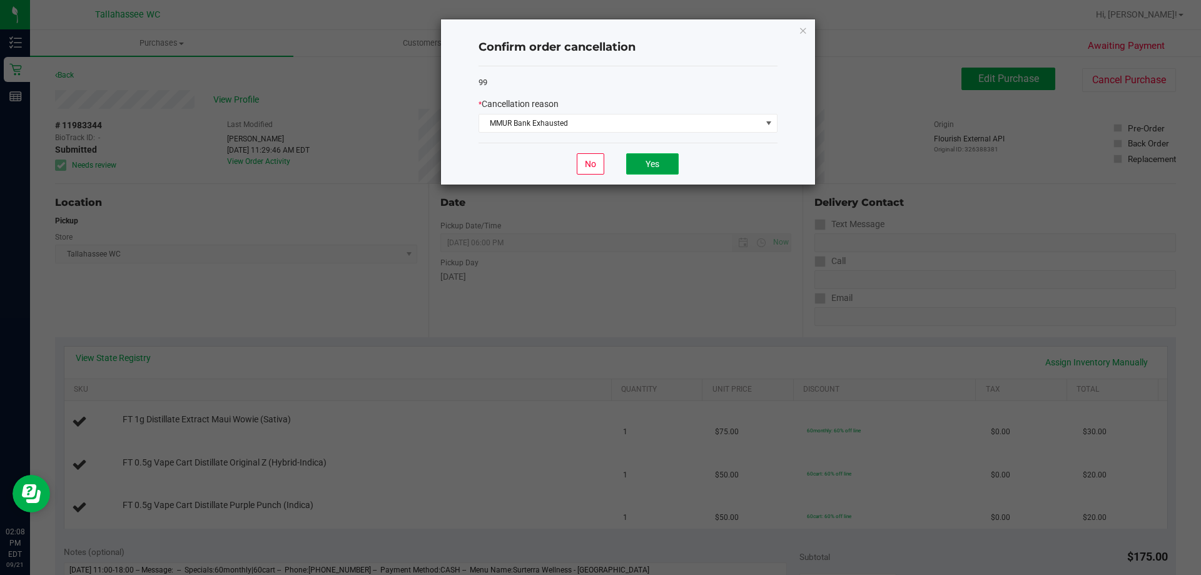
drag, startPoint x: 652, startPoint y: 167, endPoint x: 348, endPoint y: 1, distance: 345.6
click at [652, 166] on button "Yes" at bounding box center [652, 163] width 53 height 21
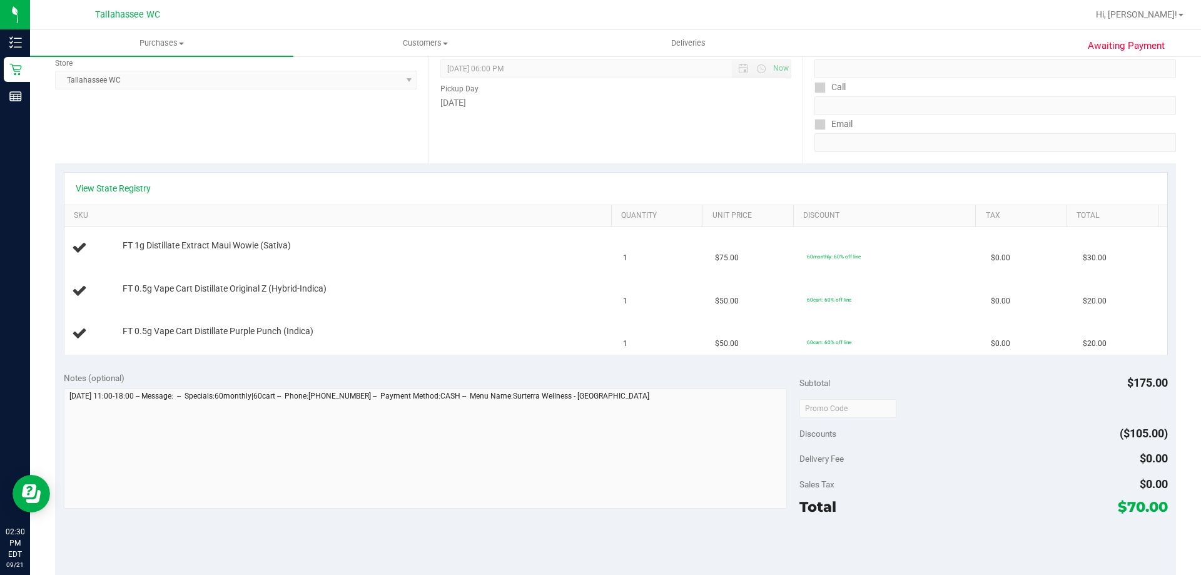
scroll to position [0, 0]
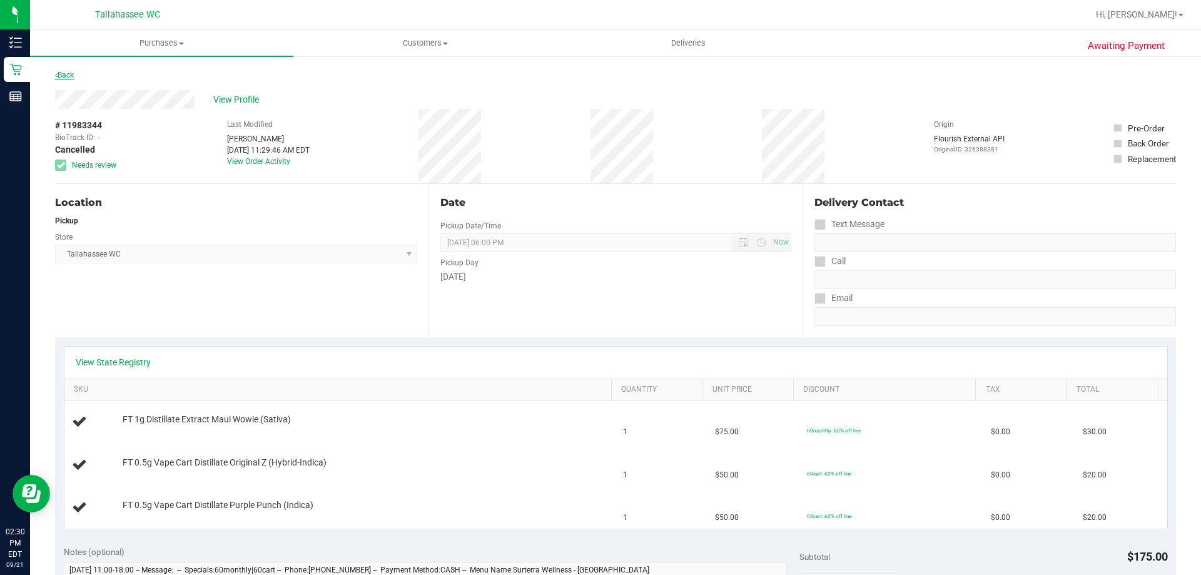
click at [58, 73] on link "Back" at bounding box center [64, 75] width 19 height 9
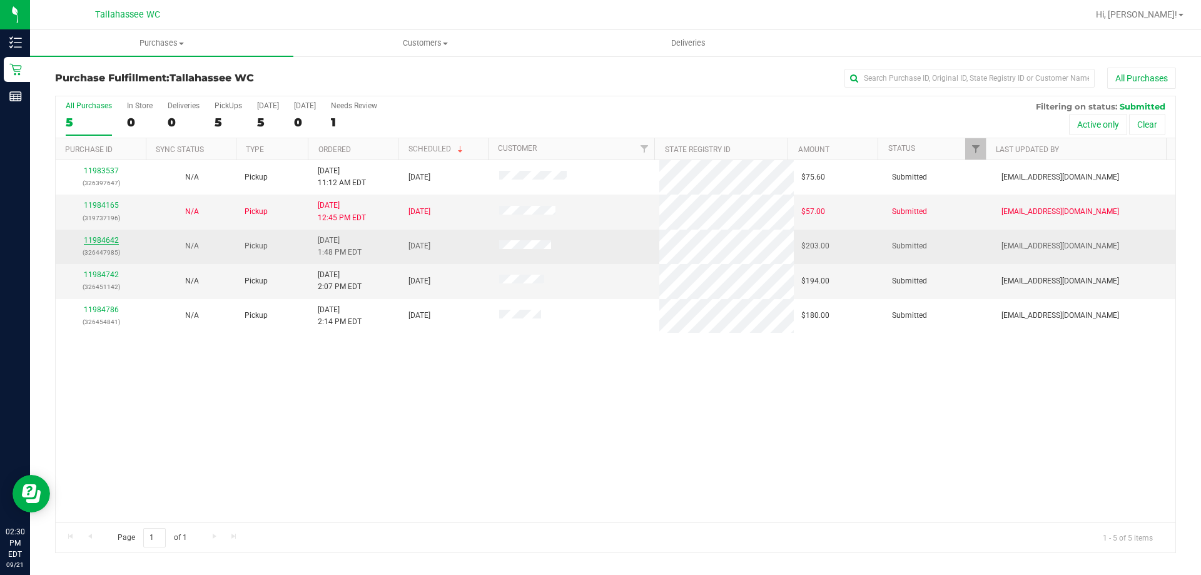
click at [104, 241] on link "11984642" at bounding box center [101, 240] width 35 height 9
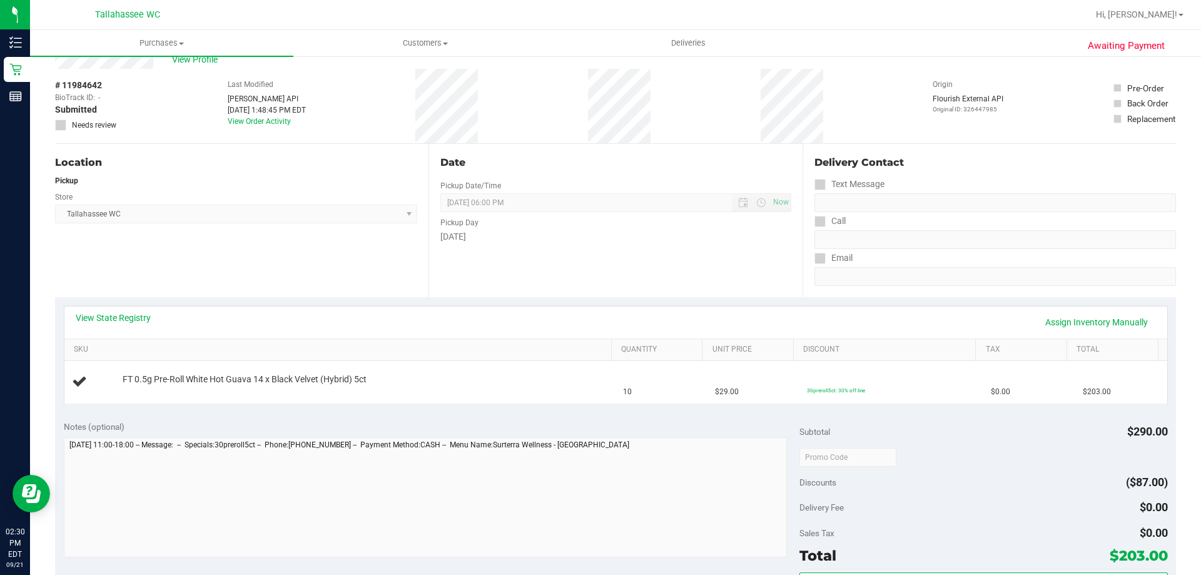
scroll to position [63, 0]
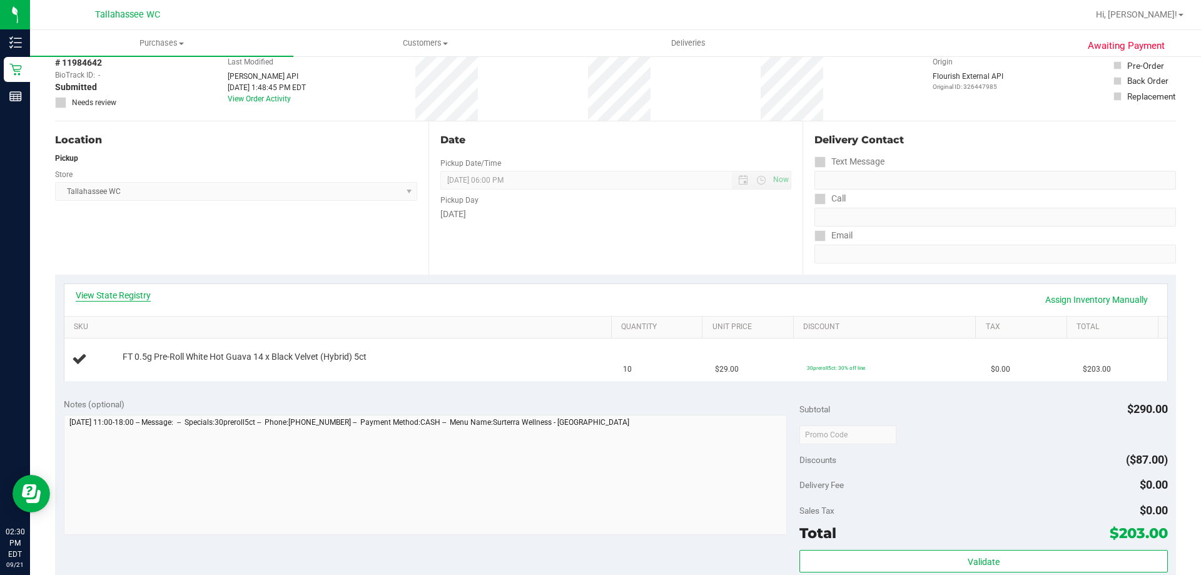
click at [142, 301] on link "View State Registry" at bounding box center [113, 295] width 75 height 13
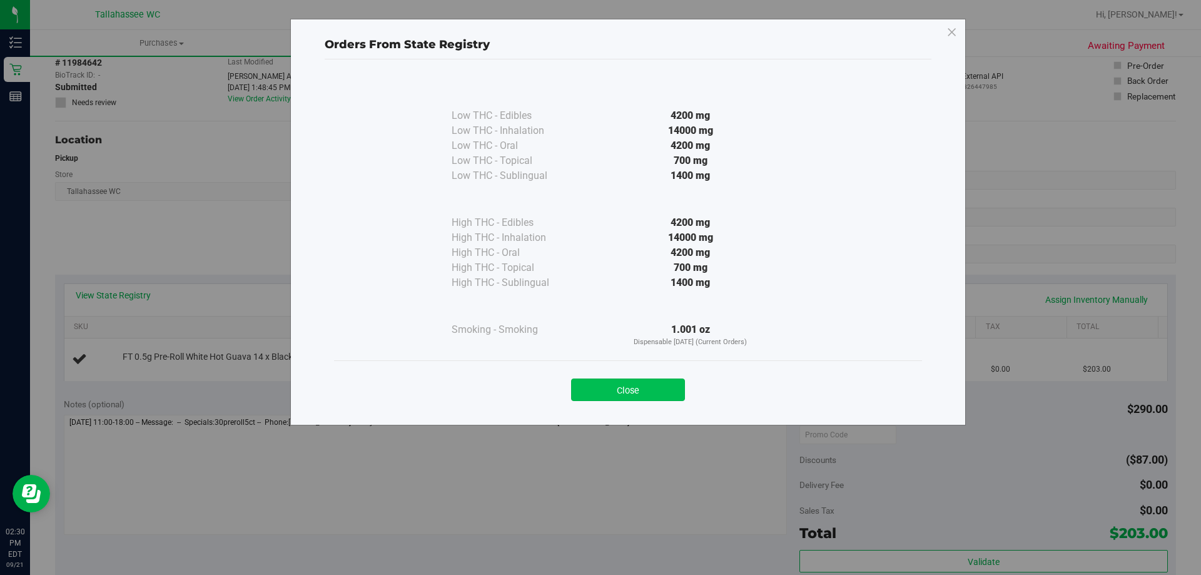
click at [603, 384] on button "Close" at bounding box center [628, 389] width 114 height 23
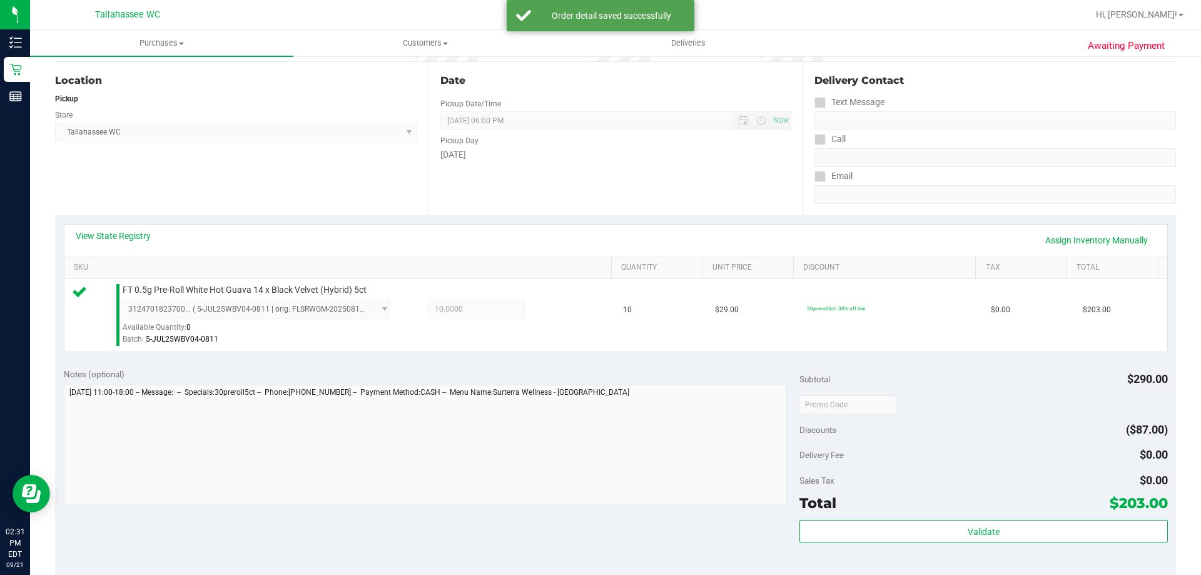
scroll to position [188, 0]
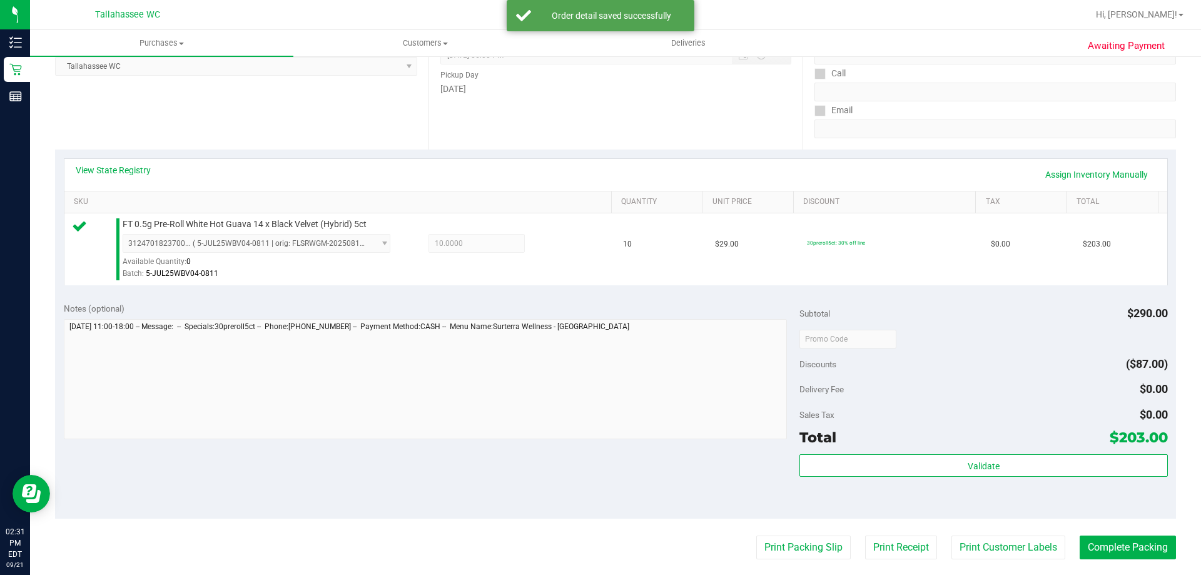
click at [848, 451] on div "Subtotal $290.00 Discounts ($87.00) Delivery Fee $0.00 Sales Tax $0.00 Total $2…" at bounding box center [983, 406] width 368 height 208
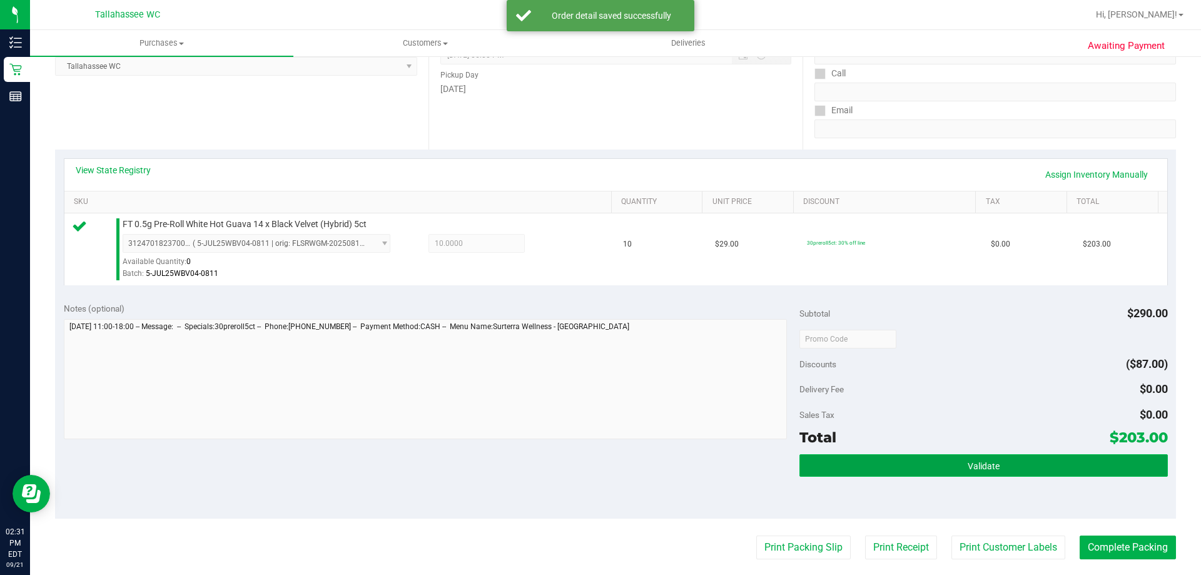
click at [845, 455] on button "Validate" at bounding box center [983, 465] width 368 height 23
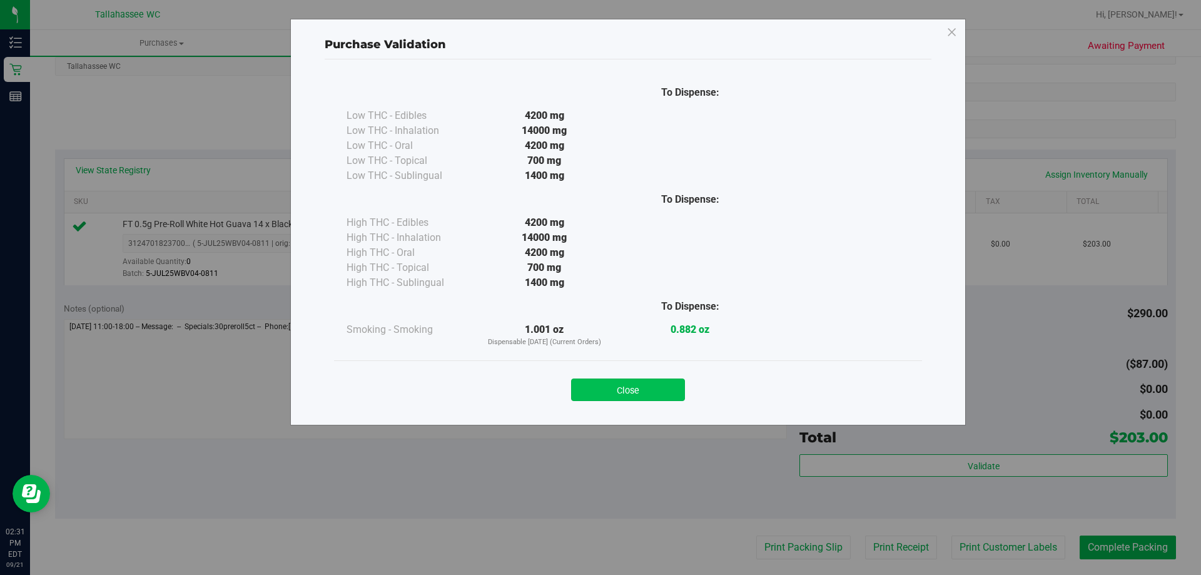
click at [643, 391] on button "Close" at bounding box center [628, 389] width 114 height 23
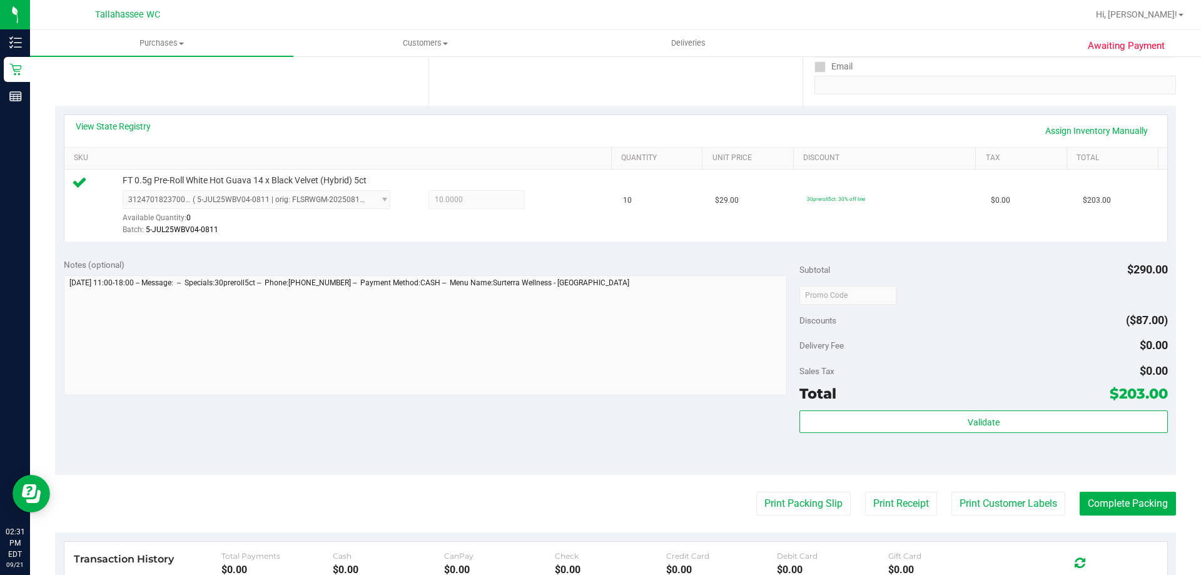
scroll to position [313, 0]
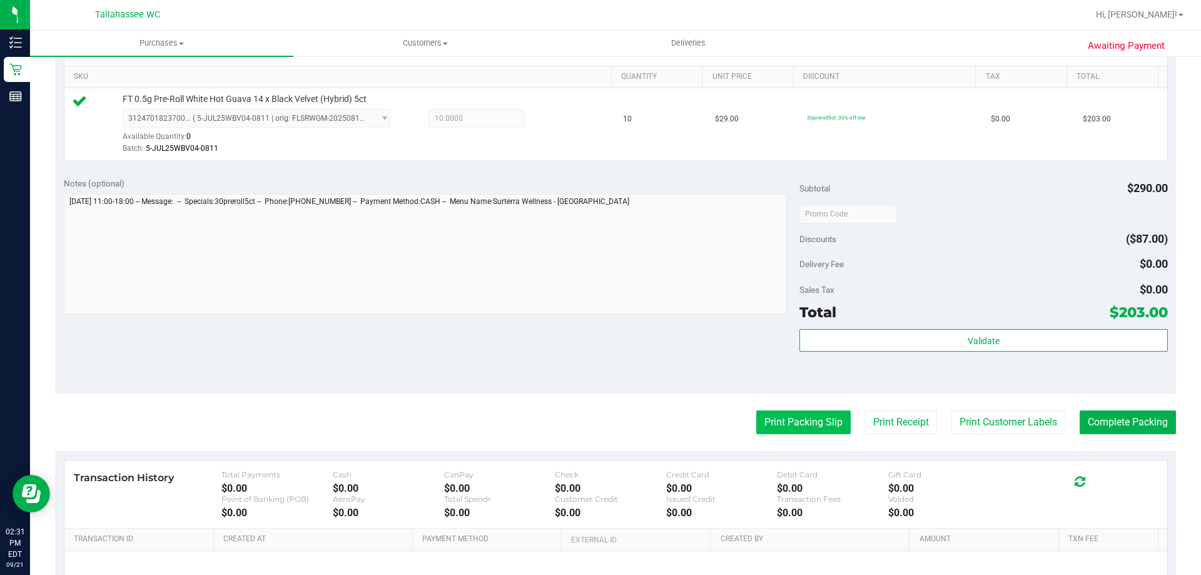
click at [820, 425] on button "Print Packing Slip" at bounding box center [803, 422] width 94 height 24
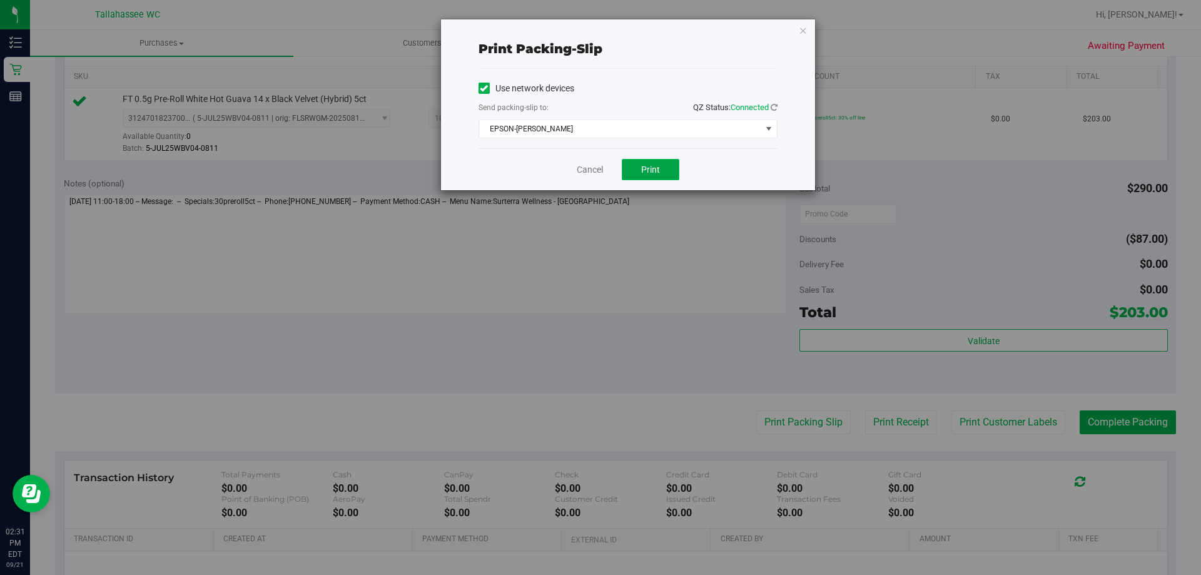
click at [658, 161] on button "Print" at bounding box center [651, 169] width 58 height 21
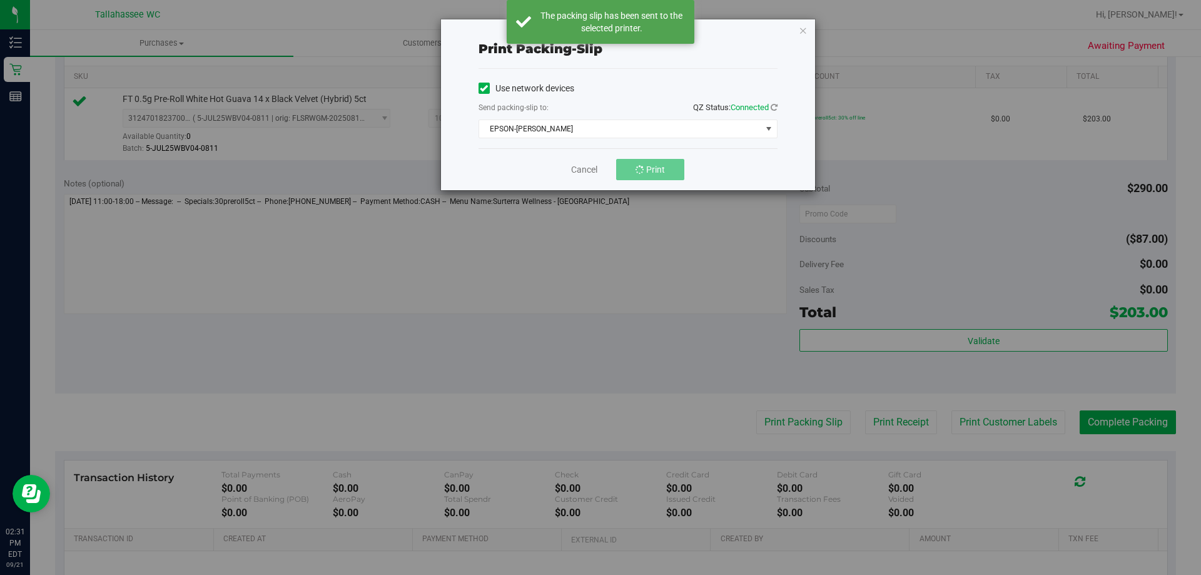
click at [807, 30] on div "Print packing-slip Use network devices Send packing-slip to: QZ Status: Connect…" at bounding box center [628, 104] width 374 height 171
click at [800, 32] on icon "button" at bounding box center [802, 30] width 9 height 15
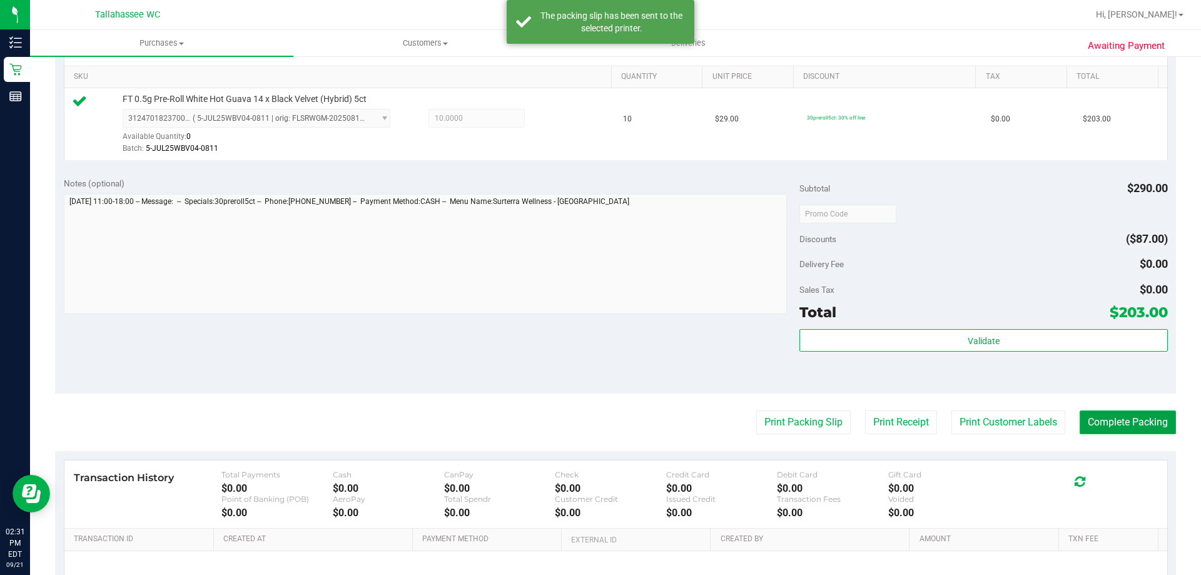
click at [1100, 421] on button "Complete Packing" at bounding box center [1127, 422] width 96 height 24
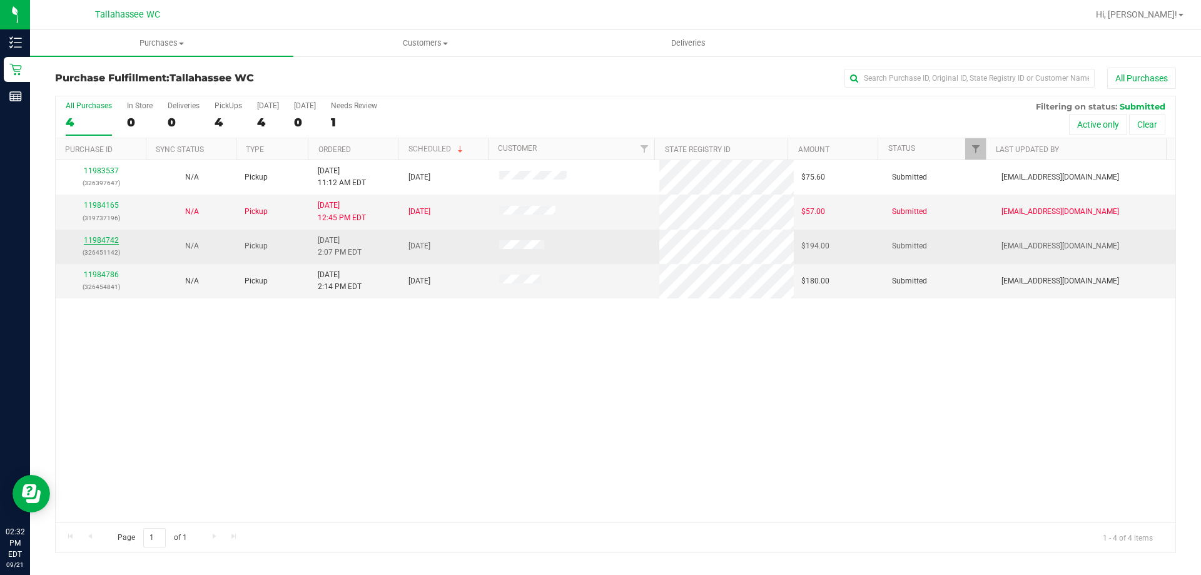
click at [116, 239] on link "11984742" at bounding box center [101, 240] width 35 height 9
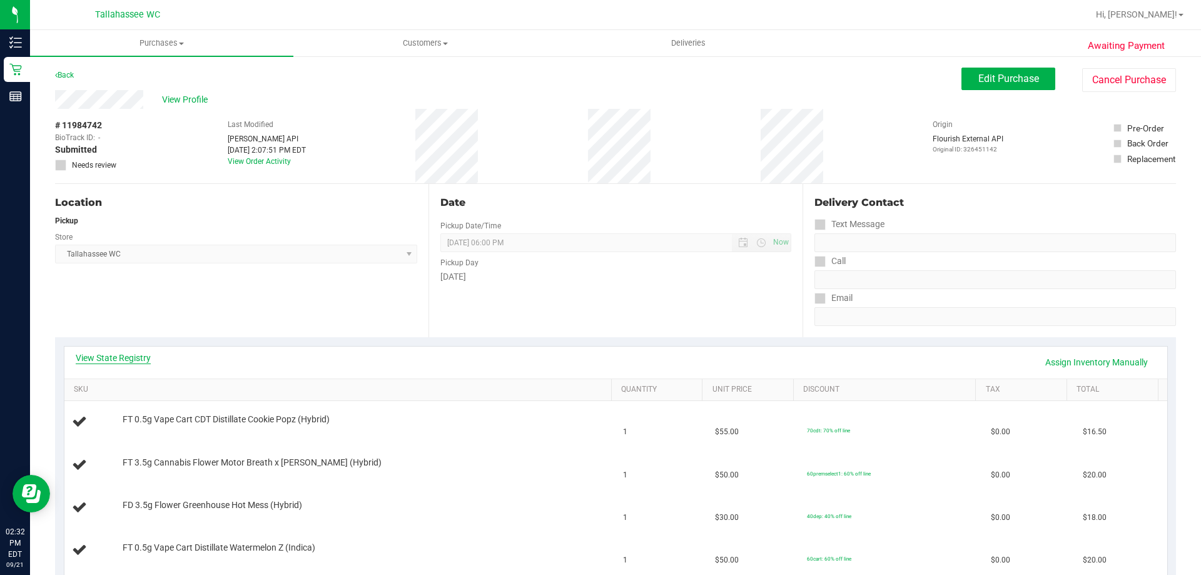
click at [97, 356] on link "View State Registry" at bounding box center [113, 357] width 75 height 13
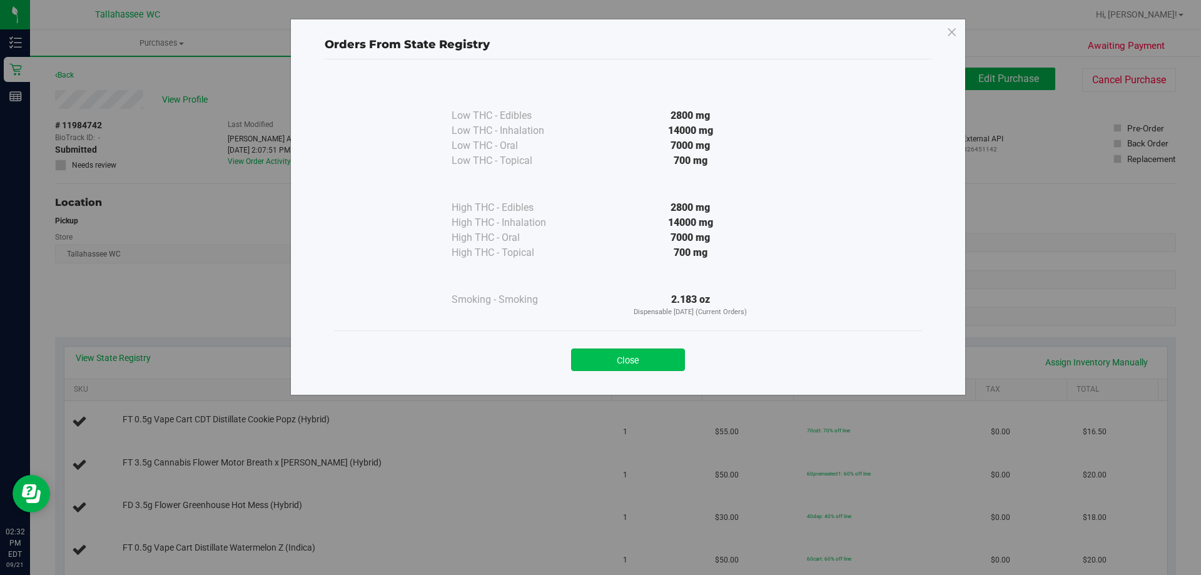
click at [583, 363] on button "Close" at bounding box center [628, 359] width 114 height 23
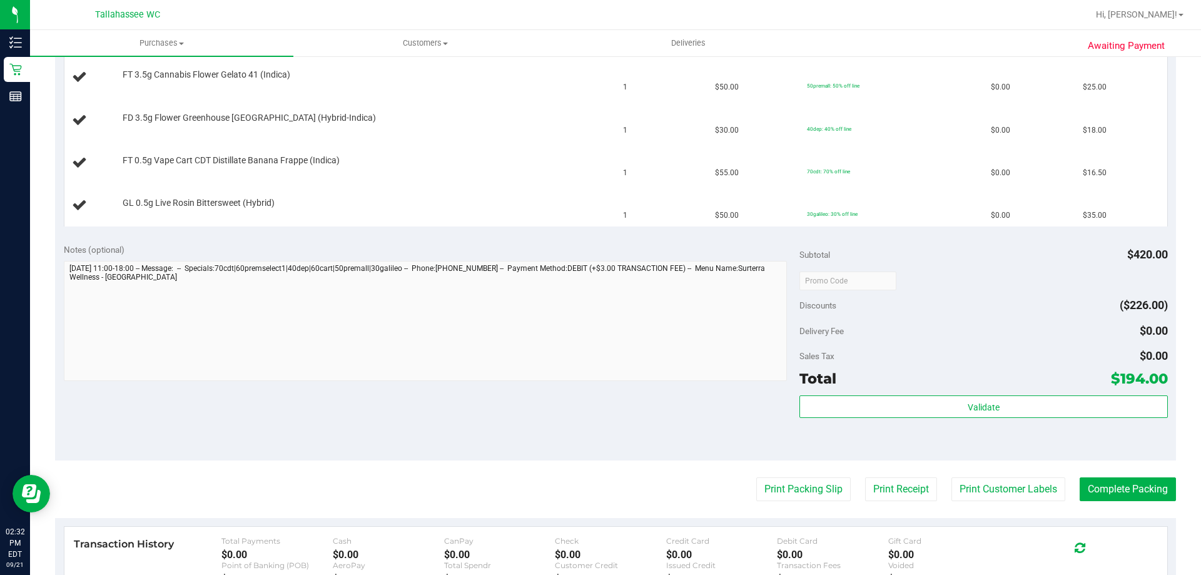
scroll to position [688, 0]
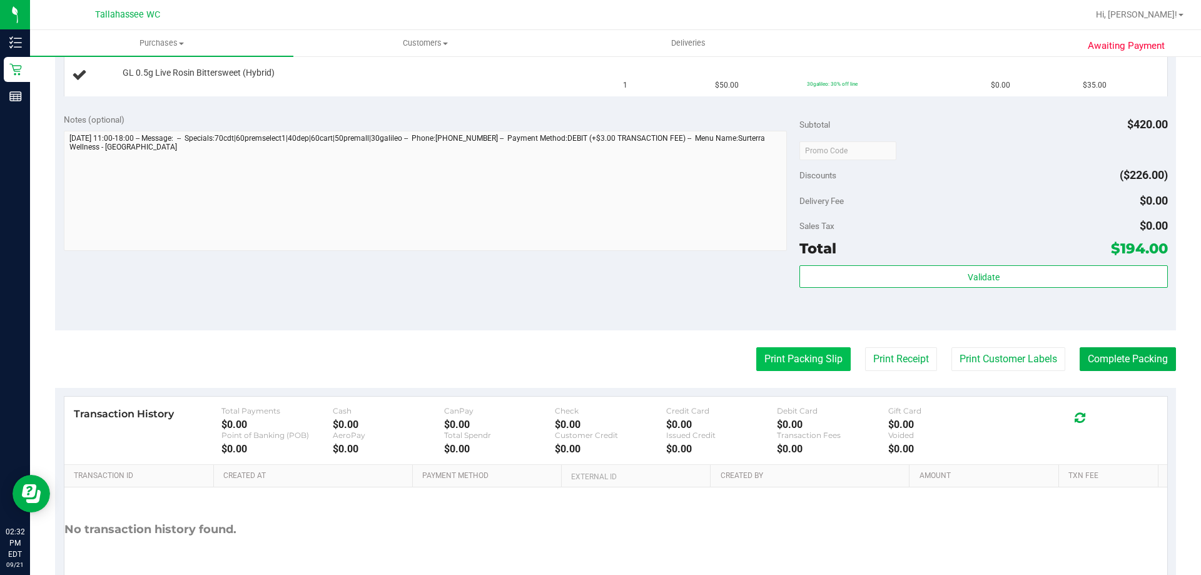
click at [816, 361] on button "Print Packing Slip" at bounding box center [803, 359] width 94 height 24
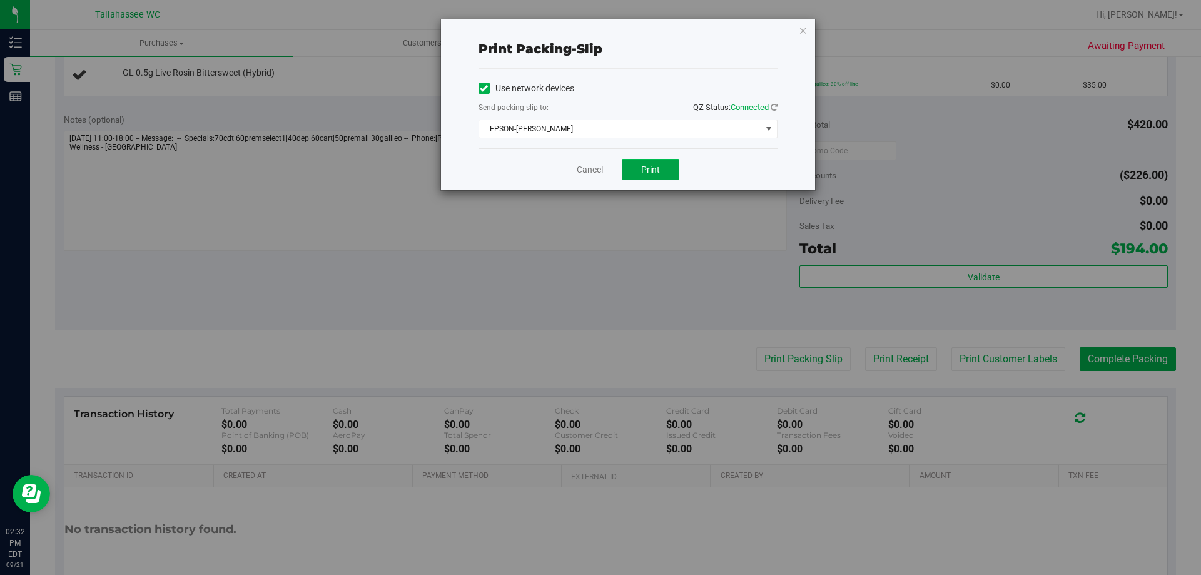
click at [644, 176] on button "Print" at bounding box center [651, 169] width 58 height 21
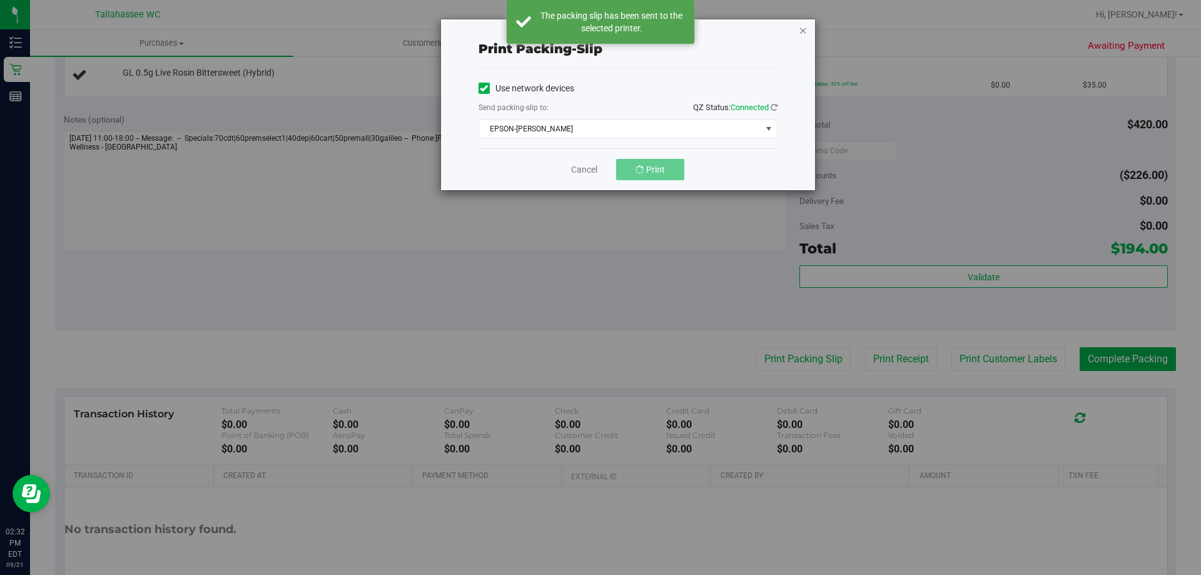
click at [801, 31] on icon "button" at bounding box center [802, 30] width 9 height 15
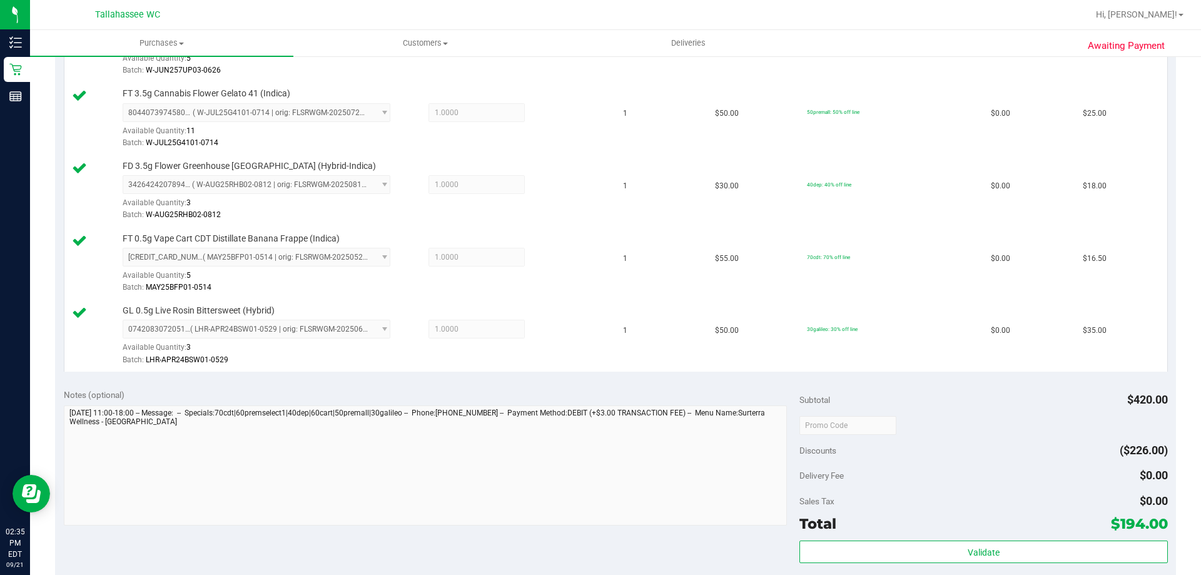
scroll to position [750, 0]
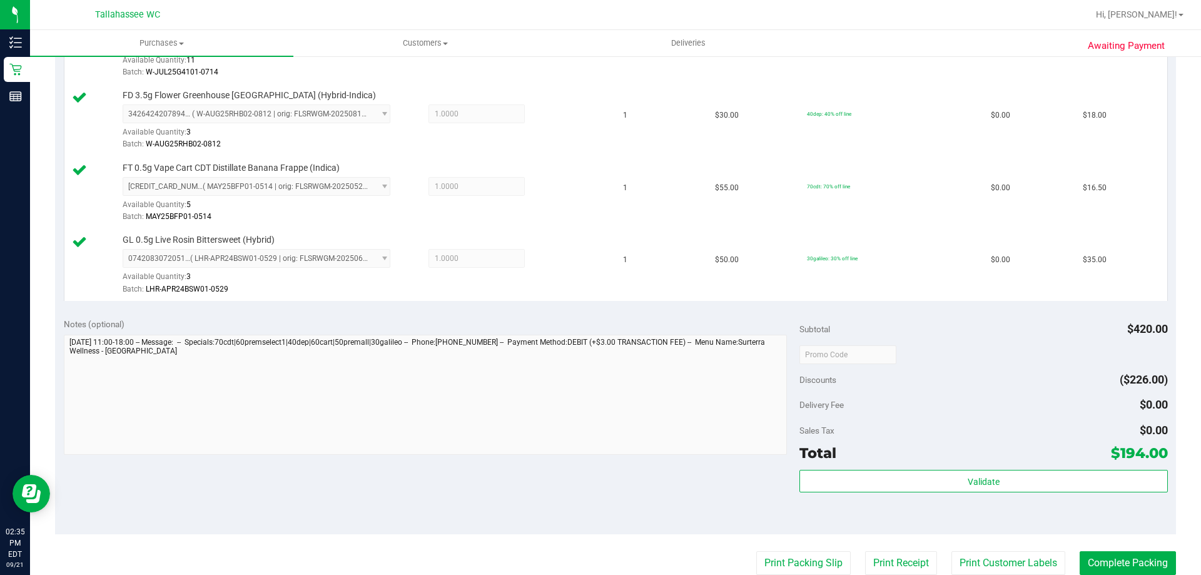
drag, startPoint x: 877, startPoint y: 480, endPoint x: 807, endPoint y: 492, distance: 70.4
click at [807, 492] on div "Validate" at bounding box center [983, 482] width 368 height 24
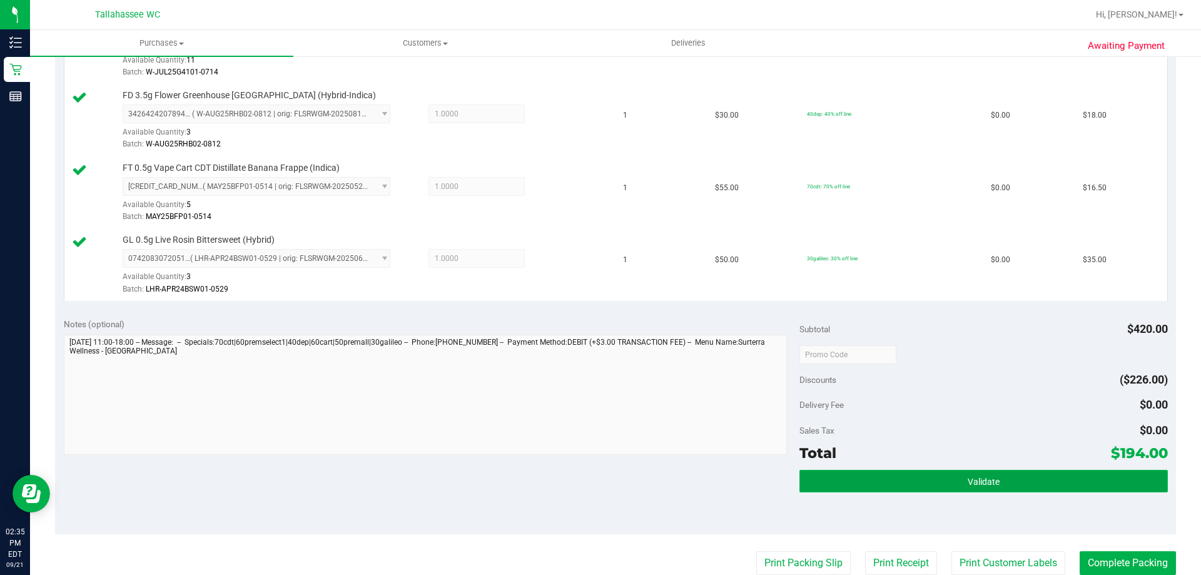
click at [810, 486] on button "Validate" at bounding box center [983, 481] width 368 height 23
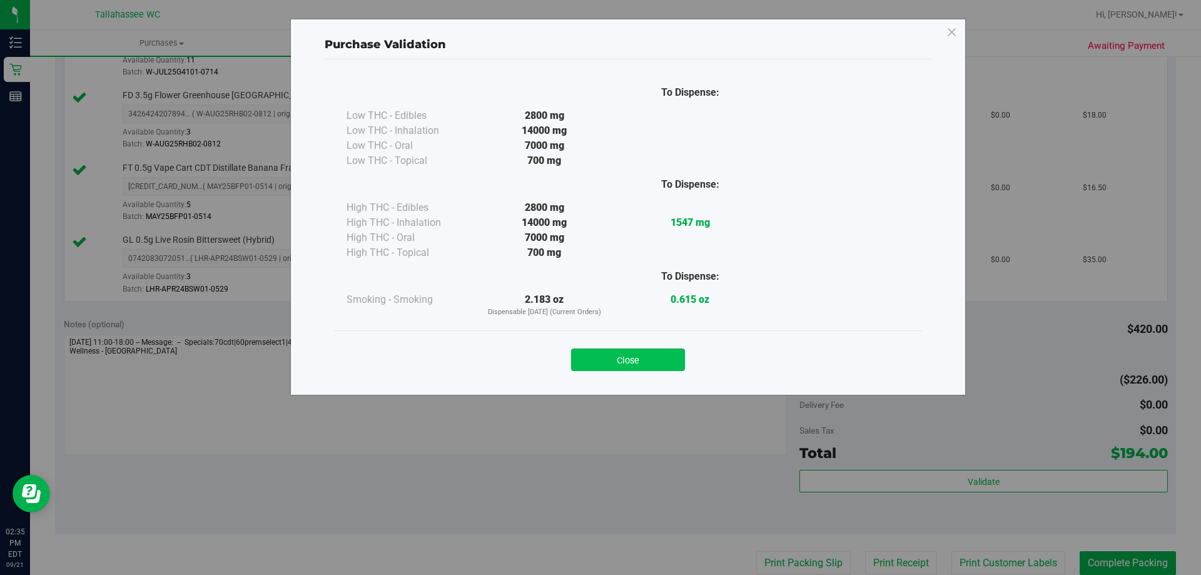
click at [626, 361] on button "Close" at bounding box center [628, 359] width 114 height 23
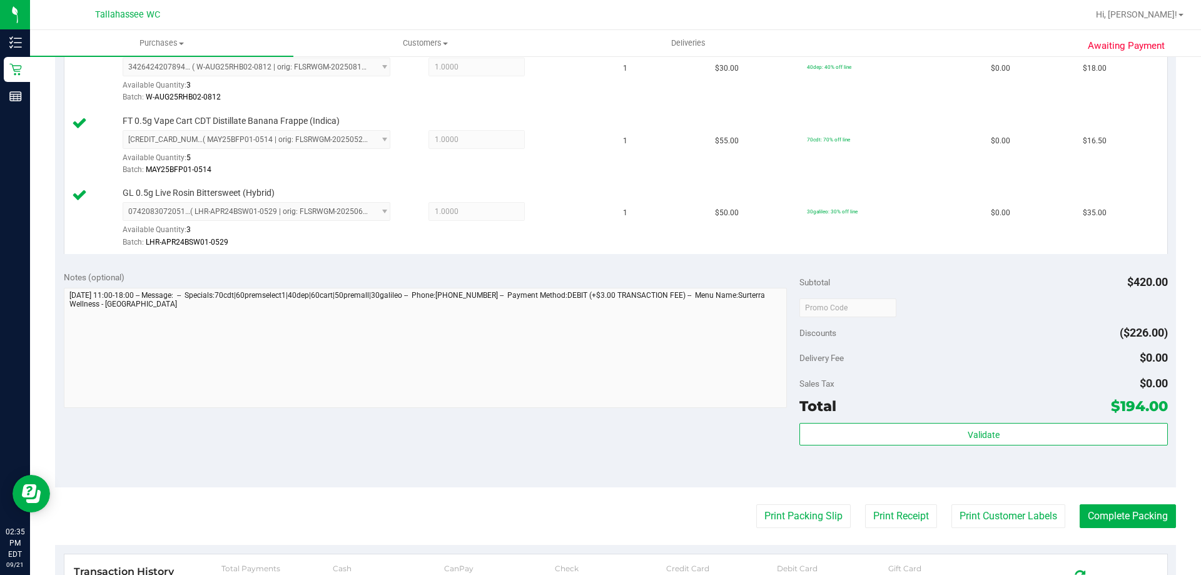
scroll to position [875, 0]
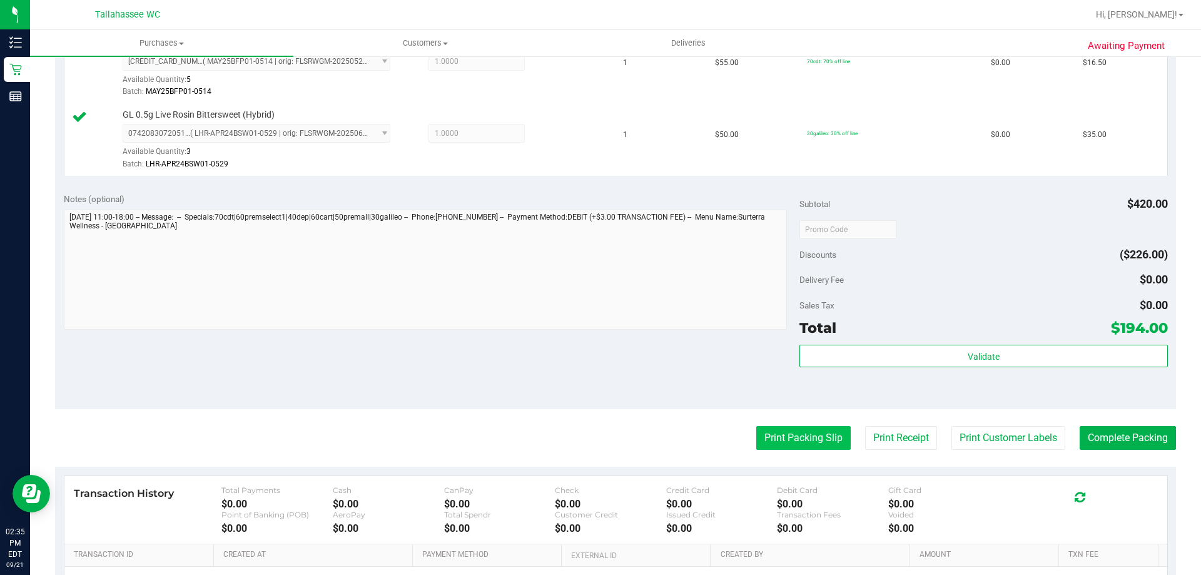
click at [820, 441] on button "Print Packing Slip" at bounding box center [803, 438] width 94 height 24
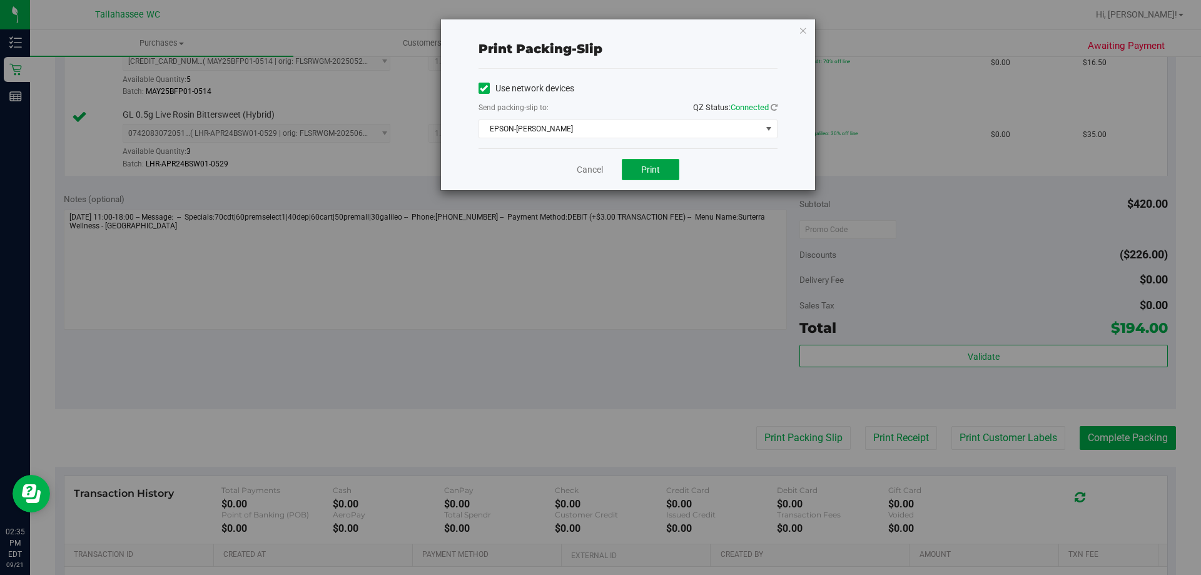
click at [675, 168] on button "Print" at bounding box center [651, 169] width 58 height 21
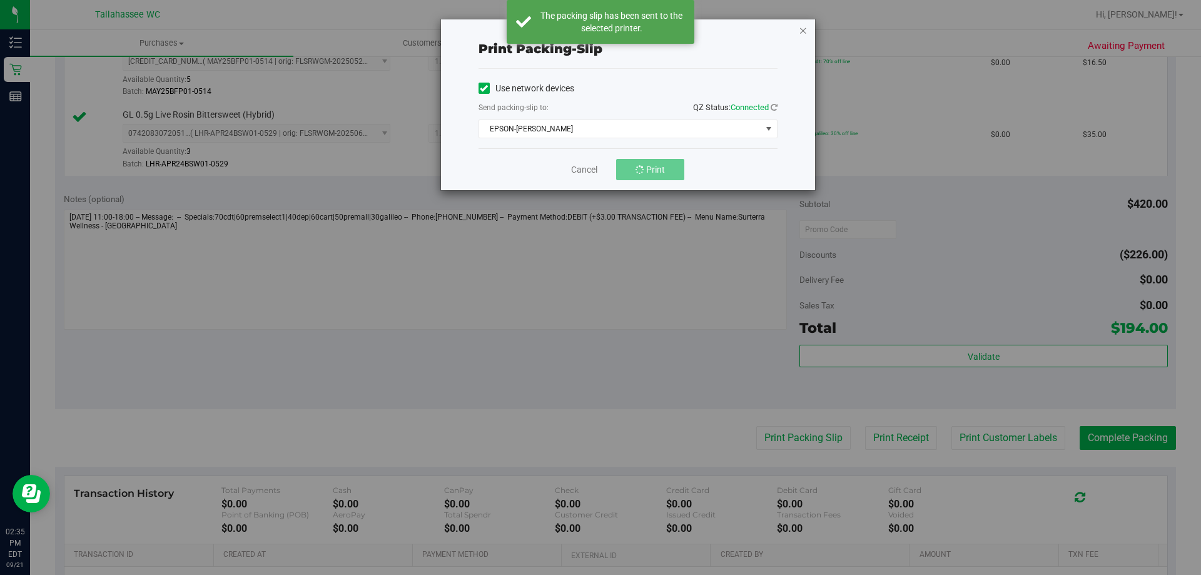
click at [803, 32] on icon "button" at bounding box center [802, 30] width 9 height 15
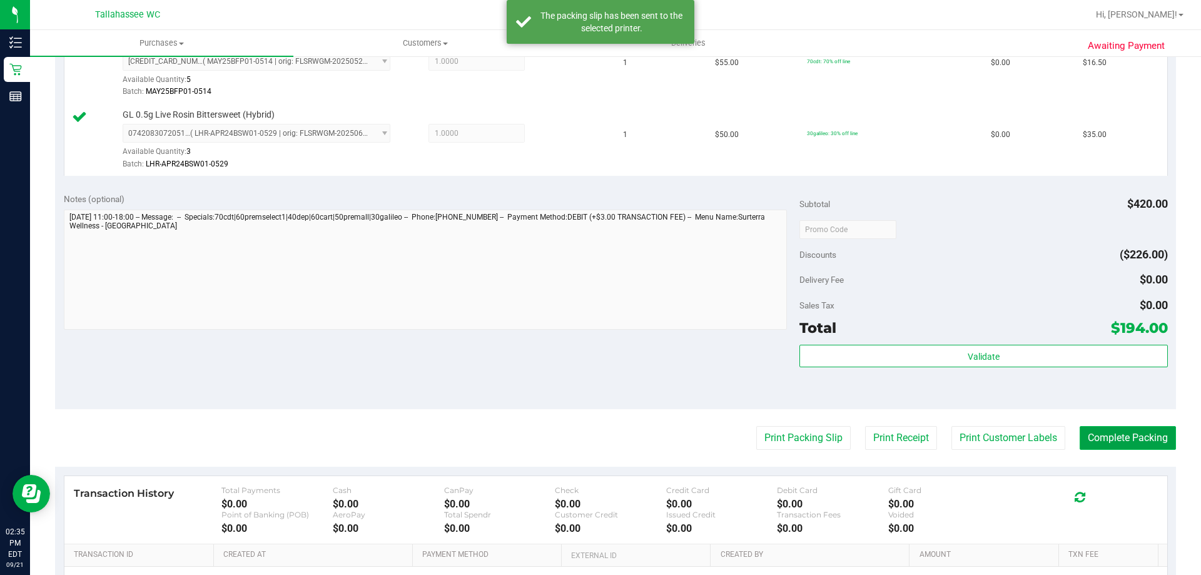
click at [1094, 442] on button "Complete Packing" at bounding box center [1127, 438] width 96 height 24
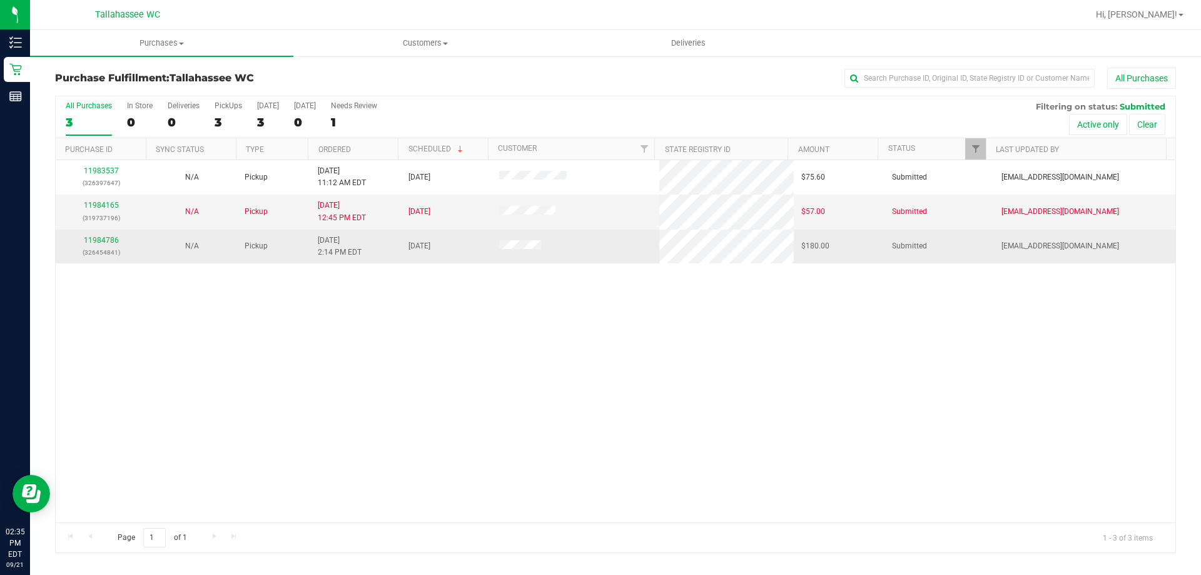
click at [89, 235] on div "11984786 (326454841)" at bounding box center [101, 246] width 76 height 24
click at [93, 241] on link "11984786" at bounding box center [101, 240] width 35 height 9
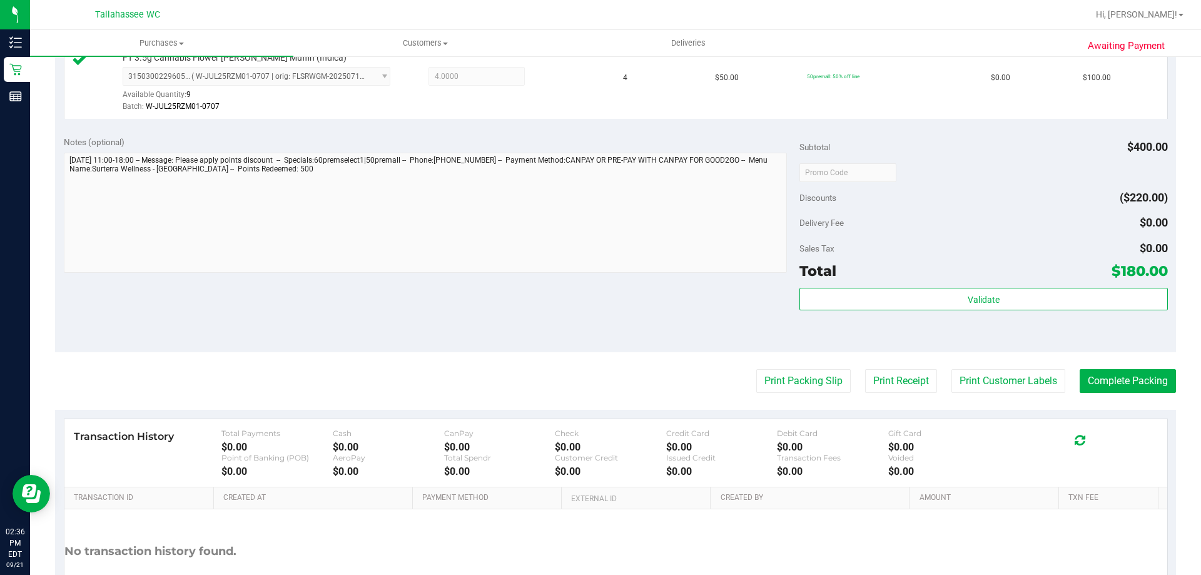
scroll to position [438, 0]
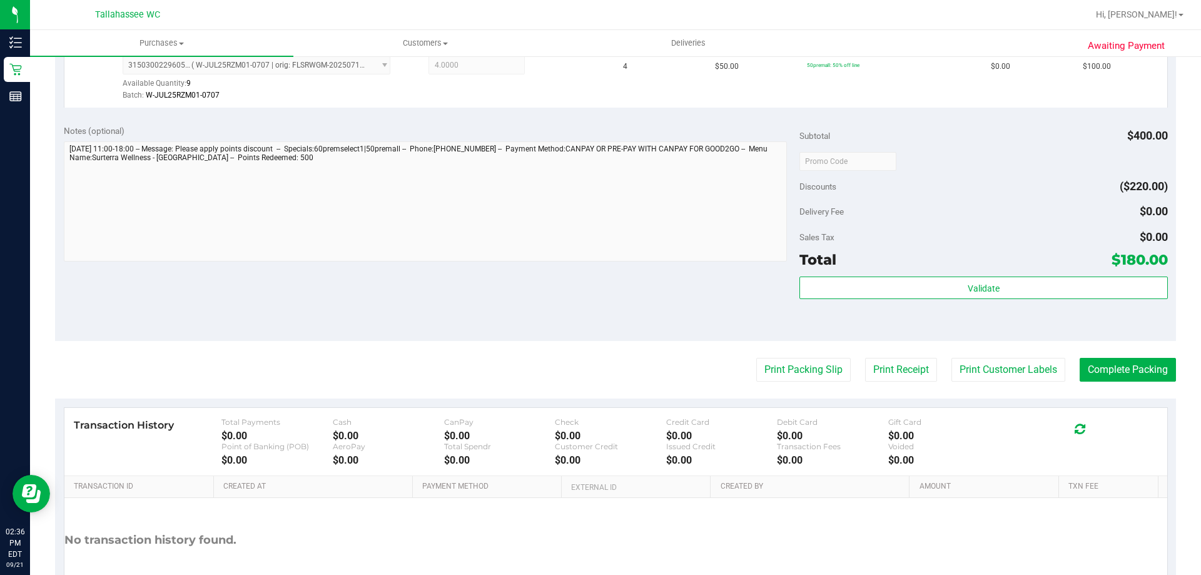
click at [933, 303] on div "Validate" at bounding box center [983, 304] width 368 height 56
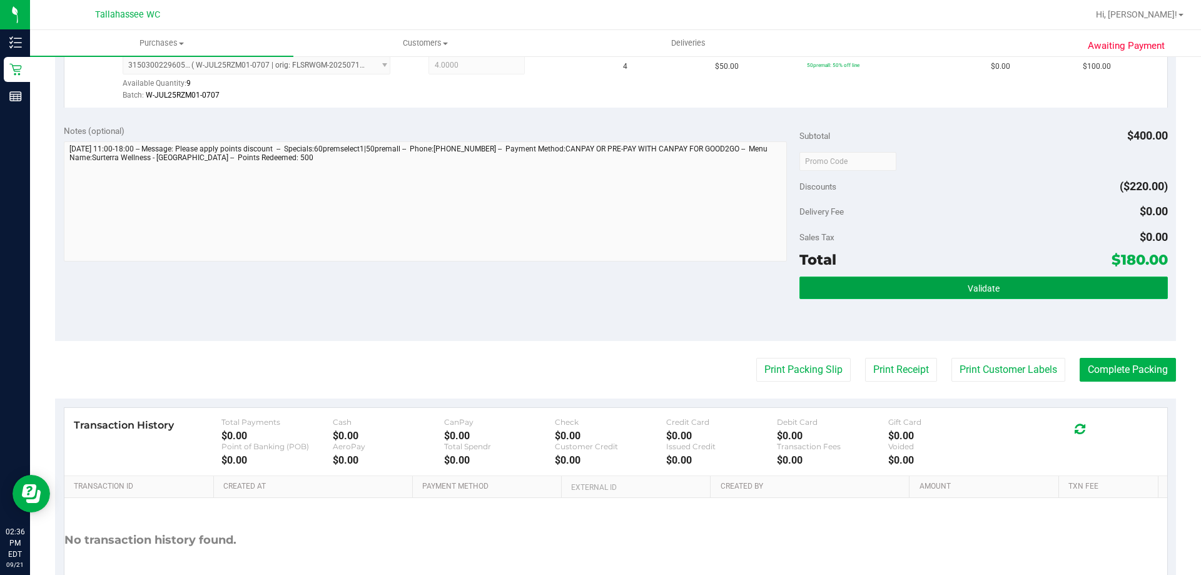
click at [934, 291] on button "Validate" at bounding box center [983, 287] width 368 height 23
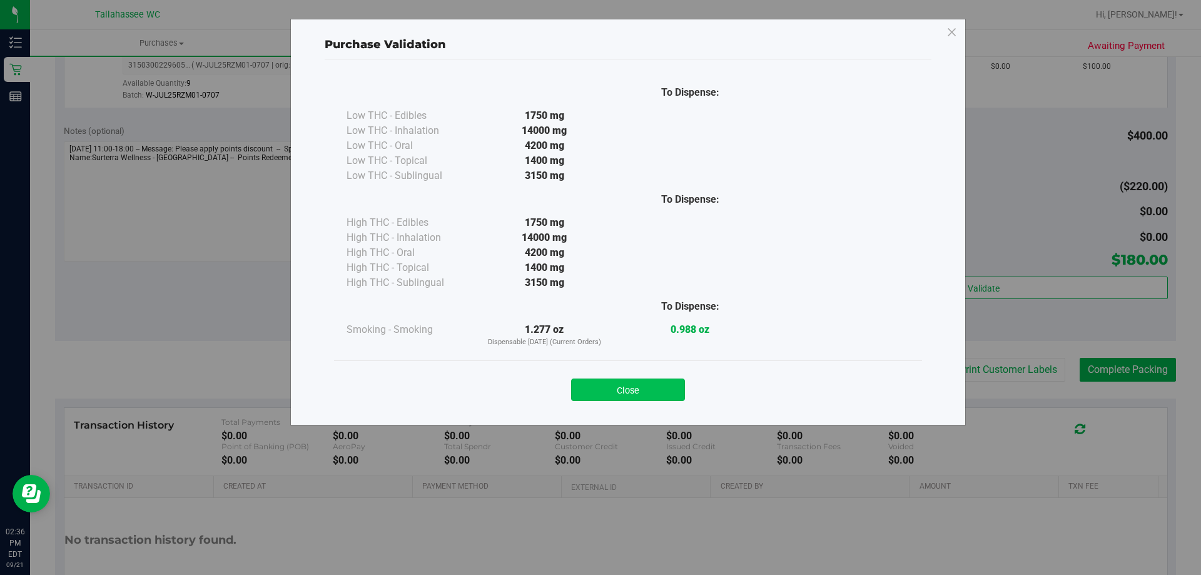
click at [603, 391] on button "Close" at bounding box center [628, 389] width 114 height 23
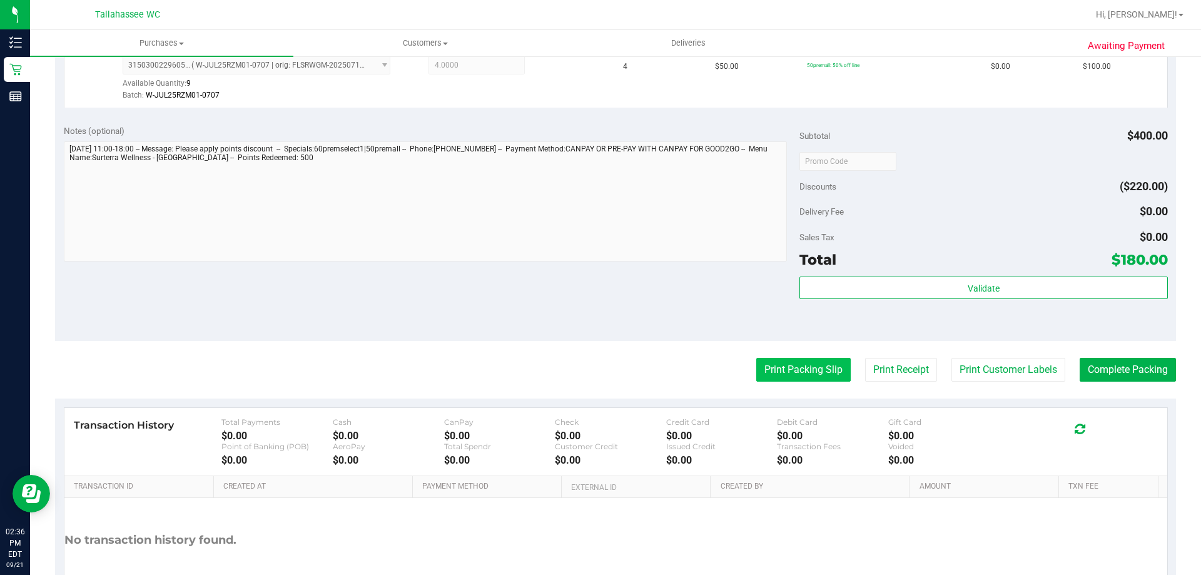
click at [787, 361] on button "Print Packing Slip" at bounding box center [803, 370] width 94 height 24
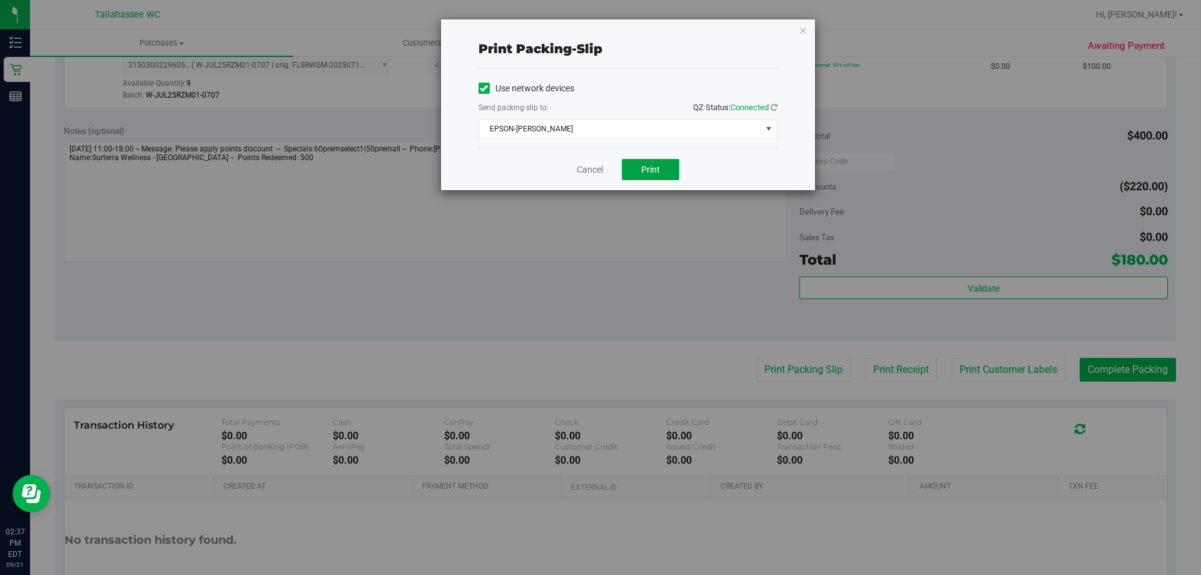
click at [643, 159] on button "Print" at bounding box center [651, 169] width 58 height 21
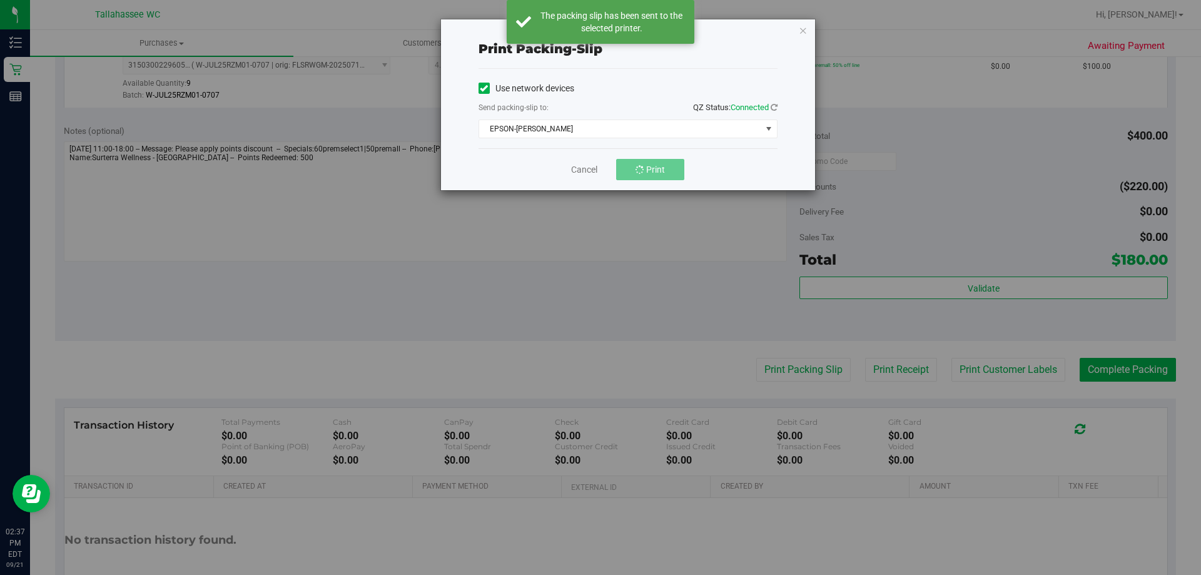
click at [803, 26] on icon "button" at bounding box center [802, 30] width 9 height 15
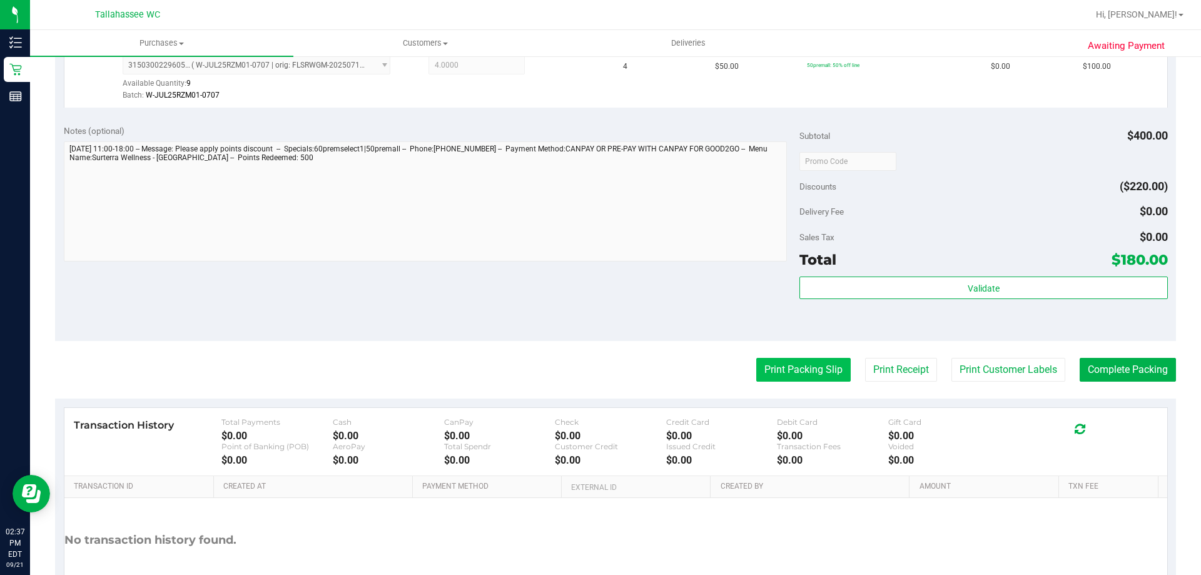
click at [768, 365] on button "Print Packing Slip" at bounding box center [803, 370] width 94 height 24
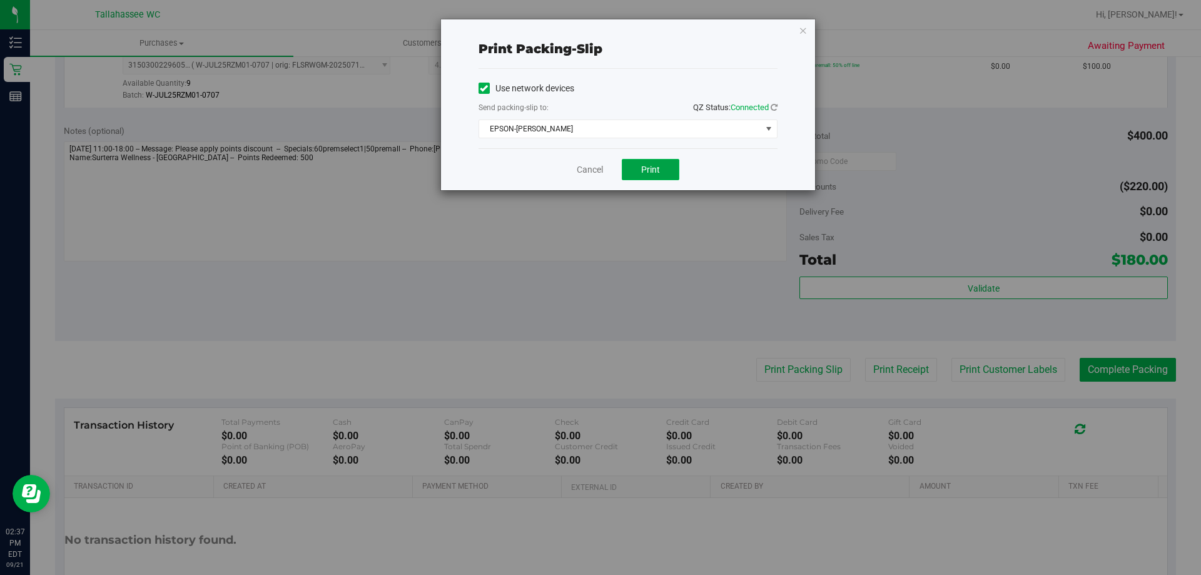
click at [650, 168] on span "Print" at bounding box center [650, 169] width 19 height 10
click at [800, 29] on icon "button" at bounding box center [802, 30] width 9 height 15
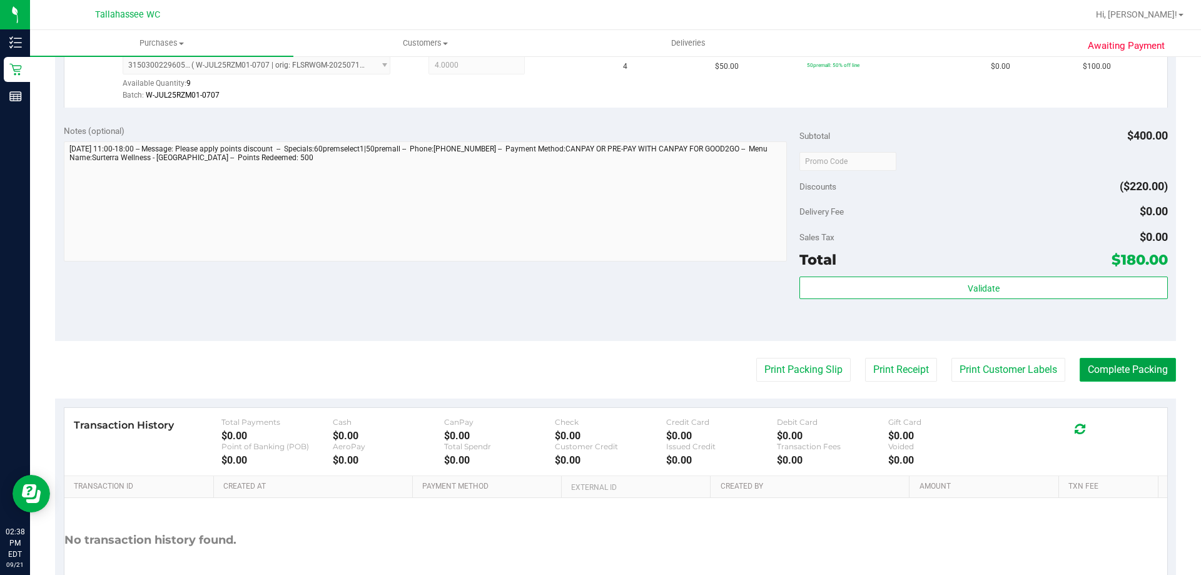
click at [1087, 363] on button "Complete Packing" at bounding box center [1127, 370] width 96 height 24
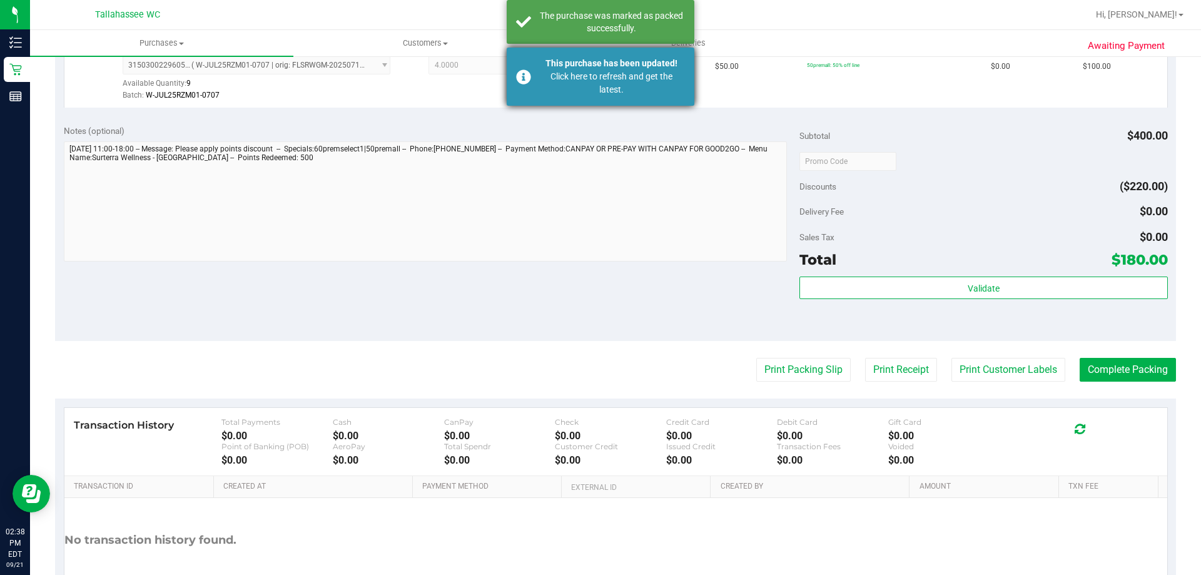
click at [659, 96] on div "Click here to refresh and get the latest." at bounding box center [611, 83] width 147 height 26
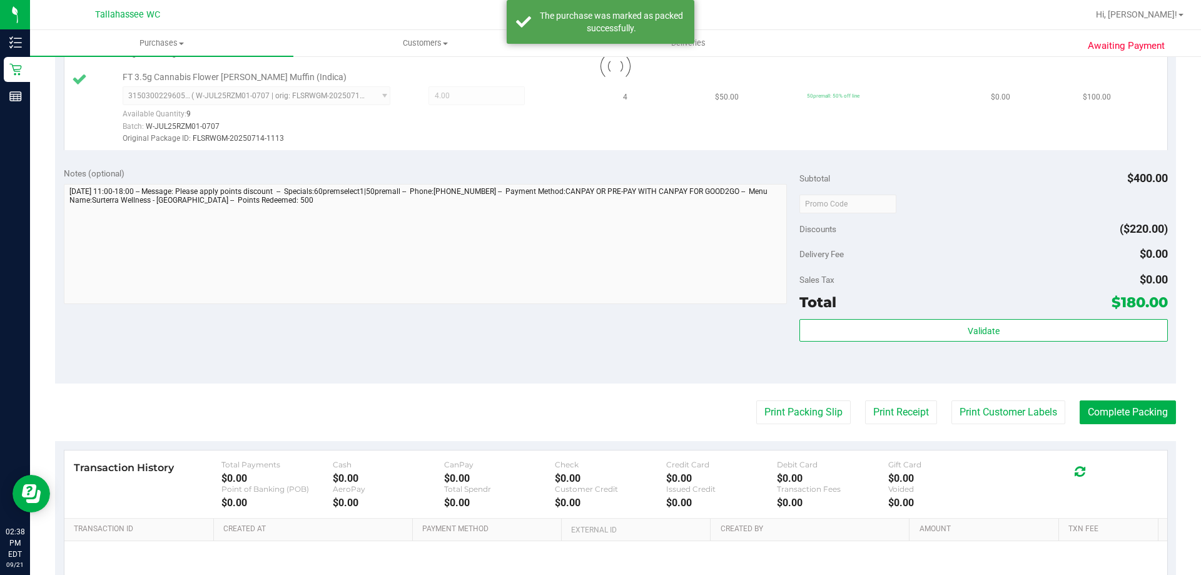
scroll to position [410, 0]
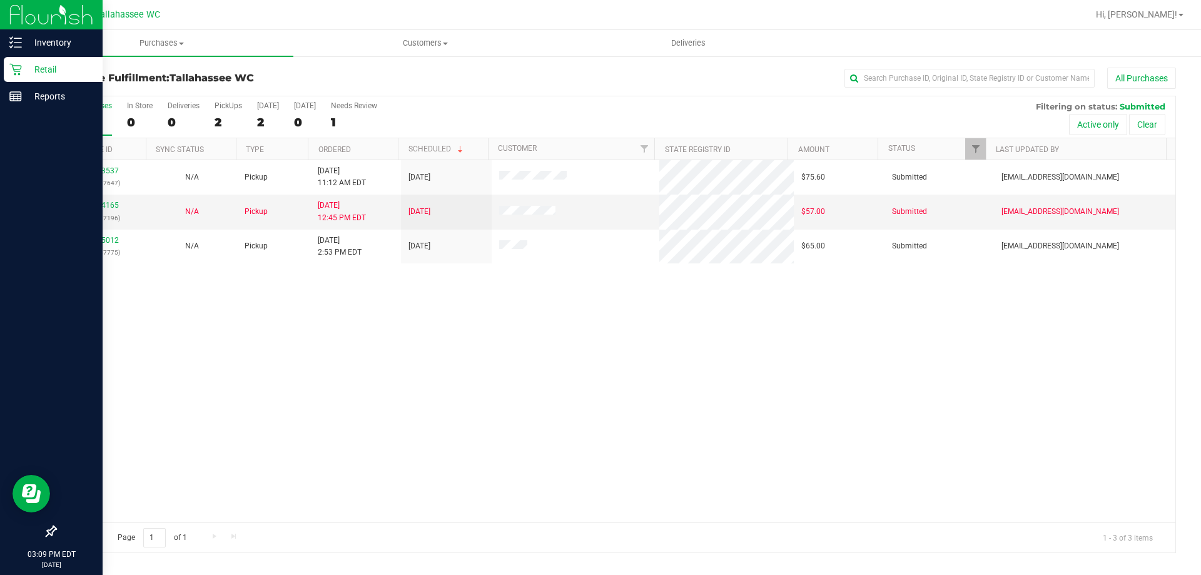
click at [88, 25] on img at bounding box center [51, 14] width 84 height 29
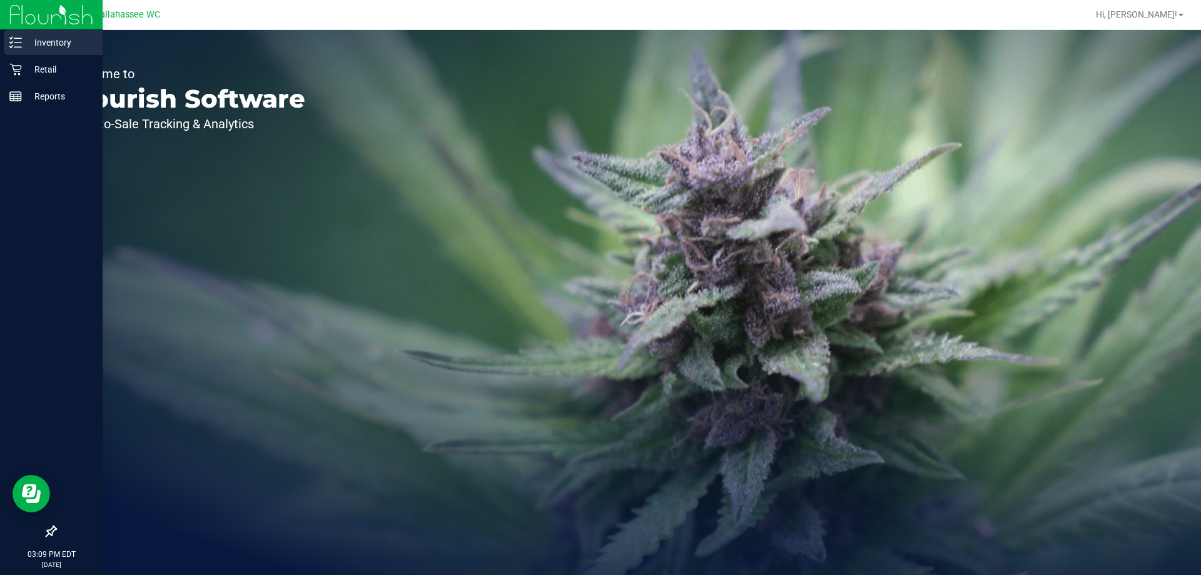
click at [49, 46] on p "Inventory" at bounding box center [59, 42] width 75 height 15
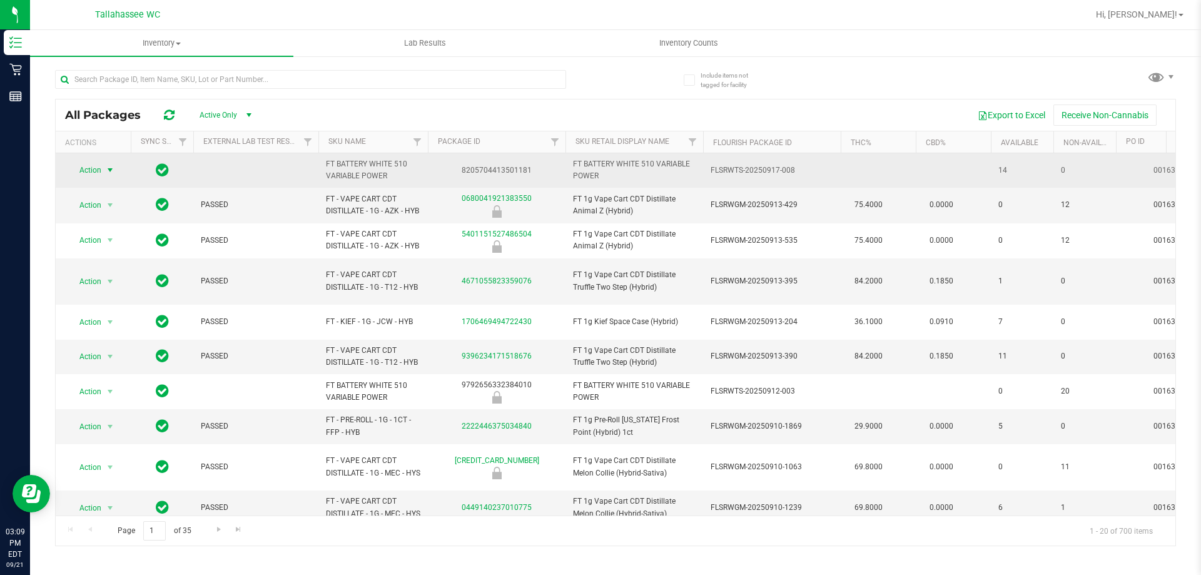
click at [95, 167] on span "Action" at bounding box center [85, 170] width 34 height 18
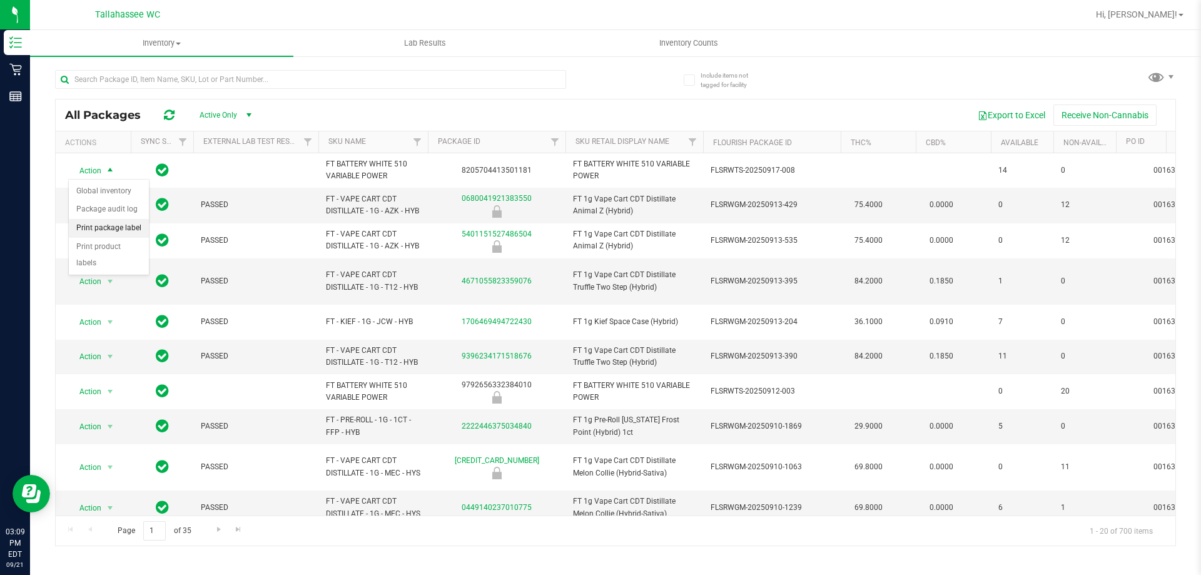
click at [136, 223] on li "Print package label" at bounding box center [109, 228] width 80 height 19
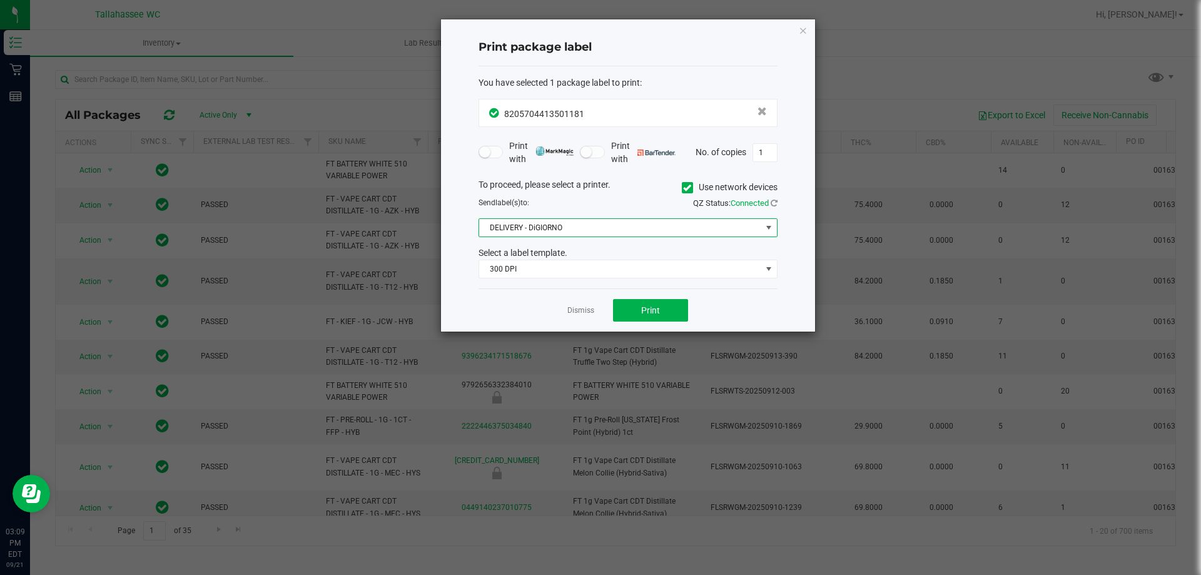
click at [651, 226] on span "DELIVERY - DiGIORNO" at bounding box center [620, 228] width 282 height 18
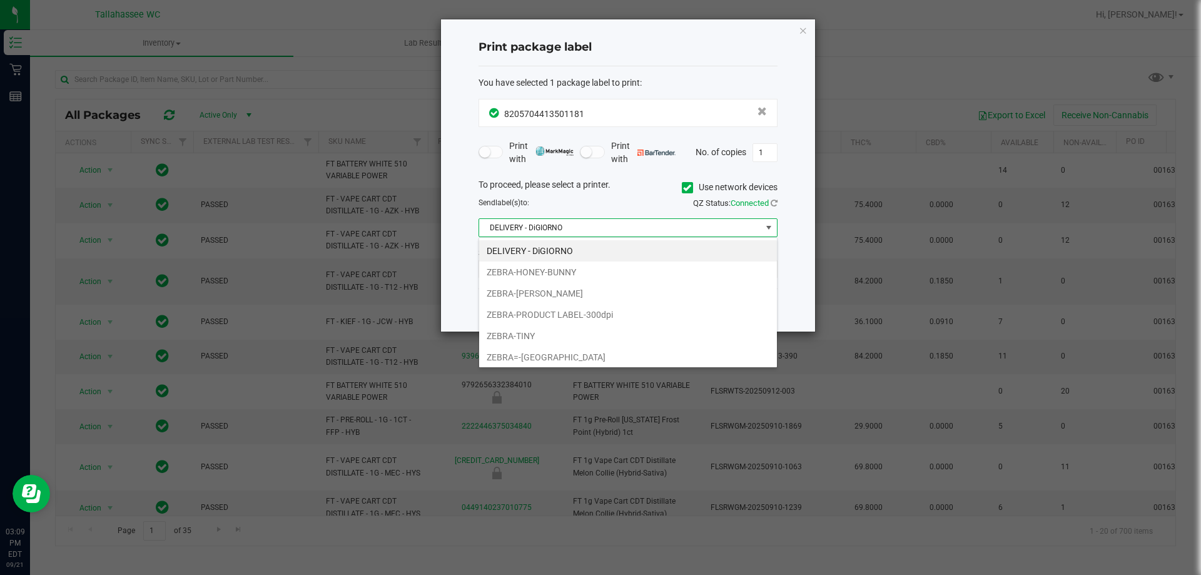
scroll to position [19, 299]
click at [618, 291] on li "ZEBRA-[PERSON_NAME]" at bounding box center [628, 293] width 298 height 21
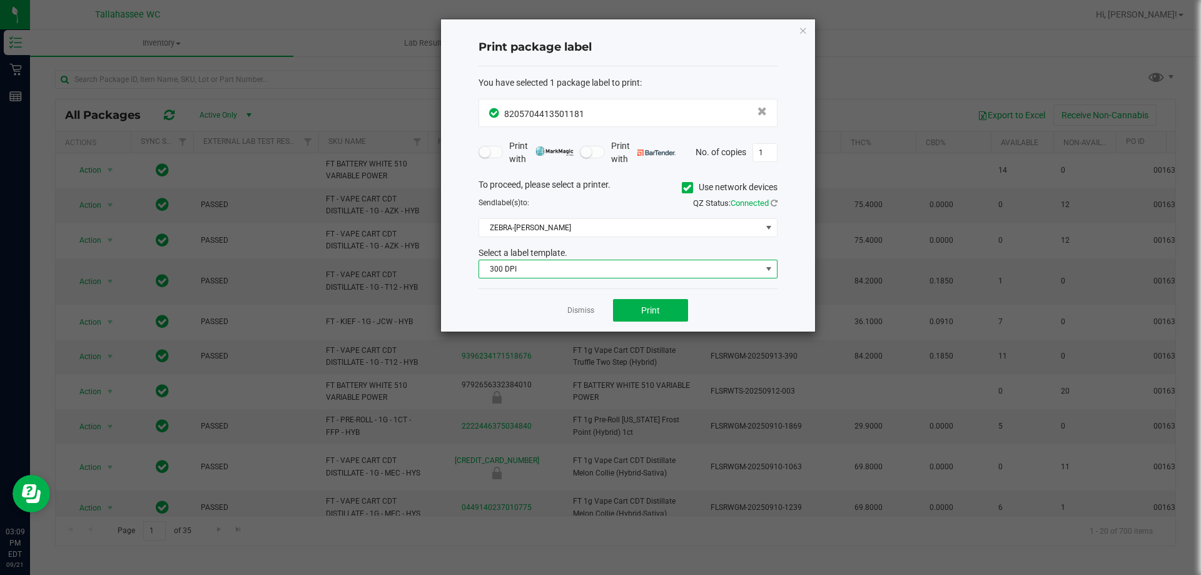
click at [626, 263] on span "300 DPI" at bounding box center [620, 269] width 282 height 18
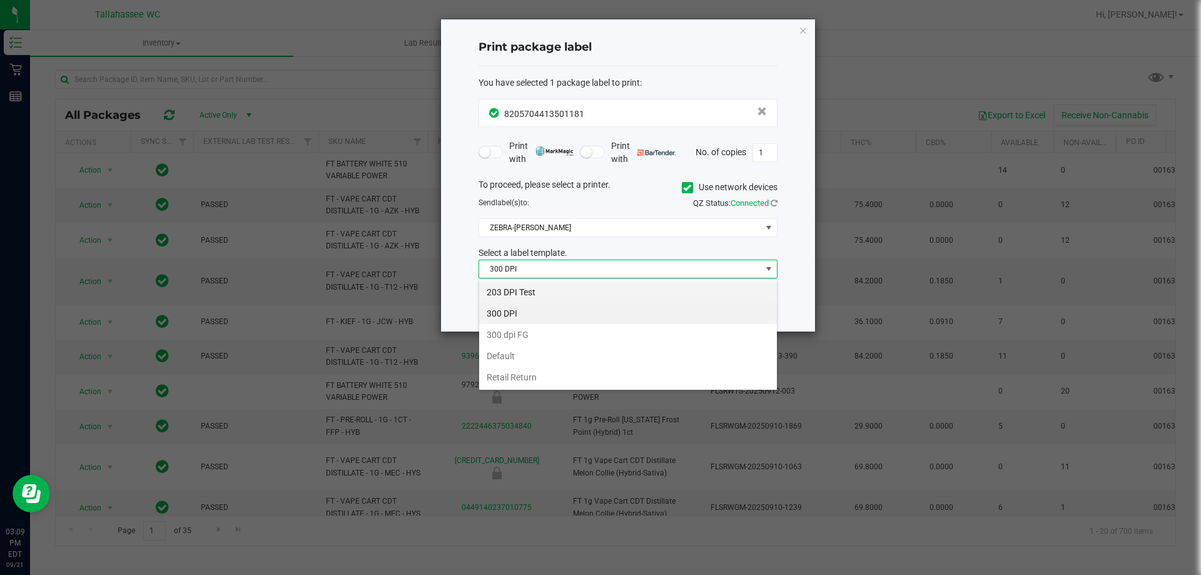
click at [598, 291] on li "203 DPI Test" at bounding box center [628, 291] width 298 height 21
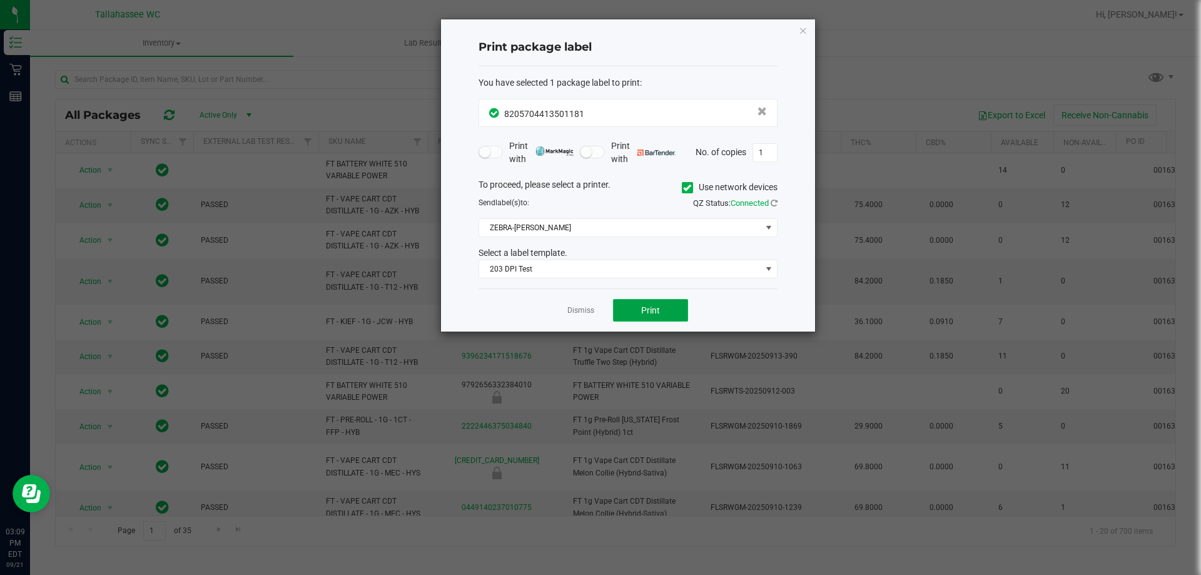
click at [662, 301] on button "Print" at bounding box center [650, 310] width 75 height 23
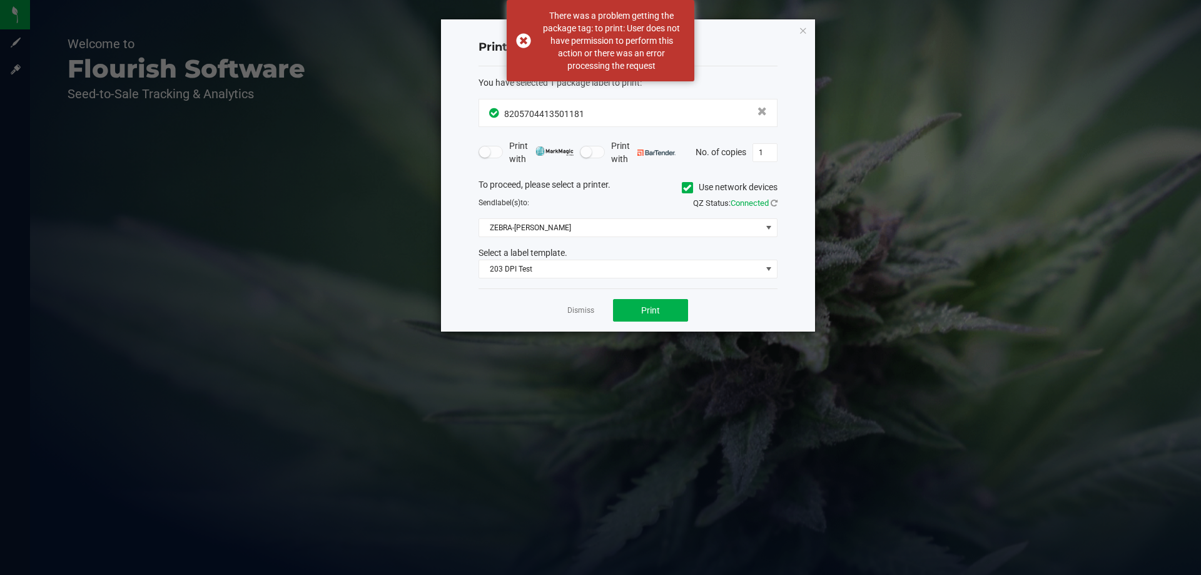
click at [793, 25] on div "Print package label You have selected 1 package label to print : 82057044135011…" at bounding box center [628, 175] width 374 height 312
click at [804, 29] on icon "button" at bounding box center [802, 30] width 9 height 15
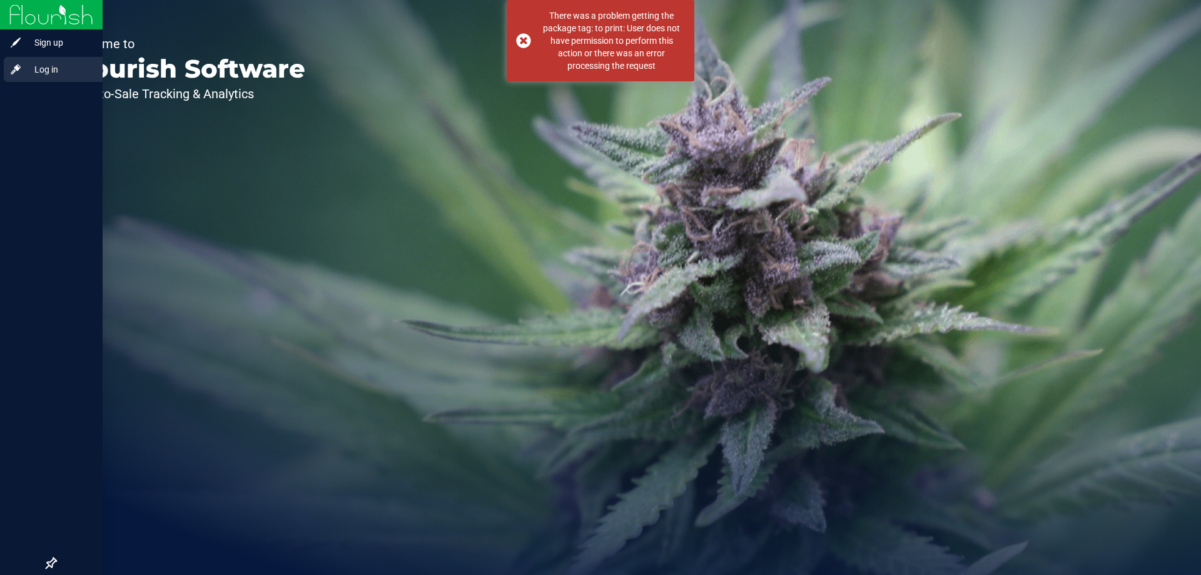
click at [78, 76] on span "Log in" at bounding box center [59, 69] width 75 height 15
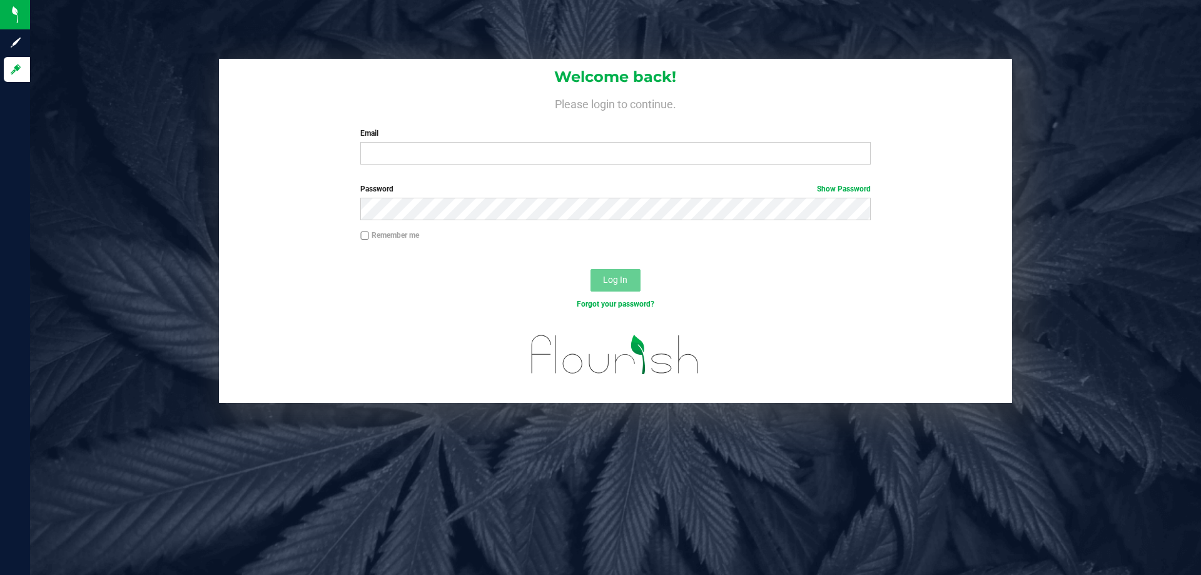
click at [571, 189] on label "Password Show Password" at bounding box center [615, 188] width 510 height 11
click at [617, 149] on input "Email" at bounding box center [615, 153] width 510 height 23
type input "[PERSON_NAME][EMAIL_ADDRESS][DOMAIN_NAME]"
click at [590, 269] on button "Log In" at bounding box center [615, 280] width 50 height 23
